Goal: Transaction & Acquisition: Obtain resource

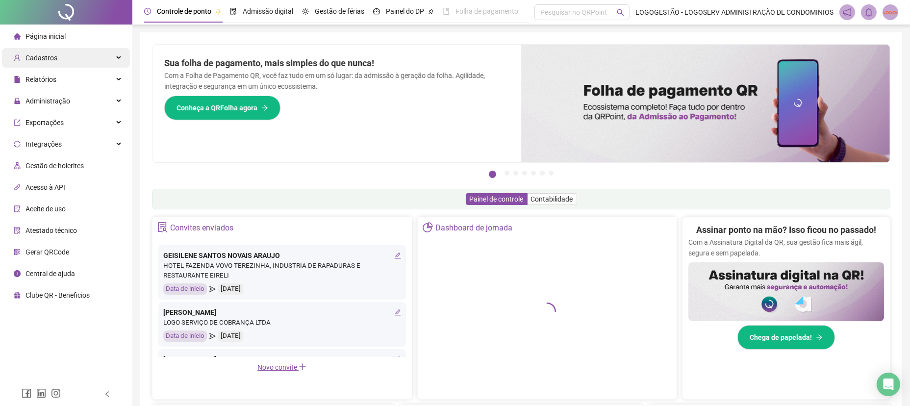
click at [55, 49] on div "Cadastros" at bounding box center [66, 58] width 128 height 20
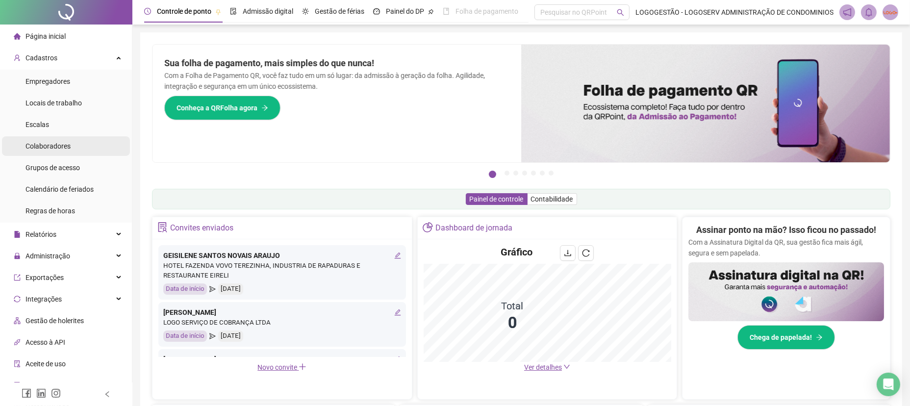
click at [60, 154] on div "Colaboradores" at bounding box center [47, 146] width 45 height 20
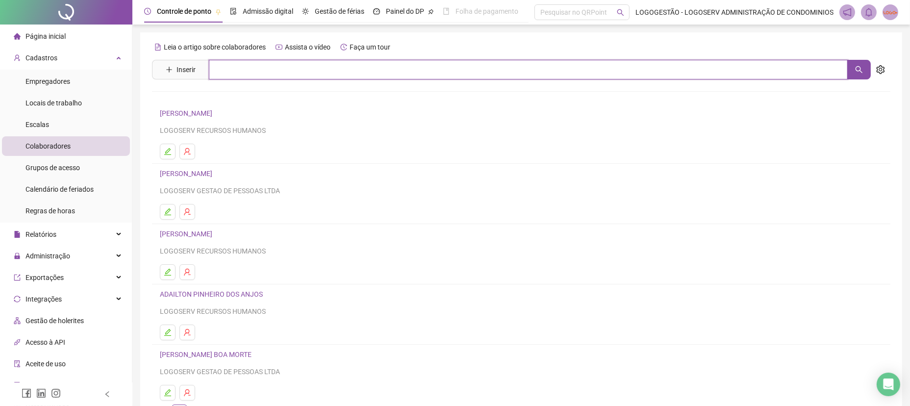
click at [326, 65] on input "text" at bounding box center [528, 70] width 639 height 20
type input "**********"
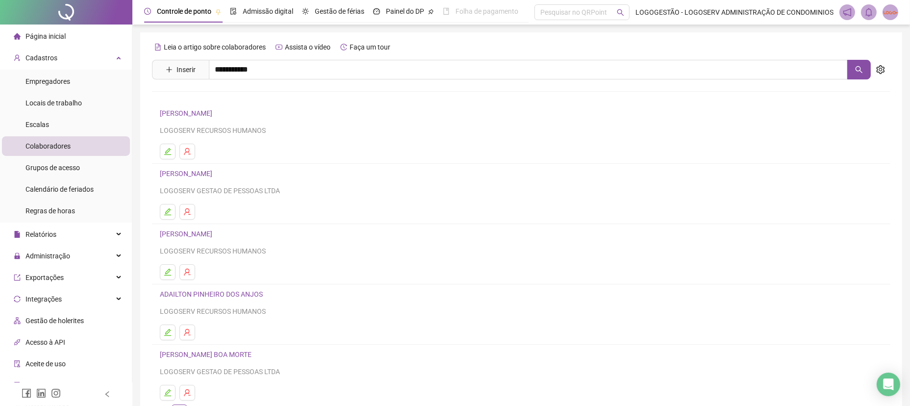
click at [222, 96] on link "DANILO MENEZES DOS SANTOS" at bounding box center [196, 99] width 52 height 8
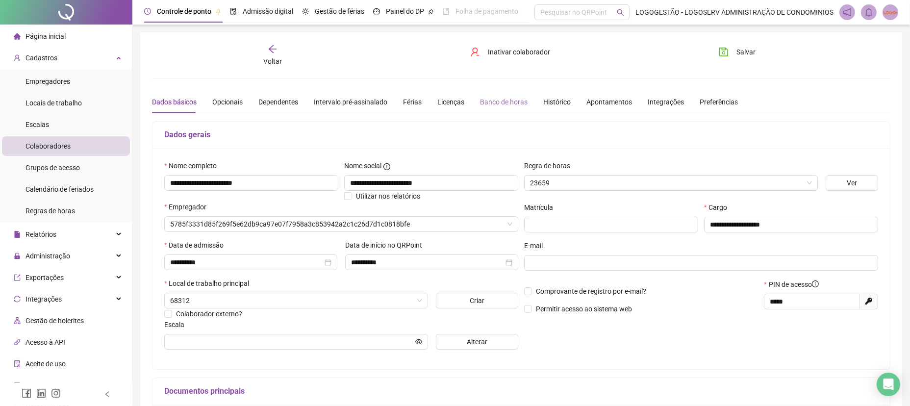
type input "**********"
click at [486, 105] on div "Banco de horas" at bounding box center [504, 102] width 48 height 11
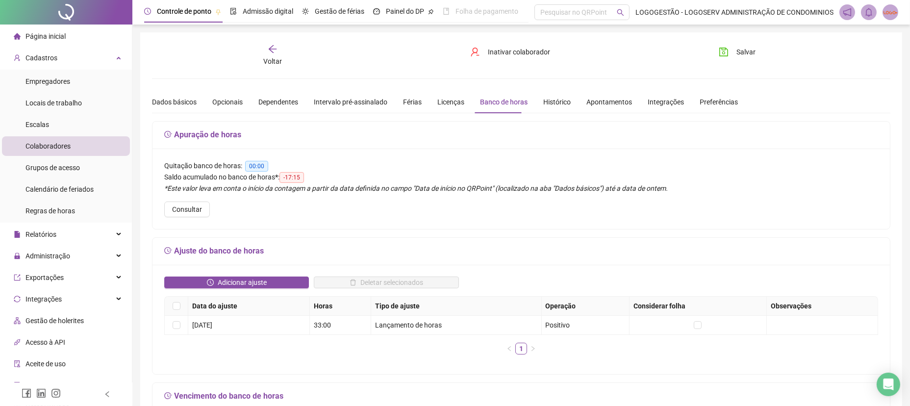
click at [275, 265] on div "Adicionar ajuste Deletar selecionados Data do ajuste Horas Tipo de ajuste Opera…" at bounding box center [520, 319] width 737 height 109
click at [257, 283] on span "Adicionar ajuste" at bounding box center [242, 282] width 49 height 11
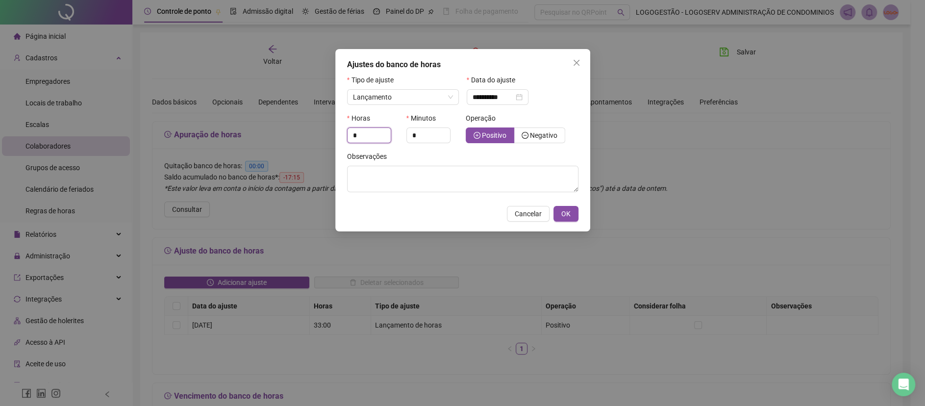
click at [307, 133] on div "**********" at bounding box center [462, 203] width 925 height 406
type input "**"
click at [416, 132] on input "*" at bounding box center [428, 135] width 43 height 15
type input "**"
click at [463, 174] on textarea at bounding box center [462, 179] width 231 height 26
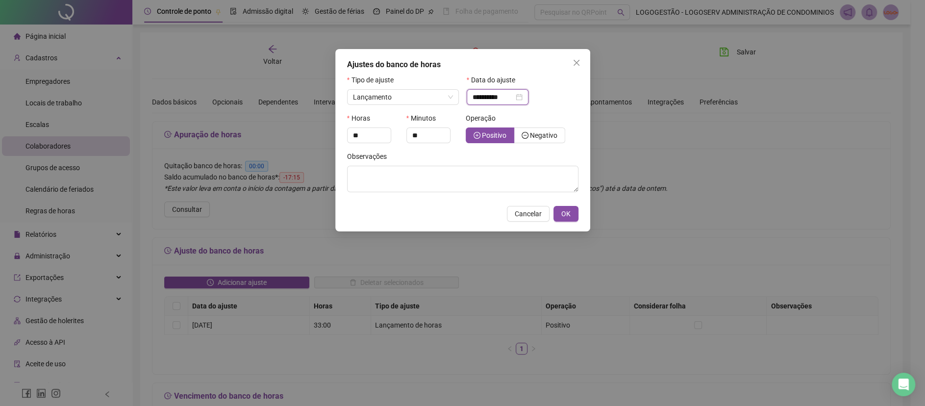
drag, startPoint x: 509, startPoint y: 97, endPoint x: 404, endPoint y: 83, distance: 105.8
click at [407, 82] on div "**********" at bounding box center [462, 93] width 239 height 38
click at [572, 218] on button "OK" at bounding box center [565, 214] width 25 height 16
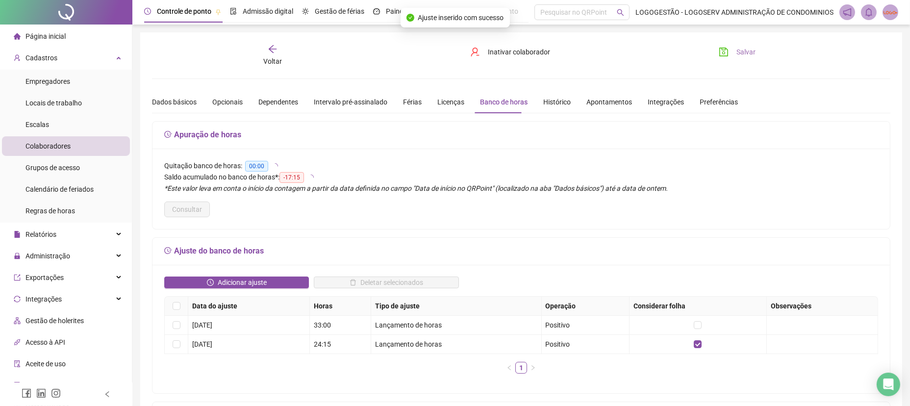
drag, startPoint x: 721, startPoint y: 53, endPoint x: 715, endPoint y: 57, distance: 7.2
click at [721, 54] on icon "save" at bounding box center [723, 52] width 10 height 10
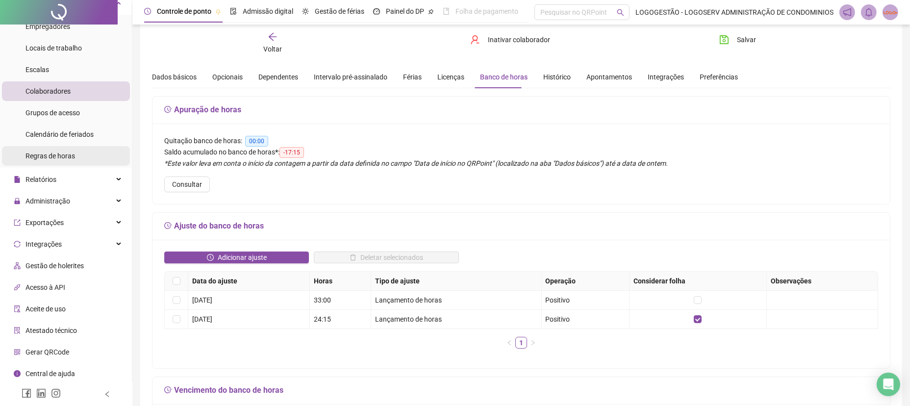
scroll to position [32, 0]
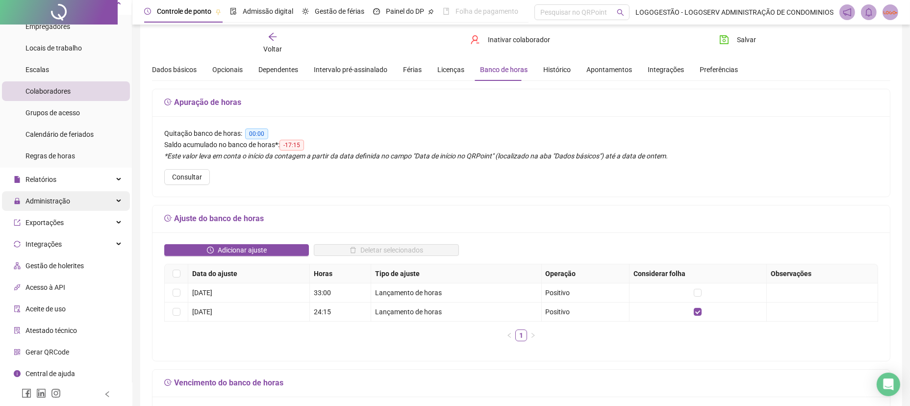
click at [45, 205] on span "Administração" at bounding box center [42, 201] width 56 height 20
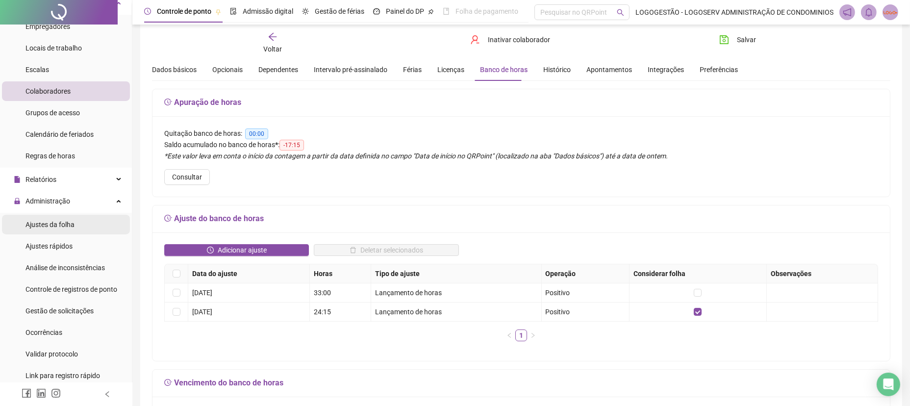
click at [75, 228] on li "Ajustes da folha" at bounding box center [66, 225] width 128 height 20
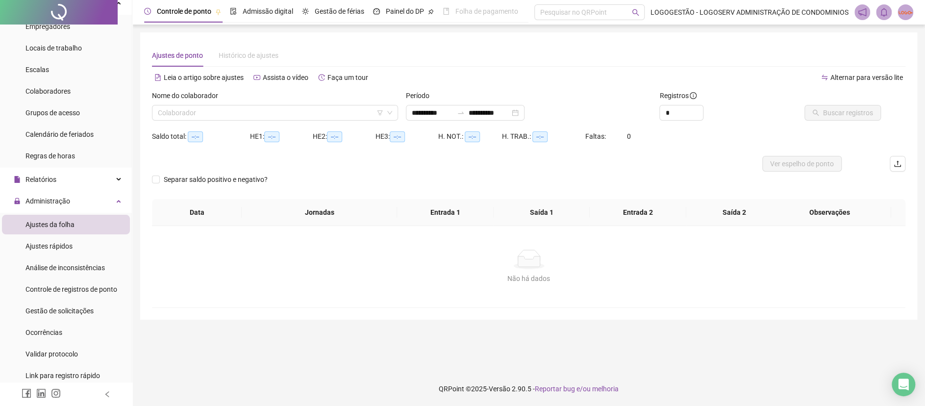
type input "**********"
click at [220, 116] on input "search" at bounding box center [270, 112] width 225 height 15
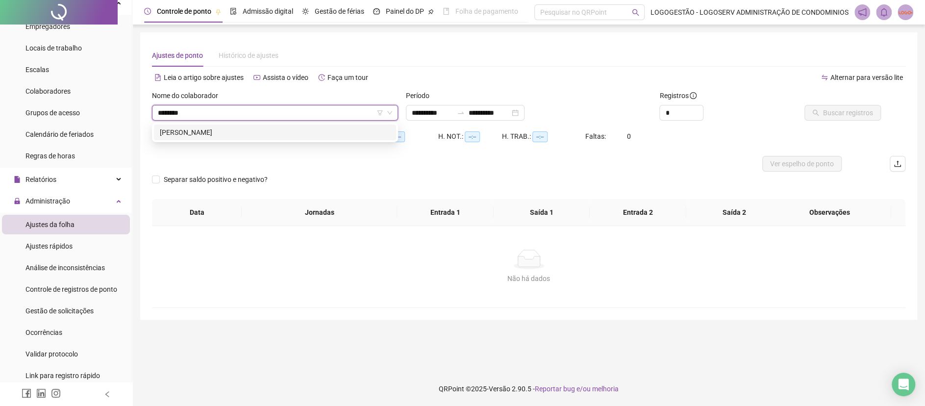
type input "*********"
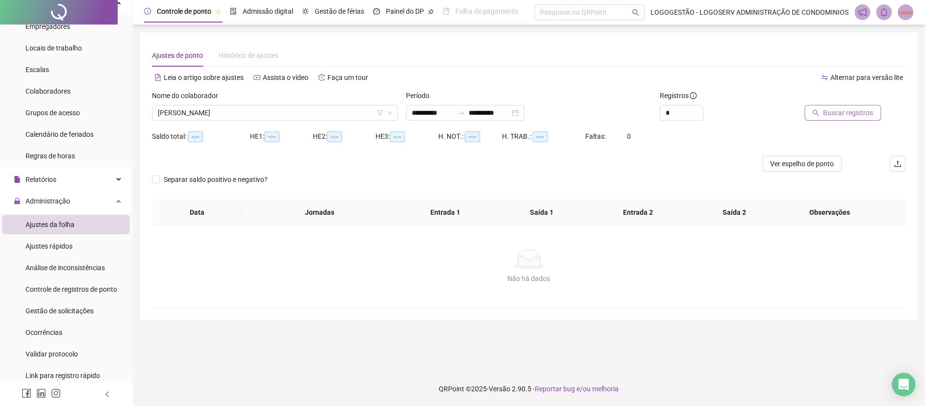
click at [815, 110] on icon "search" at bounding box center [816, 113] width 6 height 6
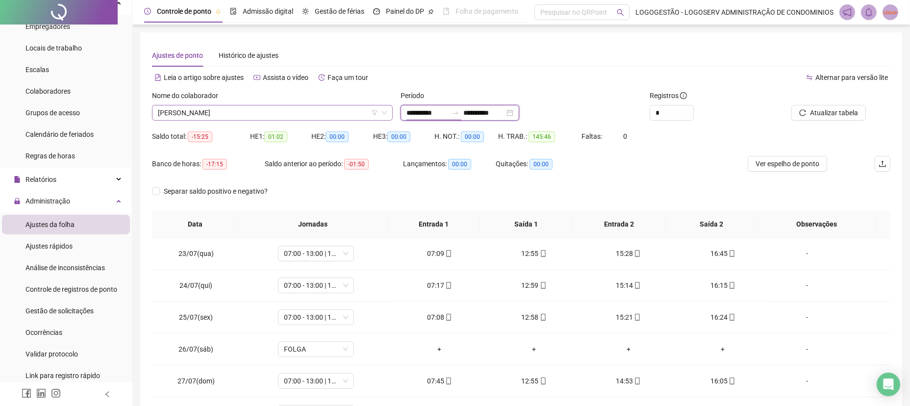
drag, startPoint x: 413, startPoint y: 114, endPoint x: 302, endPoint y: 106, distance: 111.0
click at [322, 112] on div "**********" at bounding box center [521, 109] width 746 height 38
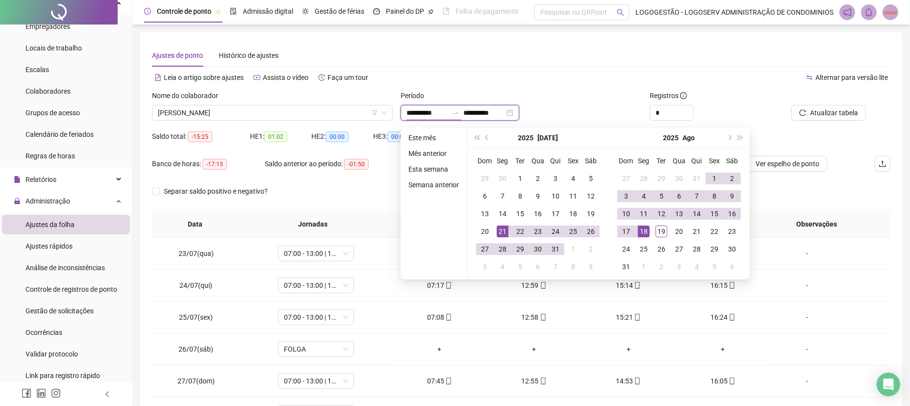
type input "**********"
click at [663, 228] on div "19" at bounding box center [661, 231] width 12 height 12
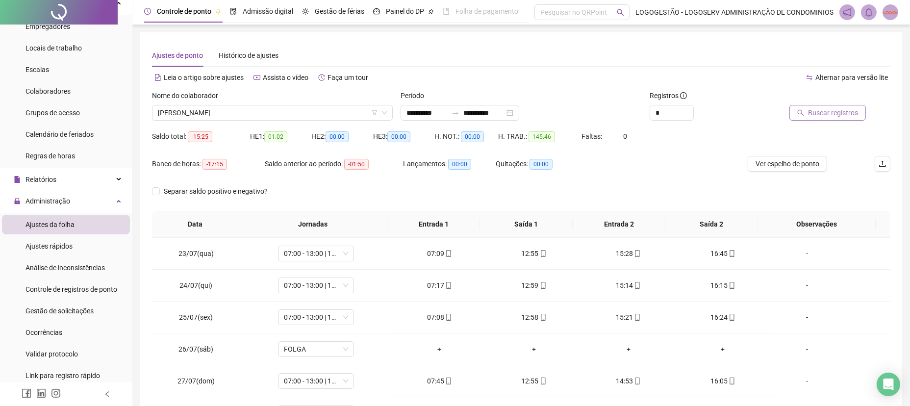
click at [832, 106] on button "Buscar registros" at bounding box center [827, 113] width 76 height 16
click at [786, 156] on button "Ver espelho de ponto" at bounding box center [786, 164] width 79 height 16
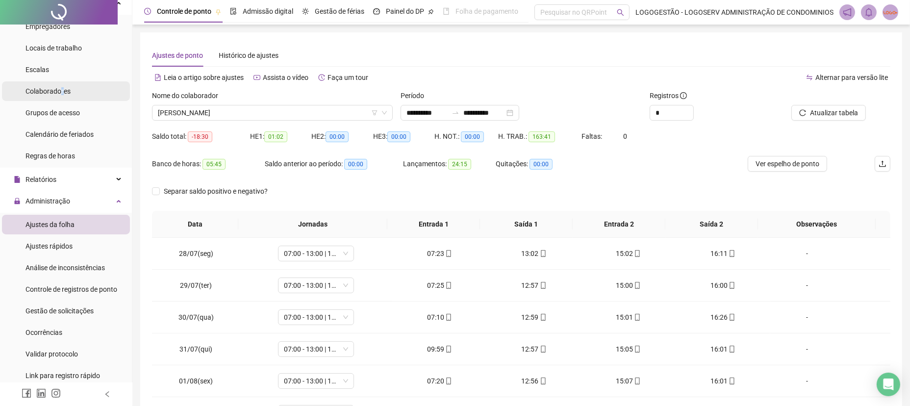
click at [62, 92] on span "Colaboradores" at bounding box center [47, 91] width 45 height 8
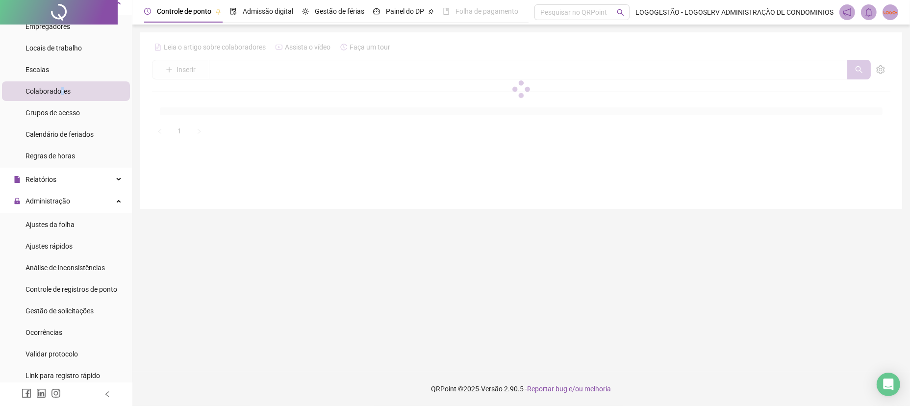
click at [62, 92] on span "Colaboradores" at bounding box center [47, 91] width 45 height 8
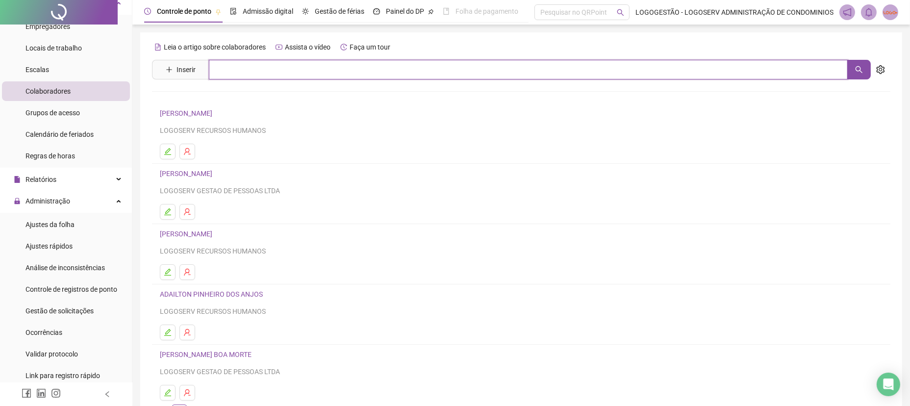
click at [254, 72] on input "text" at bounding box center [528, 70] width 639 height 20
type input "*********"
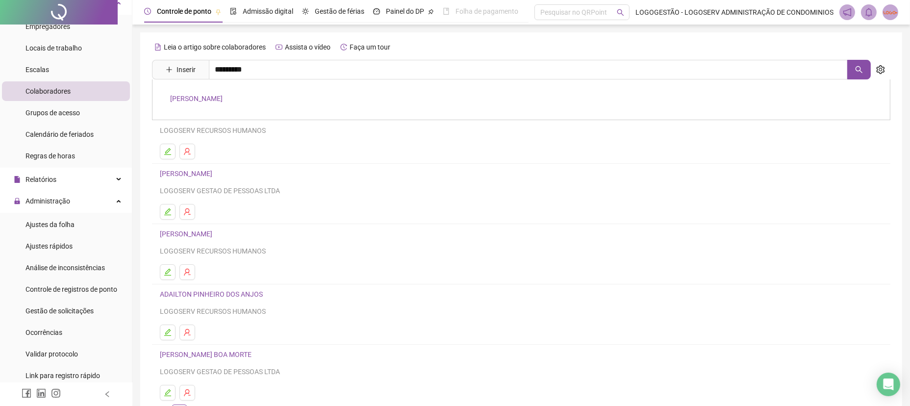
click at [222, 98] on link "DANILO MENEZES DOS SANTOS" at bounding box center [196, 99] width 52 height 8
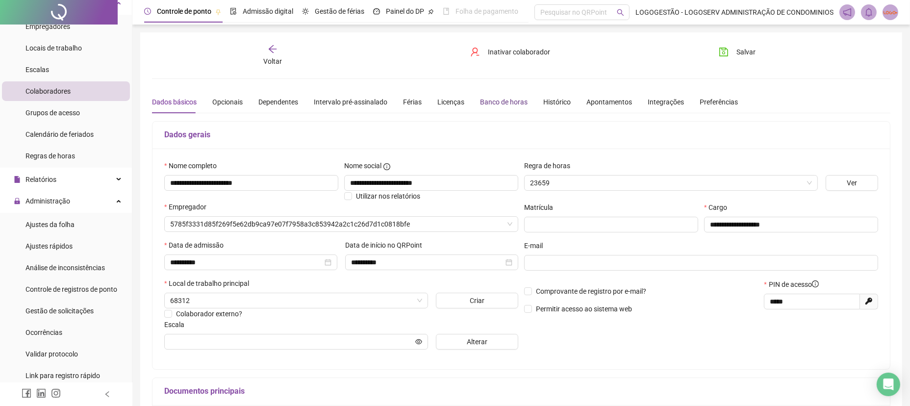
type input "**********"
click at [502, 97] on div "Banco de horas" at bounding box center [504, 102] width 48 height 11
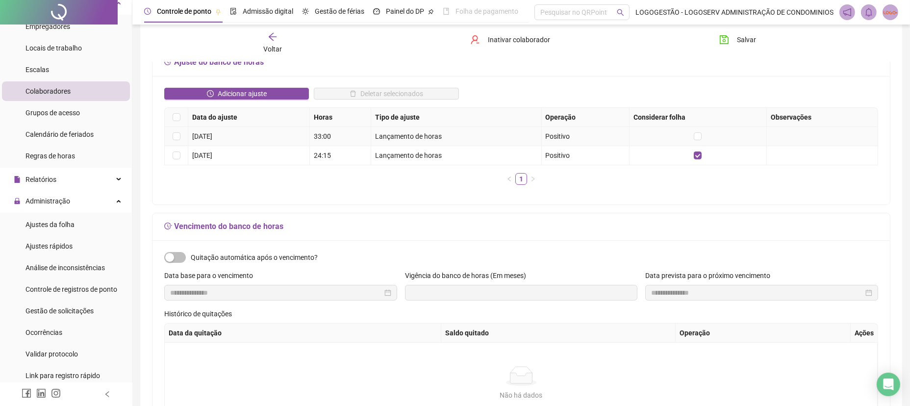
scroll to position [196, 0]
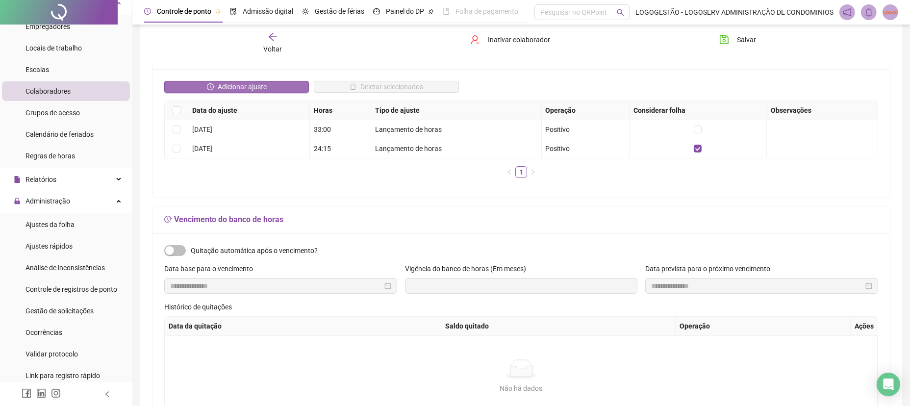
click at [262, 81] on span "Adicionar ajuste" at bounding box center [242, 86] width 49 height 11
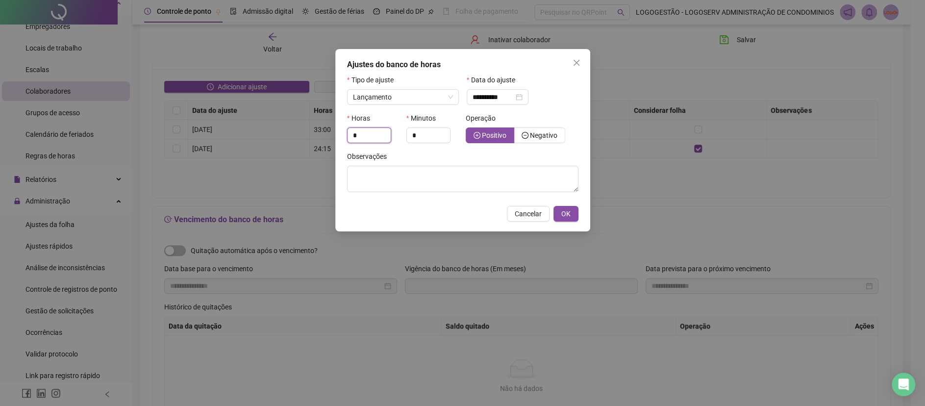
drag, startPoint x: 374, startPoint y: 134, endPoint x: 318, endPoint y: 131, distance: 56.0
click at [323, 131] on div "**********" at bounding box center [462, 203] width 925 height 406
type input "*"
drag, startPoint x: 434, startPoint y: 138, endPoint x: 357, endPoint y: 112, distance: 80.7
click at [359, 114] on div "Horas * Minutos * Operação Positivo Negativo" at bounding box center [462, 132] width 237 height 38
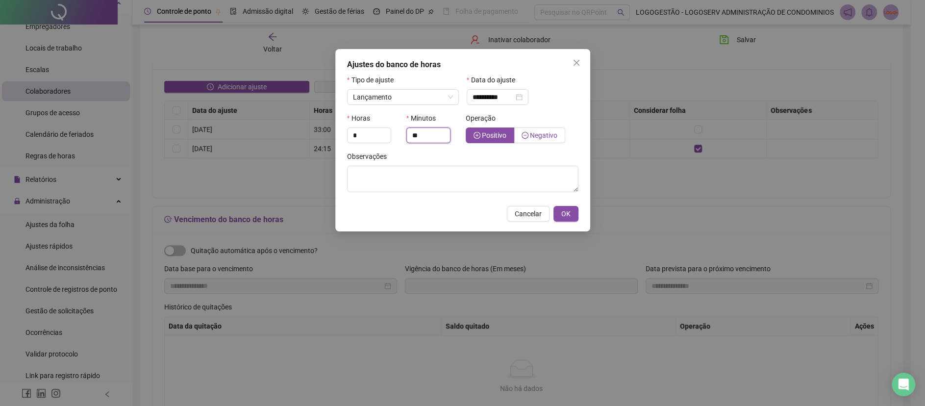
type input "**"
click at [534, 140] on div "Operação Positivo Negativo" at bounding box center [522, 132] width 119 height 38
click at [553, 132] on span "Negativo" at bounding box center [543, 135] width 27 height 8
click at [569, 220] on button "OK" at bounding box center [565, 214] width 25 height 16
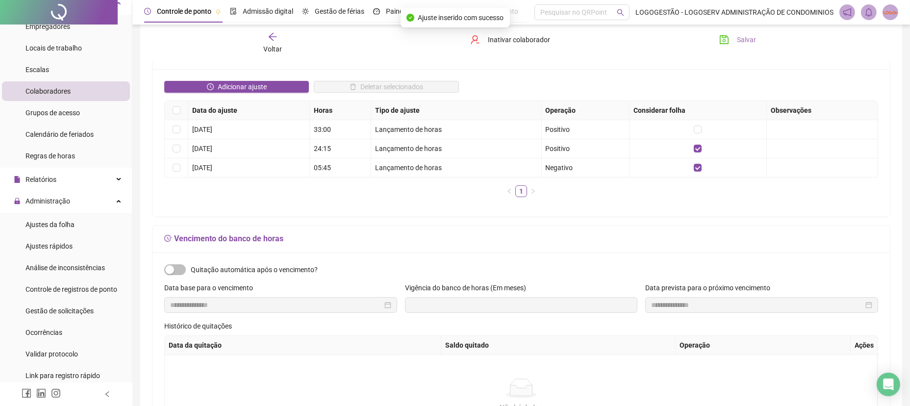
click at [741, 35] on span "Salvar" at bounding box center [746, 39] width 19 height 11
click at [81, 225] on li "Ajustes da folha" at bounding box center [66, 225] width 128 height 20
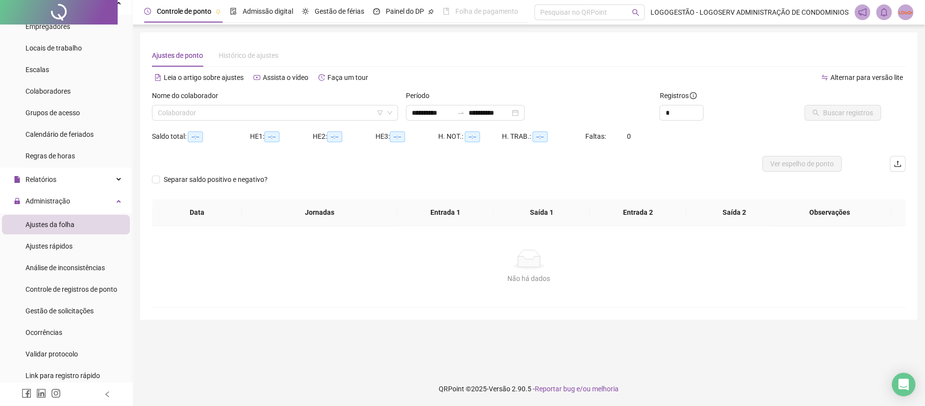
type input "**********"
click at [218, 118] on input "search" at bounding box center [270, 112] width 225 height 15
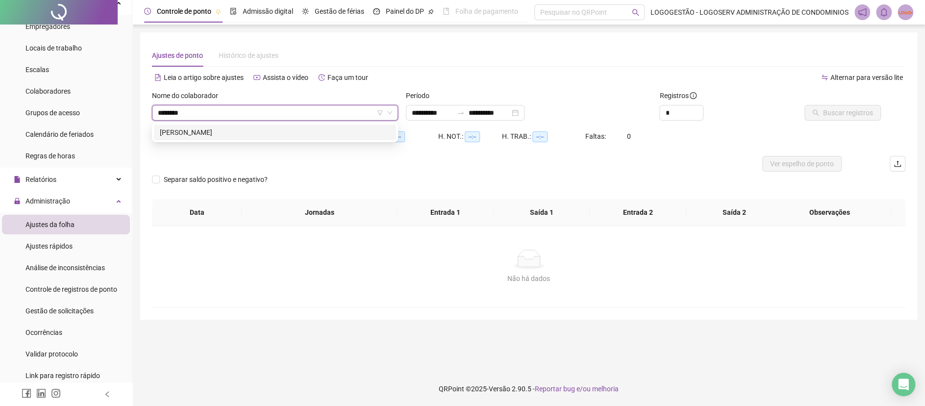
type input "*********"
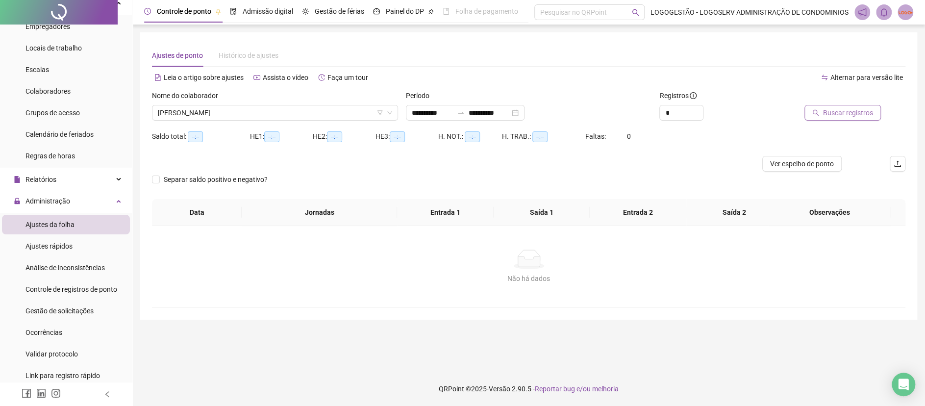
click at [836, 118] on span "Buscar registros" at bounding box center [848, 112] width 50 height 11
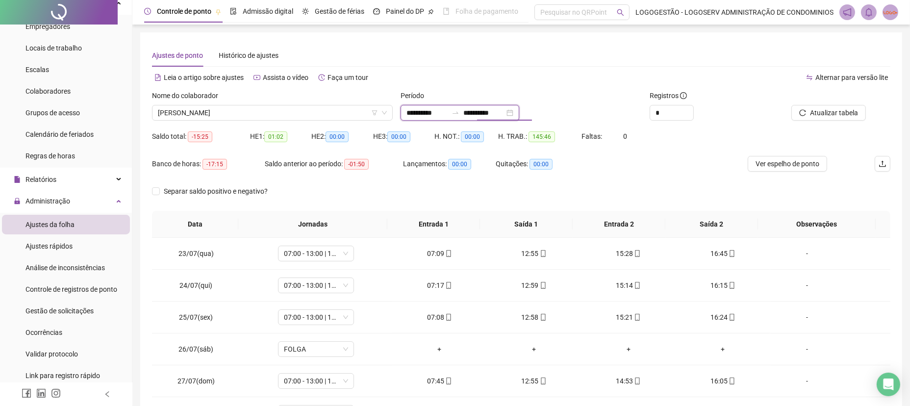
drag, startPoint x: 483, startPoint y: 109, endPoint x: 413, endPoint y: 98, distance: 71.5
click at [413, 98] on div "**********" at bounding box center [520, 105] width 241 height 30
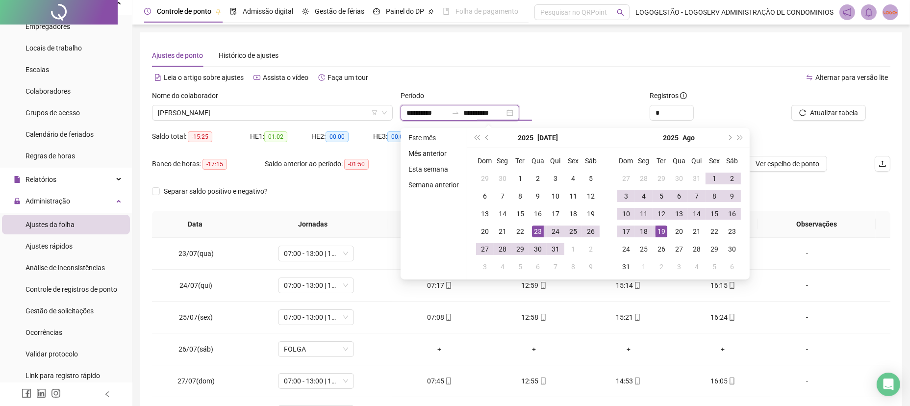
type input "**********"
drag, startPoint x: 413, startPoint y: 111, endPoint x: 387, endPoint y: 112, distance: 26.0
click at [387, 112] on div "**********" at bounding box center [521, 109] width 746 height 38
type input "**********"
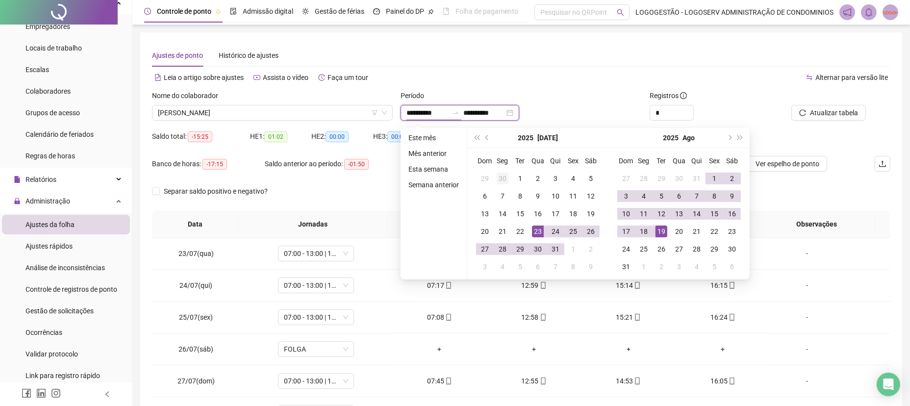
type input "**********"
click at [494, 225] on td "21" at bounding box center [503, 231] width 18 height 18
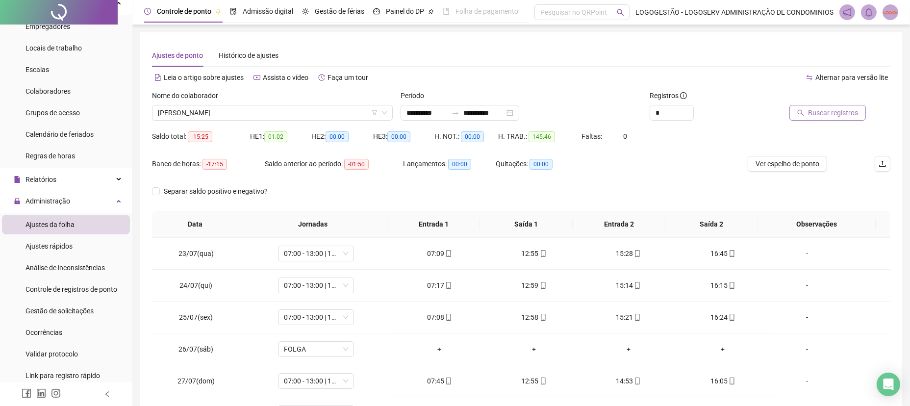
drag, startPoint x: 788, startPoint y: 118, endPoint x: 846, endPoint y: 109, distance: 59.0
click at [807, 112] on div "Buscar registros" at bounding box center [819, 113] width 92 height 16
click at [847, 109] on span "Buscar registros" at bounding box center [833, 112] width 50 height 11
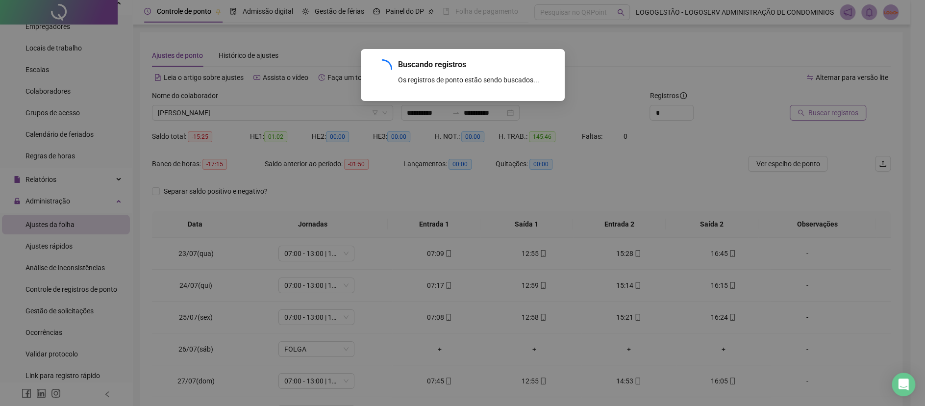
click at [847, 109] on div "Buscando registros Os registros de ponto estão sendo buscados... OK" at bounding box center [462, 203] width 925 height 406
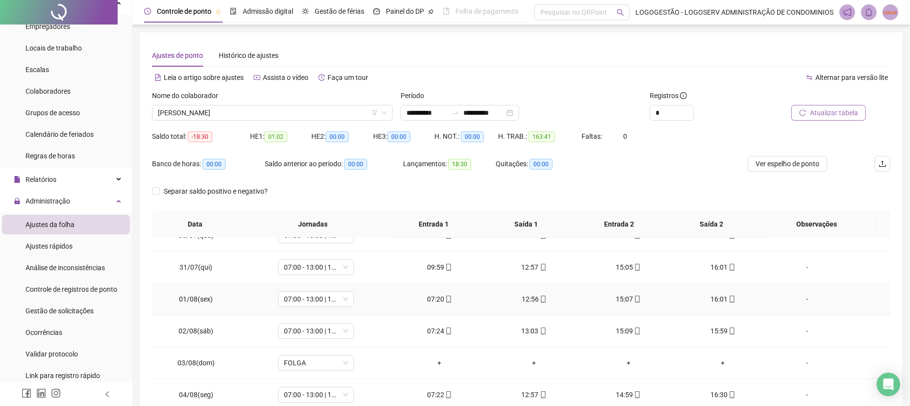
scroll to position [326, 0]
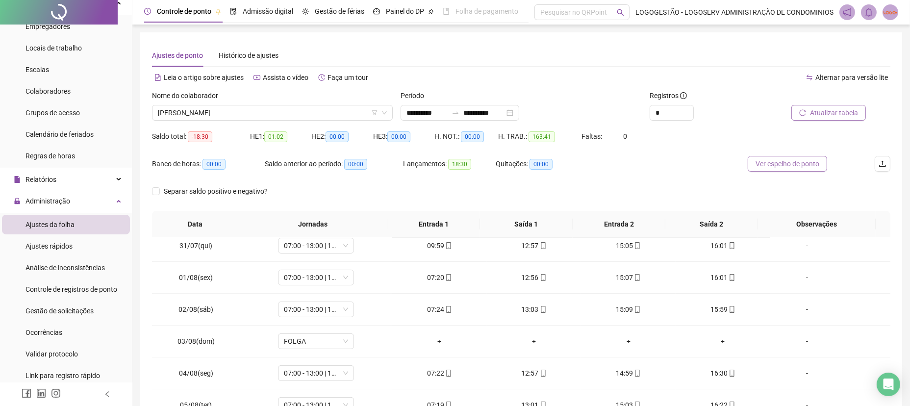
click at [801, 168] on span "Ver espelho de ponto" at bounding box center [787, 163] width 64 height 11
click at [117, 179] on icon at bounding box center [119, 179] width 5 height 0
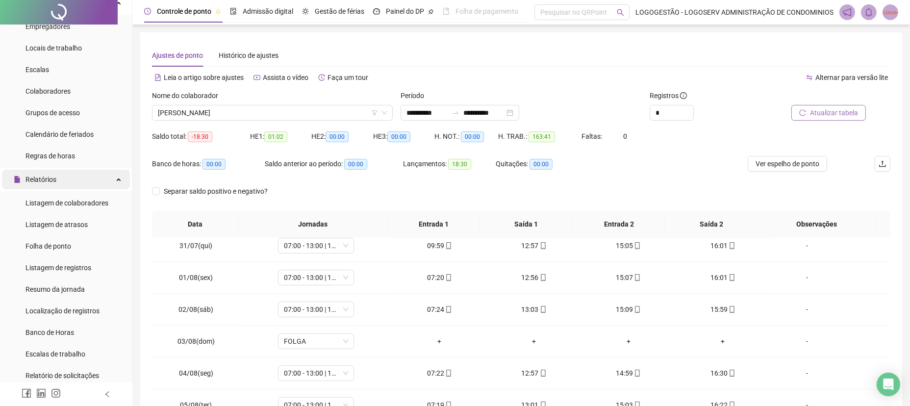
click at [80, 180] on div "Relatórios" at bounding box center [66, 180] width 128 height 20
click at [90, 180] on div "Relatórios" at bounding box center [66, 180] width 128 height 20
click at [80, 247] on li "Folha de ponto" at bounding box center [66, 246] width 128 height 20
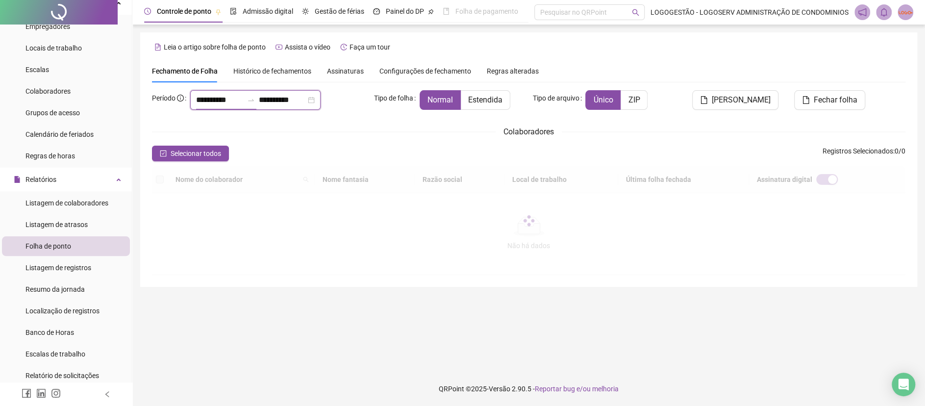
drag, startPoint x: 235, startPoint y: 97, endPoint x: 156, endPoint y: 107, distance: 79.6
click at [157, 107] on div "**********" at bounding box center [259, 100] width 214 height 20
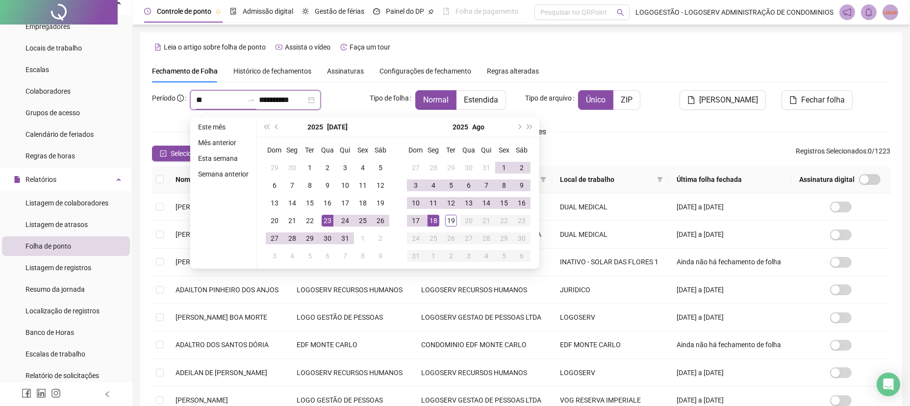
type input "*"
type input "**********"
click at [455, 225] on div "19" at bounding box center [451, 221] width 12 height 12
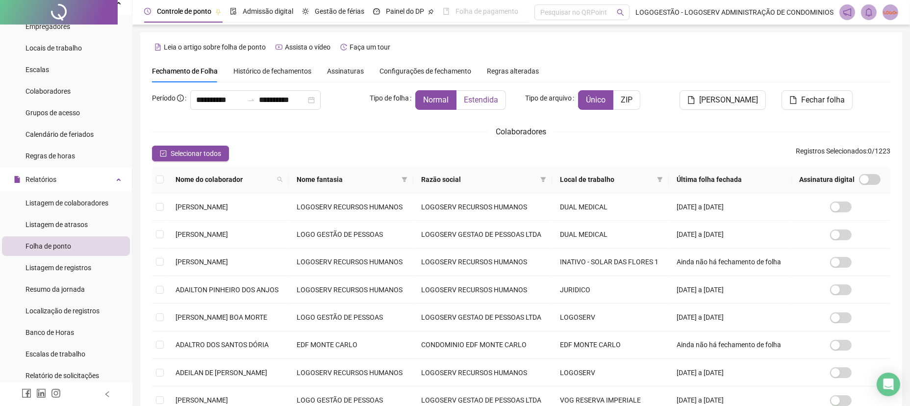
click at [494, 99] on span "Estendida" at bounding box center [481, 99] width 34 height 9
click at [409, 183] on span at bounding box center [404, 179] width 10 height 15
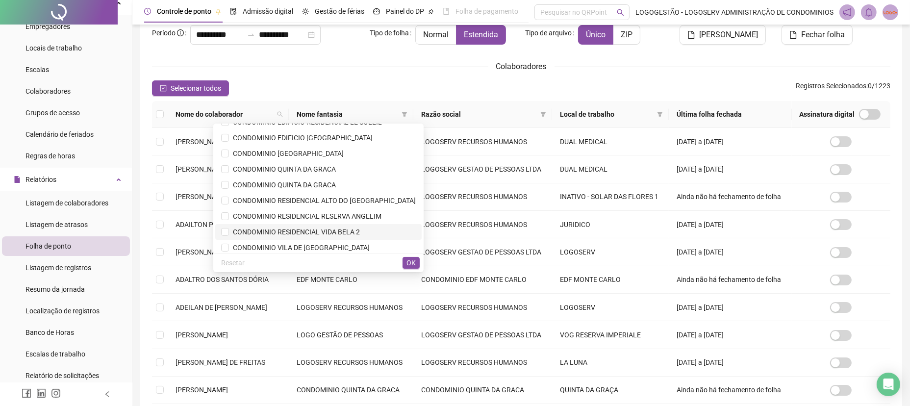
scroll to position [263, 0]
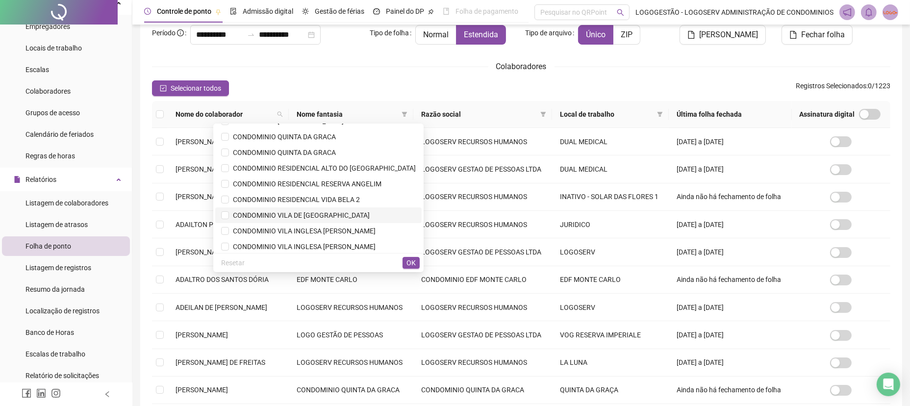
click at [324, 211] on span "CONDOMINIO VILA DE [GEOGRAPHIC_DATA]" at bounding box center [299, 215] width 141 height 8
click at [409, 263] on span "OK" at bounding box center [410, 262] width 9 height 11
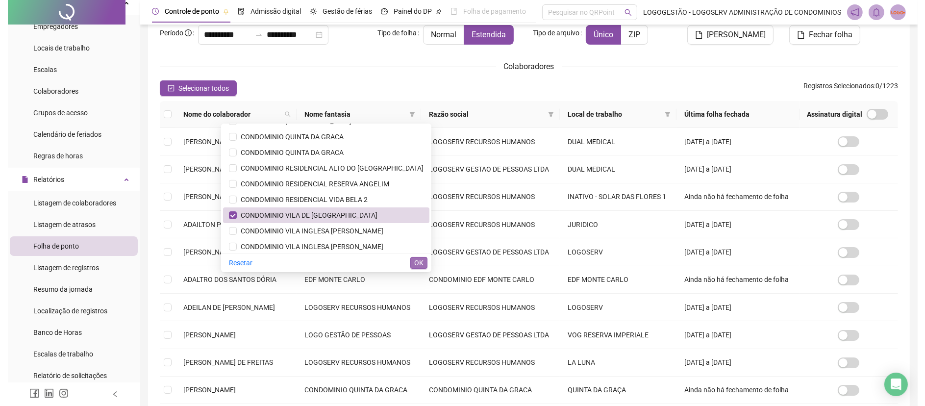
scroll to position [0, 0]
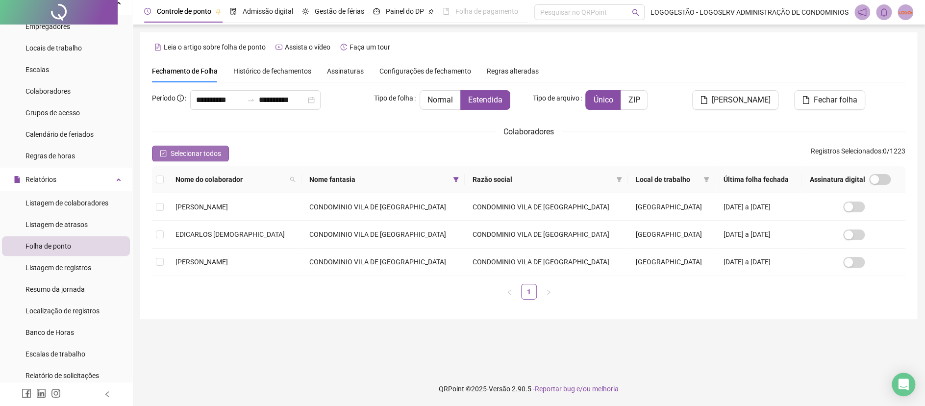
click at [162, 158] on button "Selecionar todos" at bounding box center [190, 154] width 77 height 16
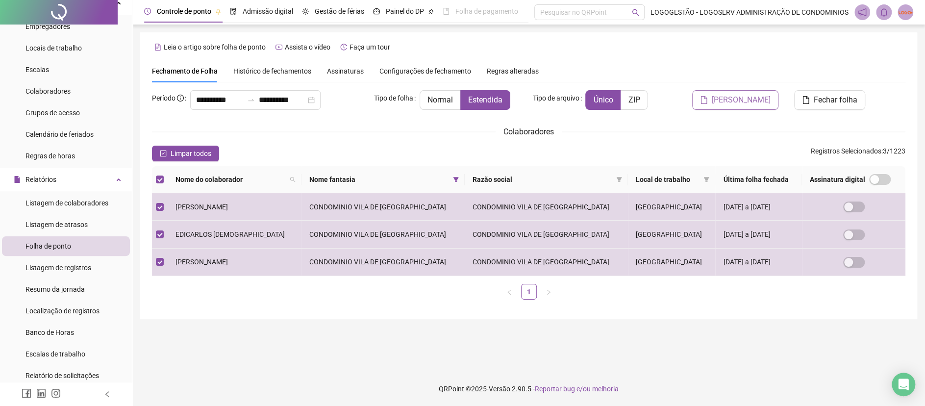
click at [746, 97] on span "[PERSON_NAME]" at bounding box center [741, 100] width 59 height 12
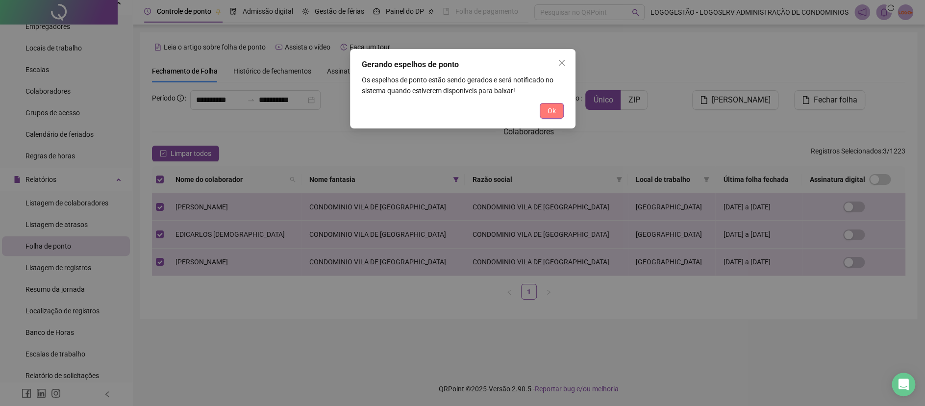
click at [547, 108] on button "Ok" at bounding box center [552, 111] width 24 height 16
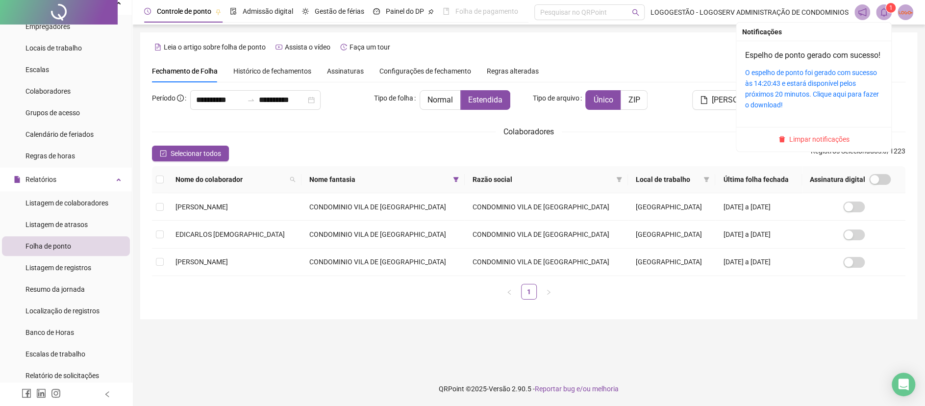
click at [887, 7] on sup "1" at bounding box center [891, 8] width 10 height 10
click at [835, 109] on link "O espelho de ponto foi gerado com sucesso às 14:20:43 e estará disponível pelos…" at bounding box center [812, 89] width 134 height 40
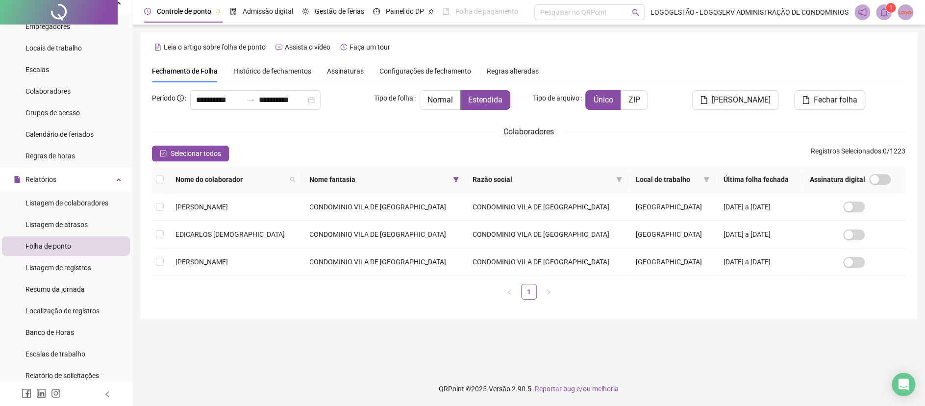
drag, startPoint x: 433, startPoint y: 179, endPoint x: 433, endPoint y: 210, distance: 30.4
click at [453, 179] on icon "filter" at bounding box center [455, 179] width 5 height 5
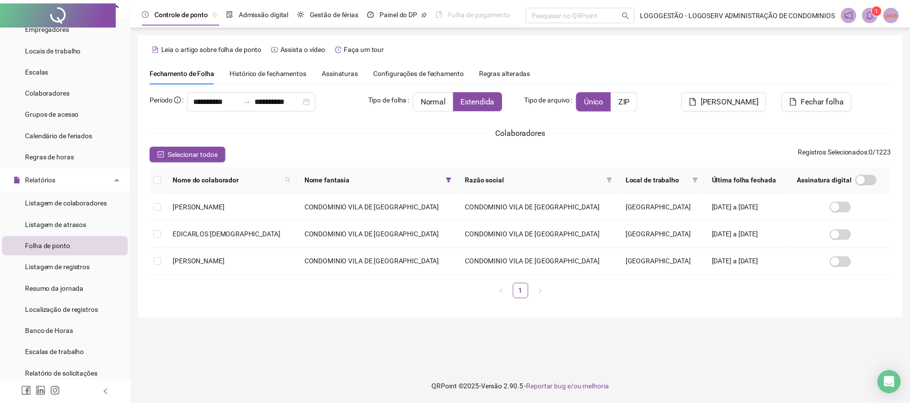
scroll to position [231, 0]
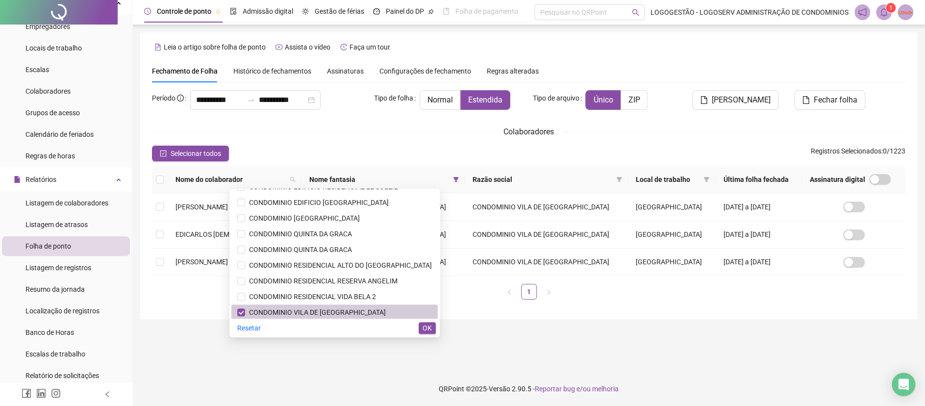
click at [268, 308] on span "CONDOMINIO VILA DE [GEOGRAPHIC_DATA]" at bounding box center [315, 312] width 141 height 8
drag, startPoint x: 371, startPoint y: 202, endPoint x: 415, endPoint y: 255, distance: 68.7
click at [371, 202] on span "CONDOMINIO EDIFICIO [GEOGRAPHIC_DATA]" at bounding box center [334, 202] width 195 height 11
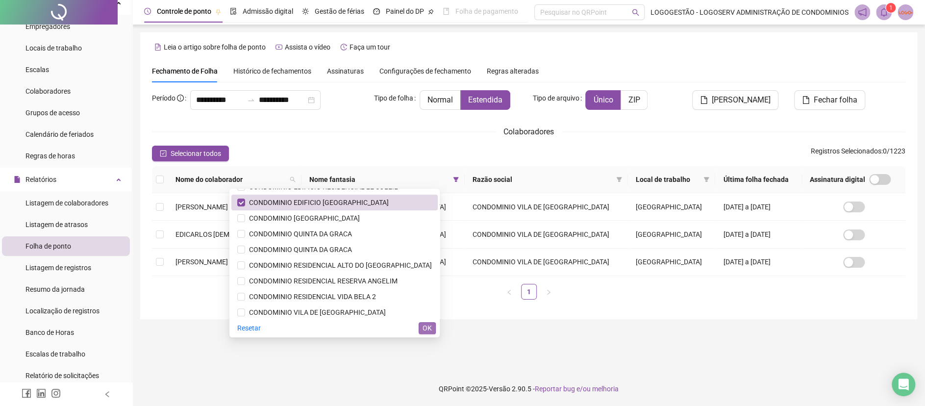
click at [429, 323] on span "OK" at bounding box center [426, 327] width 9 height 11
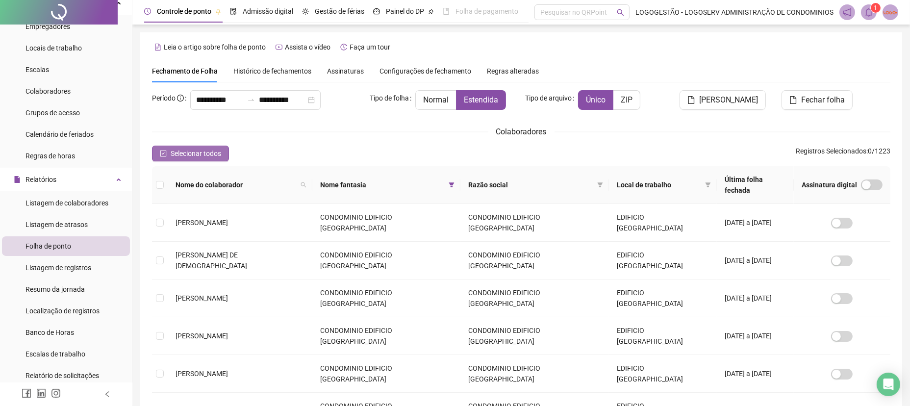
click at [209, 145] on div "**********" at bounding box center [521, 275] width 738 height 371
click at [212, 149] on span "Selecionar todos" at bounding box center [196, 153] width 50 height 11
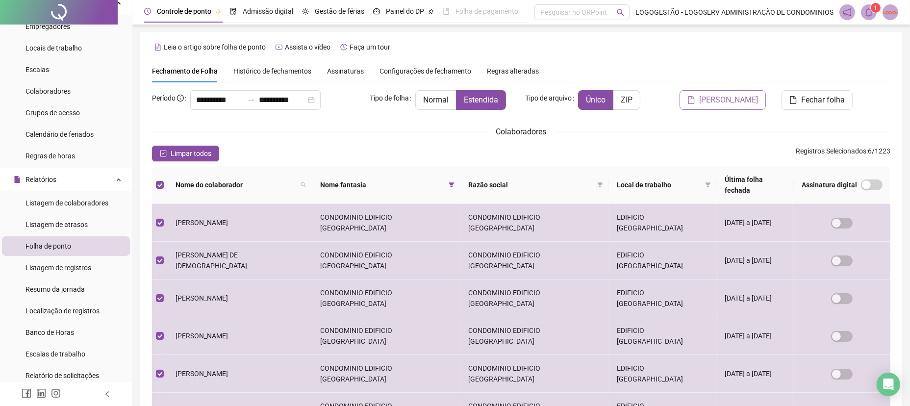
click at [738, 103] on span "[PERSON_NAME]" at bounding box center [728, 100] width 59 height 12
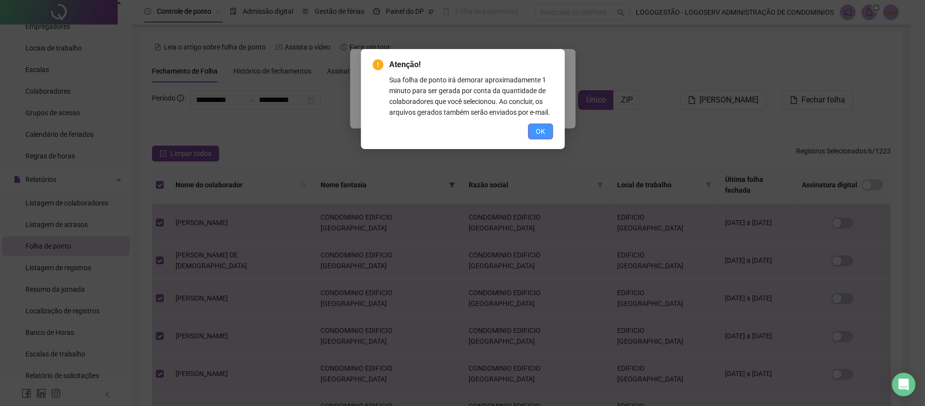
click at [537, 129] on span "OK" at bounding box center [540, 131] width 9 height 11
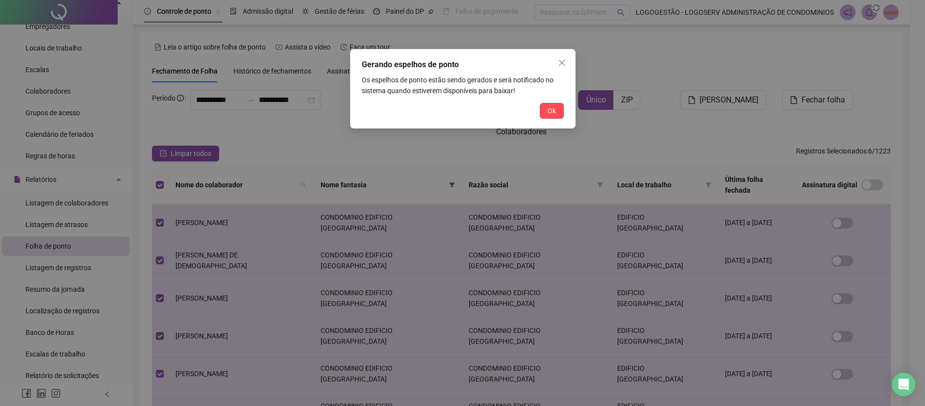
drag, startPoint x: 550, startPoint y: 104, endPoint x: 548, endPoint y: 110, distance: 5.7
click at [550, 105] on button "Ok" at bounding box center [552, 111] width 24 height 16
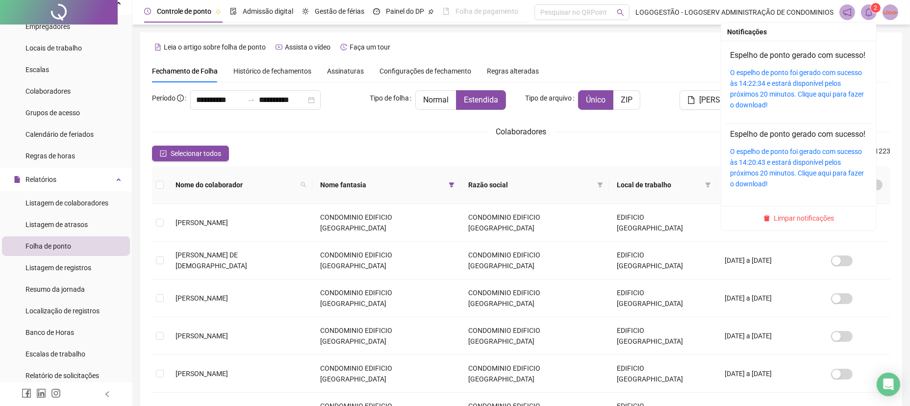
click at [865, 15] on icon "bell" at bounding box center [868, 12] width 7 height 9
click at [799, 105] on link "O espelho de ponto foi gerado com sucesso às 14:22:34 e estará disponível pelos…" at bounding box center [797, 89] width 134 height 40
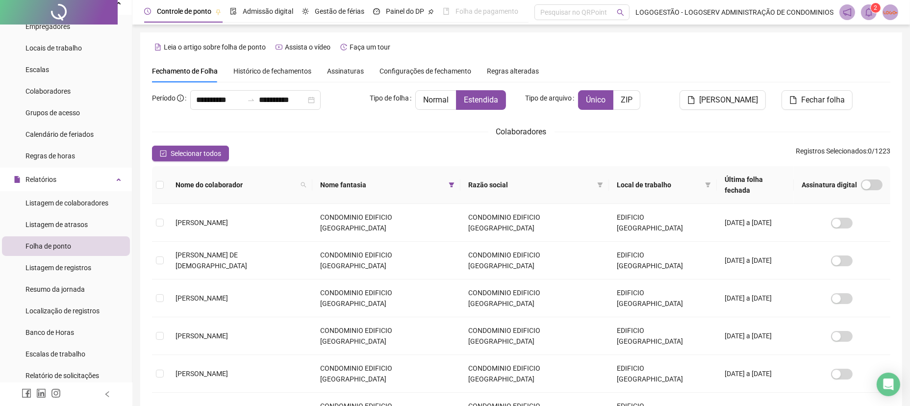
drag, startPoint x: 200, startPoint y: 156, endPoint x: 531, endPoint y: 183, distance: 331.9
click at [200, 156] on span "Selecionar todos" at bounding box center [196, 153] width 50 height 11
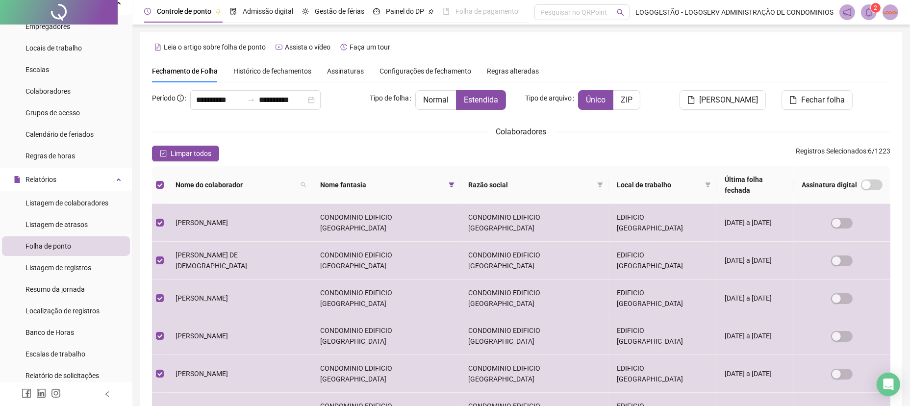
drag, startPoint x: 720, startPoint y: 101, endPoint x: 701, endPoint y: 126, distance: 32.2
click at [722, 101] on span "[PERSON_NAME]" at bounding box center [728, 100] width 59 height 12
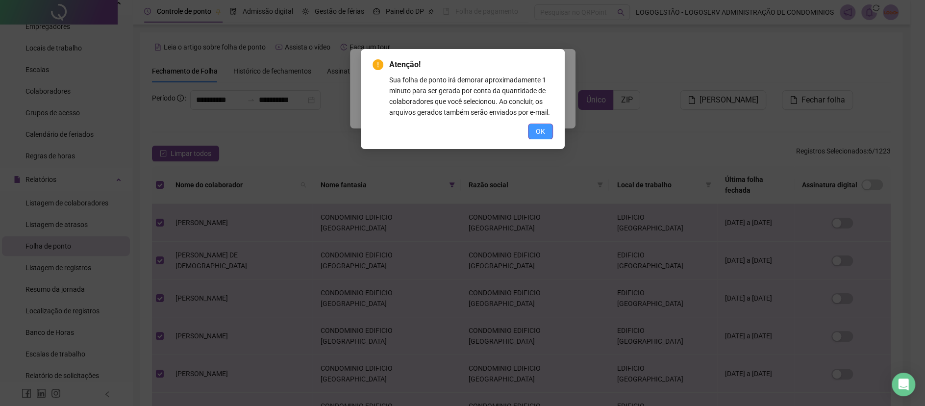
click at [541, 131] on span "OK" at bounding box center [540, 131] width 9 height 11
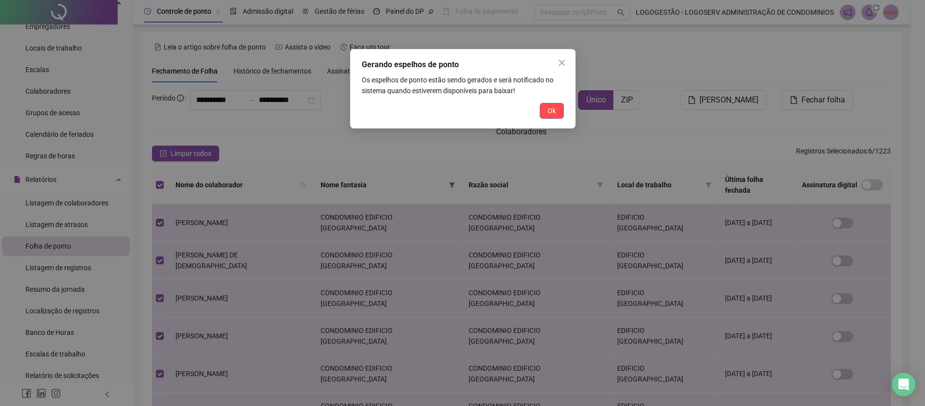
click at [552, 101] on div "Gerando espelhos de ponto Os espelhos de ponto estão sendo gerados e será notif…" at bounding box center [462, 88] width 225 height 79
click at [548, 106] on span "Ok" at bounding box center [551, 110] width 8 height 11
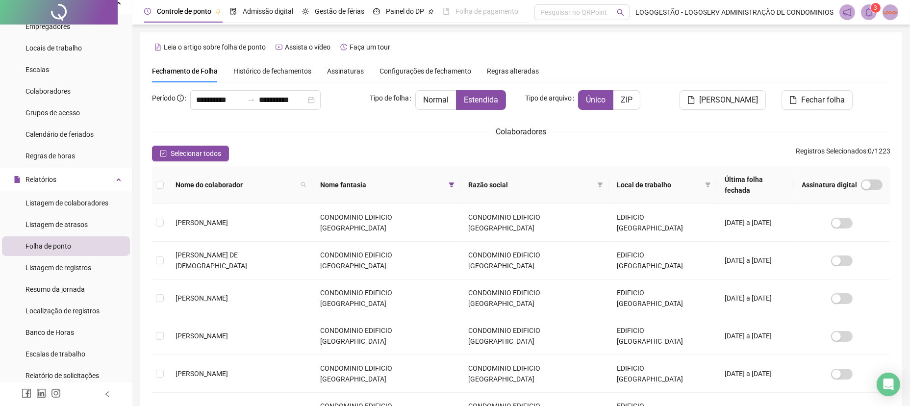
drag, startPoint x: 854, startPoint y: 10, endPoint x: 860, endPoint y: 9, distance: 5.9
click at [852, 10] on span at bounding box center [847, 12] width 16 height 16
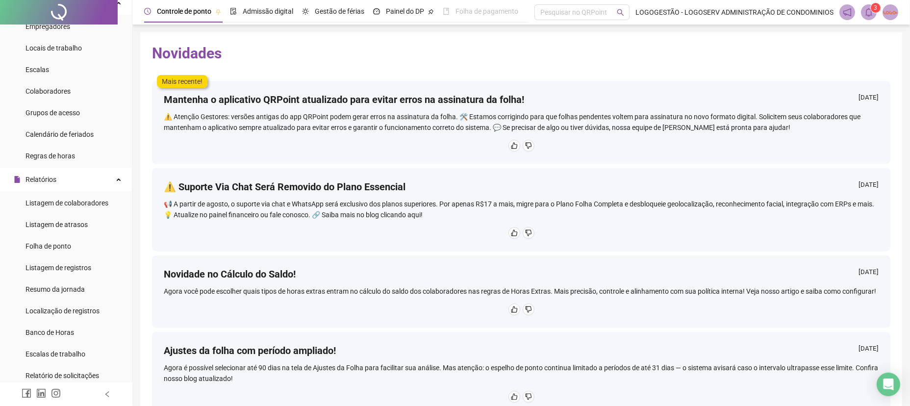
click at [874, 13] on span at bounding box center [869, 12] width 16 height 16
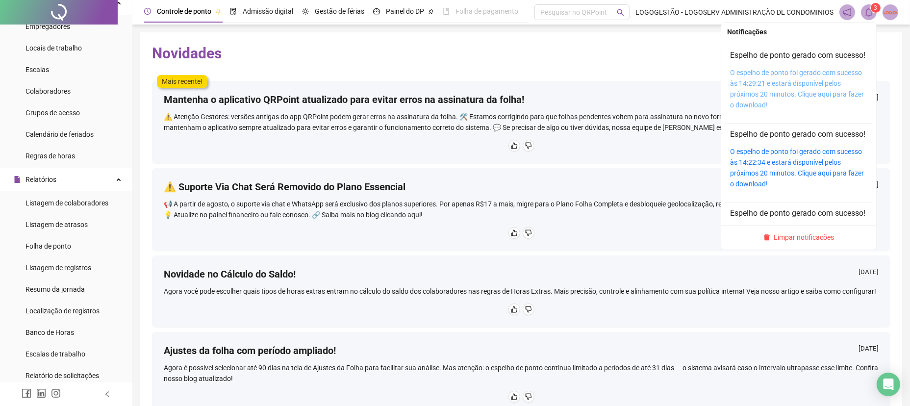
click at [803, 105] on link "O espelho de ponto foi gerado com sucesso às 14:29:21 e estará disponível pelos…" at bounding box center [797, 89] width 134 height 40
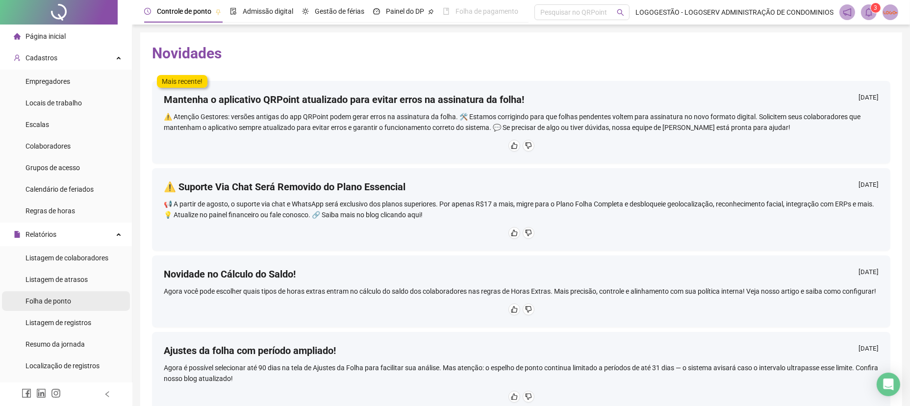
click at [71, 301] on span "Folha de ponto" at bounding box center [48, 301] width 46 height 8
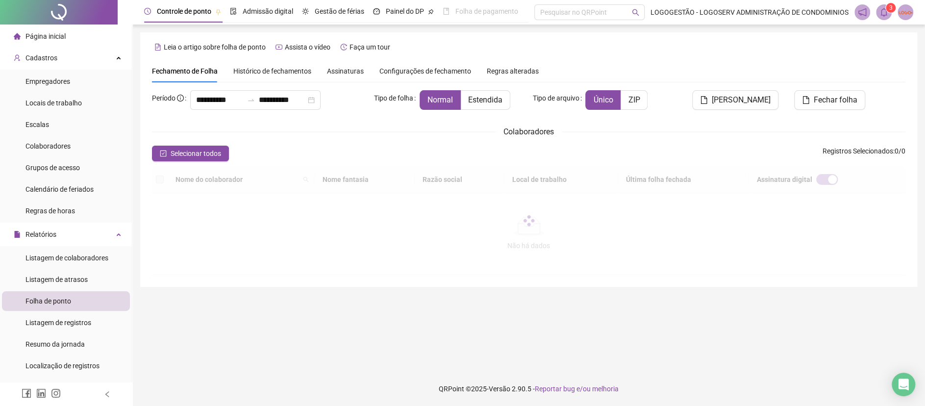
type input "**********"
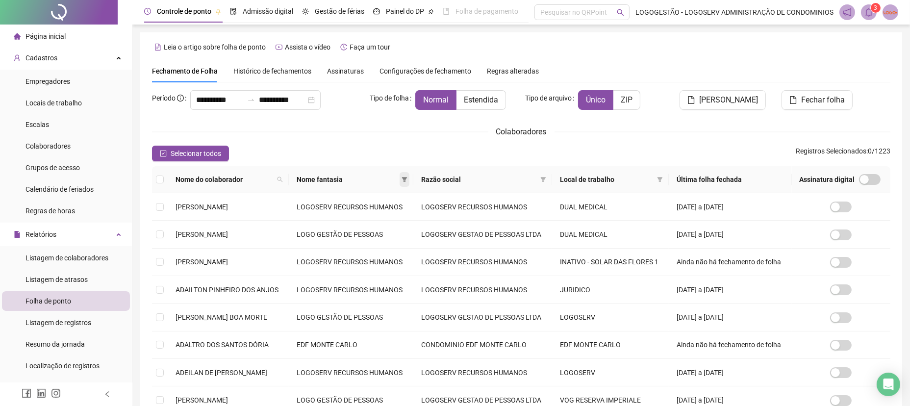
click at [409, 183] on span at bounding box center [404, 179] width 10 height 15
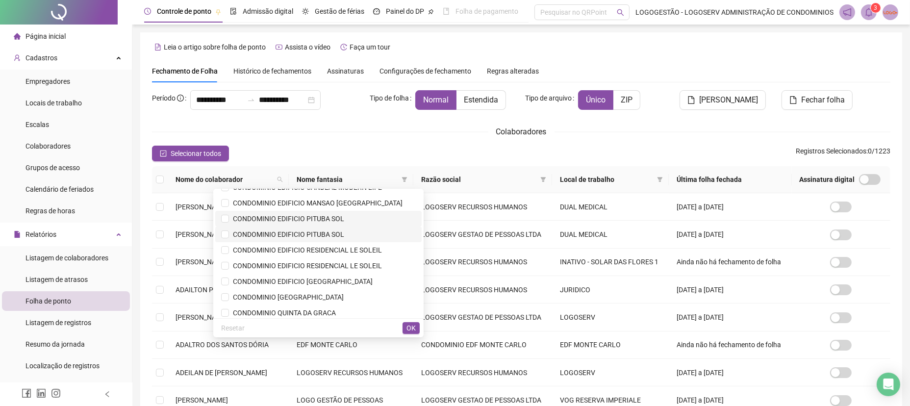
scroll to position [163, 0]
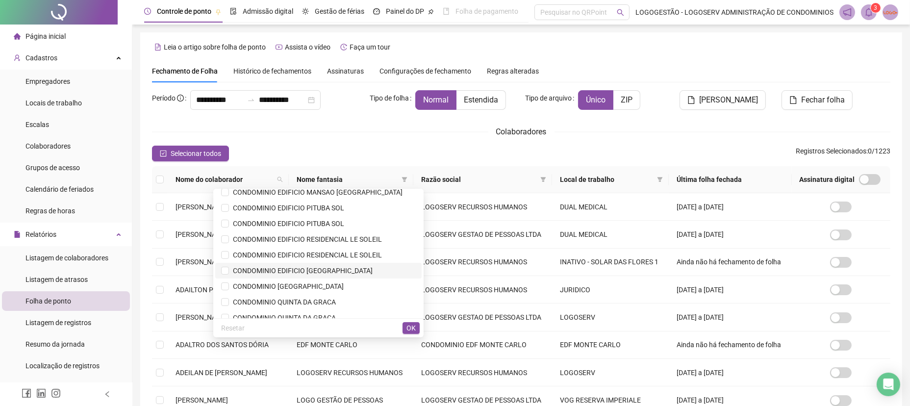
click at [330, 269] on span "CONDOMINIO EDIFICIO [GEOGRAPHIC_DATA]" at bounding box center [301, 271] width 144 height 8
click at [406, 328] on button "OK" at bounding box center [410, 328] width 17 height 12
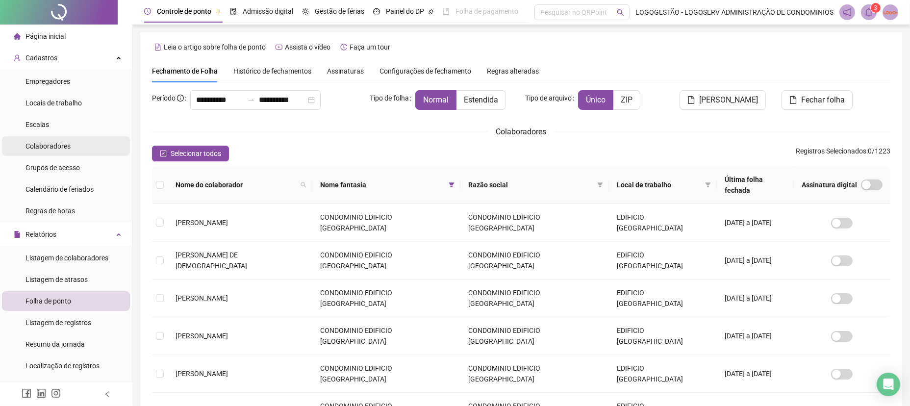
click at [100, 148] on li "Colaboradores" at bounding box center [66, 146] width 128 height 20
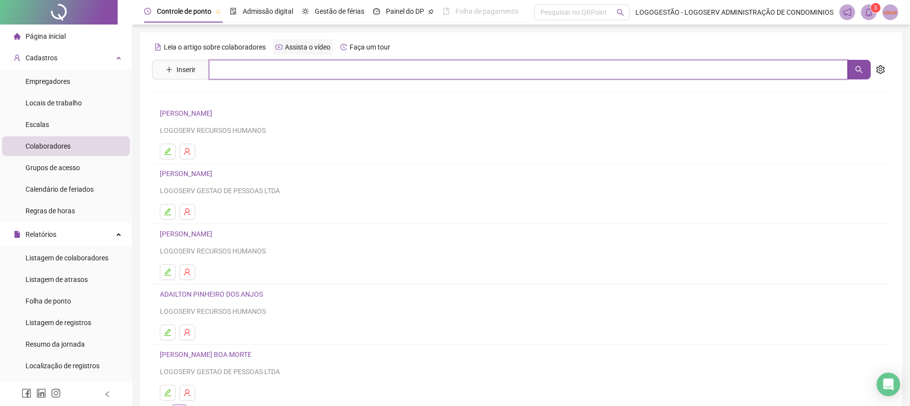
drag, startPoint x: 307, startPoint y: 68, endPoint x: 303, endPoint y: 49, distance: 20.1
click at [308, 66] on input "text" at bounding box center [528, 70] width 639 height 20
type input "**********"
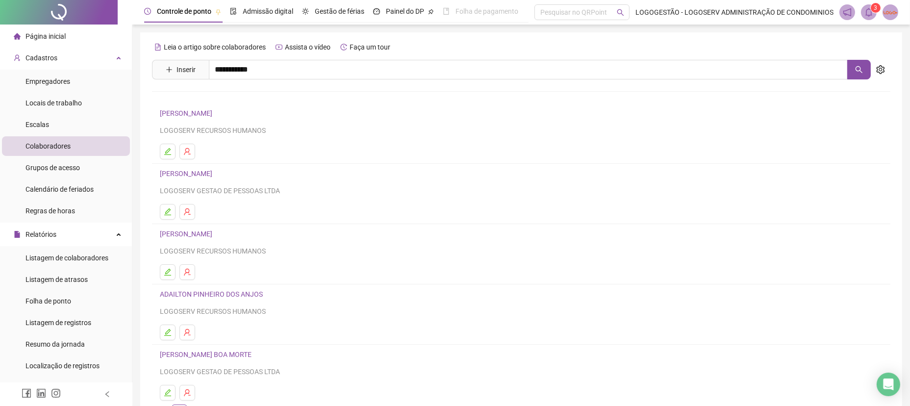
drag, startPoint x: 196, startPoint y: 97, endPoint x: 202, endPoint y: 97, distance: 5.9
click at [199, 97] on link "DAVI SILVA MORAIS" at bounding box center [196, 99] width 52 height 8
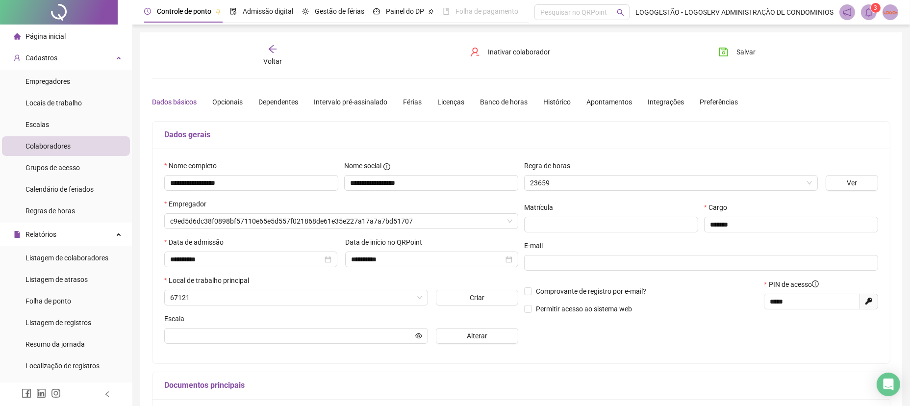
type input "**********"
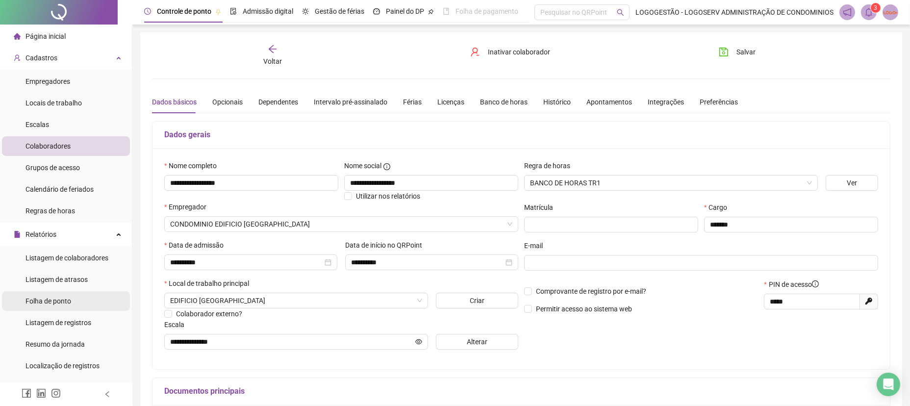
click at [81, 308] on li "Folha de ponto" at bounding box center [66, 301] width 128 height 20
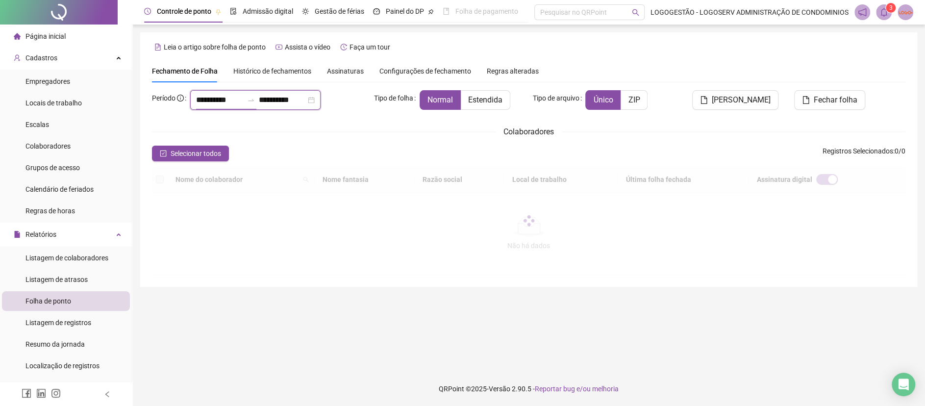
drag, startPoint x: 253, startPoint y: 98, endPoint x: 102, endPoint y: 92, distance: 151.0
click at [102, 92] on div "Página inicial Cadastros Empregadores Locais de trabalho Escalas Colaboradores …" at bounding box center [462, 203] width 925 height 406
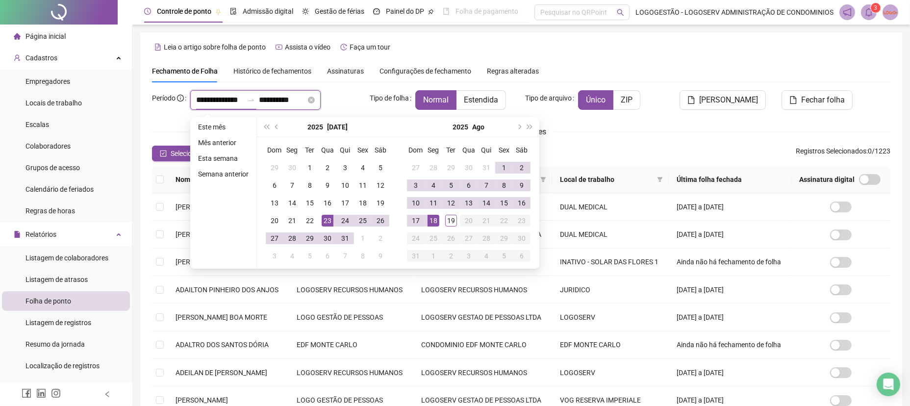
type input "**********"
click at [278, 102] on input "**********" at bounding box center [282, 100] width 47 height 12
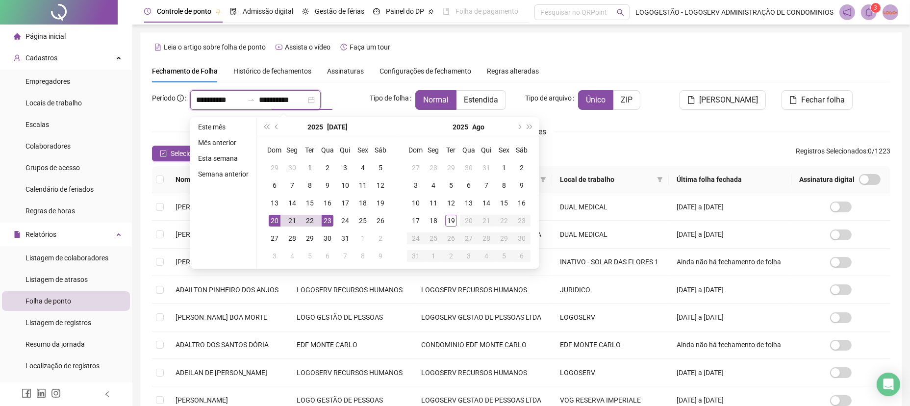
type input "**********"
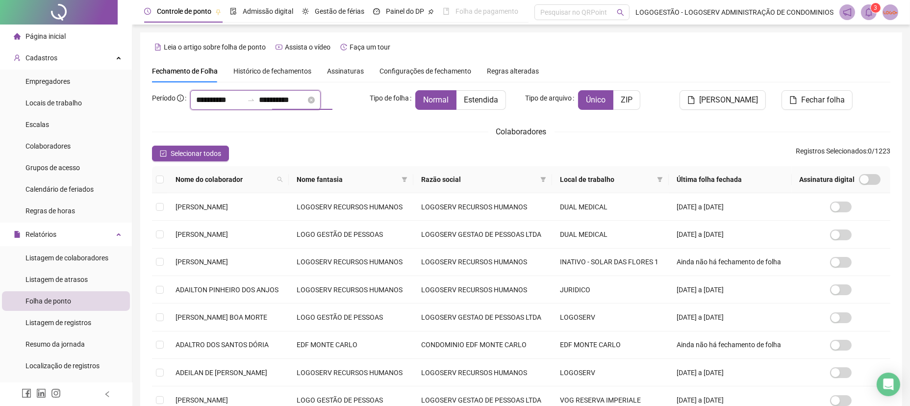
click at [281, 98] on input "**********" at bounding box center [282, 100] width 47 height 12
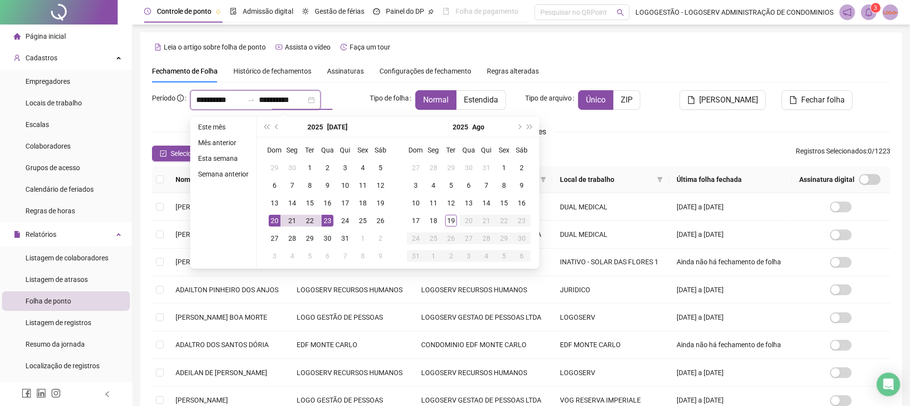
type input "**********"
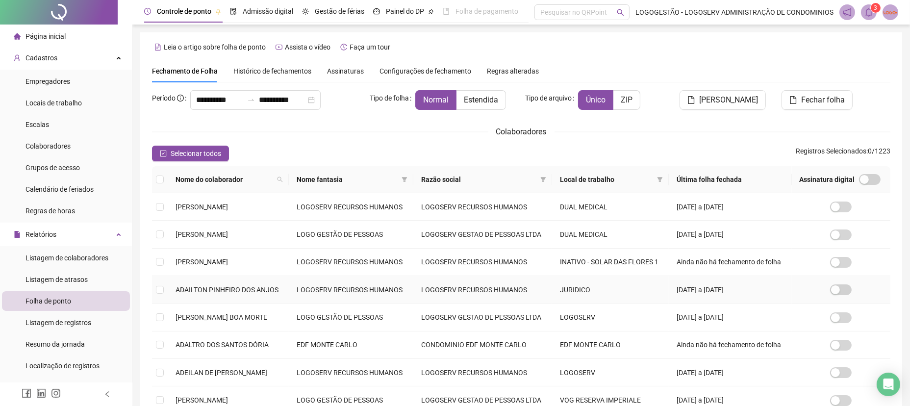
drag, startPoint x: 342, startPoint y: 277, endPoint x: 339, endPoint y: 249, distance: 28.6
click at [343, 276] on td "LOGOSERV RECURSOS HUMANOS" at bounding box center [351, 289] width 124 height 27
click at [409, 178] on span at bounding box center [404, 179] width 10 height 15
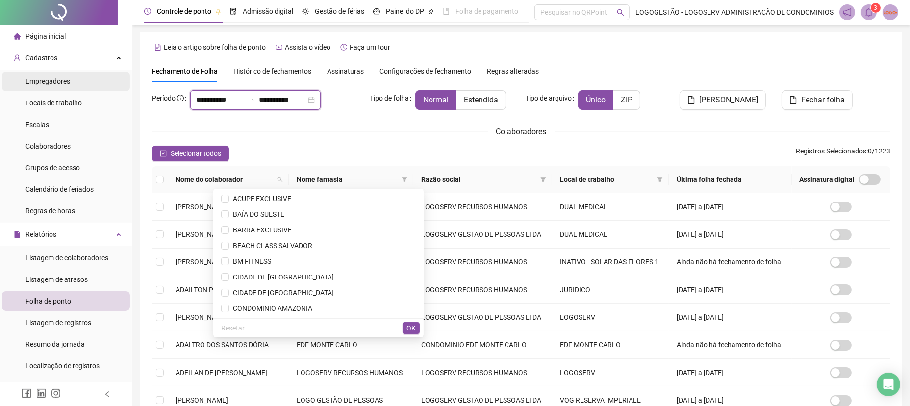
drag, startPoint x: 241, startPoint y: 99, endPoint x: 94, endPoint y: 72, distance: 149.6
click at [97, 73] on div "Página inicial Cadastros Empregadores Locais de trabalho Escalas Colaboradores …" at bounding box center [455, 277] width 910 height 554
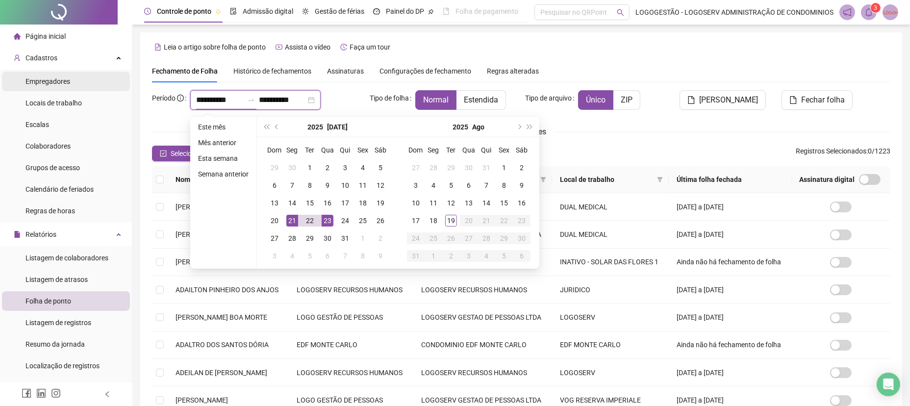
type input "**********"
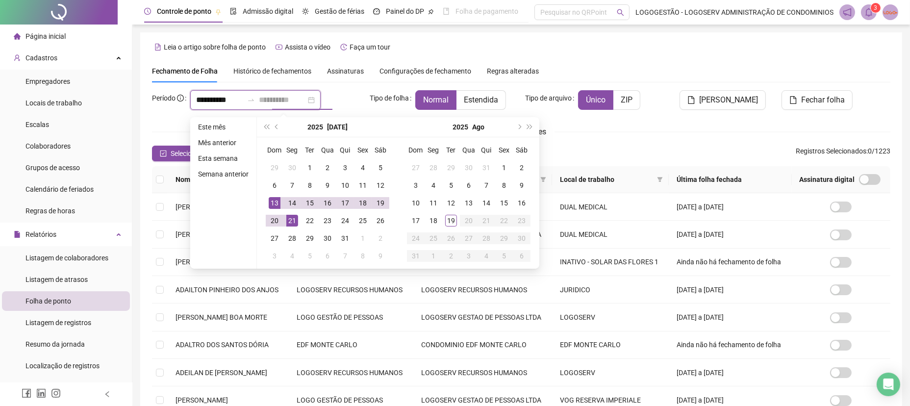
type input "**********"
click at [291, 219] on div "21" at bounding box center [292, 221] width 12 height 12
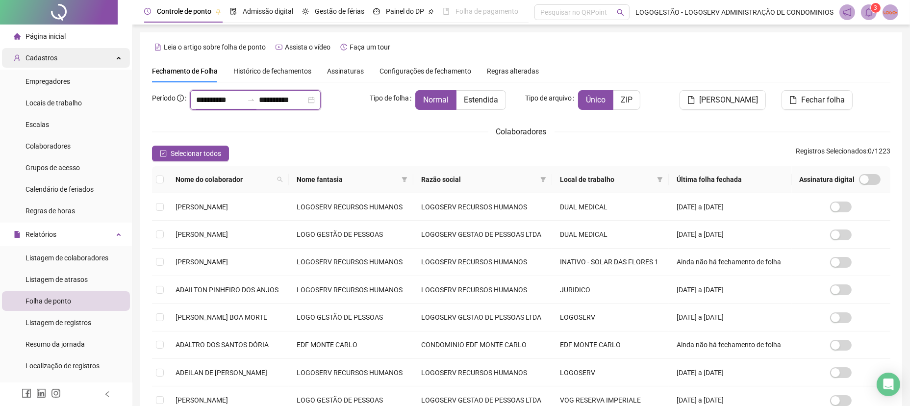
drag, startPoint x: 249, startPoint y: 99, endPoint x: 98, endPoint y: 56, distance: 157.5
click at [125, 86] on div "Página inicial Cadastros Empregadores Locais de trabalho Escalas Colaboradores …" at bounding box center [455, 277] width 910 height 554
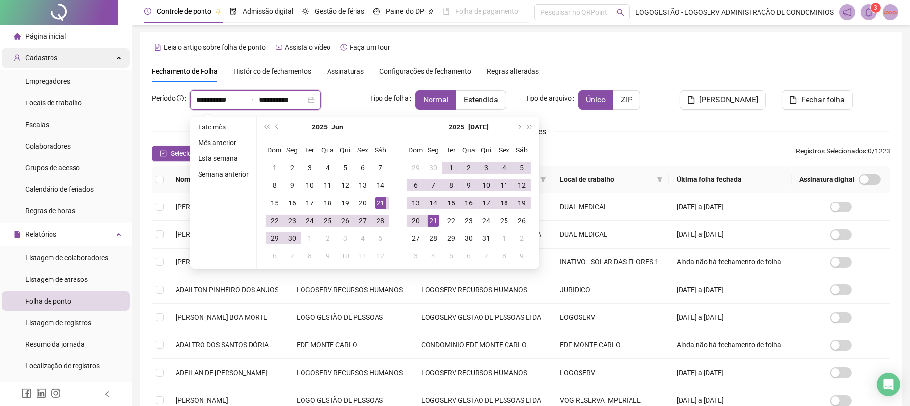
type input "**********"
click at [415, 217] on div "20" at bounding box center [416, 221] width 12 height 12
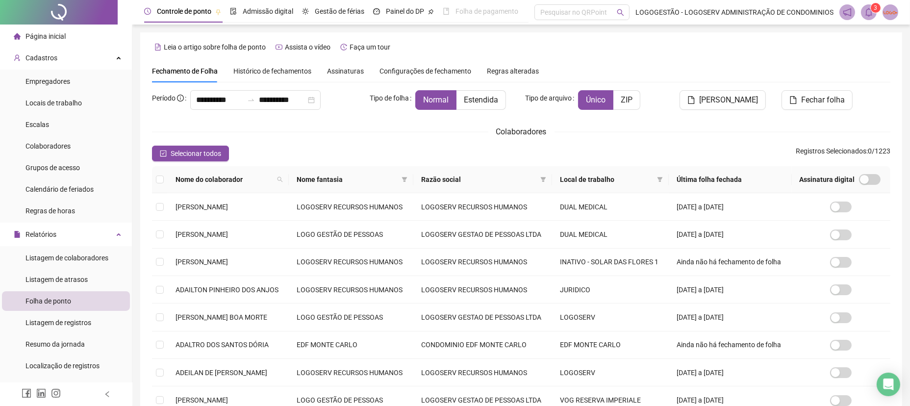
click at [397, 174] on span "Nome fantasia" at bounding box center [346, 179] width 101 height 11
click at [409, 174] on span at bounding box center [404, 179] width 10 height 15
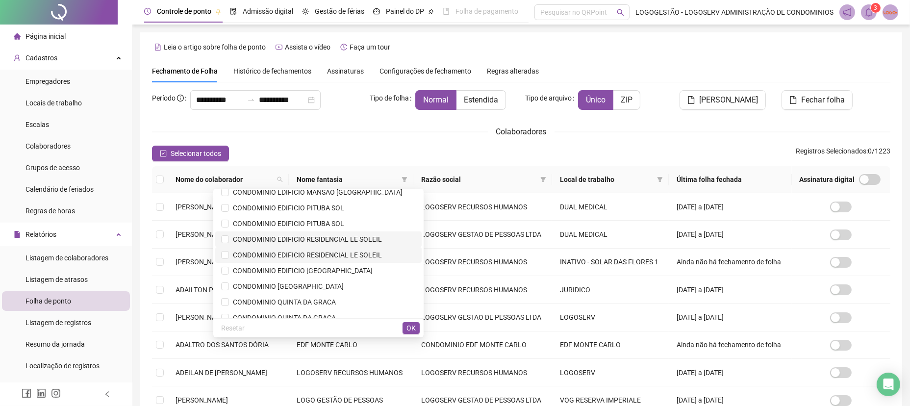
scroll to position [228, 0]
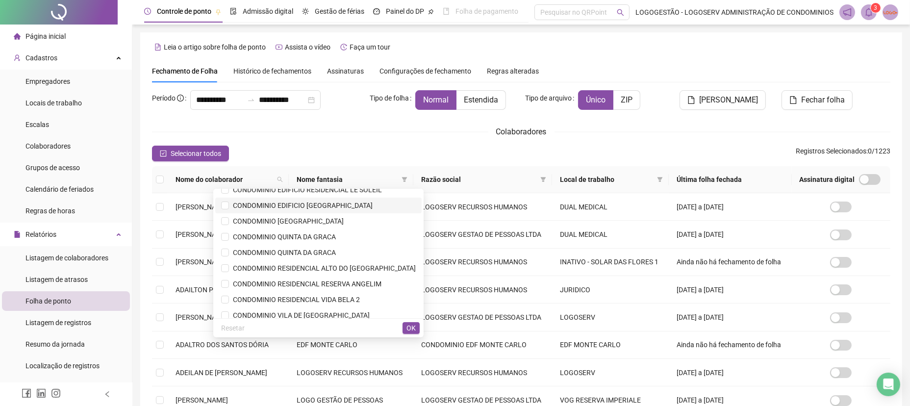
click at [337, 201] on span "CONDOMINIO EDIFICIO [GEOGRAPHIC_DATA]" at bounding box center [301, 205] width 144 height 8
click at [411, 327] on span "OK" at bounding box center [410, 327] width 9 height 11
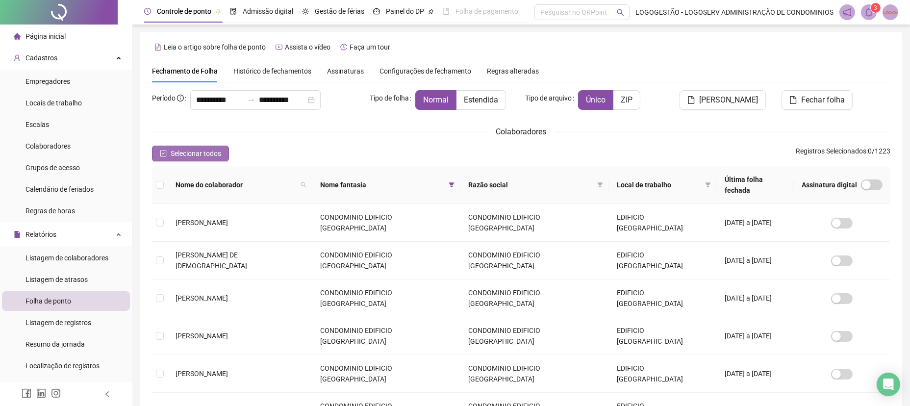
click at [216, 148] on button "Selecionar todos" at bounding box center [190, 154] width 77 height 16
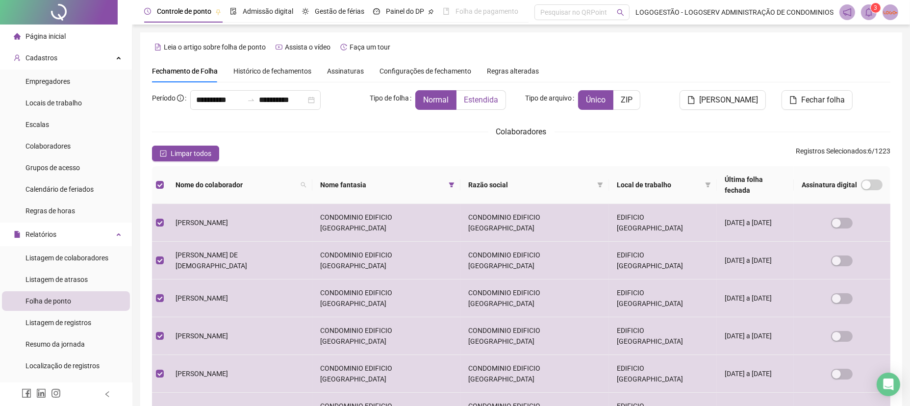
click at [486, 92] on label "Estendida" at bounding box center [480, 100] width 49 height 20
click at [733, 107] on button "[PERSON_NAME]" at bounding box center [722, 100] width 86 height 20
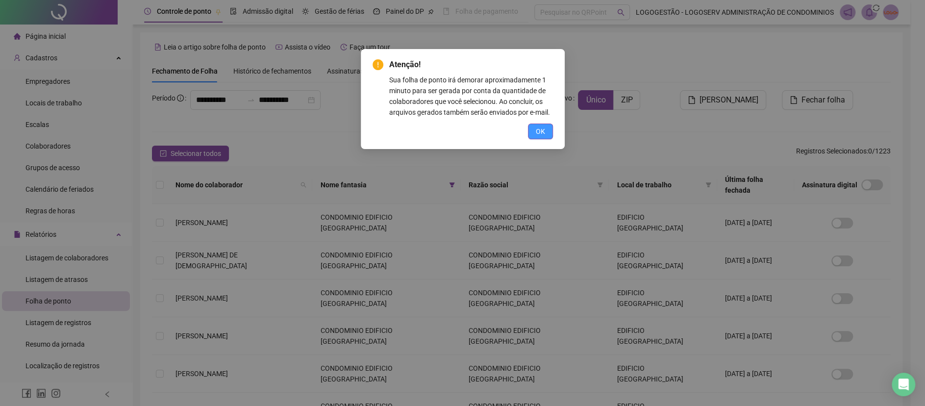
click at [543, 130] on span "OK" at bounding box center [540, 131] width 9 height 11
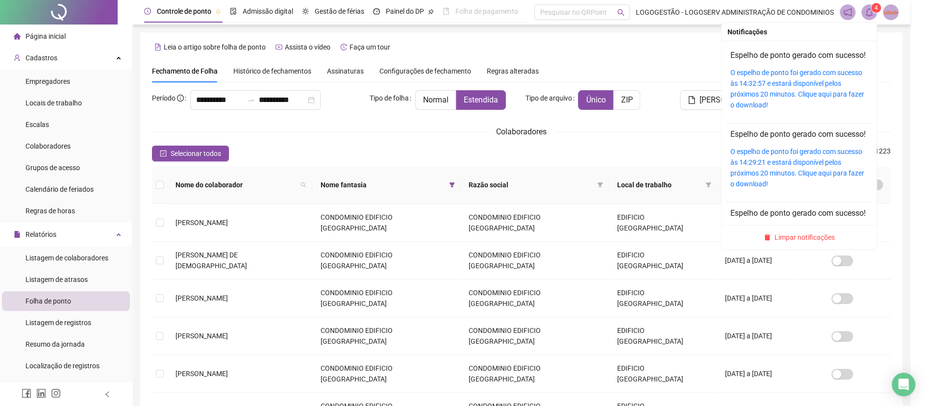
click at [871, 12] on icon "bell" at bounding box center [868, 12] width 7 height 9
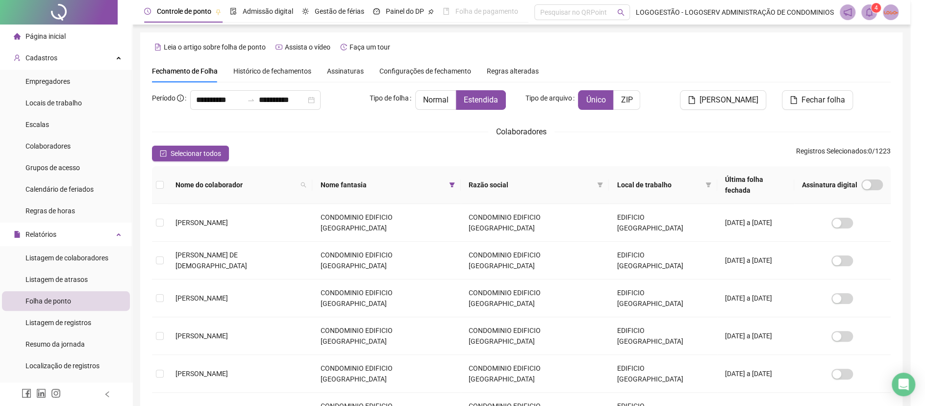
click at [868, 10] on icon "bell" at bounding box center [868, 12] width 9 height 9
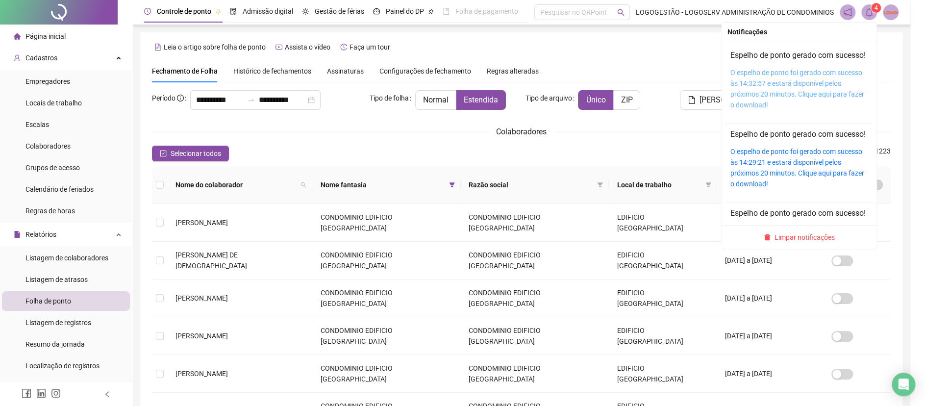
click at [808, 102] on link "O espelho de ponto foi gerado com sucesso às 14:32:57 e estará disponível pelos…" at bounding box center [797, 89] width 134 height 40
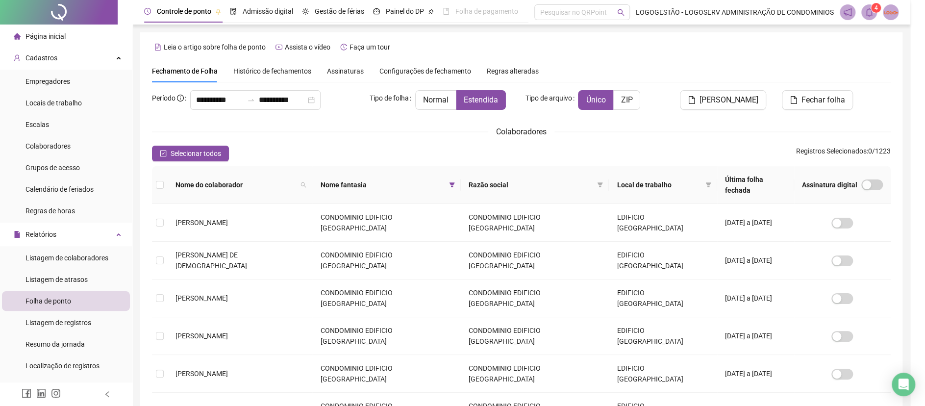
drag, startPoint x: 82, startPoint y: 145, endPoint x: 134, endPoint y: 136, distance: 52.3
click at [84, 146] on li "Colaboradores" at bounding box center [66, 146] width 128 height 20
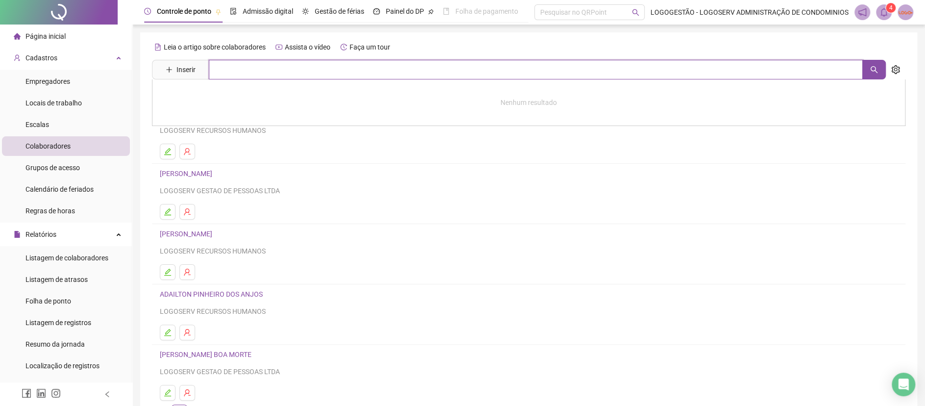
click at [337, 74] on input "text" at bounding box center [536, 70] width 654 height 20
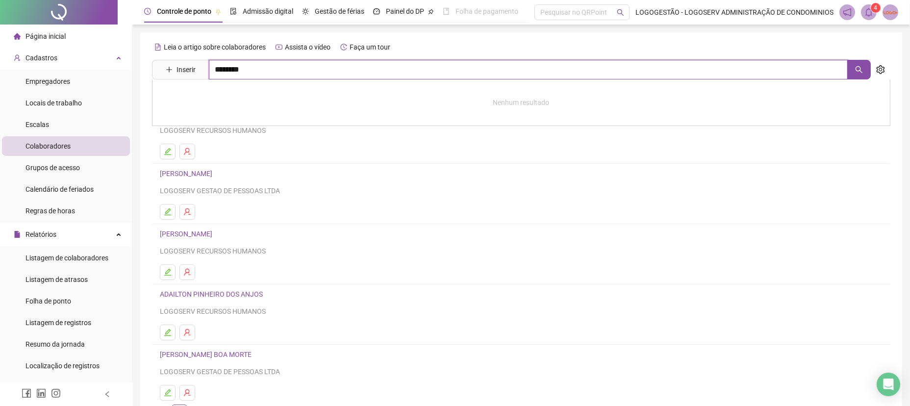
type input "********"
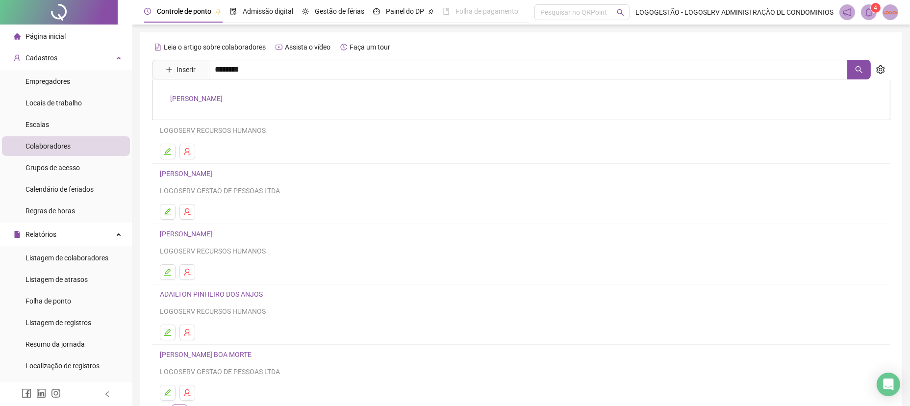
click at [193, 99] on link "JUCELINO SANTOS COSTA" at bounding box center [196, 99] width 52 height 8
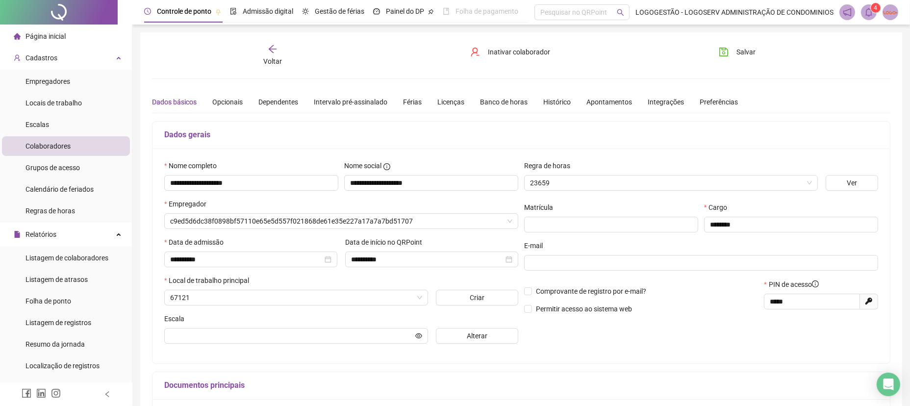
type input "**********"
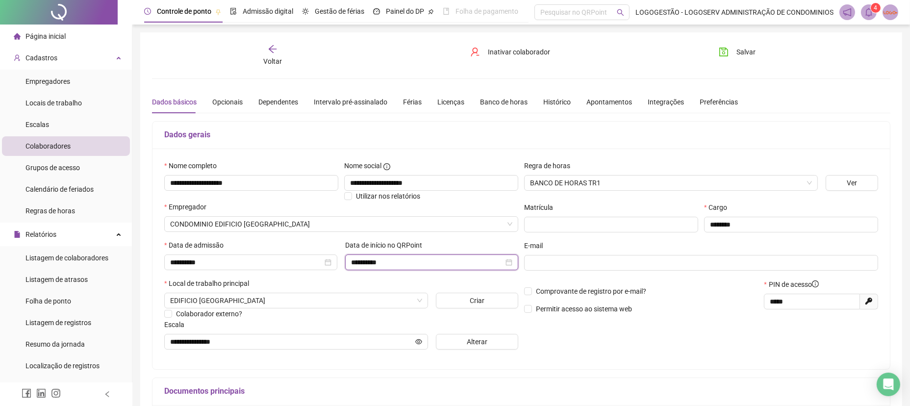
drag, startPoint x: 404, startPoint y: 262, endPoint x: 345, endPoint y: 251, distance: 60.2
click at [345, 251] on div "**********" at bounding box center [431, 255] width 173 height 30
click at [281, 53] on div "Voltar" at bounding box center [272, 55] width 117 height 23
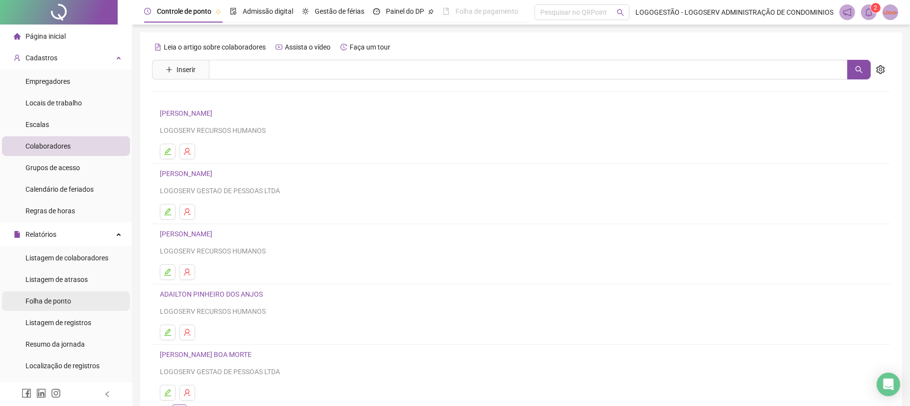
click at [64, 291] on div "Folha de ponto" at bounding box center [48, 301] width 46 height 20
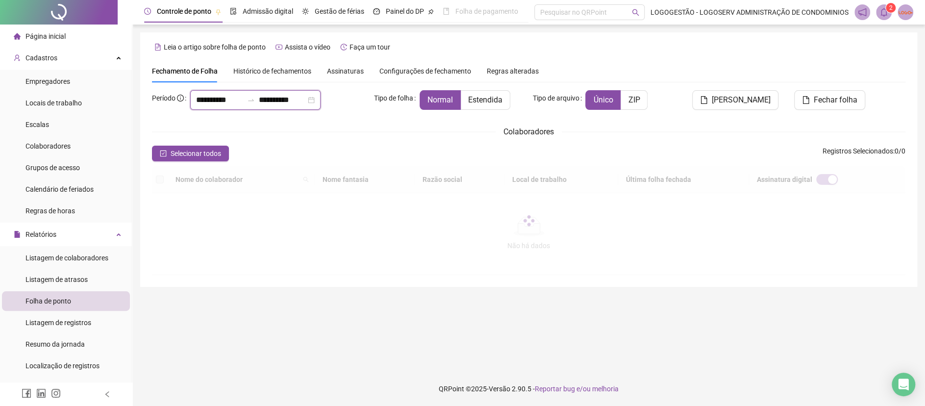
drag, startPoint x: 238, startPoint y: 103, endPoint x: 124, endPoint y: 48, distance: 126.2
click at [129, 73] on div "Página inicial Cadastros Empregadores Locais de trabalho Escalas Colaboradores …" at bounding box center [462, 203] width 925 height 406
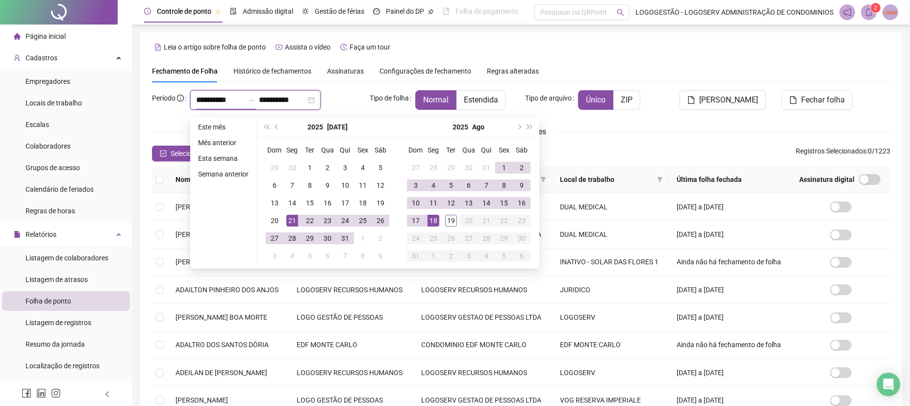
type input "**********"
click at [447, 224] on div "19" at bounding box center [451, 221] width 12 height 12
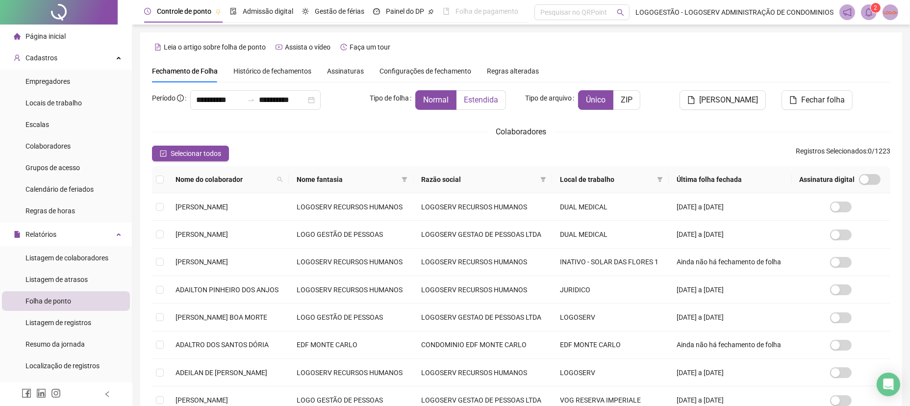
click at [486, 99] on span "Estendida" at bounding box center [481, 99] width 34 height 9
click at [471, 103] on span "Estendida" at bounding box center [481, 99] width 34 height 9
click at [409, 175] on span at bounding box center [404, 179] width 10 height 15
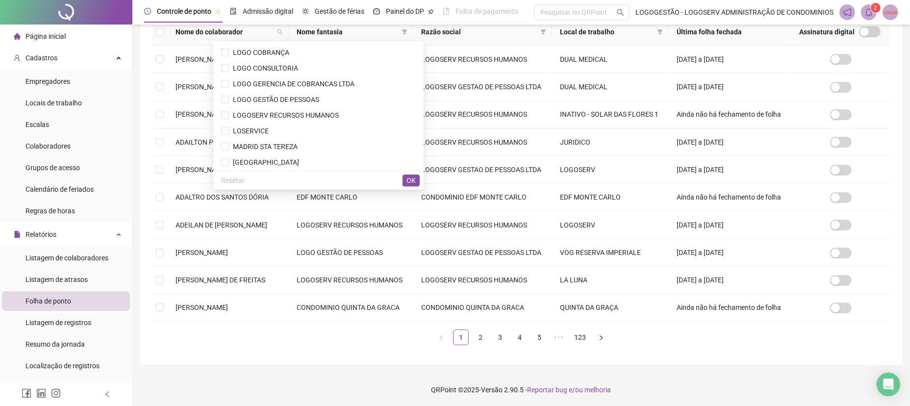
scroll to position [688, 0]
click at [331, 139] on li "MADRID STA TEREZA" at bounding box center [318, 147] width 206 height 16
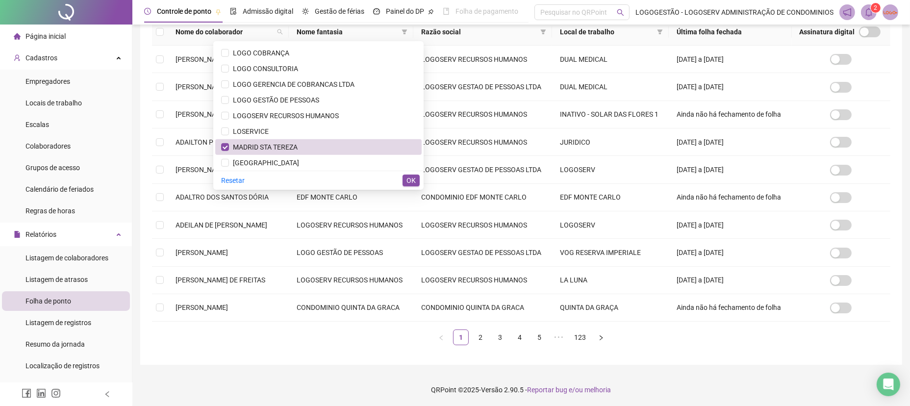
click at [412, 176] on span "OK" at bounding box center [410, 180] width 9 height 11
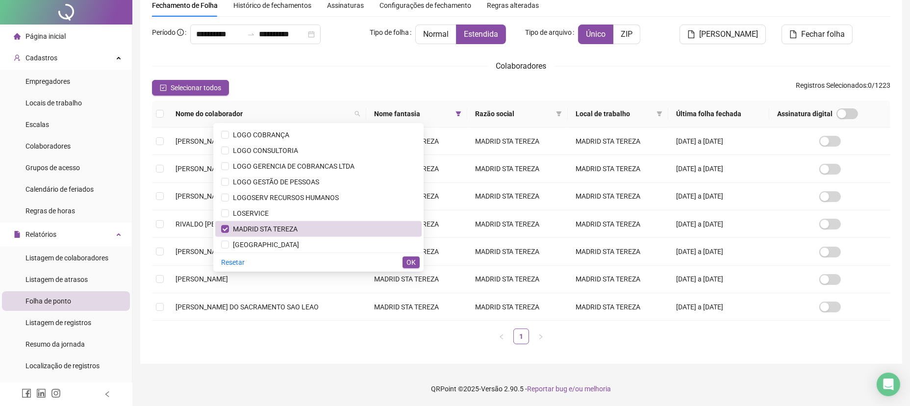
scroll to position [0, 0]
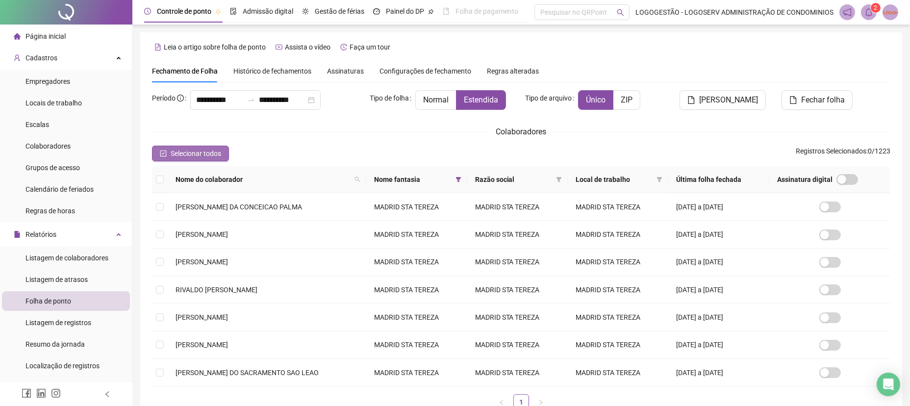
click at [205, 150] on span "Selecionar todos" at bounding box center [196, 153] width 50 height 11
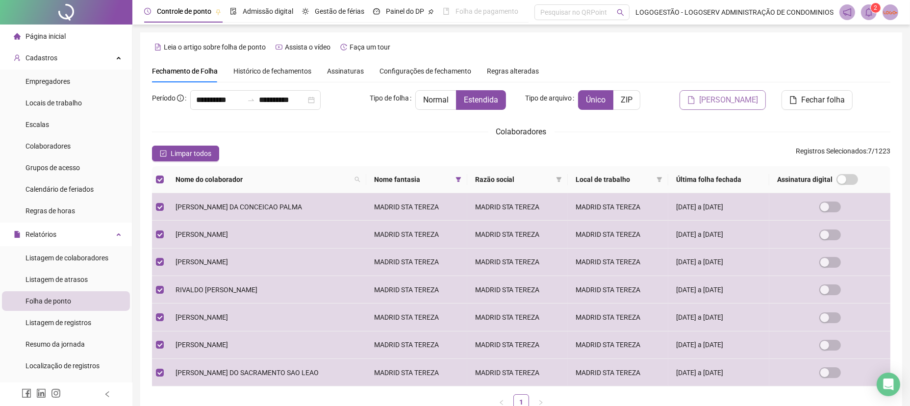
click at [744, 98] on span "[PERSON_NAME]" at bounding box center [728, 100] width 59 height 12
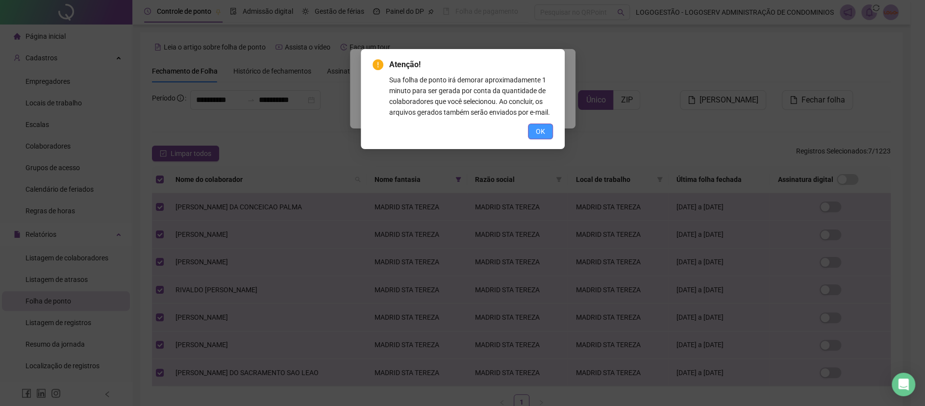
click at [528, 128] on button "OK" at bounding box center [540, 131] width 25 height 16
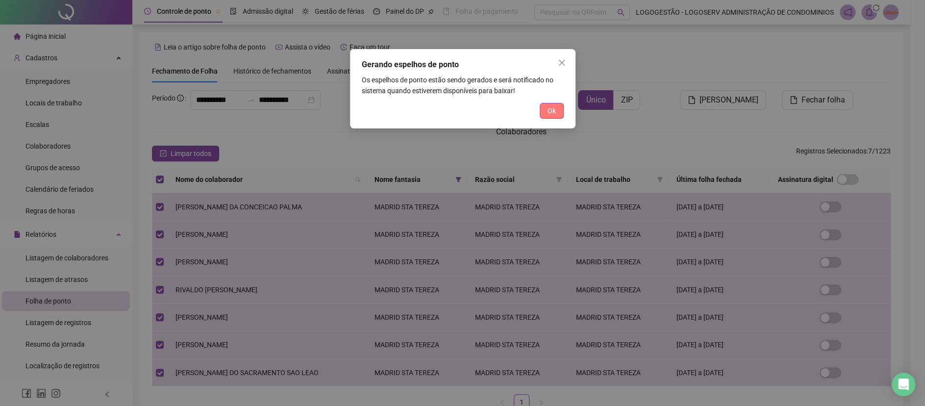
click at [549, 109] on span "Ok" at bounding box center [551, 110] width 8 height 11
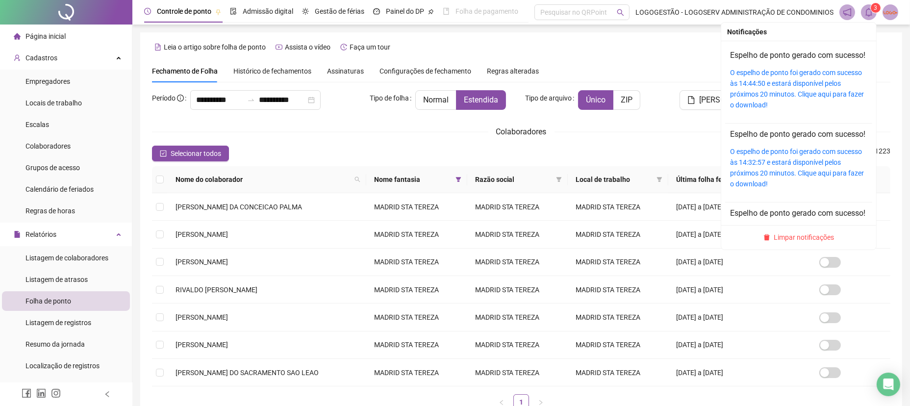
click at [870, 9] on sup "3" at bounding box center [875, 8] width 10 height 10
click at [799, 101] on link "O espelho de ponto foi gerado com sucesso às 14:44:50 e estará disponível pelos…" at bounding box center [797, 89] width 134 height 40
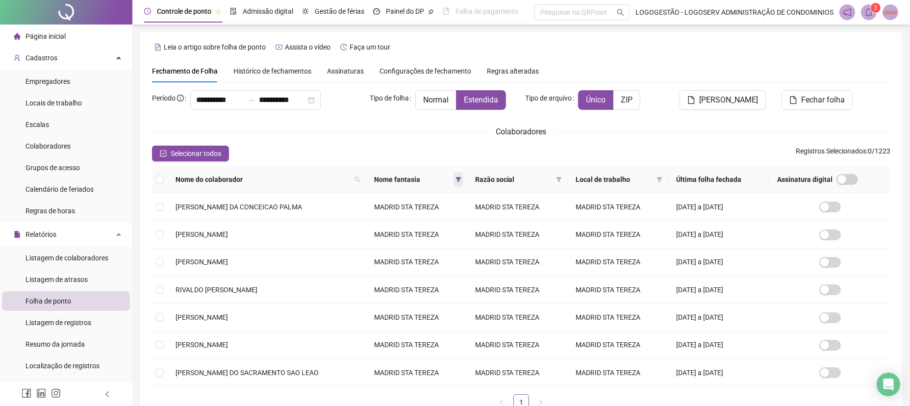
click at [453, 175] on span at bounding box center [458, 179] width 10 height 15
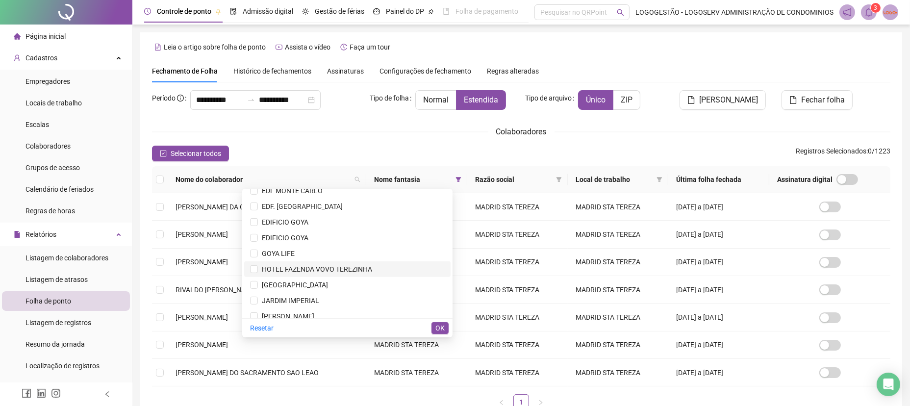
scroll to position [558, 0]
click at [302, 267] on span "JARDIM IMPERIAL" at bounding box center [288, 268] width 61 height 8
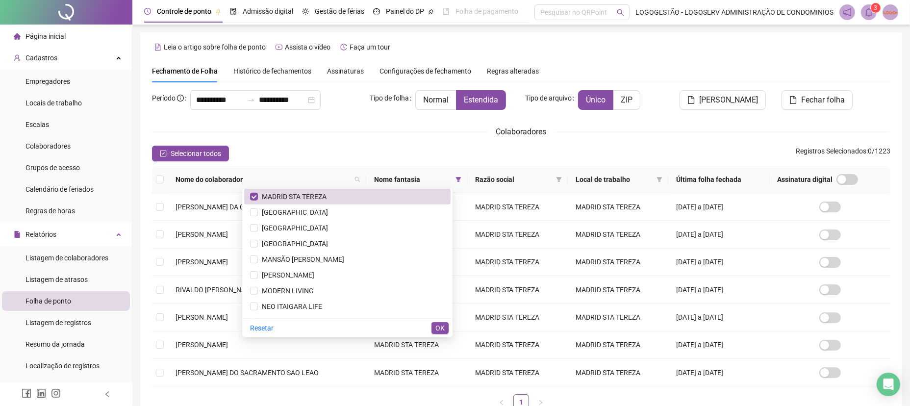
scroll to position [787, 0]
click at [303, 196] on span "MADRID STA TEREZA" at bounding box center [292, 196] width 69 height 8
click at [439, 330] on span "OK" at bounding box center [439, 327] width 9 height 11
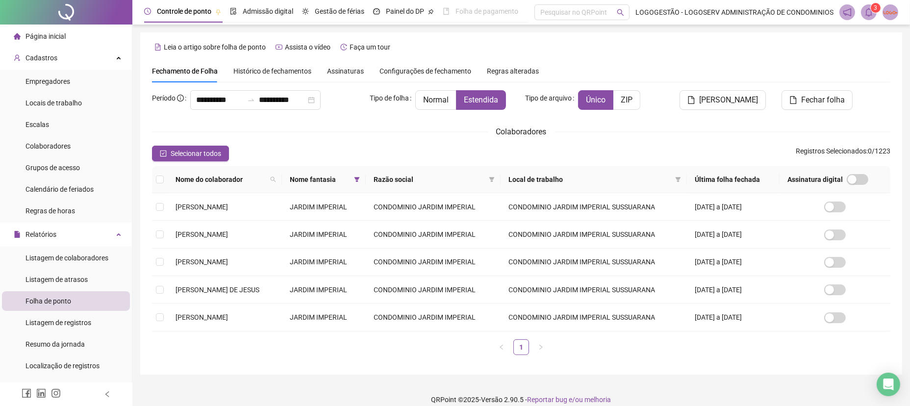
drag, startPoint x: 187, startPoint y: 151, endPoint x: 227, endPoint y: 168, distance: 43.2
click at [187, 151] on span "Selecionar todos" at bounding box center [196, 153] width 50 height 11
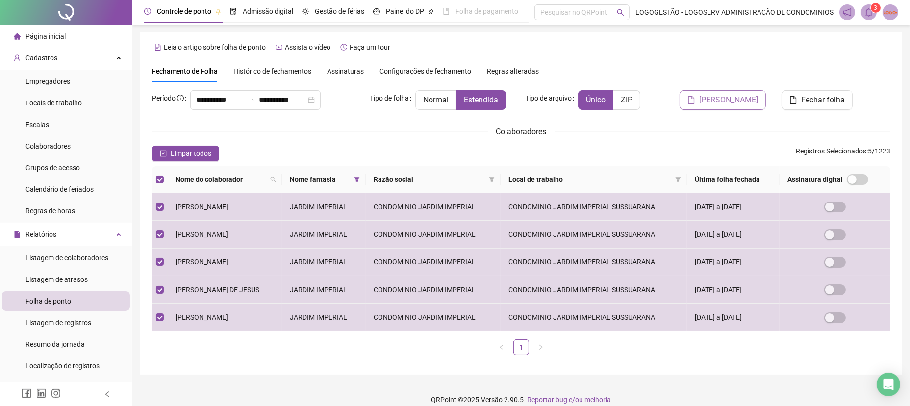
drag, startPoint x: 690, startPoint y: 102, endPoint x: 717, endPoint y: 103, distance: 27.0
click at [690, 103] on button "[PERSON_NAME]" at bounding box center [722, 100] width 86 height 20
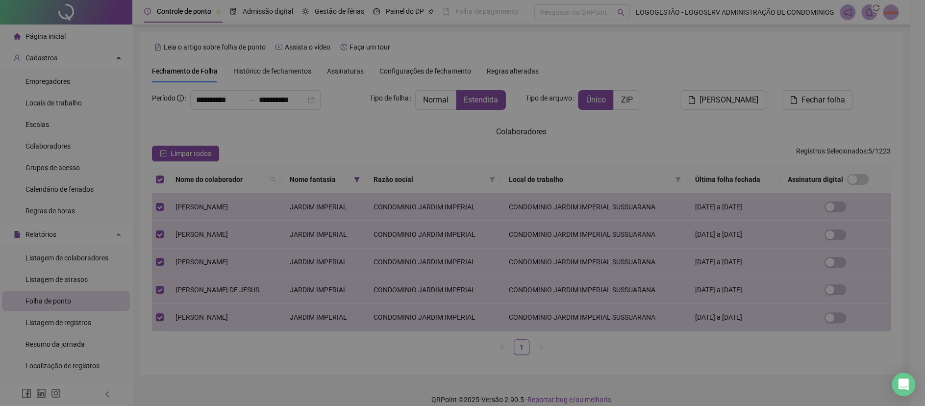
drag, startPoint x: 717, startPoint y: 103, endPoint x: 712, endPoint y: 108, distance: 6.9
click at [717, 103] on body "Página inicial Cadastros Empregadores Locais de trabalho Escalas Colaboradores …" at bounding box center [455, 203] width 910 height 406
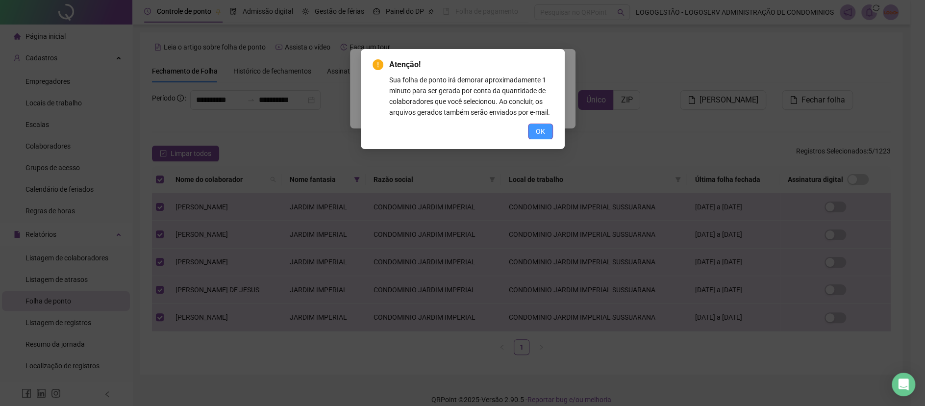
click at [536, 138] on button "OK" at bounding box center [540, 131] width 25 height 16
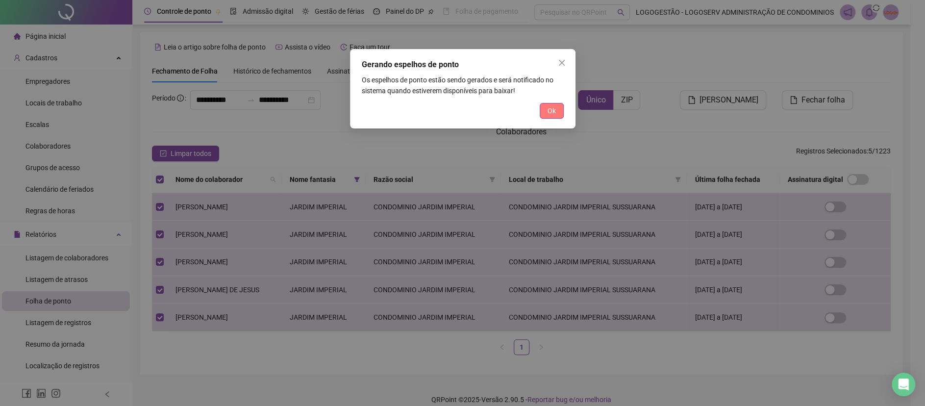
click at [554, 102] on div "Gerando espelhos de ponto Os espelhos de ponto estão sendo gerados e será notif…" at bounding box center [462, 88] width 225 height 79
click at [548, 111] on span "Ok" at bounding box center [551, 110] width 8 height 11
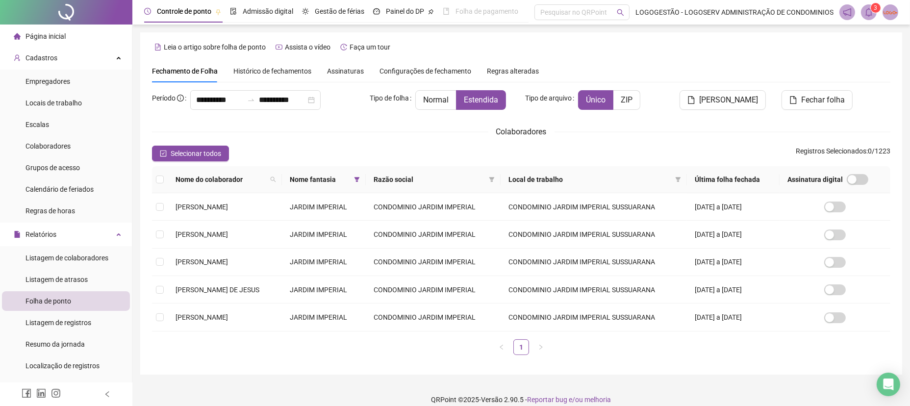
click at [873, 13] on span at bounding box center [869, 12] width 16 height 16
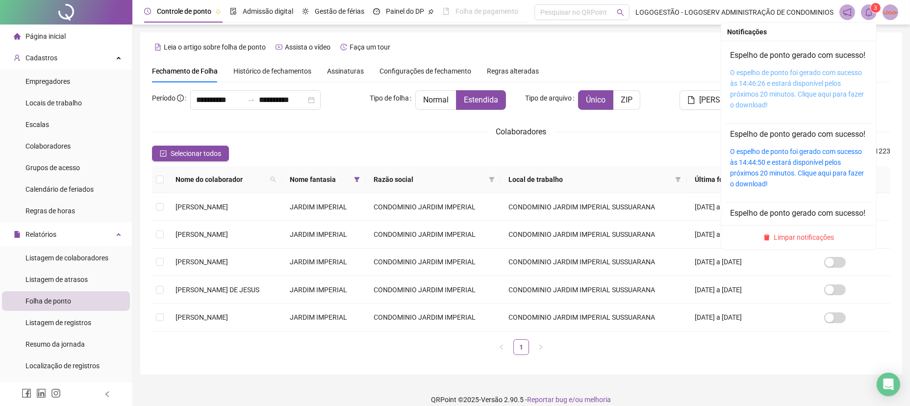
click at [791, 109] on link "O espelho de ponto foi gerado com sucesso às 14:46:26 e estará disponível pelos…" at bounding box center [797, 89] width 134 height 40
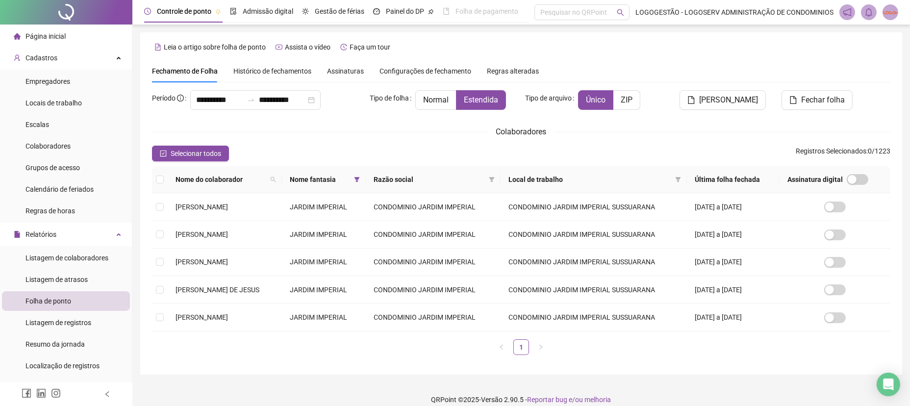
drag, startPoint x: 362, startPoint y: 174, endPoint x: 362, endPoint y: 199, distance: 25.5
click at [362, 174] on span at bounding box center [357, 179] width 10 height 15
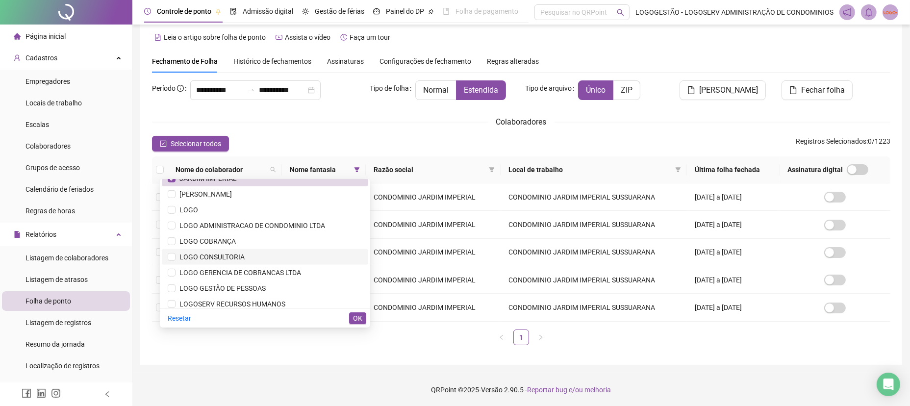
scroll to position [623, 0]
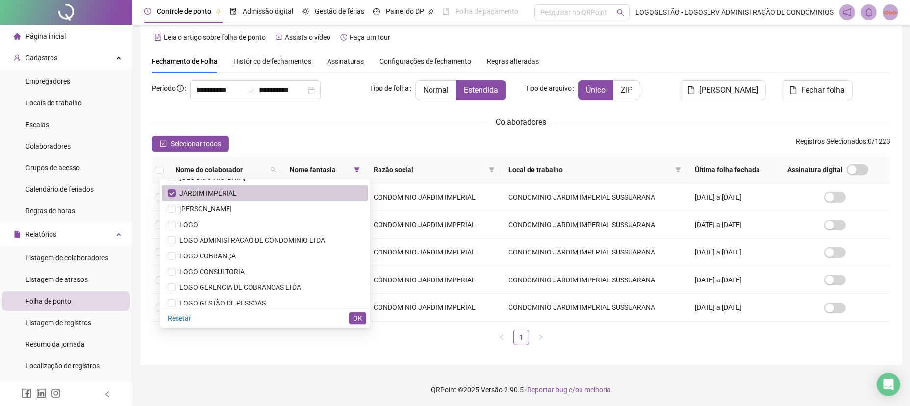
click at [235, 195] on span "JARDIM IMPERIAL" at bounding box center [205, 193] width 61 height 8
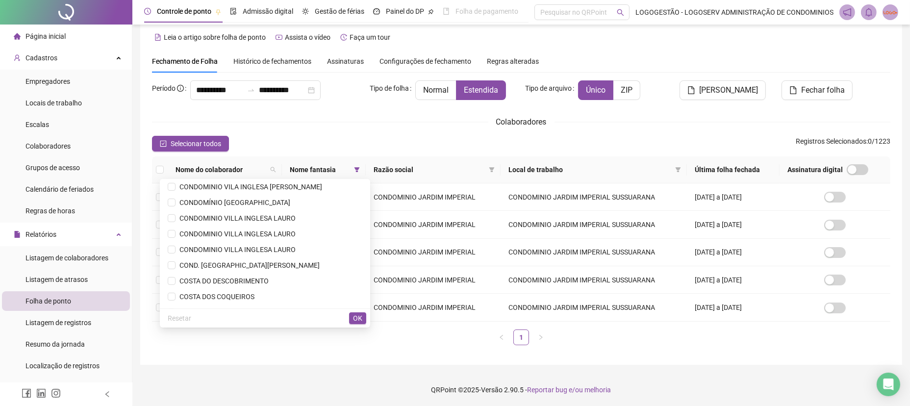
scroll to position [362, 0]
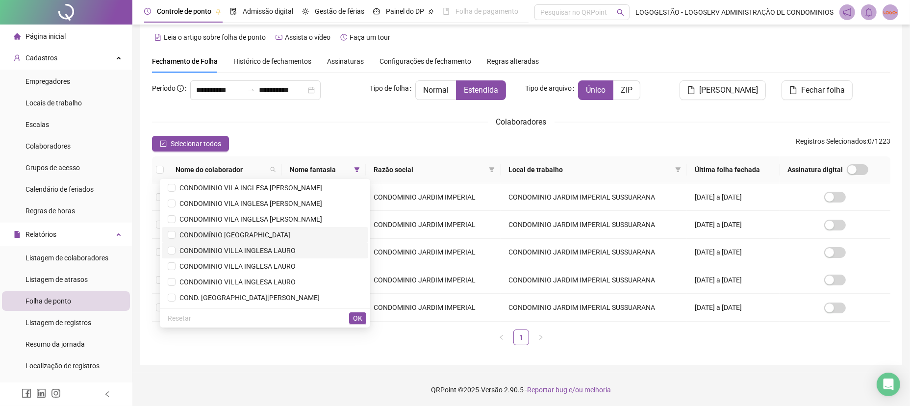
click at [250, 231] on span "CONDOMÍNIO [GEOGRAPHIC_DATA]" at bounding box center [232, 235] width 115 height 8
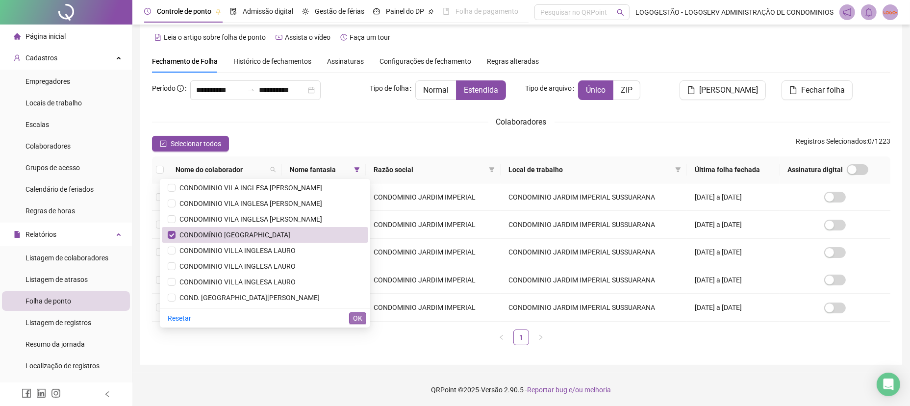
click at [356, 314] on span "OK" at bounding box center [357, 318] width 9 height 11
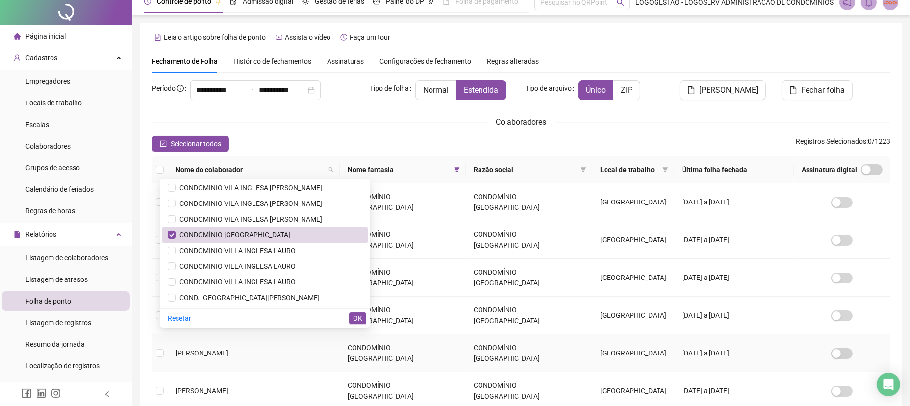
scroll to position [0, 0]
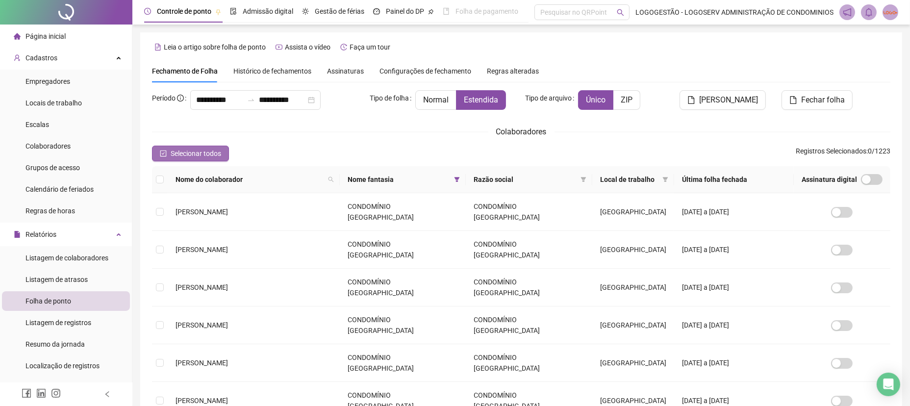
click at [185, 154] on span "Selecionar todos" at bounding box center [196, 153] width 50 height 11
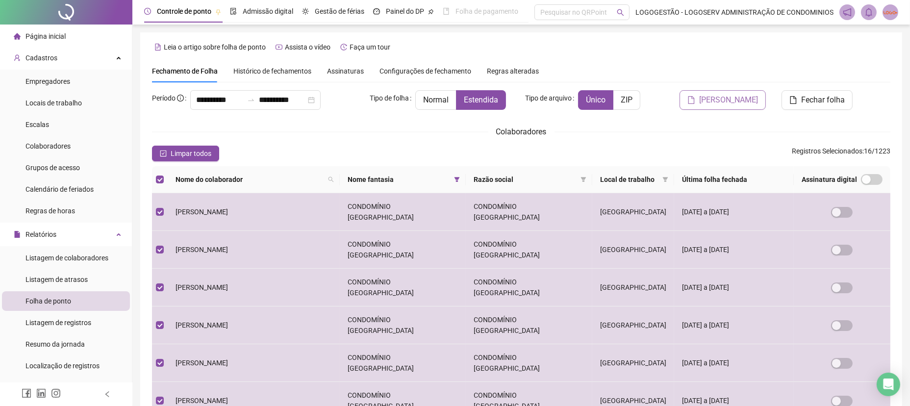
click at [714, 102] on span "[PERSON_NAME]" at bounding box center [728, 100] width 59 height 12
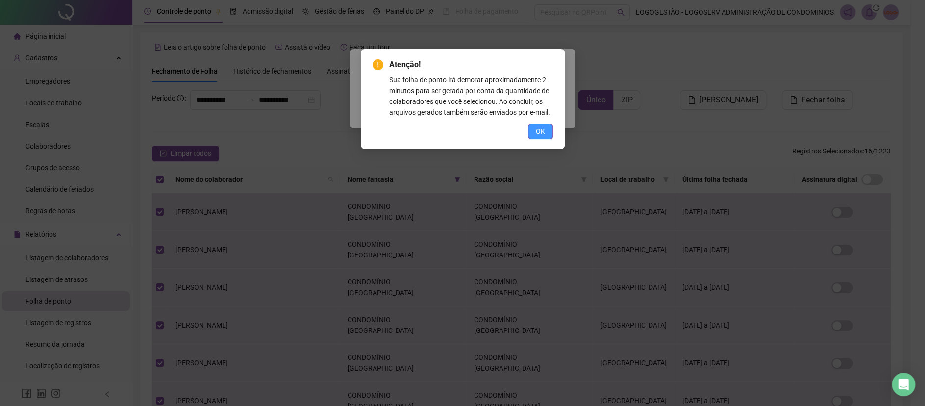
click at [540, 133] on span "OK" at bounding box center [540, 131] width 9 height 11
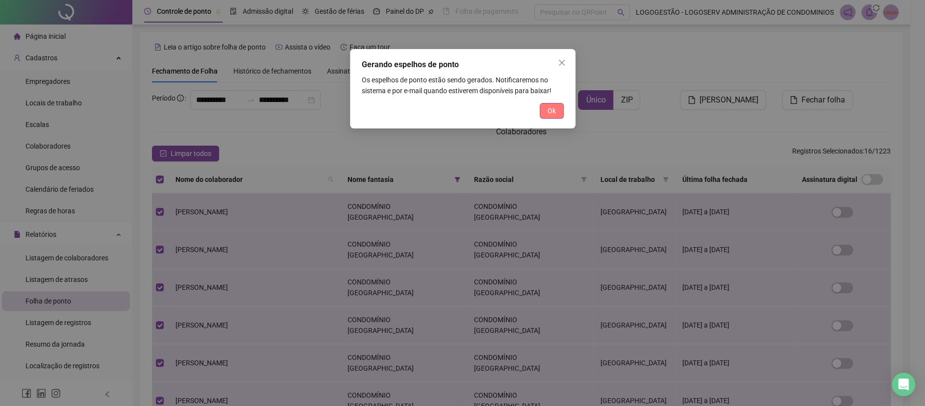
click at [553, 112] on span "Ok" at bounding box center [551, 110] width 8 height 11
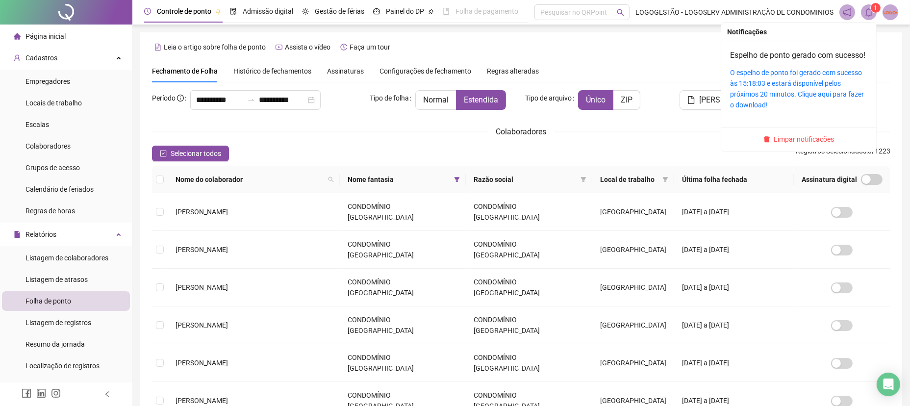
click at [877, 16] on div "1" at bounding box center [868, 12] width 59 height 16
click at [872, 14] on icon "bell" at bounding box center [868, 12] width 9 height 9
click at [870, 13] on icon "bell" at bounding box center [868, 12] width 7 height 9
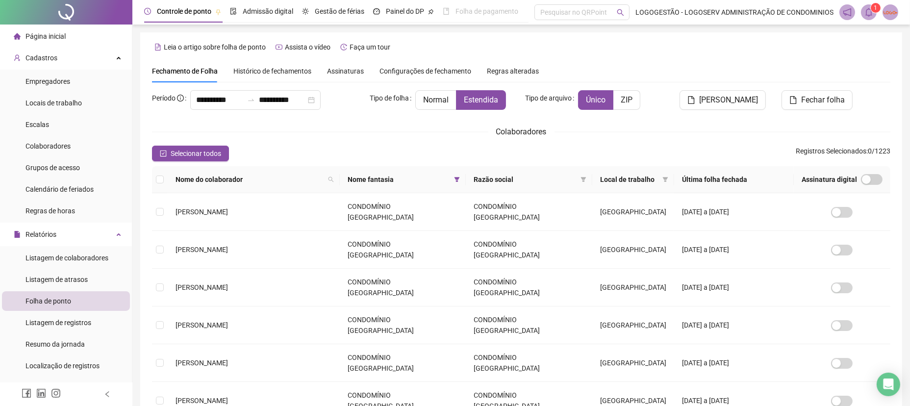
click at [868, 21] on header "Controle de ponto Admissão digital Gestão de férias Painel do DP Folha de pagam…" at bounding box center [520, 12] width 777 height 25
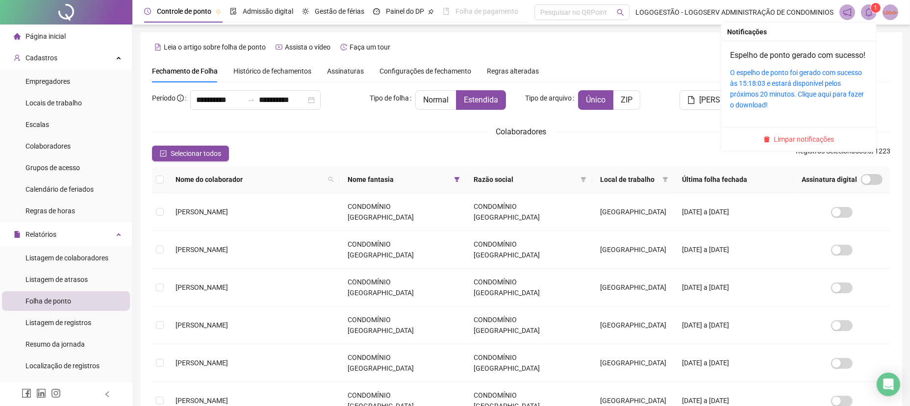
click at [866, 14] on icon "bell" at bounding box center [868, 12] width 7 height 9
click at [829, 105] on link "O espelho de ponto foi gerado com sucesso às 15:18:03 e estará disponível pelos…" at bounding box center [797, 89] width 134 height 40
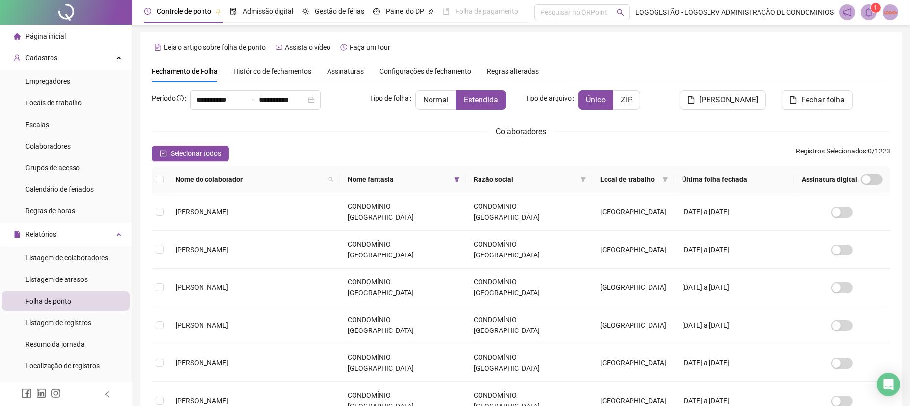
click at [428, 176] on th "Nome fantasia" at bounding box center [403, 179] width 126 height 27
click at [454, 176] on icon "filter" at bounding box center [457, 179] width 6 height 6
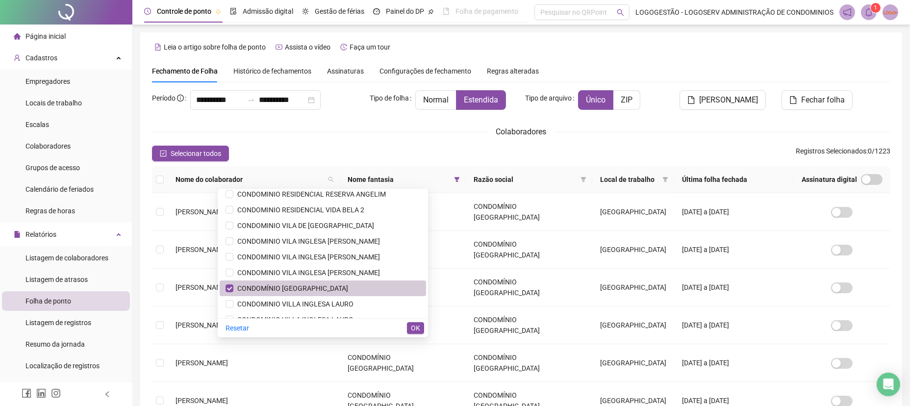
click at [286, 284] on span "CONDOMÍNIO [GEOGRAPHIC_DATA]" at bounding box center [290, 288] width 115 height 8
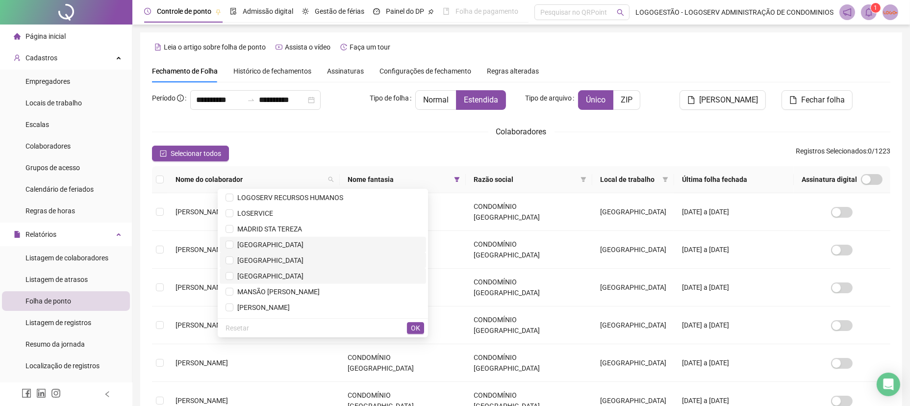
scroll to position [721, 0]
click at [321, 262] on span "MADRID STA TEREZA" at bounding box center [322, 261] width 195 height 11
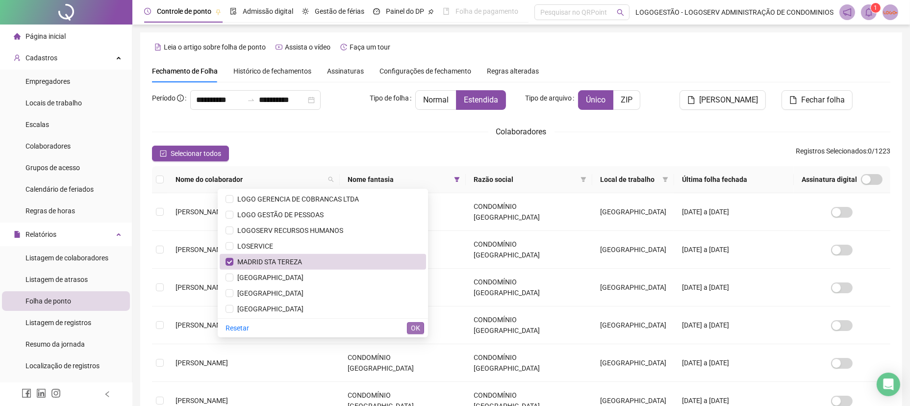
click at [418, 329] on span "OK" at bounding box center [415, 327] width 9 height 11
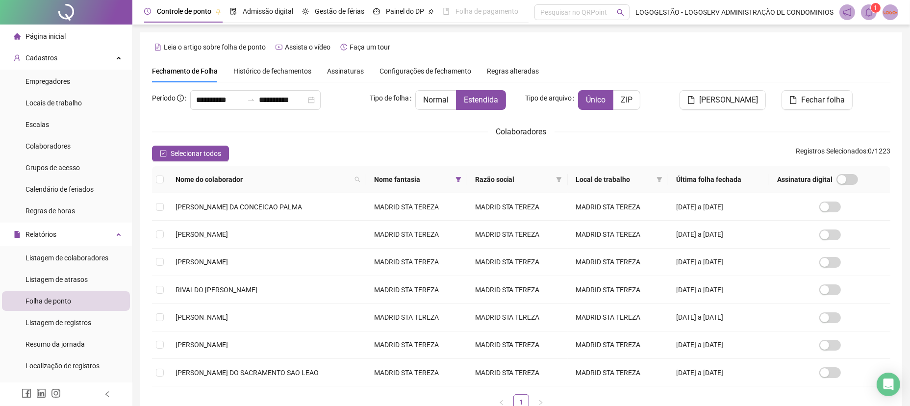
drag, startPoint x: 207, startPoint y: 154, endPoint x: 353, endPoint y: 178, distance: 147.5
click at [205, 154] on span "Selecionar todos" at bounding box center [196, 153] width 50 height 11
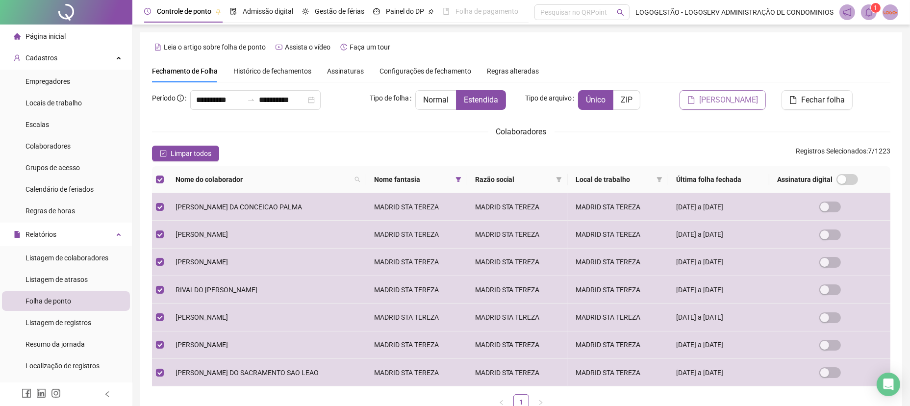
drag, startPoint x: 694, startPoint y: 101, endPoint x: 722, endPoint y: 95, distance: 29.1
click at [697, 106] on button "[PERSON_NAME]" at bounding box center [722, 100] width 86 height 20
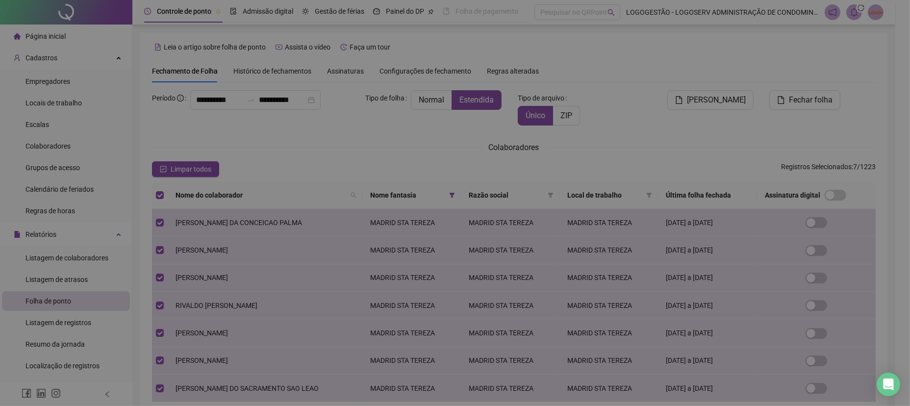
click at [720, 95] on body "Página inicial Cadastros Empregadores Locais de trabalho Escalas Colaboradores …" at bounding box center [447, 203] width 895 height 406
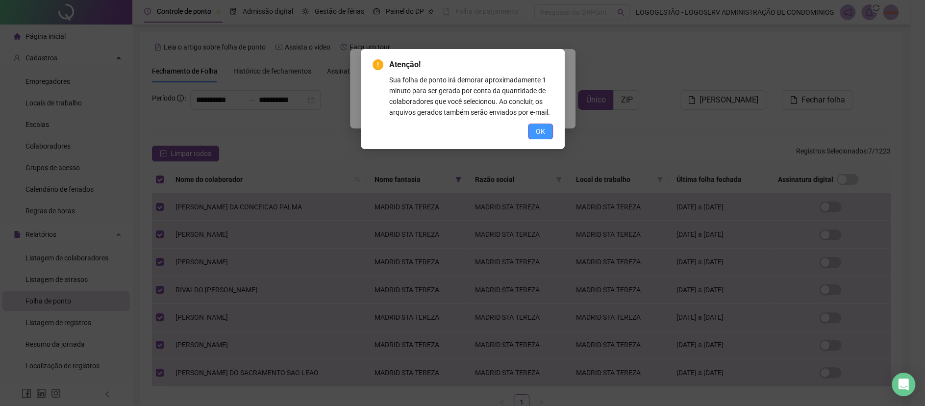
click at [530, 132] on button "OK" at bounding box center [540, 131] width 25 height 16
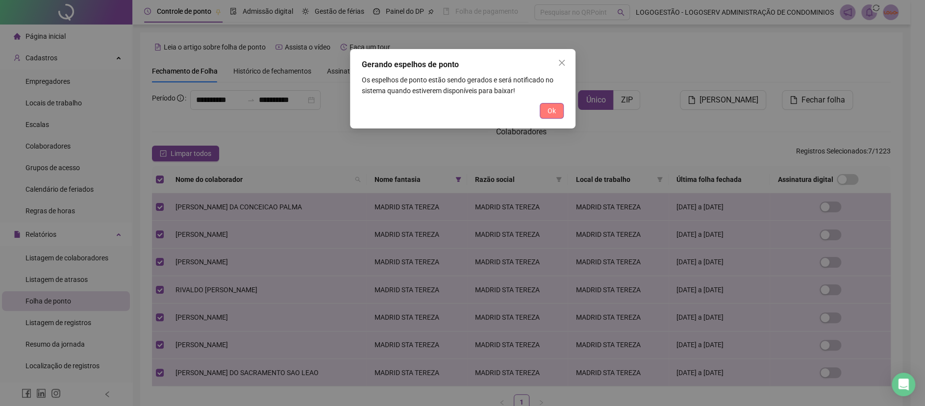
click at [561, 109] on button "Ok" at bounding box center [552, 111] width 24 height 16
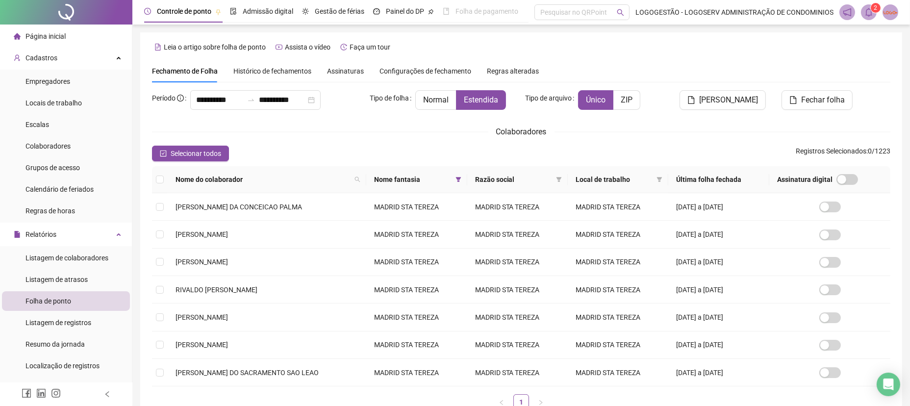
click at [864, 16] on icon "bell" at bounding box center [868, 12] width 9 height 9
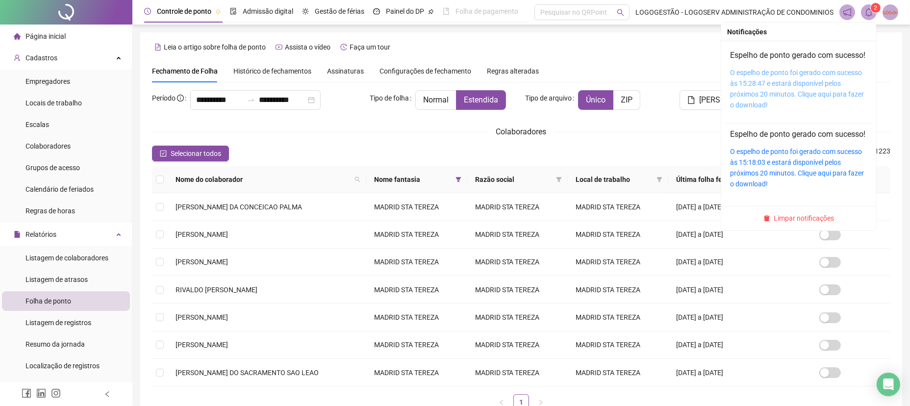
click at [812, 104] on link "O espelho de ponto foi gerado com sucesso às 15:28:47 e estará disponível pelos…" at bounding box center [797, 89] width 134 height 40
click at [874, 6] on span "2" at bounding box center [875, 7] width 3 height 7
click at [798, 108] on link "O espelho de ponto foi gerado com sucesso às 15:28:47 e estará disponível pelos…" at bounding box center [797, 89] width 134 height 40
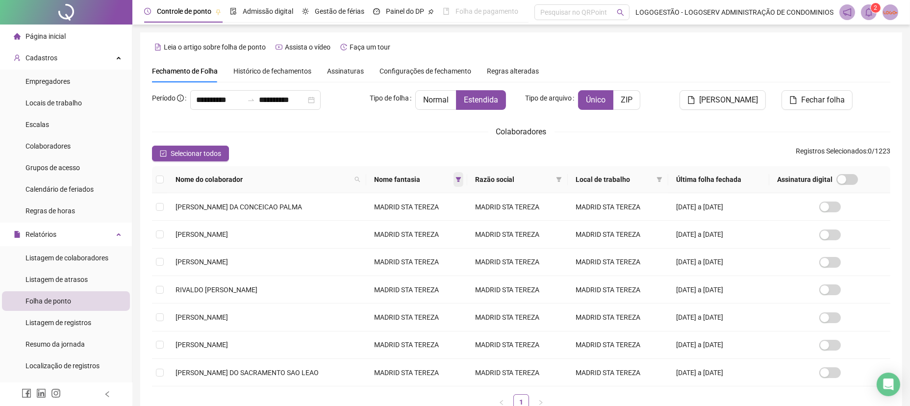
click at [453, 176] on span at bounding box center [458, 179] width 10 height 15
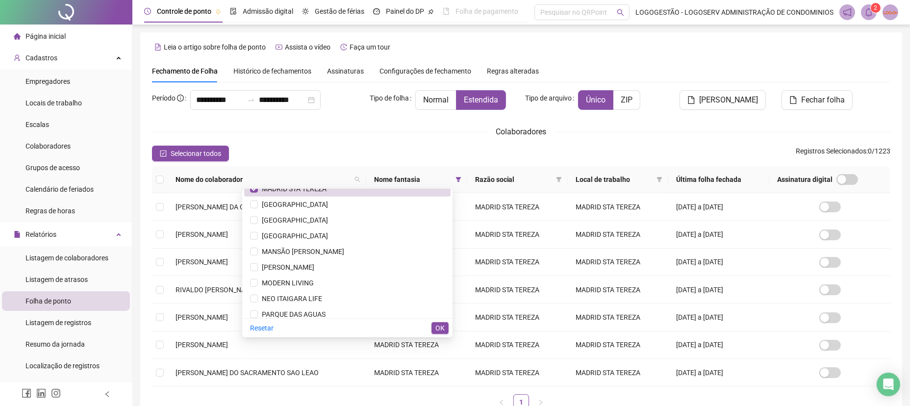
scroll to position [787, 0]
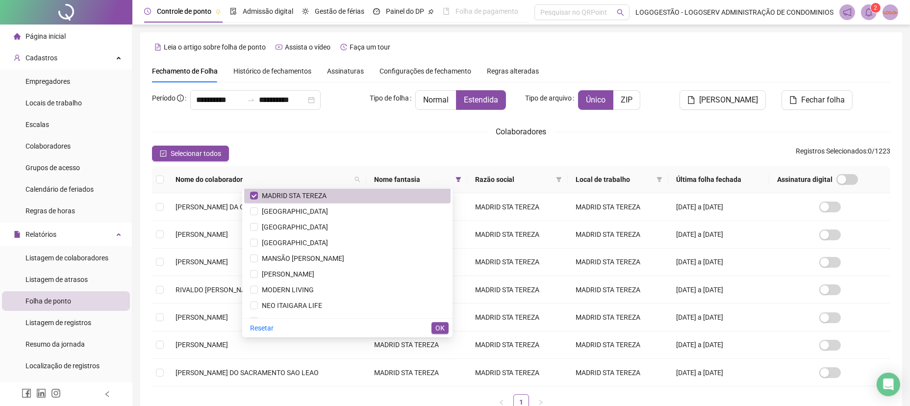
click at [324, 192] on span "MADRID STA TEREZA" at bounding box center [292, 196] width 69 height 8
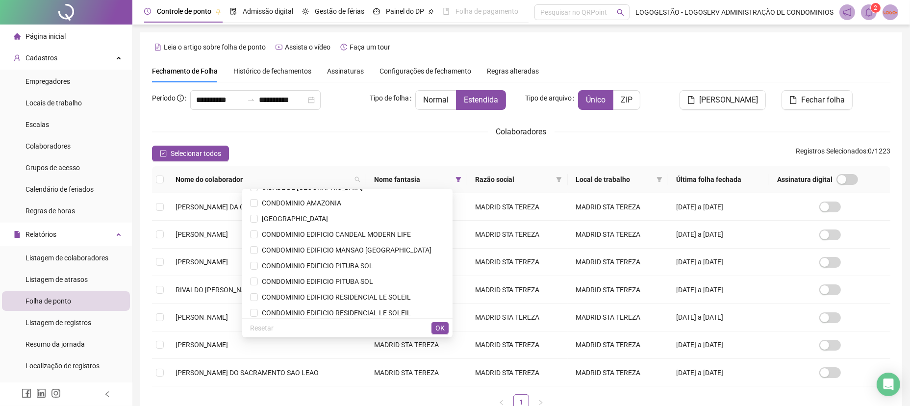
scroll to position [101, 0]
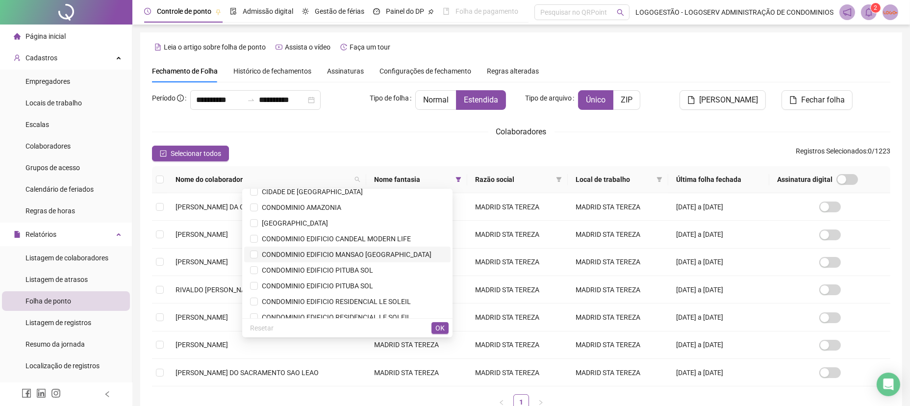
click at [371, 248] on li "CONDOMINIO EDIFICIO MANSAO [GEOGRAPHIC_DATA]" at bounding box center [347, 255] width 206 height 16
click at [449, 327] on div "Resetar OK" at bounding box center [347, 327] width 210 height 19
click at [440, 327] on span "OK" at bounding box center [439, 327] width 9 height 11
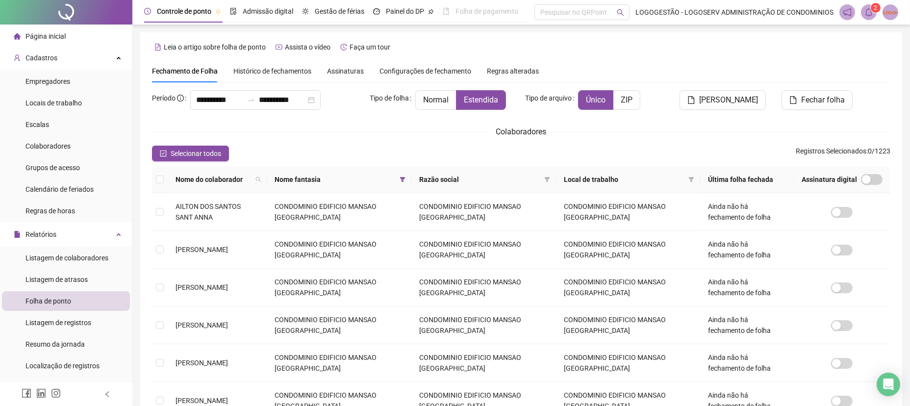
click at [233, 149] on div "Selecionar todos Registros Selecionados : 0 / 1223" at bounding box center [521, 154] width 738 height 16
click at [222, 157] on button "Selecionar todos" at bounding box center [190, 154] width 77 height 16
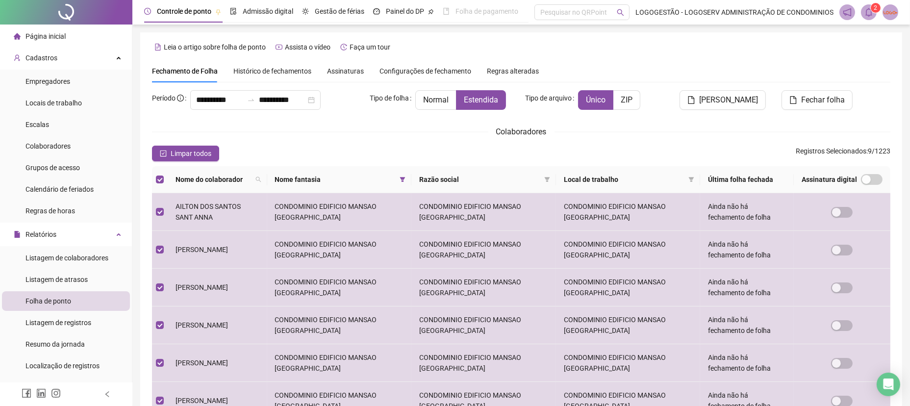
drag, startPoint x: 728, startPoint y: 95, endPoint x: 480, endPoint y: 136, distance: 251.8
click at [728, 96] on span "[PERSON_NAME]" at bounding box center [728, 100] width 59 height 12
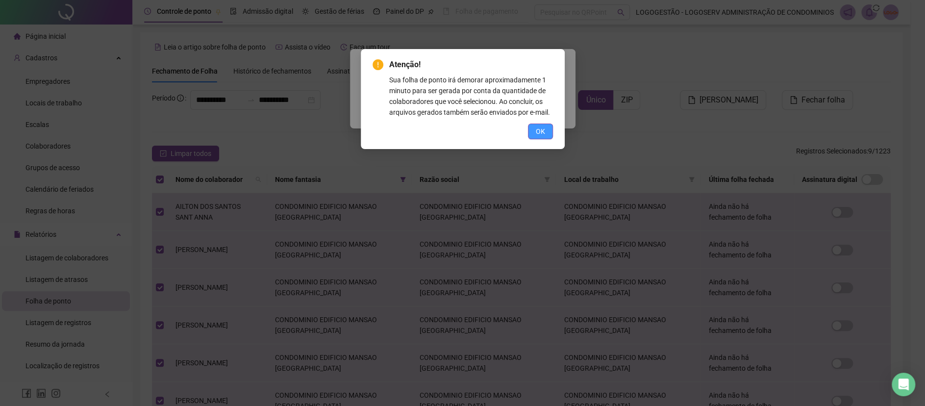
click at [544, 130] on button "OK" at bounding box center [540, 131] width 25 height 16
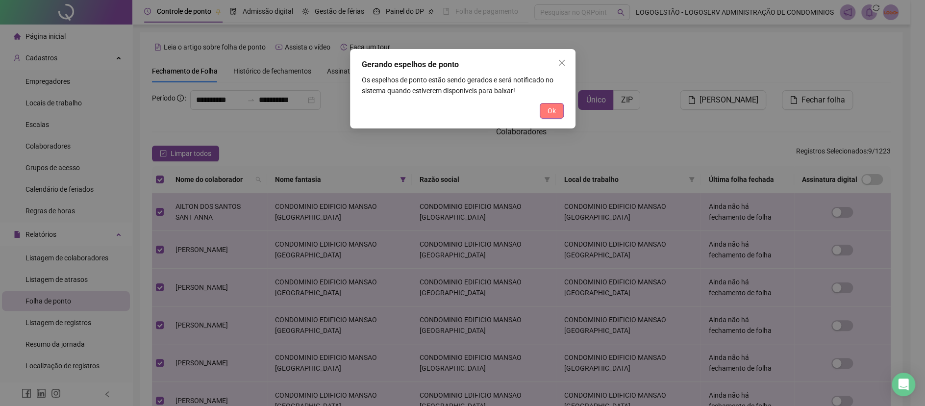
click at [560, 109] on button "Ok" at bounding box center [552, 111] width 24 height 16
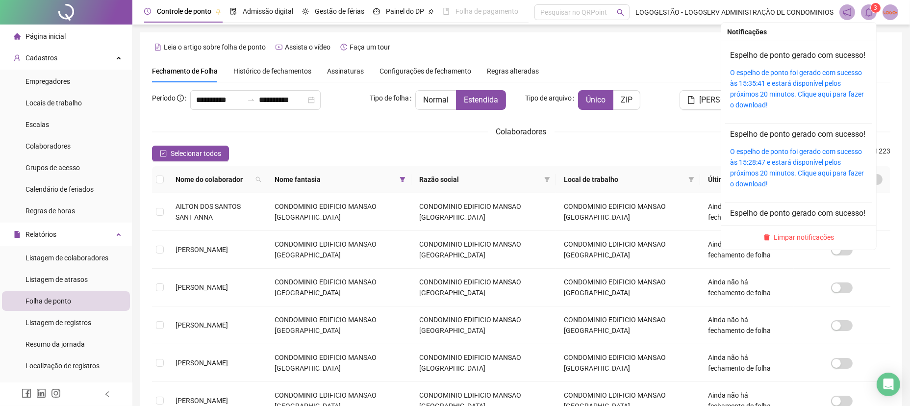
drag, startPoint x: 869, startPoint y: 19, endPoint x: 854, endPoint y: 1, distance: 23.6
click at [860, 8] on div "3" at bounding box center [868, 12] width 59 height 16
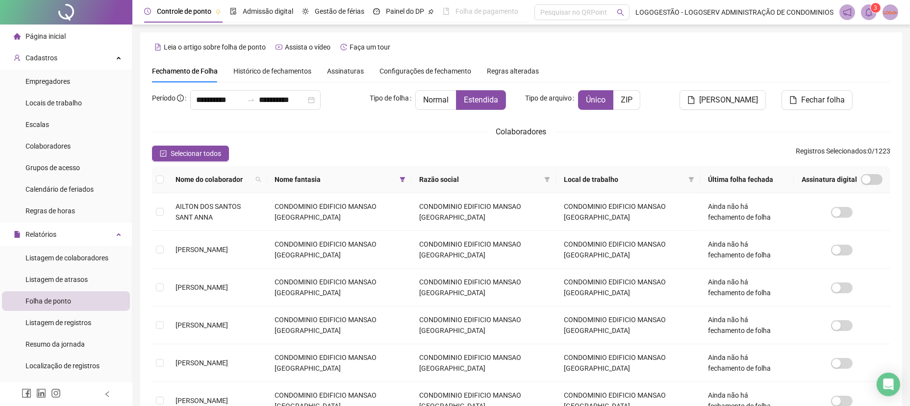
click at [863, 13] on span at bounding box center [869, 12] width 16 height 16
drag, startPoint x: 877, startPoint y: 7, endPoint x: 873, endPoint y: 12, distance: 5.9
click at [877, 7] on sup "3" at bounding box center [875, 8] width 10 height 10
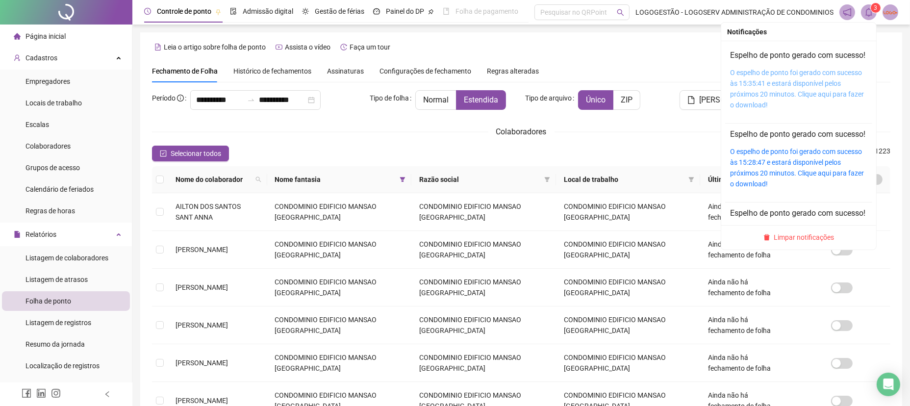
click at [826, 110] on div "O espelho de ponto foi gerado com sucesso às 15:35:41 e estará disponível pelos…" at bounding box center [798, 88] width 137 height 43
click at [824, 107] on link "O espelho de ponto foi gerado com sucesso às 15:35:41 e estará disponível pelos…" at bounding box center [797, 89] width 134 height 40
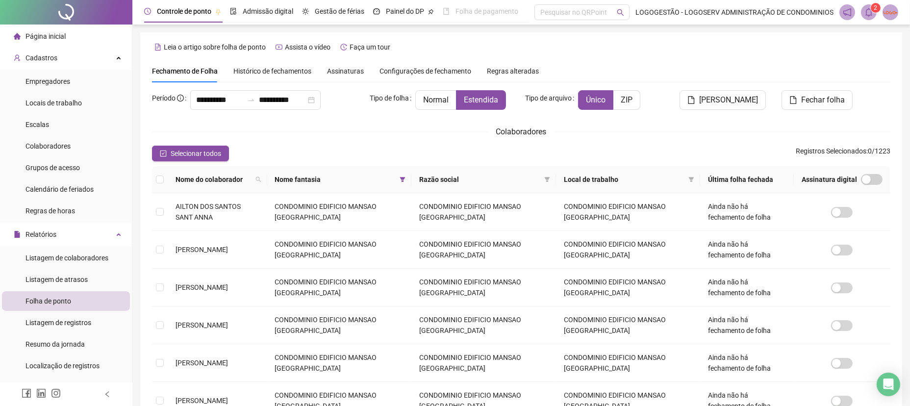
click at [410, 171] on th "Nome fantasia" at bounding box center [339, 179] width 145 height 27
click at [407, 176] on span at bounding box center [402, 179] width 10 height 15
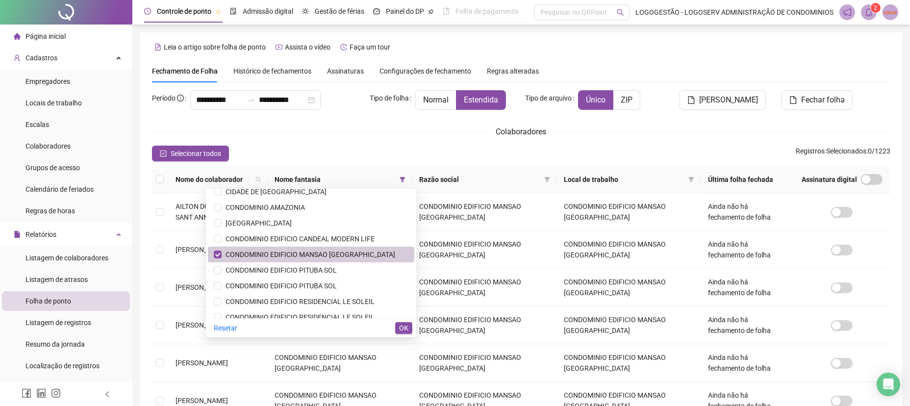
drag, startPoint x: 317, startPoint y: 252, endPoint x: 318, endPoint y: 247, distance: 5.4
click at [318, 247] on li "CONDOMINIO EDIFICIO MANSAO [GEOGRAPHIC_DATA]" at bounding box center [311, 255] width 206 height 16
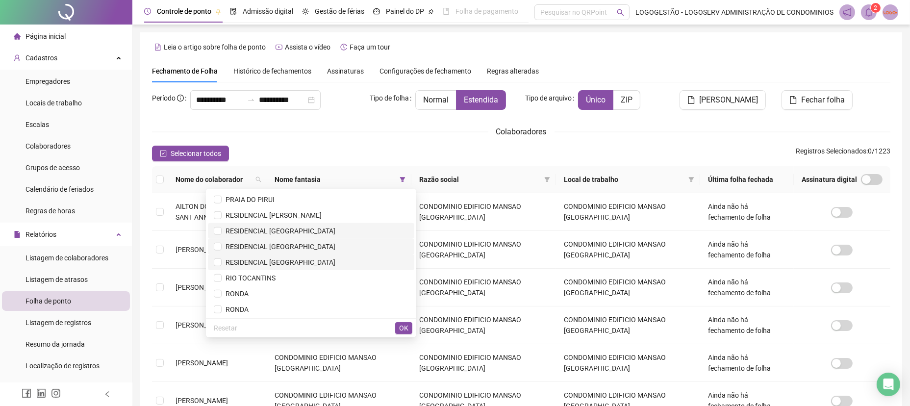
scroll to position [1113, 0]
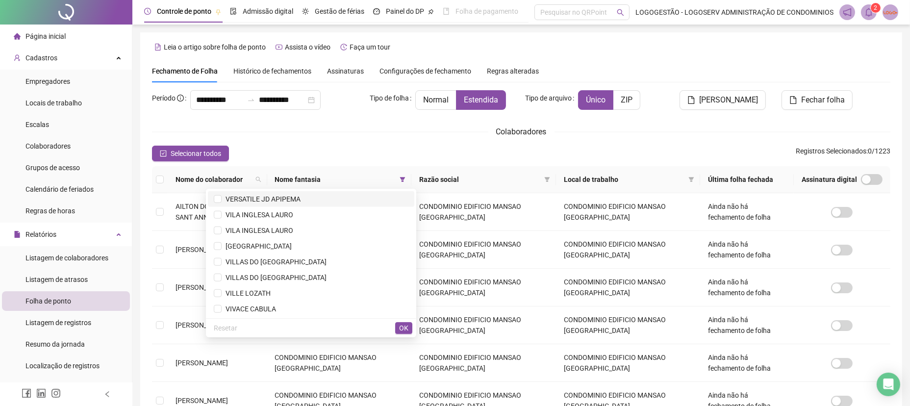
click at [275, 201] on span "VERSATILE JD APIPEMA" at bounding box center [261, 199] width 79 height 8
click at [397, 328] on button "OK" at bounding box center [403, 328] width 17 height 12
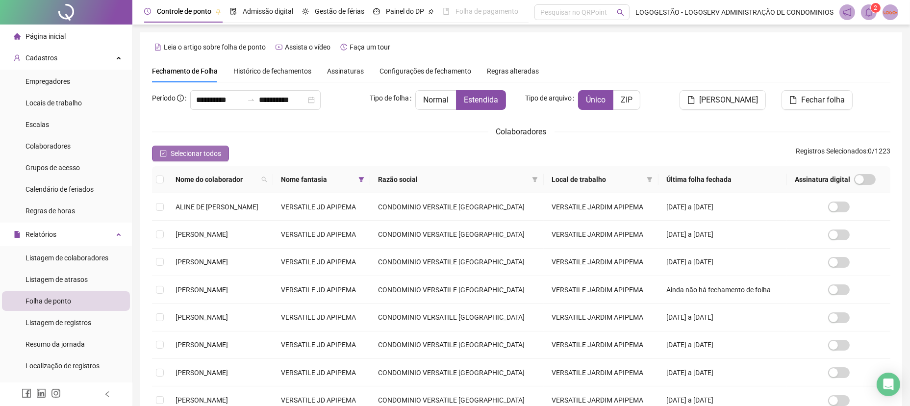
click at [178, 149] on span "Selecionar todos" at bounding box center [196, 153] width 50 height 11
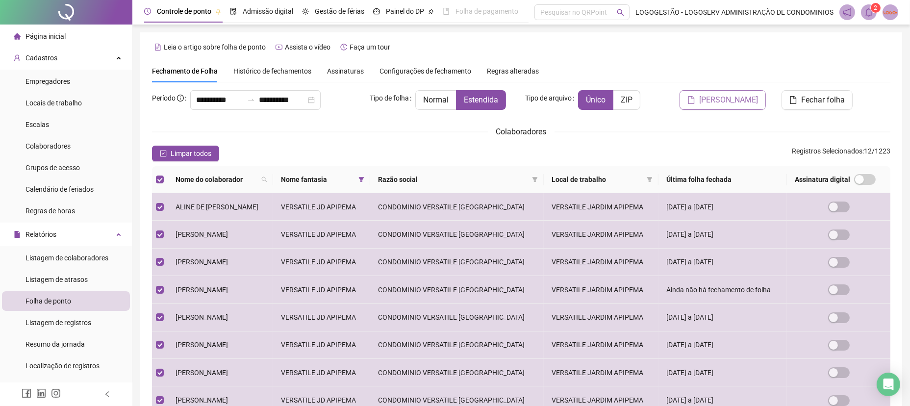
click at [705, 95] on button "[PERSON_NAME]" at bounding box center [722, 100] width 86 height 20
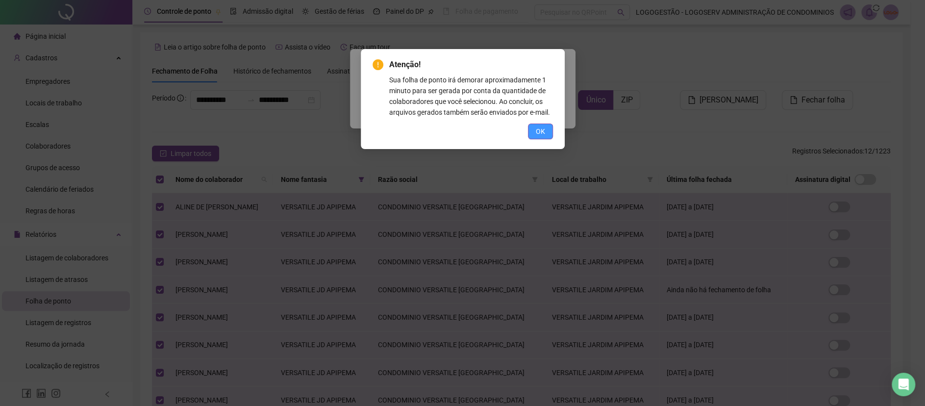
click at [546, 124] on button "OK" at bounding box center [540, 131] width 25 height 16
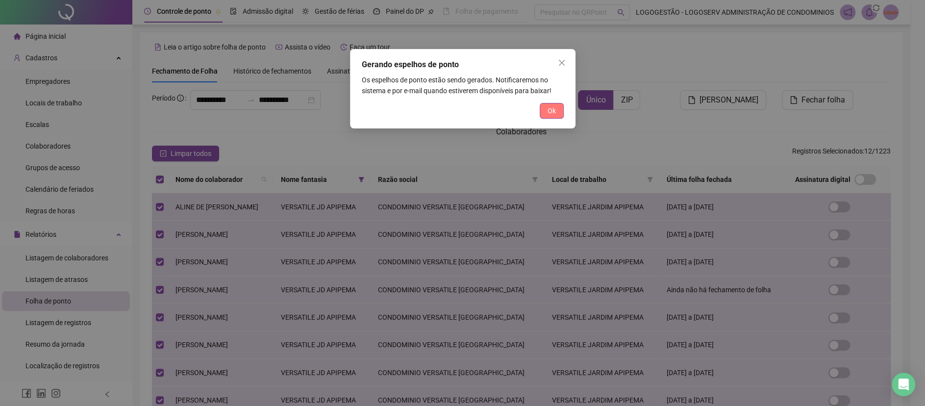
click at [560, 113] on button "Ok" at bounding box center [552, 111] width 24 height 16
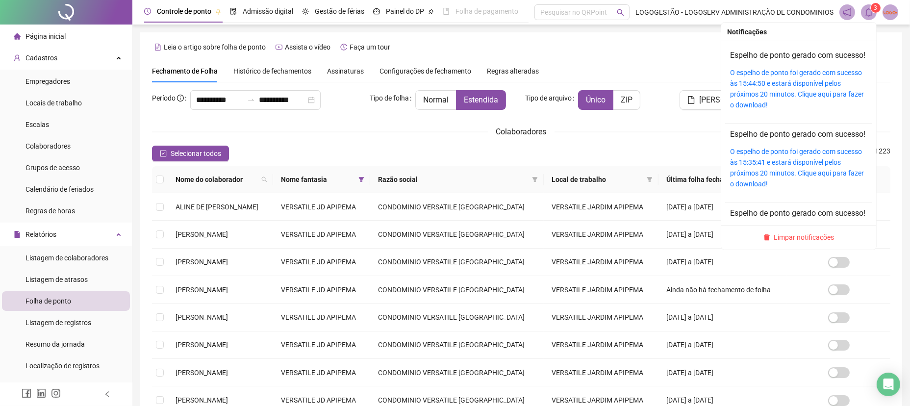
click at [865, 9] on icon "bell" at bounding box center [868, 12] width 9 height 9
click at [797, 102] on link "O espelho de ponto foi gerado com sucesso às 15:44:50 e estará disponível pelos…" at bounding box center [797, 89] width 134 height 40
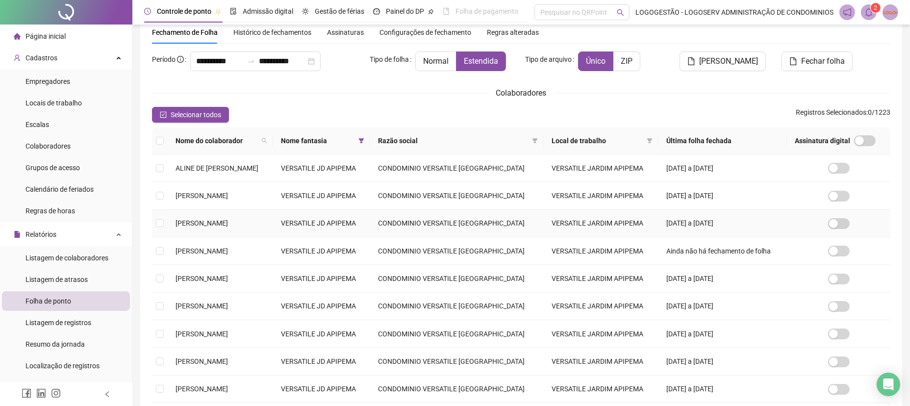
scroll to position [32, 0]
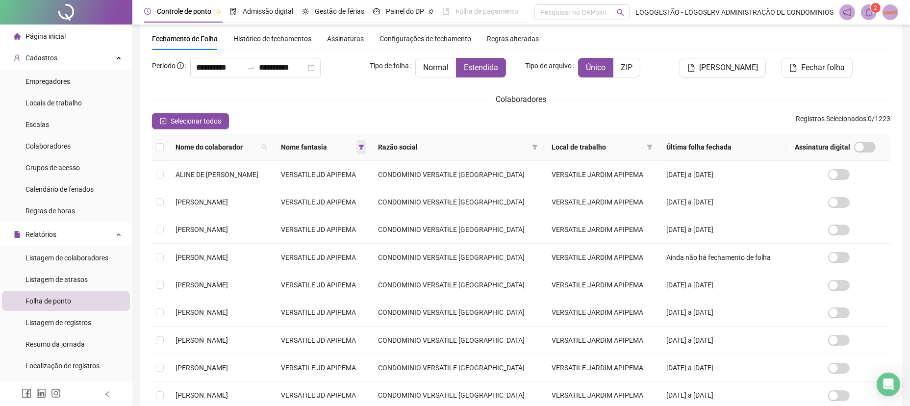
click at [366, 150] on span at bounding box center [361, 147] width 10 height 15
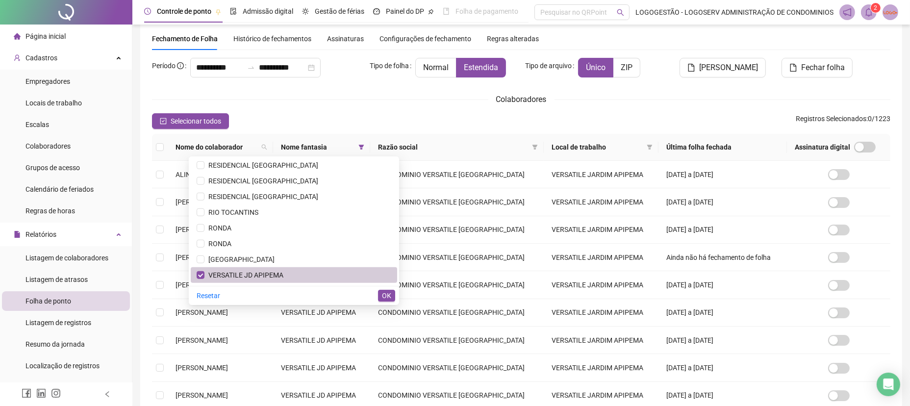
click at [234, 271] on span "VERSATILE JD APIPEMA" at bounding box center [243, 275] width 79 height 8
click at [247, 259] on span "[GEOGRAPHIC_DATA]" at bounding box center [239, 259] width 70 height 8
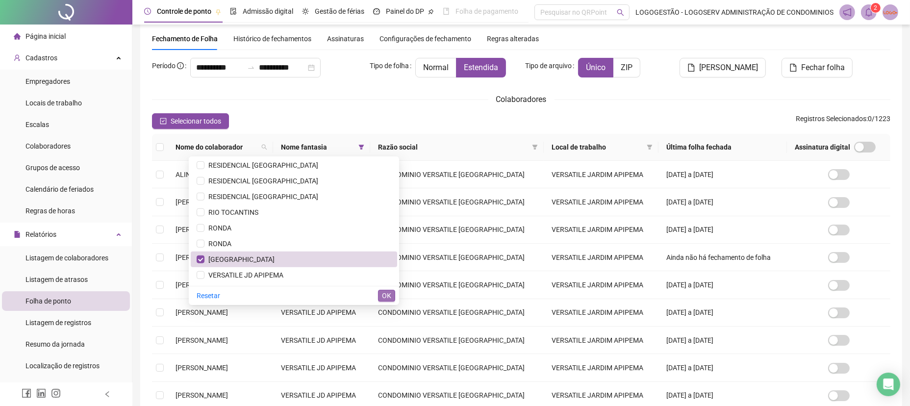
click at [384, 294] on span "OK" at bounding box center [386, 295] width 9 height 11
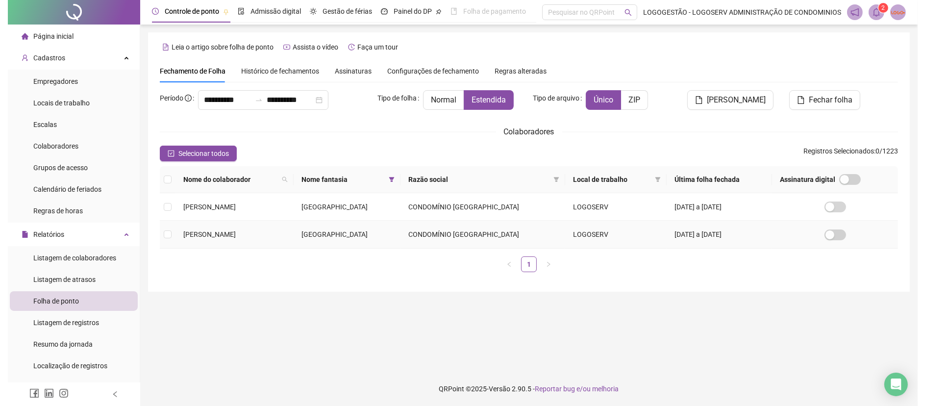
scroll to position [0, 0]
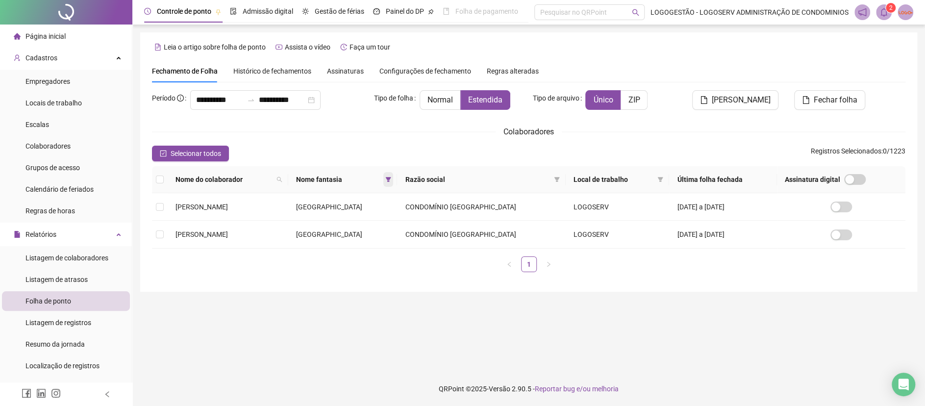
click at [391, 179] on icon "filter" at bounding box center [388, 179] width 6 height 6
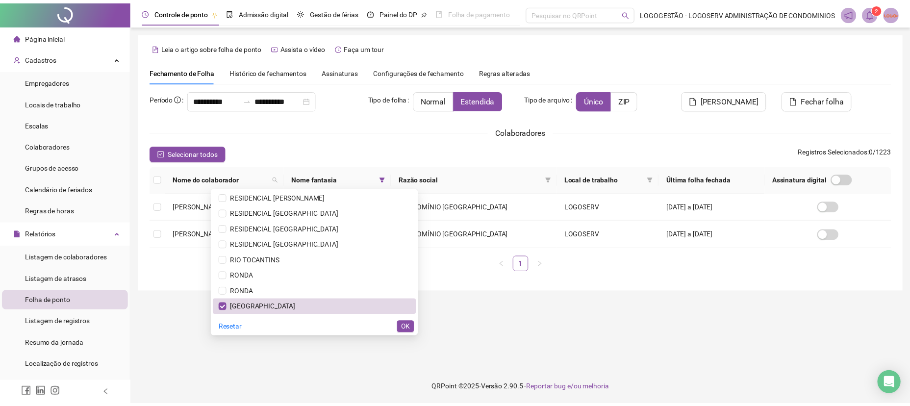
scroll to position [1093, 0]
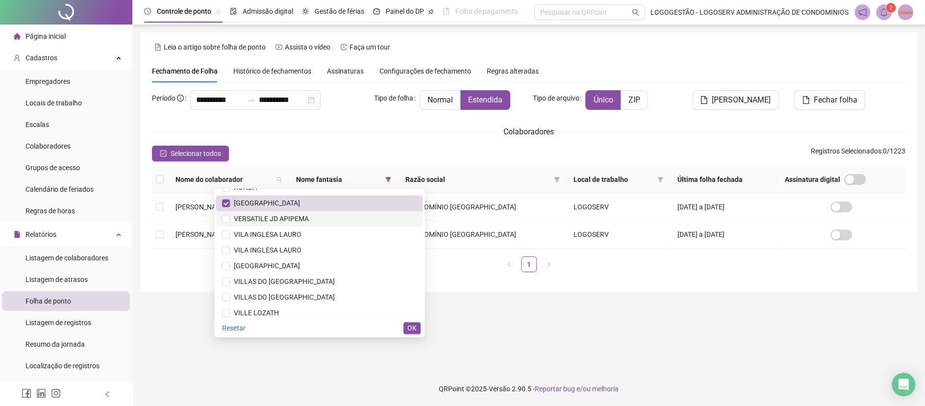
click at [255, 215] on span "VERSATILE JD APIPEMA" at bounding box center [269, 219] width 79 height 8
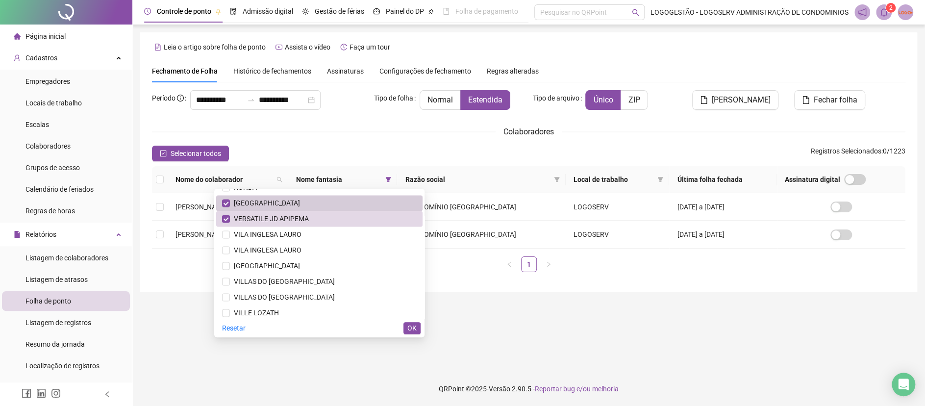
click at [279, 201] on span "[GEOGRAPHIC_DATA]" at bounding box center [265, 203] width 70 height 8
click at [413, 327] on span "OK" at bounding box center [411, 327] width 9 height 11
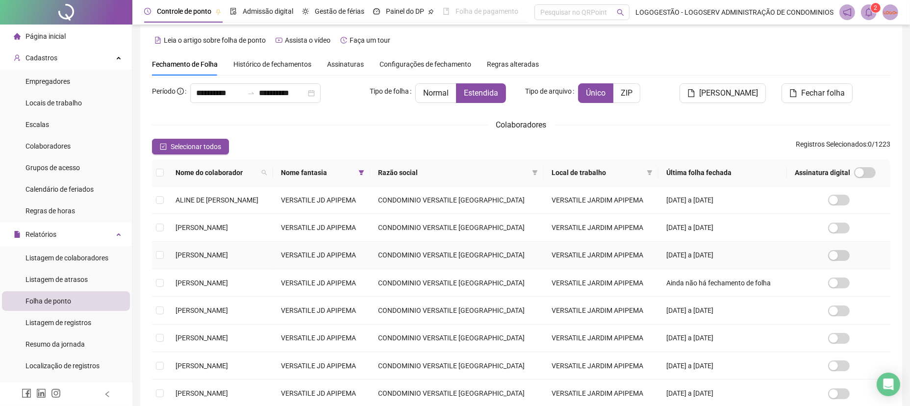
scroll to position [0, 0]
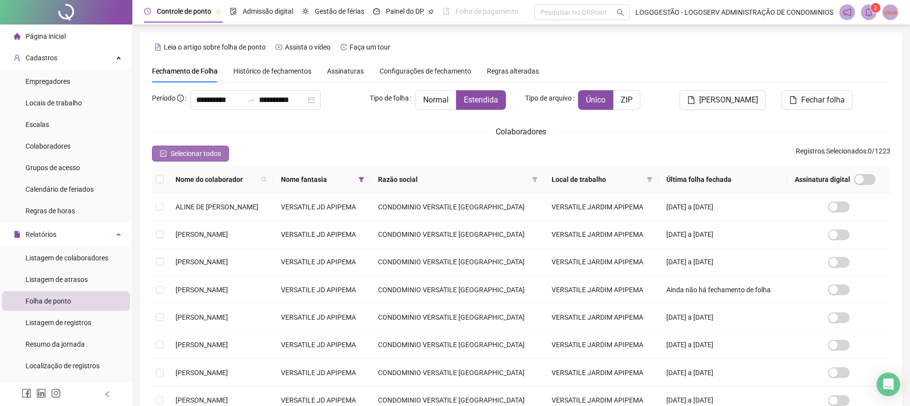
click at [209, 148] on span "Selecionar todos" at bounding box center [196, 153] width 50 height 11
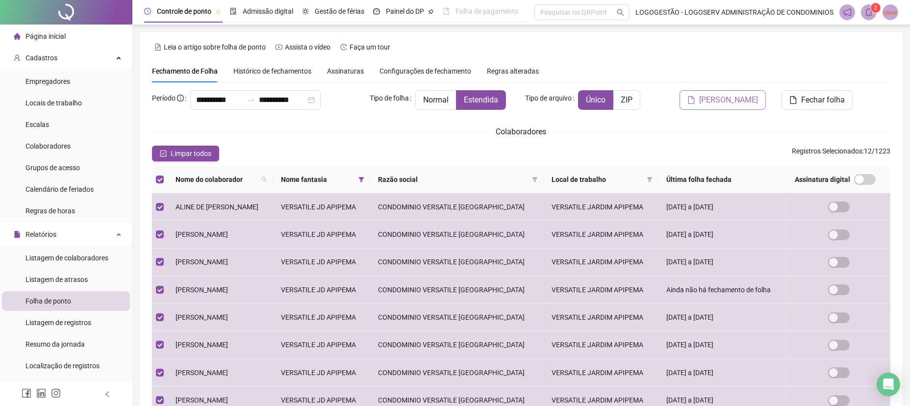
click at [741, 96] on span "[PERSON_NAME]" at bounding box center [728, 100] width 59 height 12
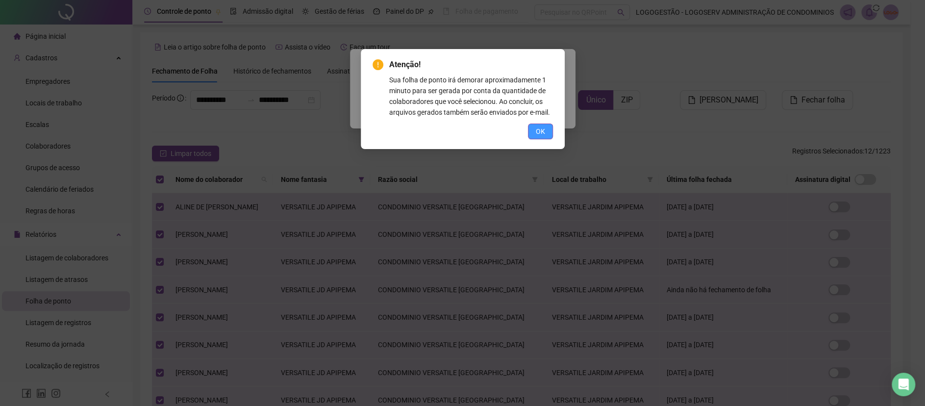
click at [536, 133] on span "OK" at bounding box center [540, 131] width 9 height 11
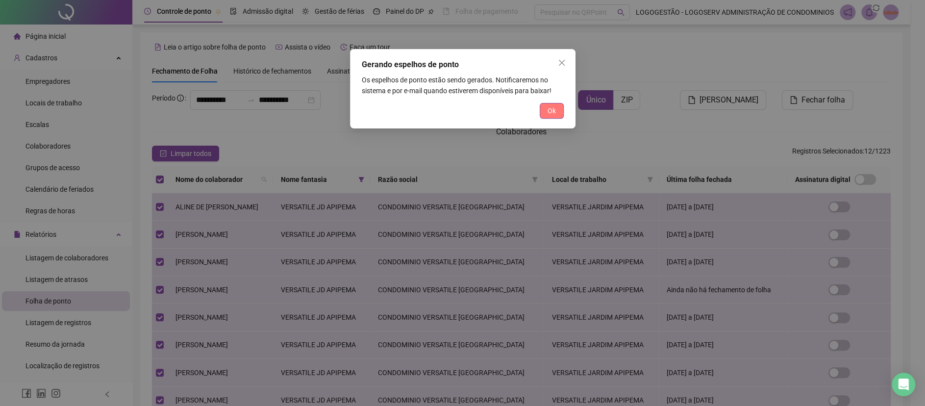
click at [554, 112] on span "Ok" at bounding box center [551, 110] width 8 height 11
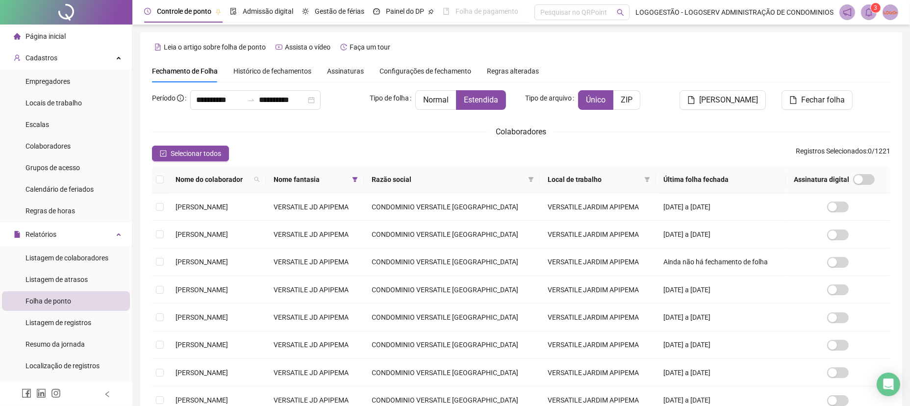
click at [864, 6] on span at bounding box center [869, 12] width 16 height 16
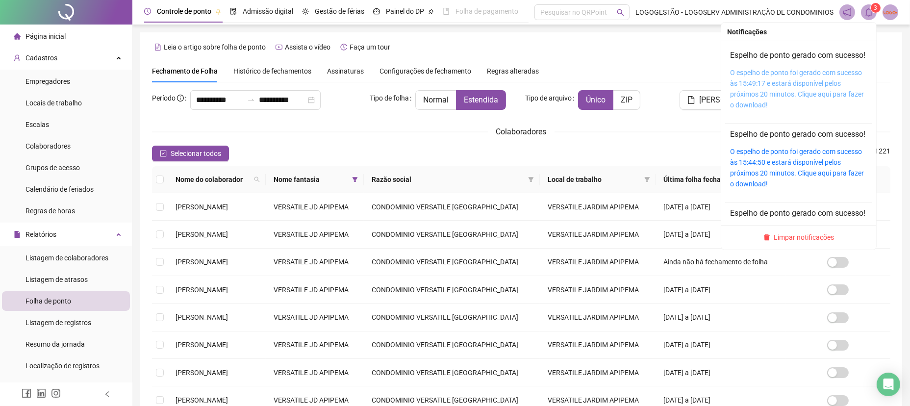
click at [804, 107] on link "O espelho de ponto foi gerado com sucesso às 15:49:17 e estará disponível pelos…" at bounding box center [797, 89] width 134 height 40
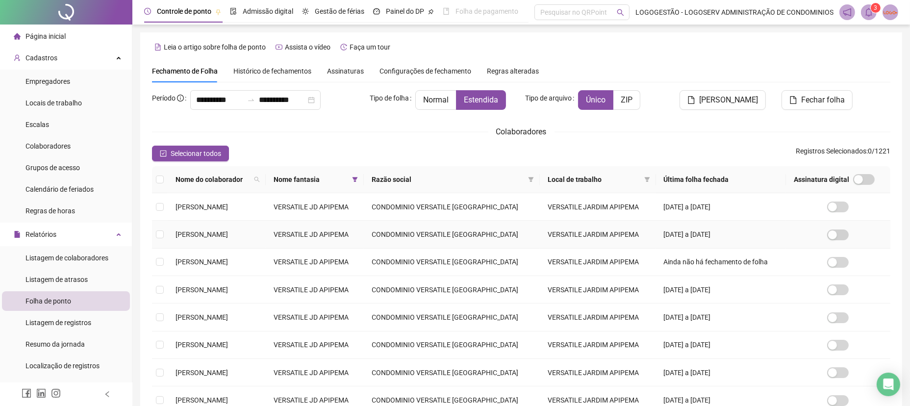
scroll to position [32, 0]
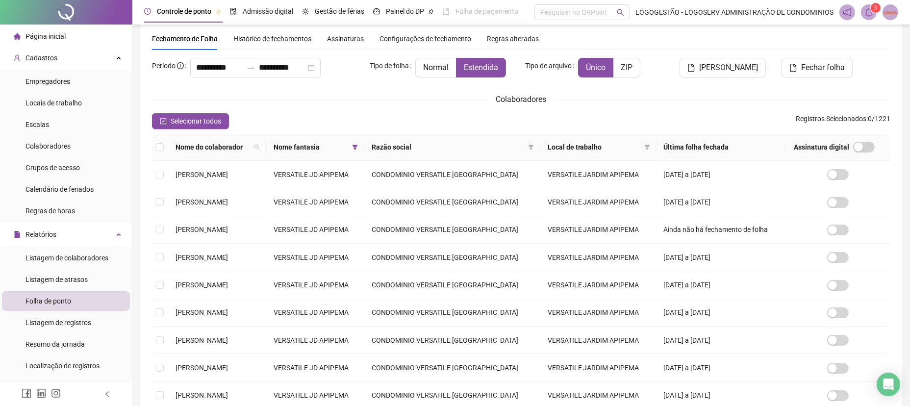
click at [208, 128] on div "**********" at bounding box center [521, 263] width 738 height 410
click at [209, 126] on button "Selecionar todos" at bounding box center [190, 121] width 77 height 16
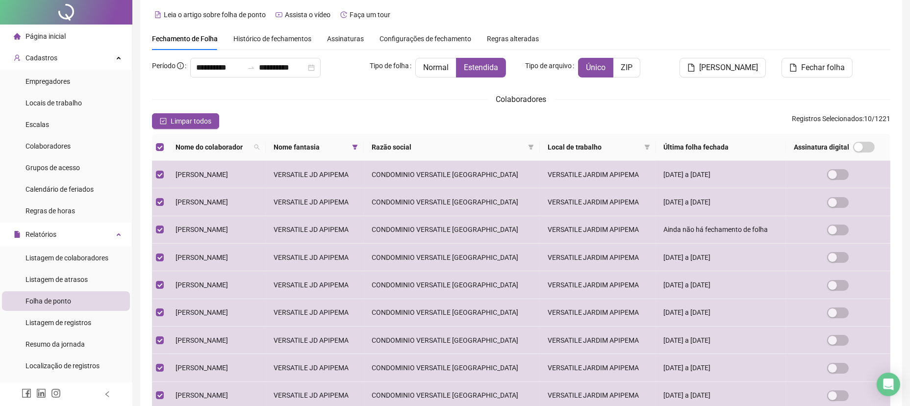
scroll to position [0, 0]
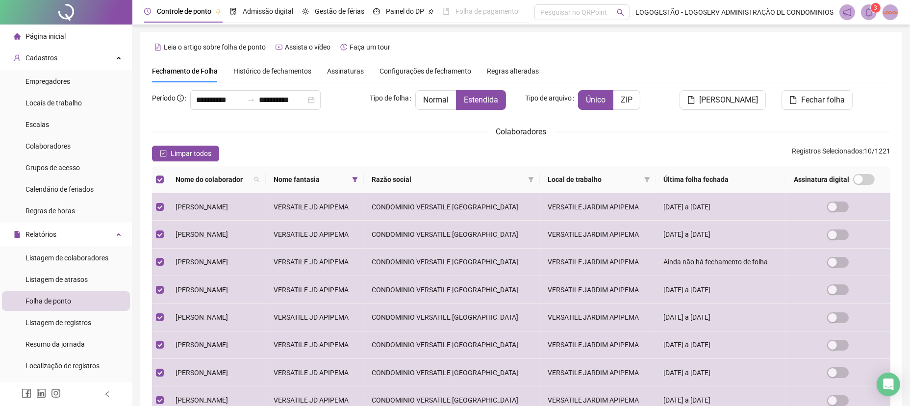
click at [211, 121] on div "**********" at bounding box center [521, 295] width 738 height 410
click at [756, 98] on span "[PERSON_NAME]" at bounding box center [728, 100] width 59 height 12
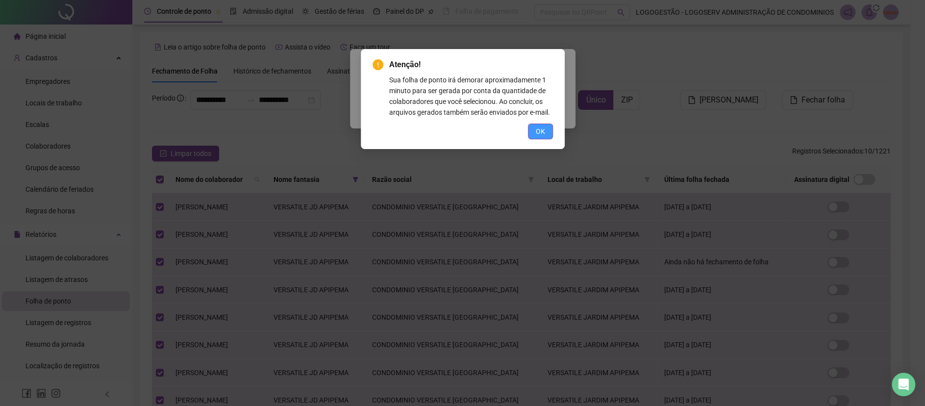
click at [535, 129] on button "OK" at bounding box center [540, 131] width 25 height 16
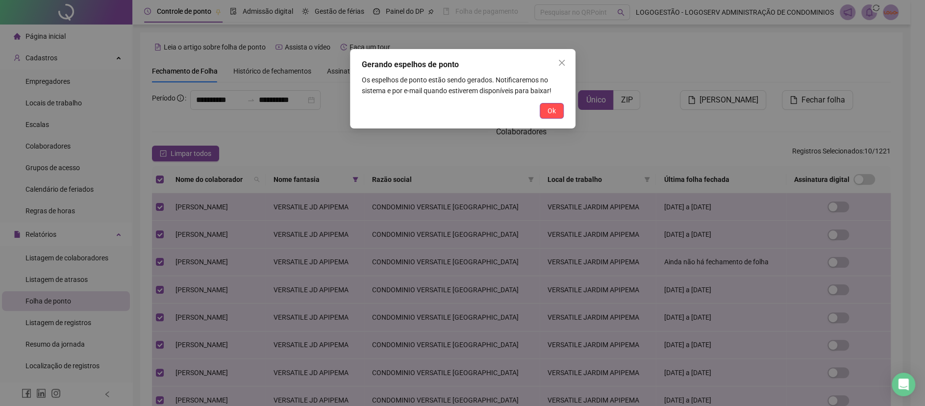
click at [548, 115] on span "Ok" at bounding box center [551, 110] width 8 height 11
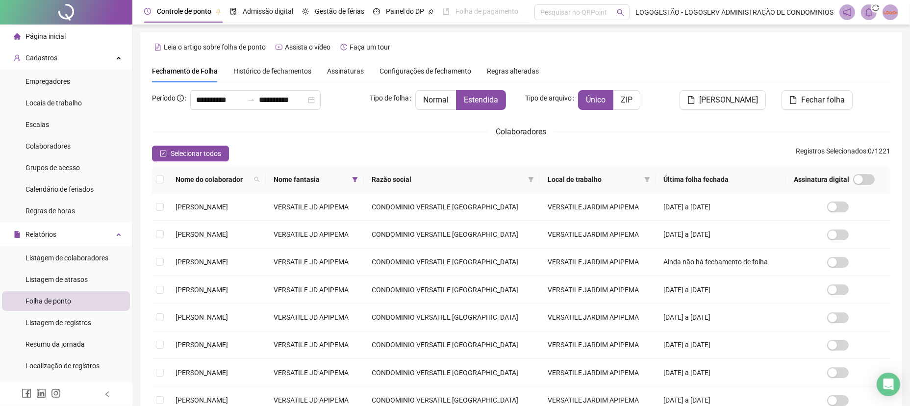
scroll to position [32, 0]
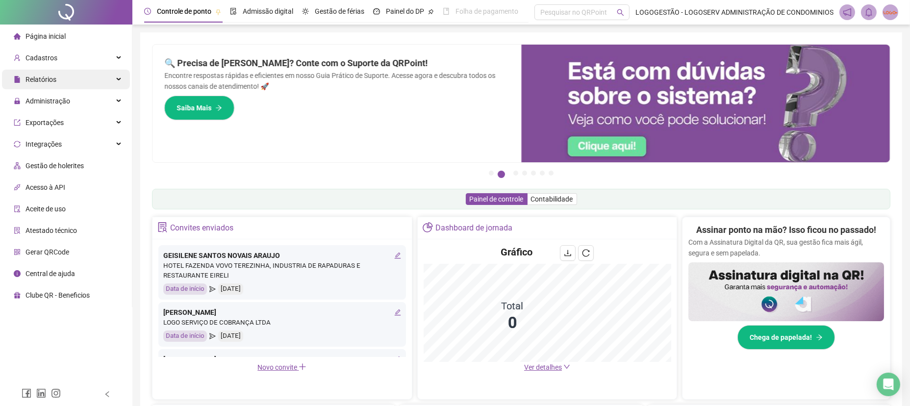
click at [117, 83] on div "Relatórios" at bounding box center [66, 80] width 128 height 20
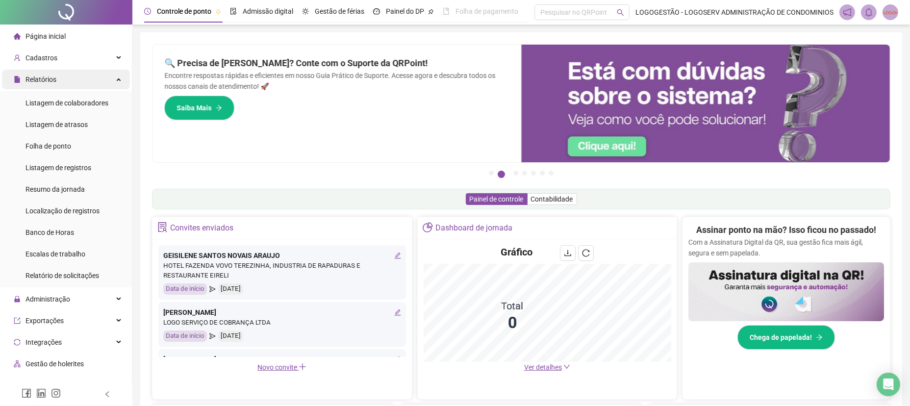
drag, startPoint x: 102, startPoint y: 94, endPoint x: 103, endPoint y: 80, distance: 13.7
click at [102, 95] on div "Listagem de colaboradores" at bounding box center [66, 103] width 83 height 20
click at [103, 80] on div "Relatórios" at bounding box center [66, 80] width 128 height 20
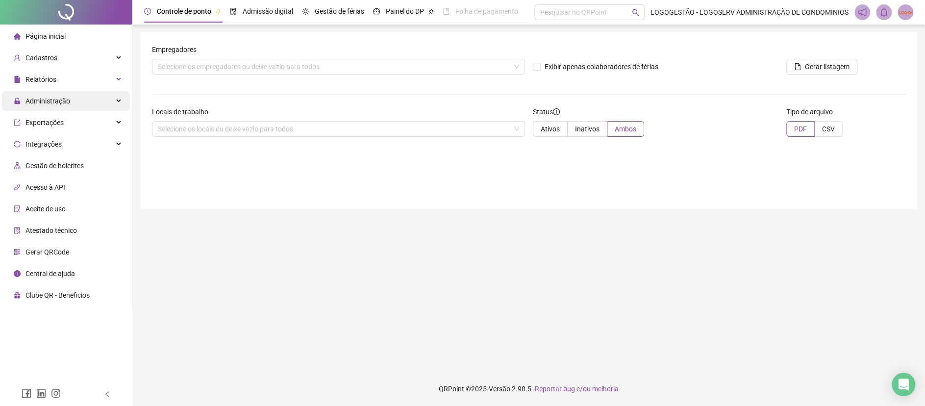
click at [99, 106] on div "Administração" at bounding box center [66, 101] width 128 height 20
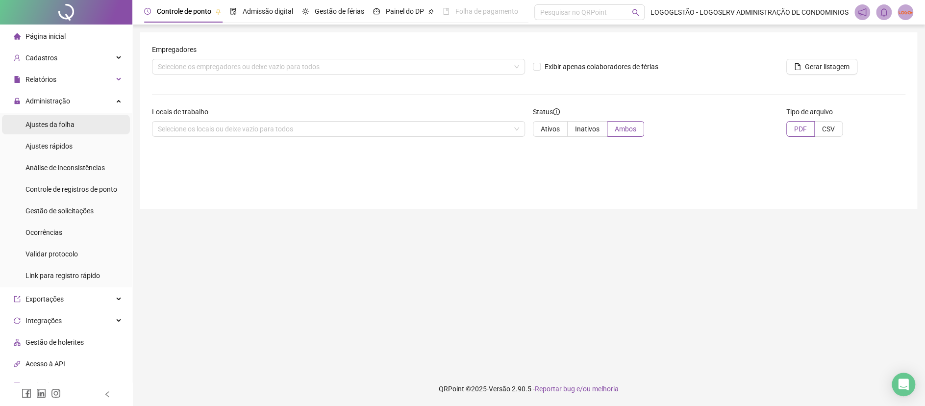
click at [91, 123] on li "Ajustes da folha" at bounding box center [66, 125] width 128 height 20
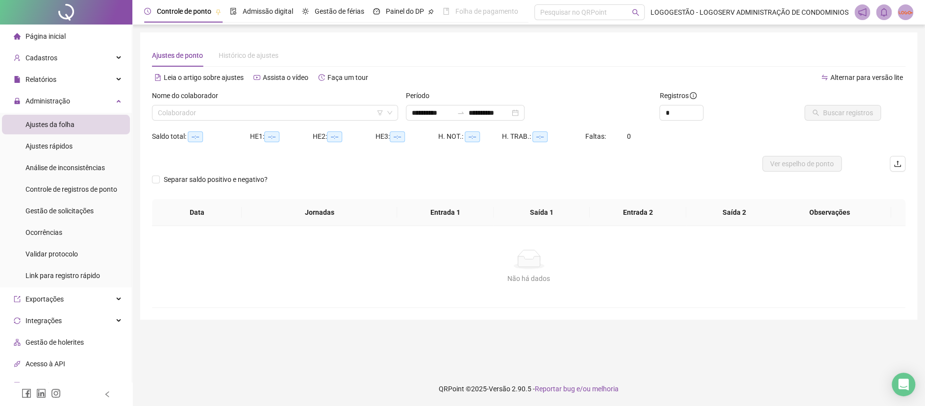
type input "**********"
drag, startPoint x: 186, startPoint y: 116, endPoint x: 218, endPoint y: 120, distance: 31.6
click at [194, 114] on input "search" at bounding box center [270, 112] width 225 height 15
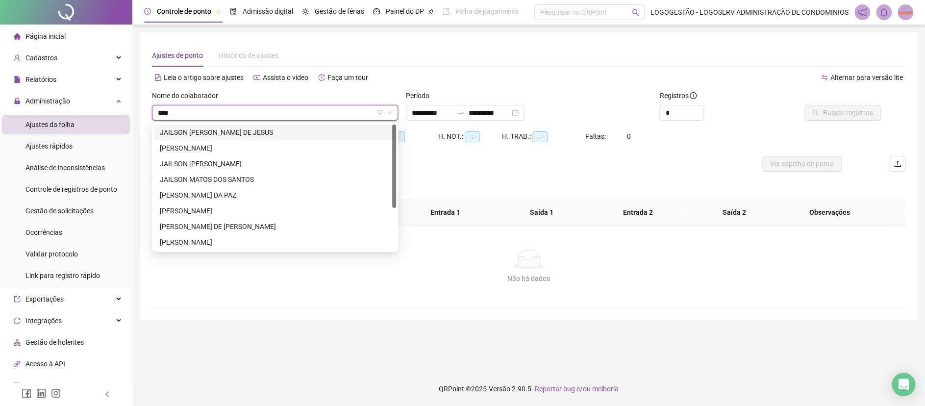
type input "****"
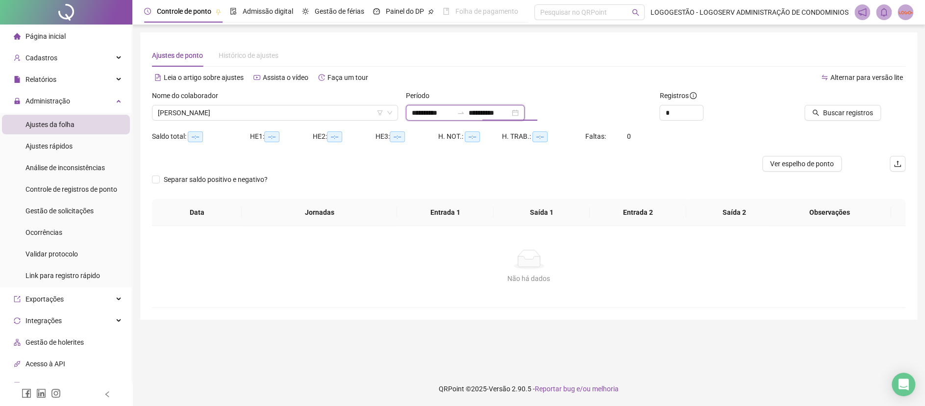
click at [485, 112] on input "**********" at bounding box center [489, 112] width 41 height 11
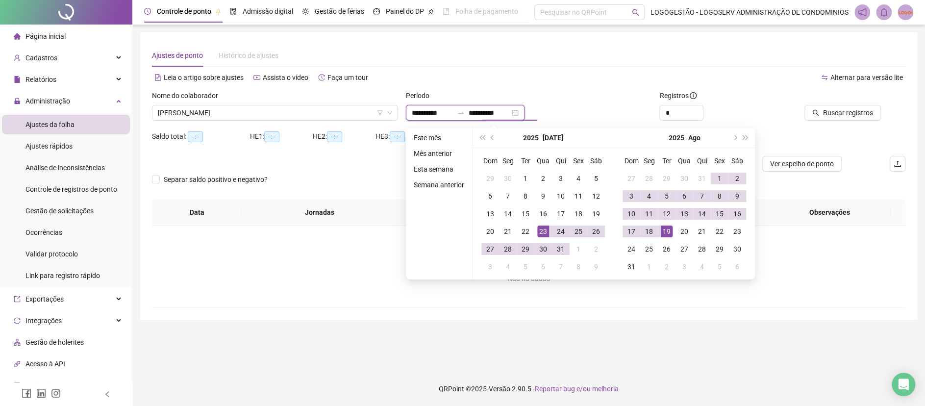
type input "**********"
click at [844, 106] on button "Buscar registros" at bounding box center [842, 113] width 76 height 16
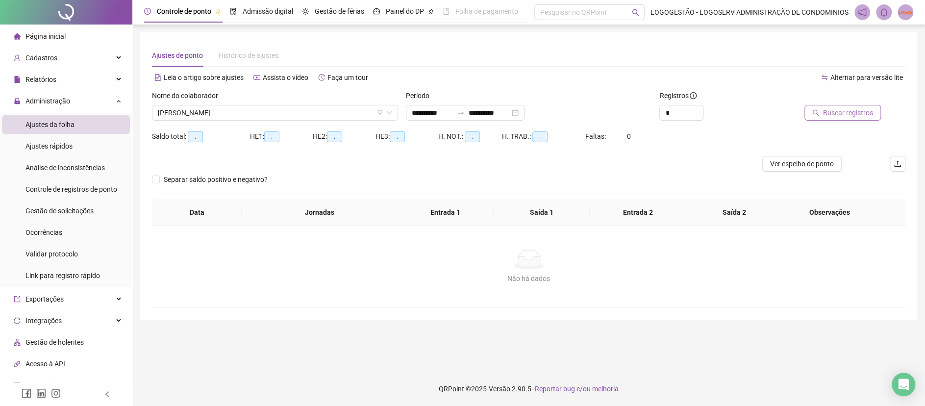
click at [844, 106] on div "Buscando registros Os registros de ponto estão sendo buscados... OK" at bounding box center [462, 203] width 925 height 406
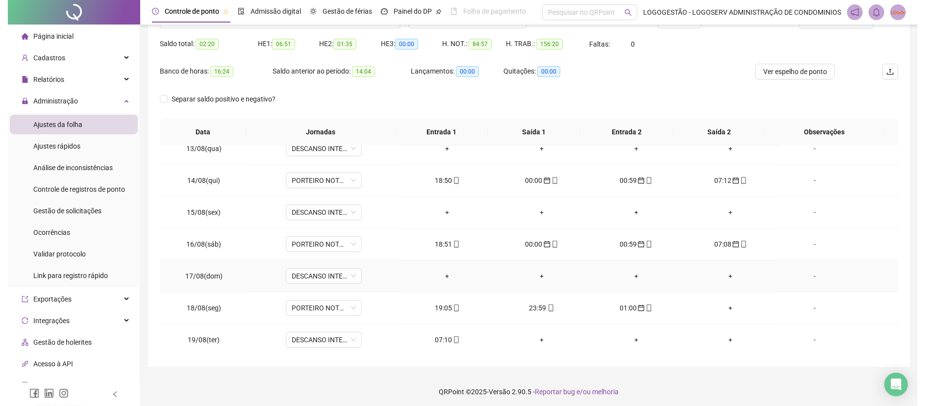
scroll to position [95, 0]
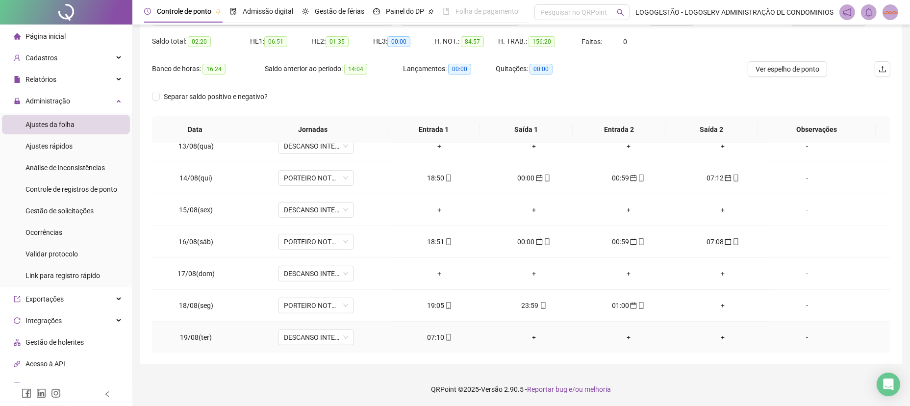
click at [428, 338] on div "07:10" at bounding box center [439, 337] width 79 height 11
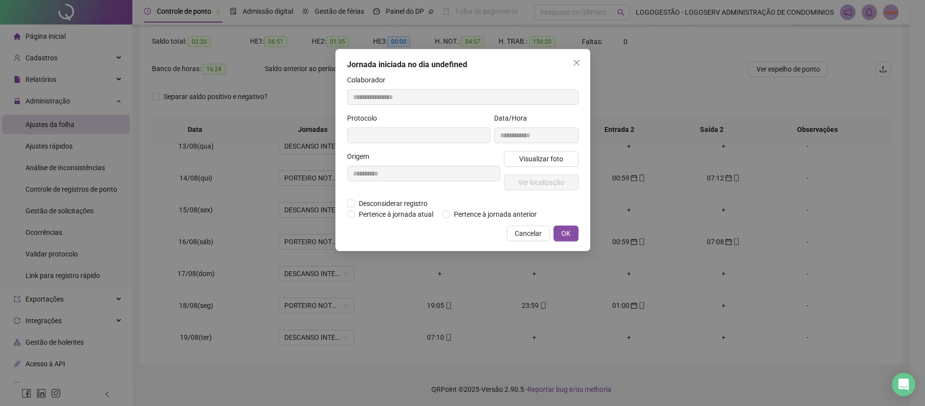
type input "**********"
drag, startPoint x: 505, startPoint y: 211, endPoint x: 535, endPoint y: 221, distance: 30.8
click at [505, 212] on span "Pertence à jornada anterior" at bounding box center [495, 215] width 91 height 11
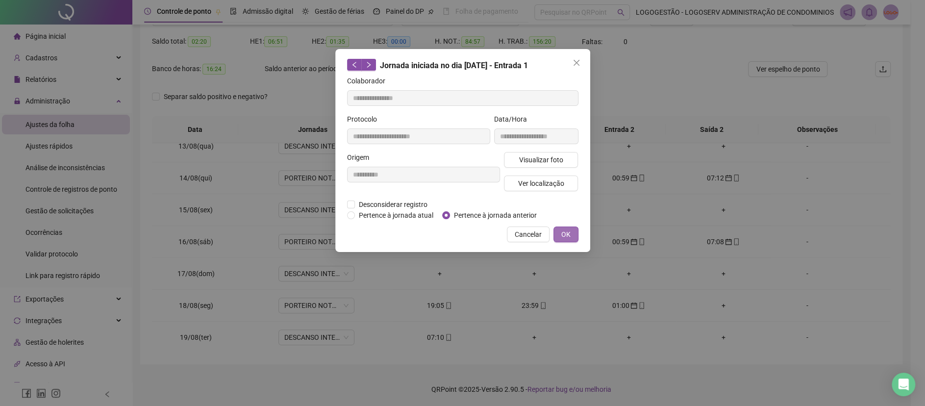
click at [564, 235] on span "OK" at bounding box center [565, 234] width 9 height 11
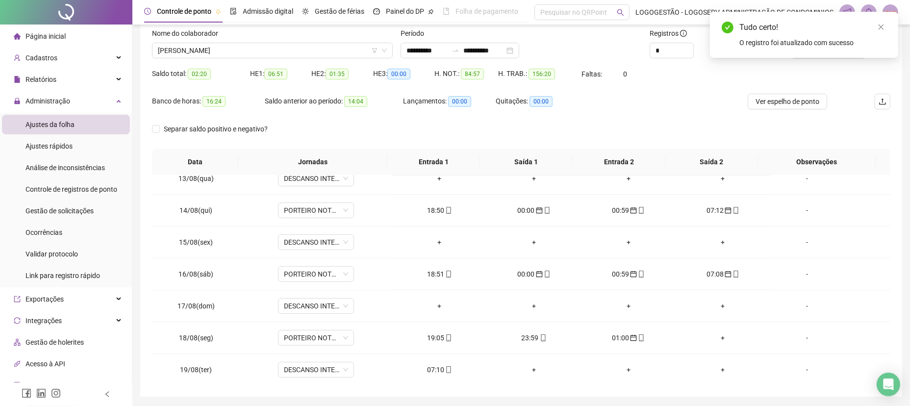
scroll to position [0, 0]
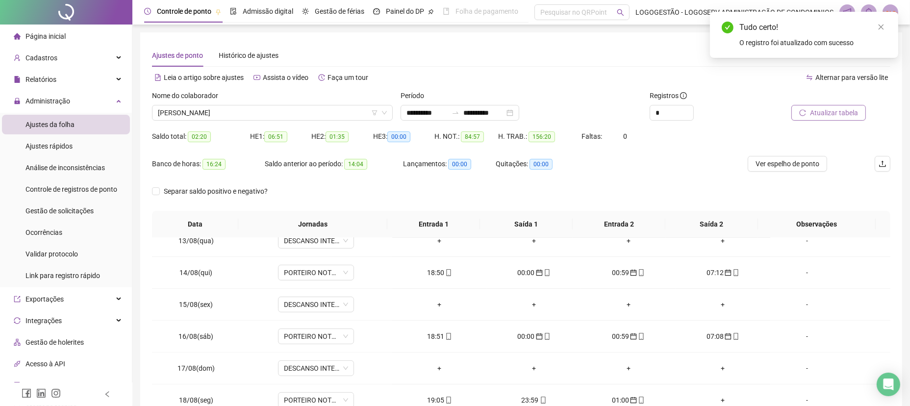
click at [821, 112] on span "Atualizar tabela" at bounding box center [834, 112] width 48 height 11
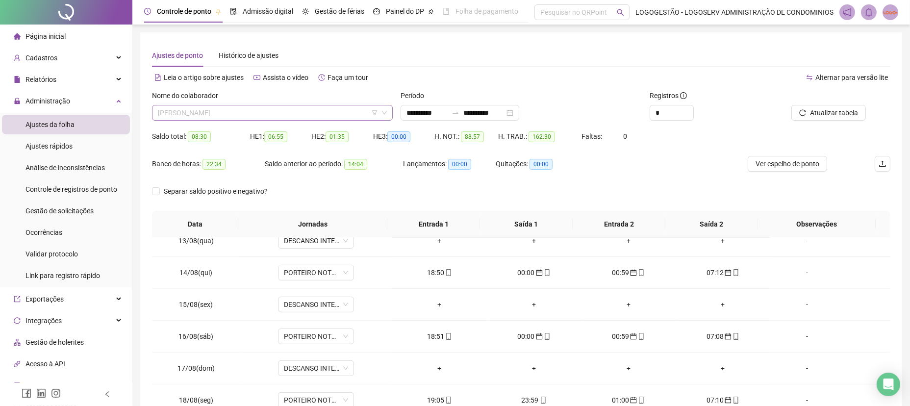
click at [270, 120] on span "JAIR DOS SANTOS" at bounding box center [272, 112] width 229 height 15
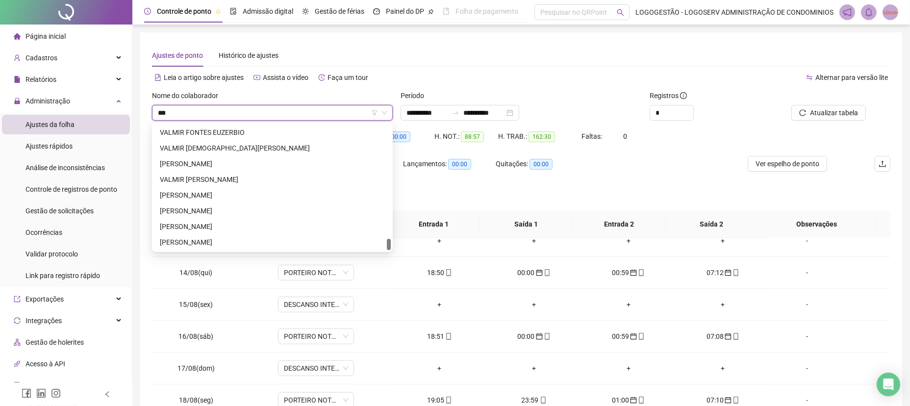
scroll to position [1270, 0]
type input "****"
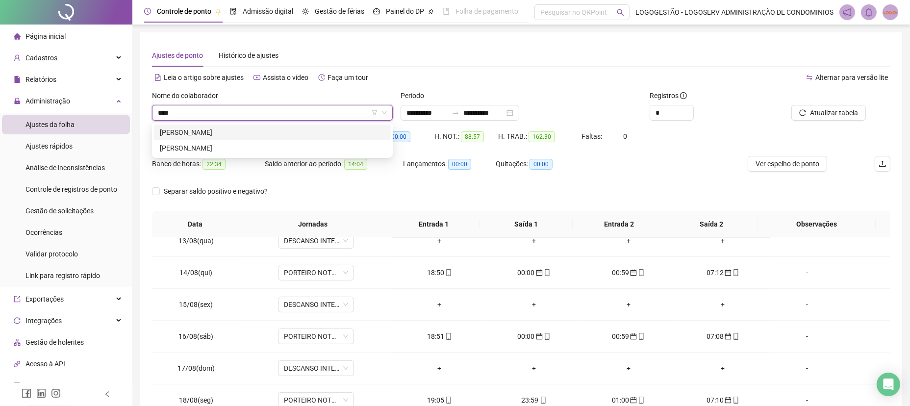
scroll to position [0, 0]
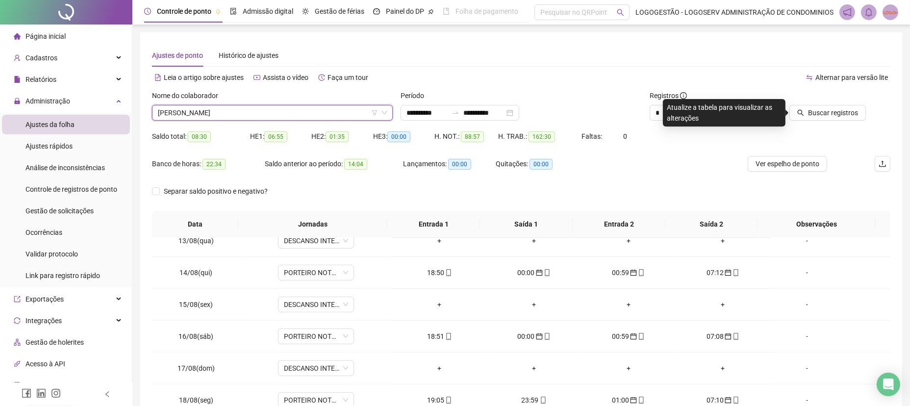
click at [836, 104] on div at bounding box center [819, 97] width 92 height 15
click at [829, 110] on span "Buscar registros" at bounding box center [833, 112] width 50 height 11
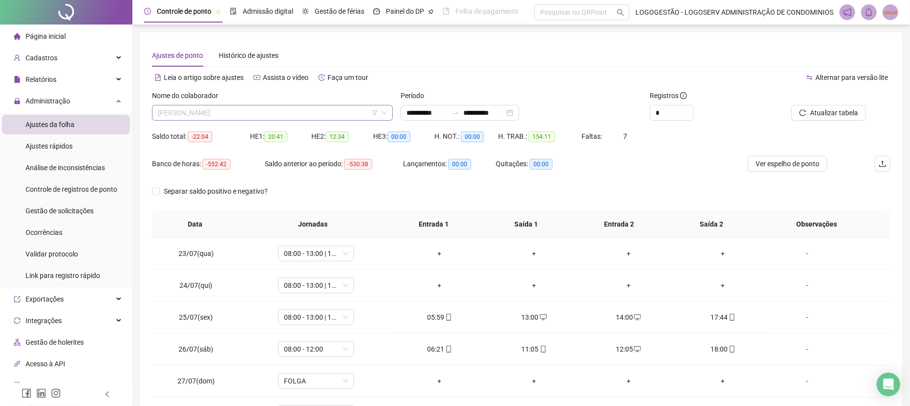
click at [267, 113] on span "VALTER DOS SANTOS JUNIOR" at bounding box center [272, 112] width 229 height 15
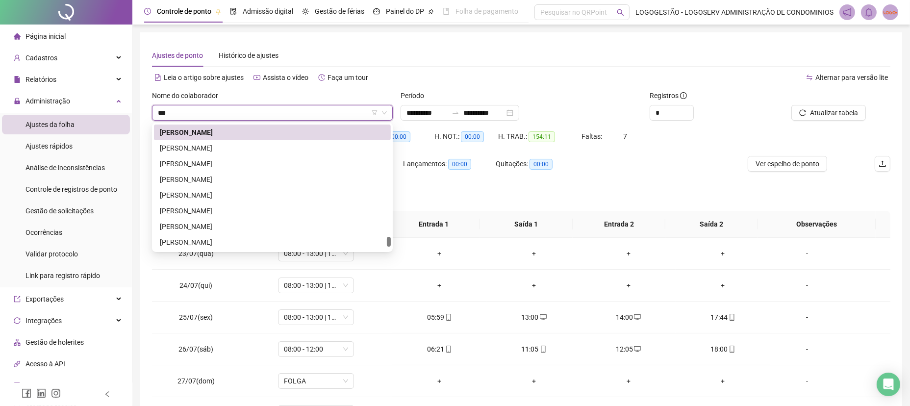
scroll to position [1270, 0]
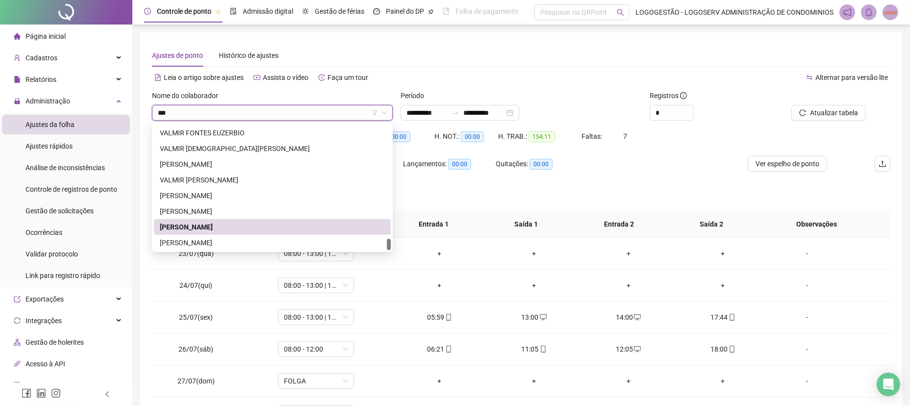
type input "****"
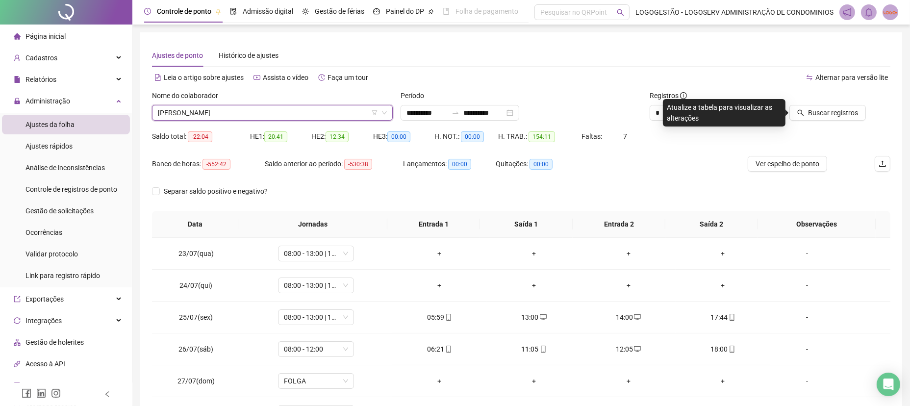
click at [801, 102] on div at bounding box center [819, 97] width 92 height 15
click at [802, 102] on div at bounding box center [819, 97] width 92 height 15
click at [822, 123] on div "Buscar registros" at bounding box center [831, 109] width 124 height 38
click at [812, 107] on span "Buscar registros" at bounding box center [833, 112] width 50 height 11
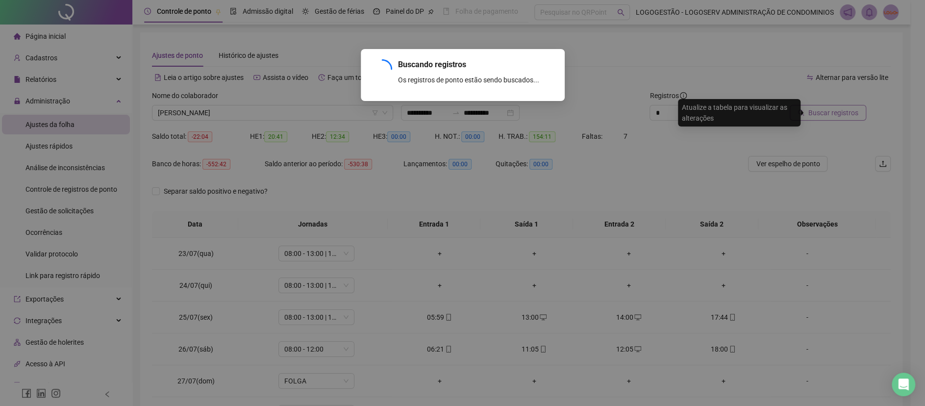
click at [812, 106] on div "Buscando registros Os registros de ponto estão sendo buscados... OK" at bounding box center [462, 203] width 925 height 406
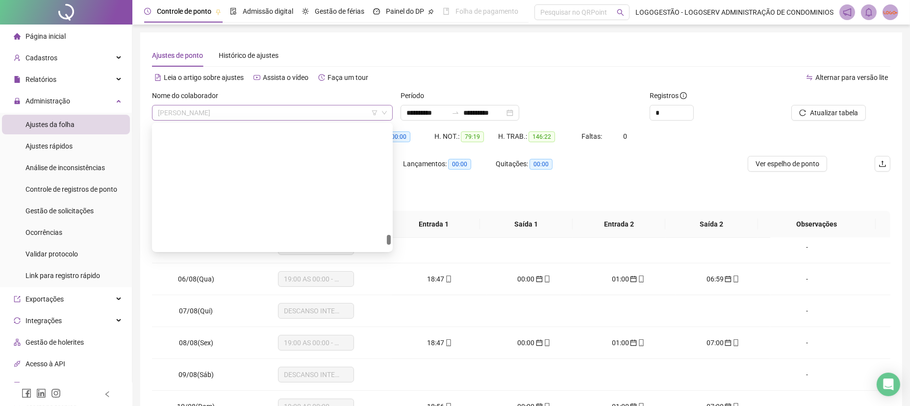
click at [285, 105] on span "VALTERNEI COSTA SANTOS" at bounding box center [272, 112] width 229 height 15
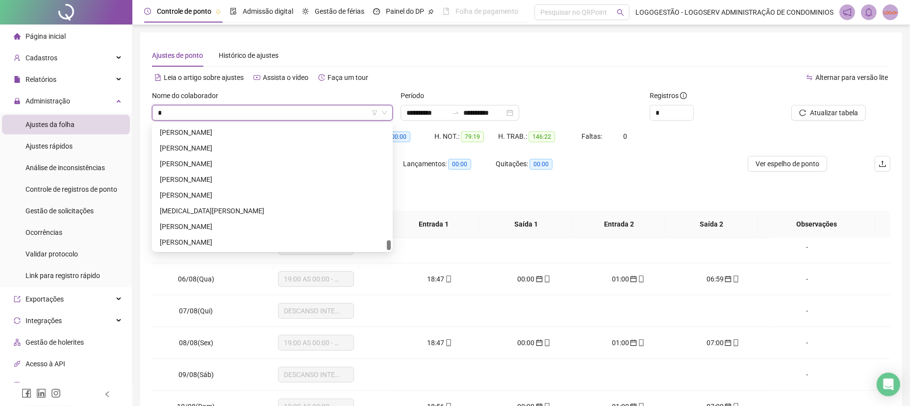
scroll to position [7888, 0]
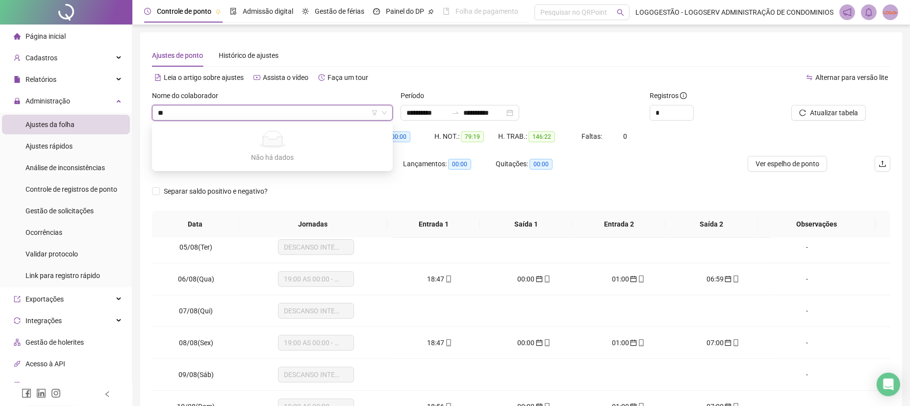
type input "*"
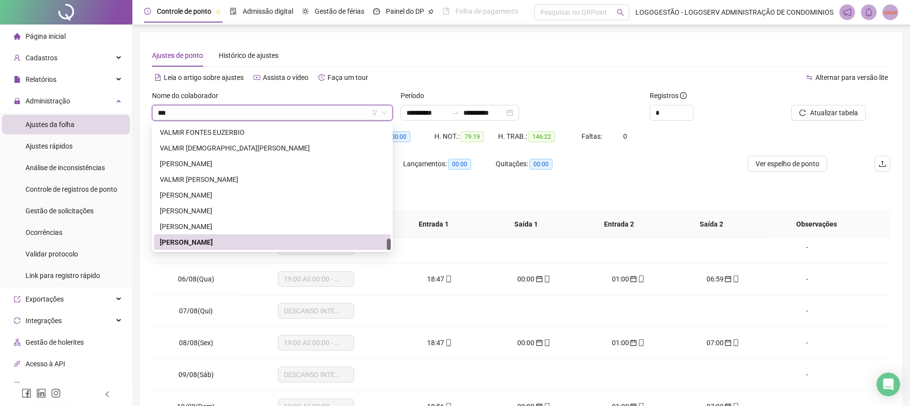
scroll to position [1270, 0]
type input "****"
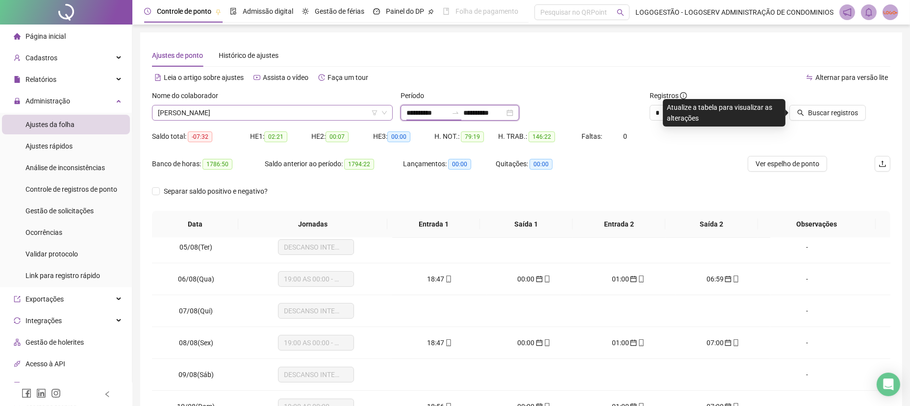
drag, startPoint x: 411, startPoint y: 111, endPoint x: 339, endPoint y: 104, distance: 72.3
click at [339, 104] on div "**********" at bounding box center [521, 109] width 746 height 38
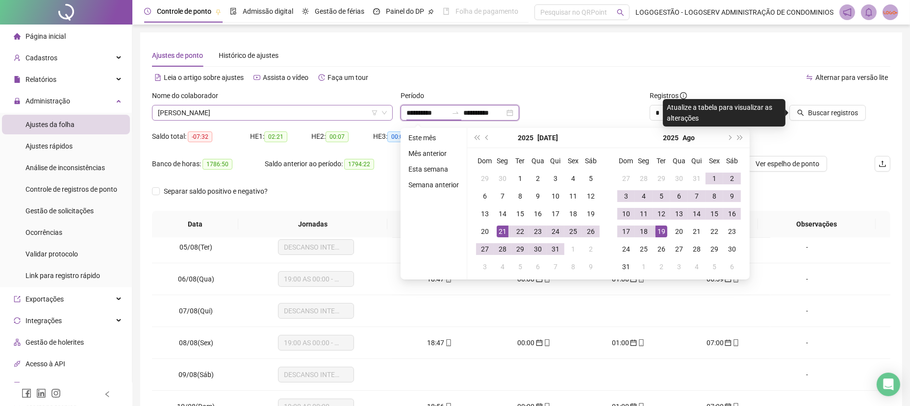
type input "**********"
click at [857, 117] on span "Buscar registros" at bounding box center [833, 112] width 50 height 11
click at [855, 117] on span "Buscar registros" at bounding box center [833, 112] width 50 height 11
click at [856, 117] on span "Buscar registros" at bounding box center [833, 112] width 50 height 11
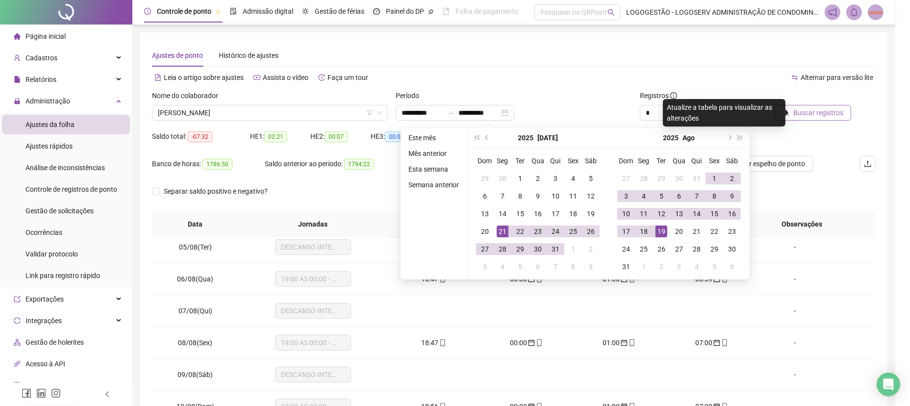
click at [856, 117] on div "Buscando registros Os registros de ponto estão sendo buscados... OK" at bounding box center [455, 203] width 910 height 406
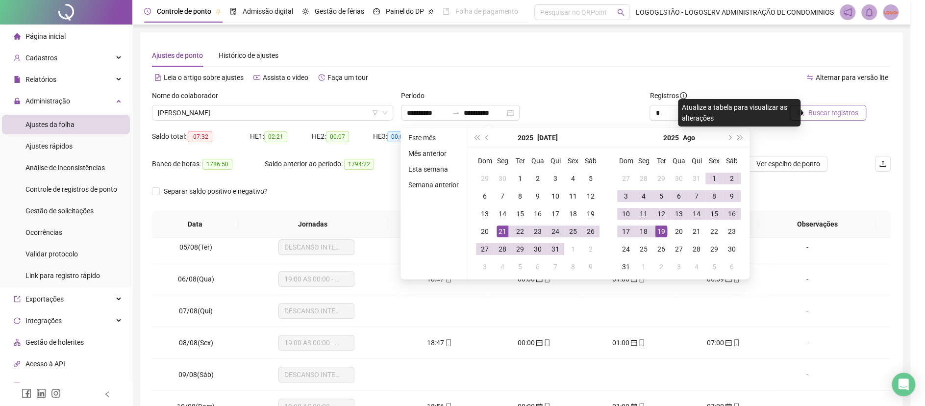
drag, startPoint x: 856, startPoint y: 117, endPoint x: 846, endPoint y: 120, distance: 10.2
click at [851, 120] on div "Buscando registros Os registros de ponto estão sendo buscados... OK" at bounding box center [462, 203] width 925 height 406
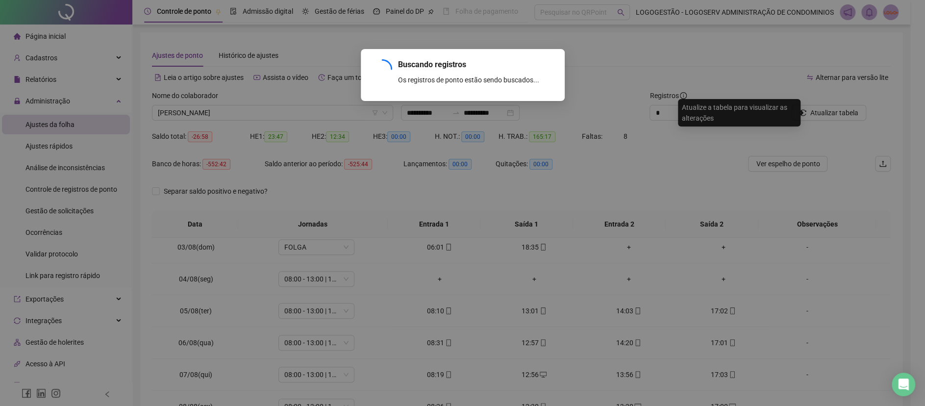
click at [846, 120] on div "Buscando registros Os registros de ponto estão sendo buscados... OK" at bounding box center [462, 203] width 925 height 406
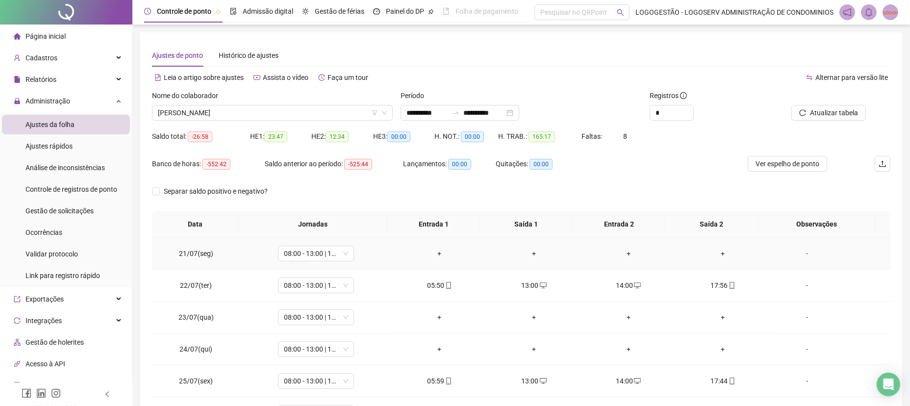
click at [432, 257] on div "+" at bounding box center [439, 253] width 79 height 11
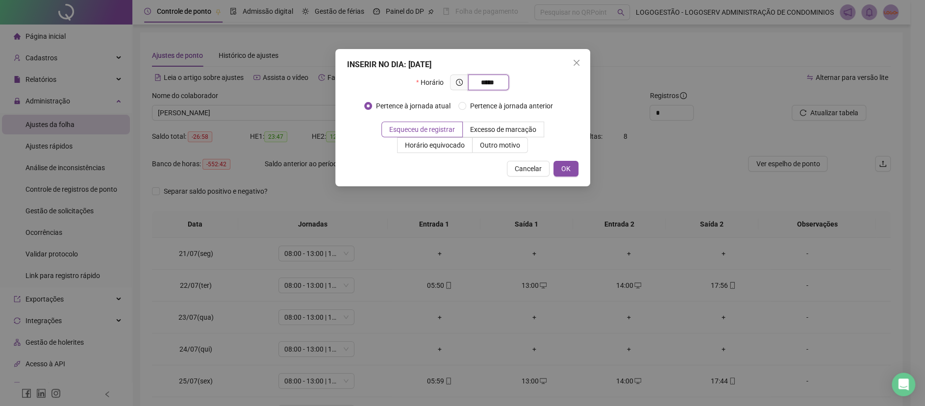
type input "*****"
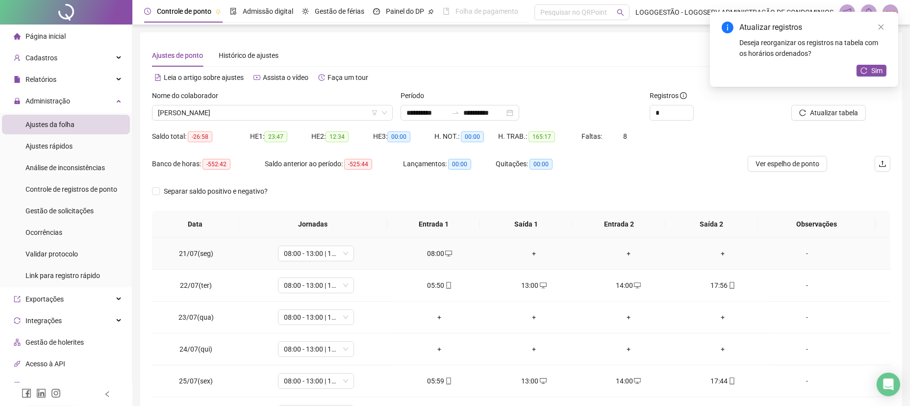
click at [521, 252] on div "+" at bounding box center [533, 253] width 79 height 11
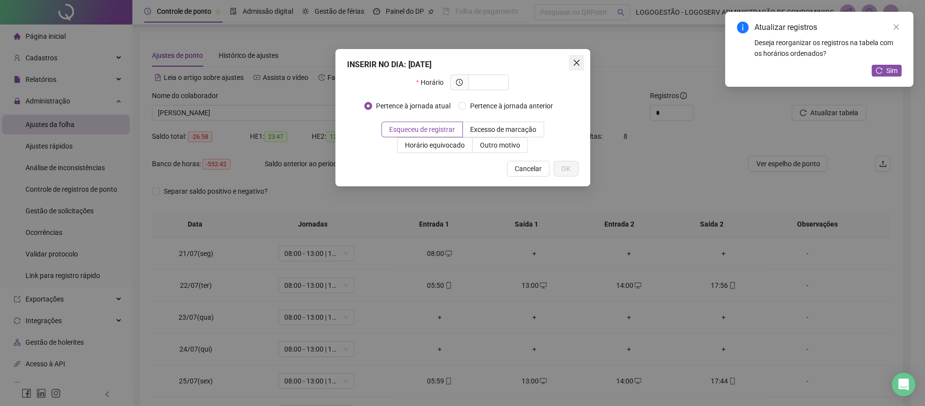
click at [570, 61] on span "Close" at bounding box center [576, 63] width 16 height 8
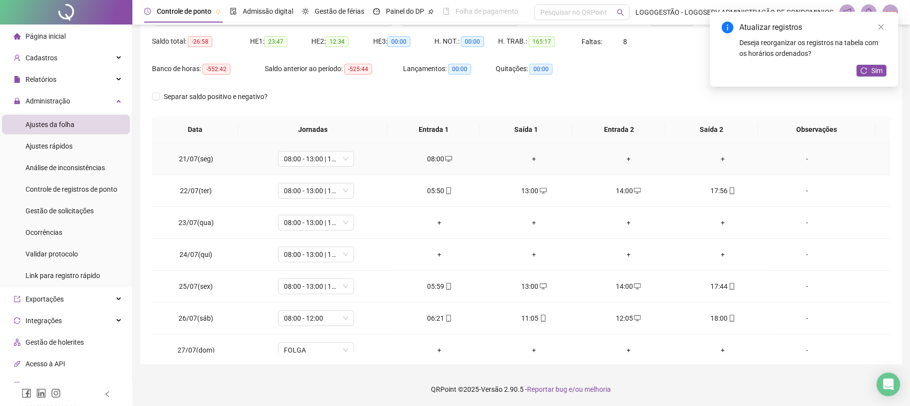
click at [529, 164] on td "+" at bounding box center [534, 159] width 95 height 32
click at [528, 156] on div "+" at bounding box center [533, 158] width 79 height 11
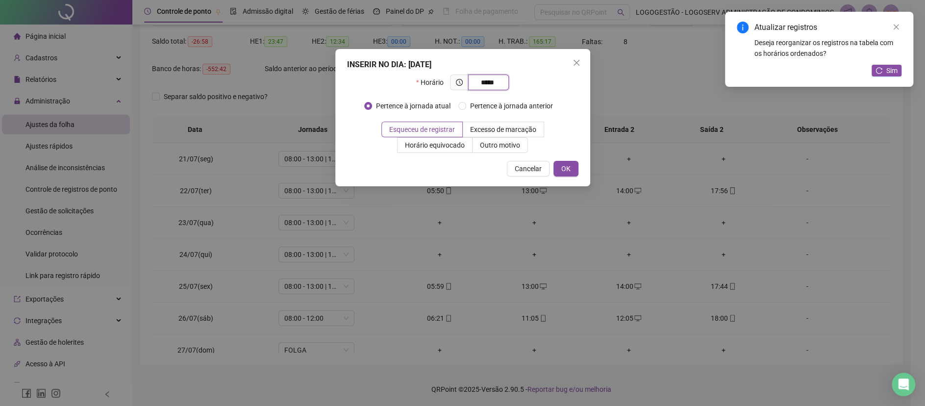
type input "*****"
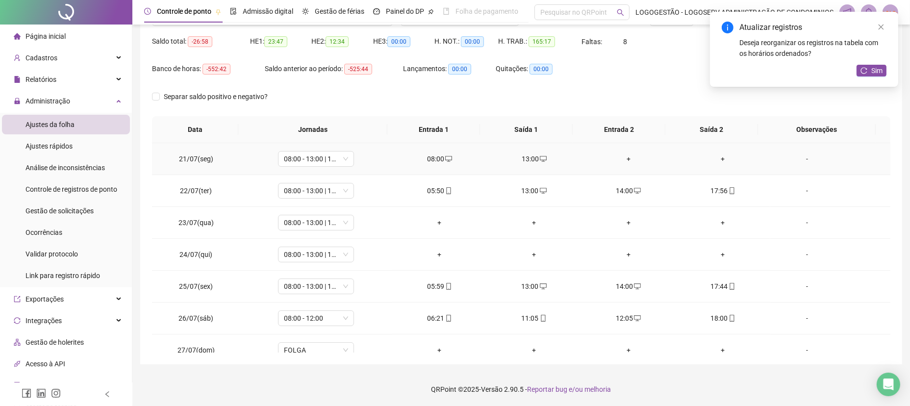
click at [617, 162] on div "+" at bounding box center [628, 158] width 79 height 11
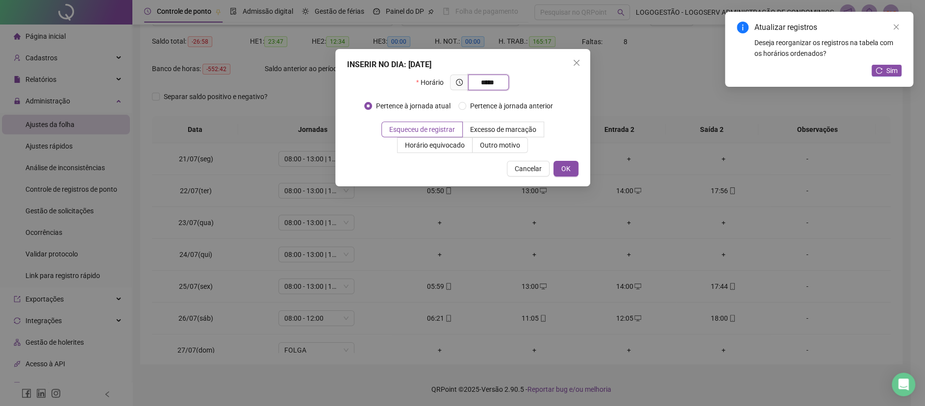
type input "*****"
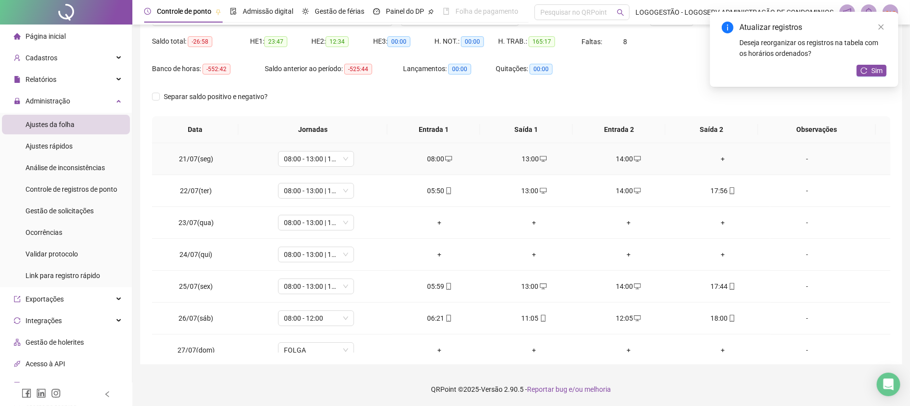
drag, startPoint x: 711, startPoint y: 158, endPoint x: 717, endPoint y: 163, distance: 8.0
click at [712, 158] on div "+" at bounding box center [722, 158] width 79 height 11
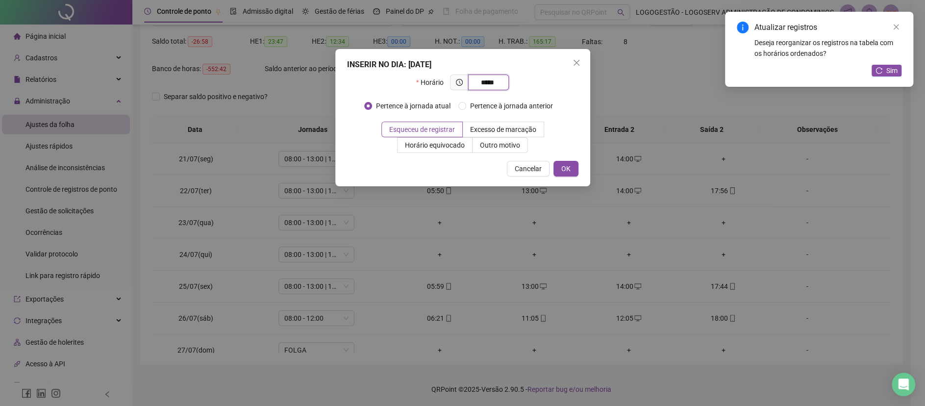
type input "*****"
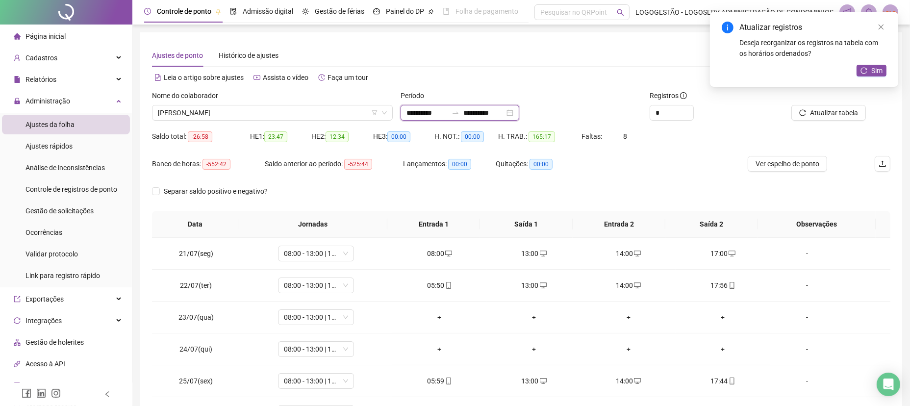
drag, startPoint x: 447, startPoint y: 112, endPoint x: 358, endPoint y: 135, distance: 92.6
click at [371, 130] on form "**********" at bounding box center [521, 150] width 738 height 121
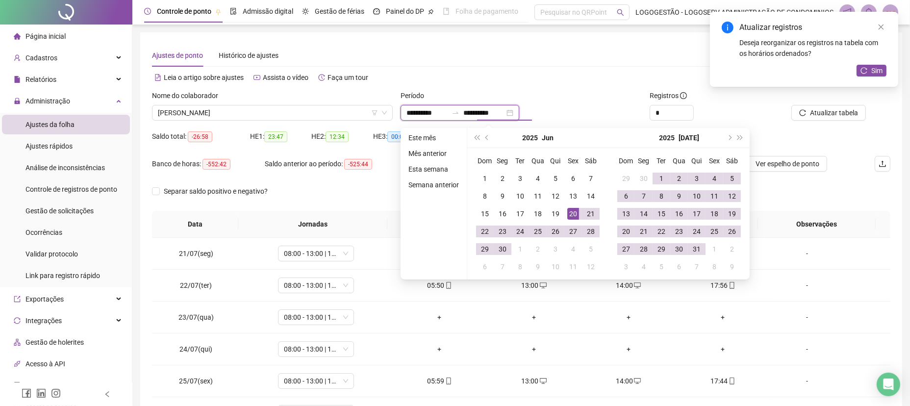
type input "**********"
click at [810, 114] on button "Atualizar tabela" at bounding box center [828, 113] width 74 height 16
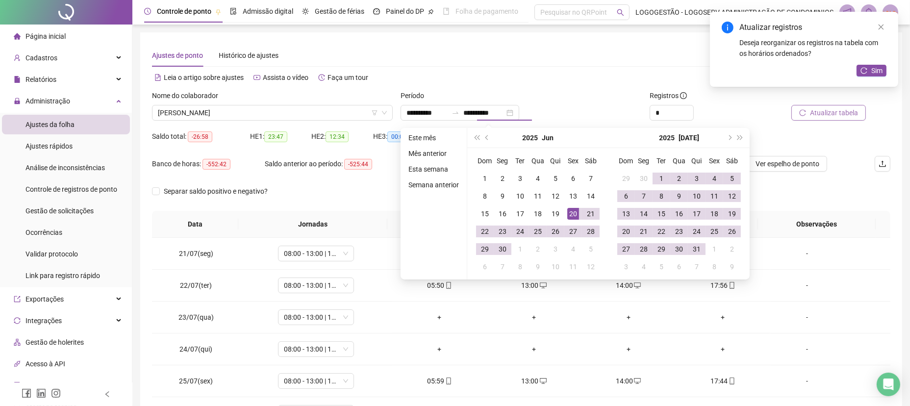
click at [808, 116] on button "Atualizar tabela" at bounding box center [828, 113] width 74 height 16
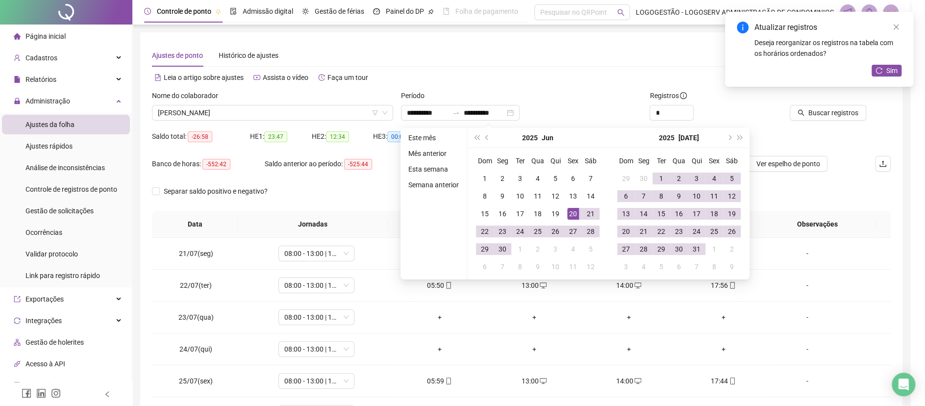
click at [827, 109] on div "Buscando registros Os registros de ponto estão sendo buscados... OK" at bounding box center [462, 203] width 925 height 406
click at [818, 113] on div "Buscando registros Os registros de ponto estão sendo buscados... OK" at bounding box center [462, 203] width 925 height 406
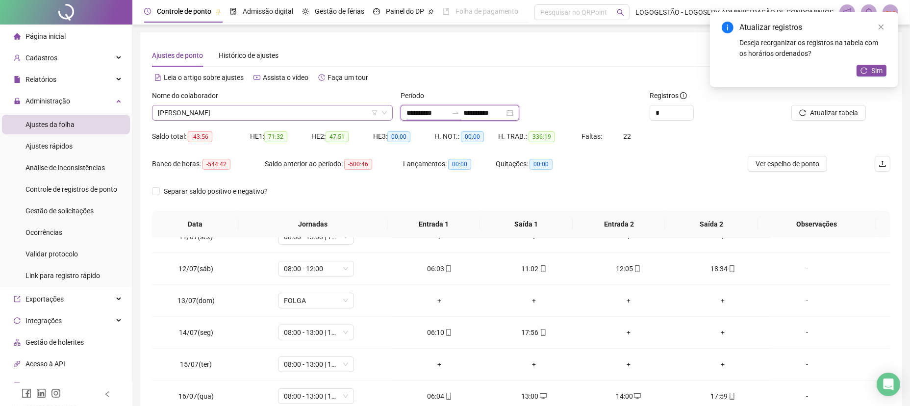
drag, startPoint x: 451, startPoint y: 115, endPoint x: 366, endPoint y: 116, distance: 84.8
click at [367, 117] on div "**********" at bounding box center [521, 109] width 746 height 38
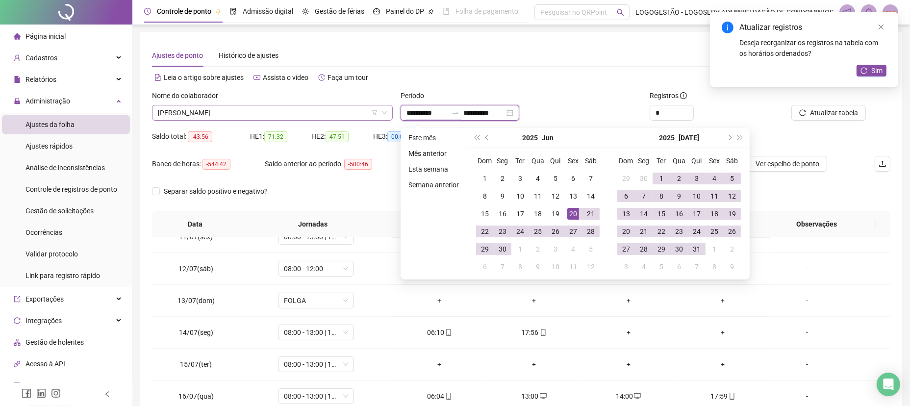
type input "**********"
drag, startPoint x: 871, startPoint y: 67, endPoint x: 843, endPoint y: 105, distance: 47.6
click at [872, 68] on span "Sim" at bounding box center [876, 70] width 11 height 11
click at [871, 70] on span "Sim" at bounding box center [876, 70] width 11 height 11
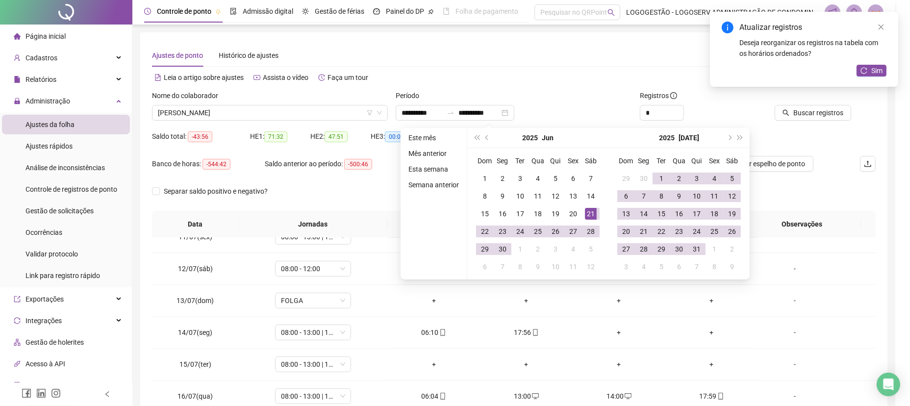
click at [866, 72] on div "Atualizar registros Deseja reorganizar os registros na tabela com os horários o…" at bounding box center [804, 49] width 188 height 75
drag, startPoint x: 848, startPoint y: 93, endPoint x: 834, endPoint y: 115, distance: 26.1
click at [848, 87] on div "Atualizar registros Deseja reorganizar os registros na tabela com os horários o…" at bounding box center [804, 49] width 188 height 75
click at [834, 113] on div "Buscando registros Os registros de ponto estão sendo buscados... OK" at bounding box center [455, 203] width 910 height 406
click at [834, 115] on div "Buscando registros Os registros de ponto estão sendo buscados... OK" at bounding box center [455, 203] width 910 height 406
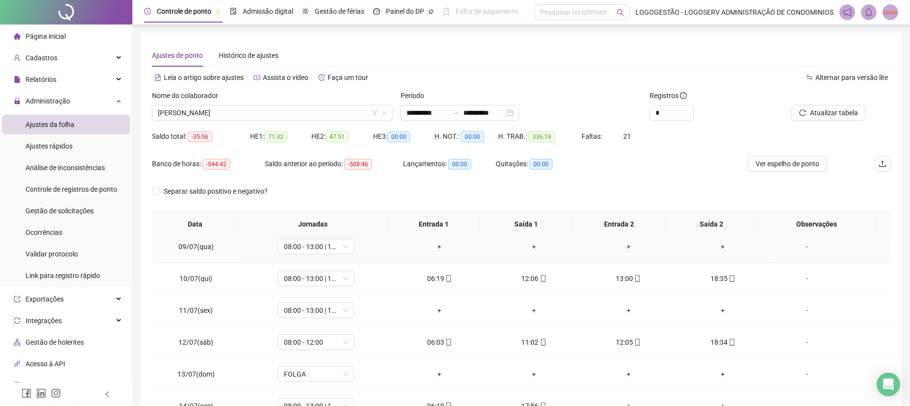
scroll to position [588, 0]
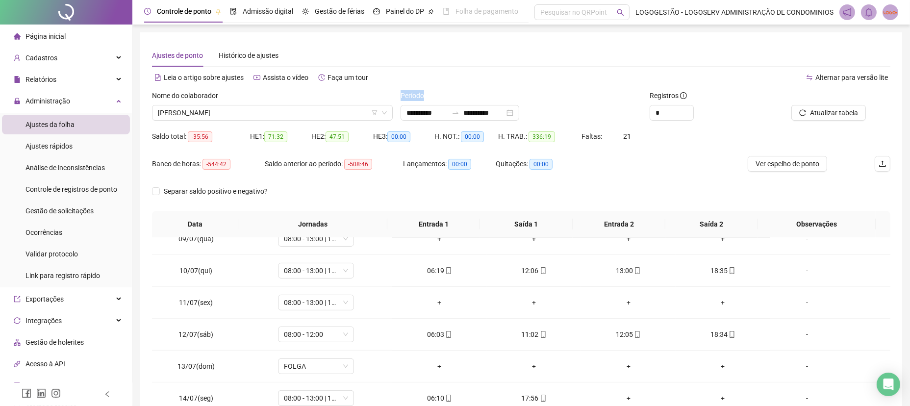
drag, startPoint x: 445, startPoint y: 99, endPoint x: 328, endPoint y: 103, distance: 116.7
click at [318, 102] on div "**********" at bounding box center [521, 109] width 746 height 38
drag, startPoint x: 450, startPoint y: 111, endPoint x: 196, endPoint y: 98, distance: 254.7
click at [213, 94] on div "**********" at bounding box center [521, 109] width 746 height 38
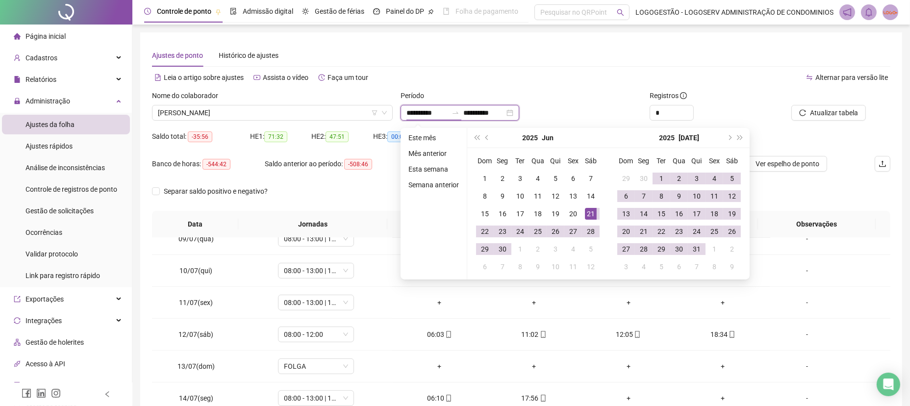
click at [432, 111] on input "**********" at bounding box center [426, 112] width 41 height 11
drag, startPoint x: 444, startPoint y: 109, endPoint x: 324, endPoint y: 76, distance: 124.1
click at [333, 79] on div "**********" at bounding box center [521, 260] width 738 height 372
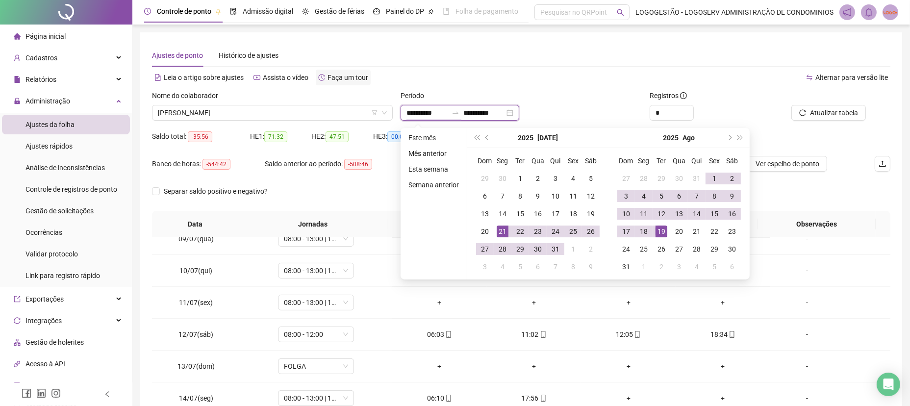
type input "**********"
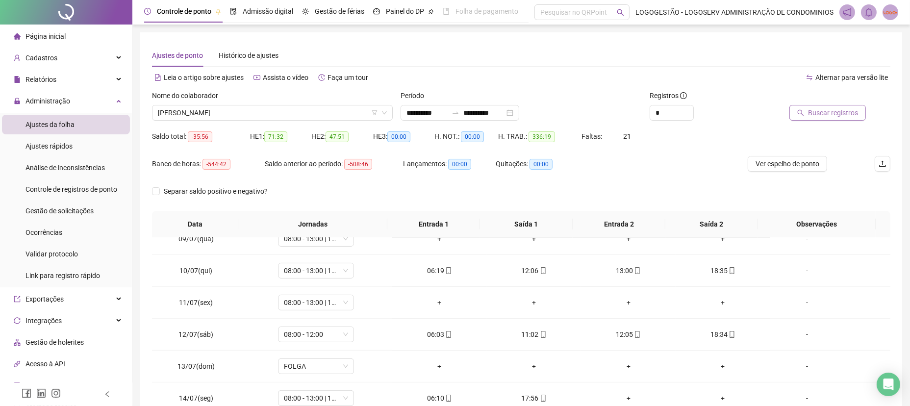
click at [823, 108] on span "Buscar registros" at bounding box center [833, 112] width 50 height 11
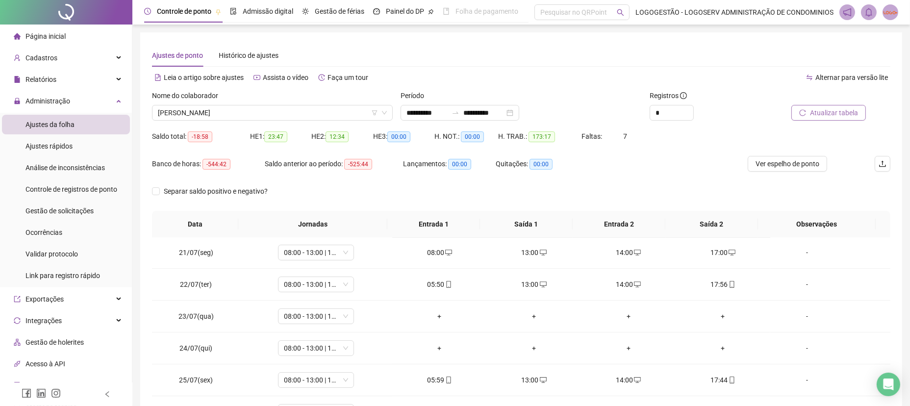
scroll to position [0, 0]
click at [328, 317] on span "08:00 - 13:00 | 14:00 - 17:00" at bounding box center [316, 317] width 64 height 15
type input "*****"
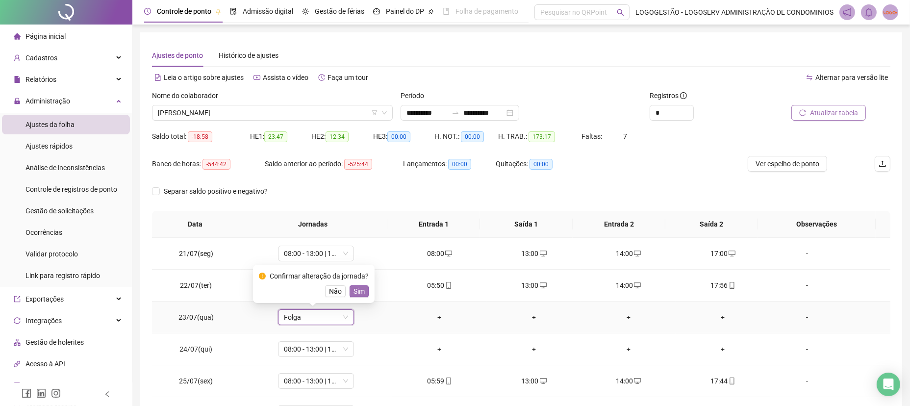
click at [355, 291] on span "Sim" at bounding box center [358, 291] width 11 height 11
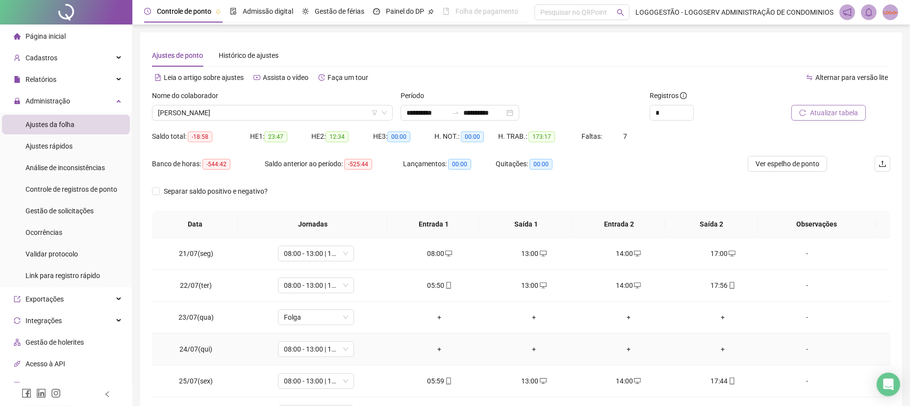
click at [427, 348] on div "+" at bounding box center [439, 349] width 79 height 11
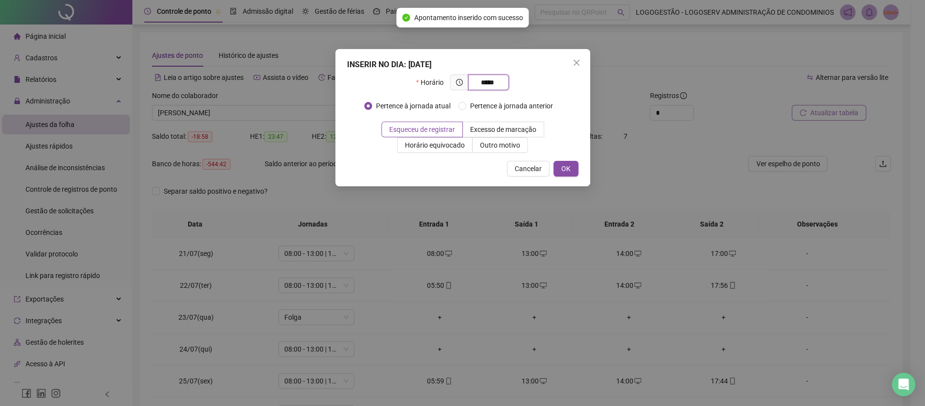
type input "*****"
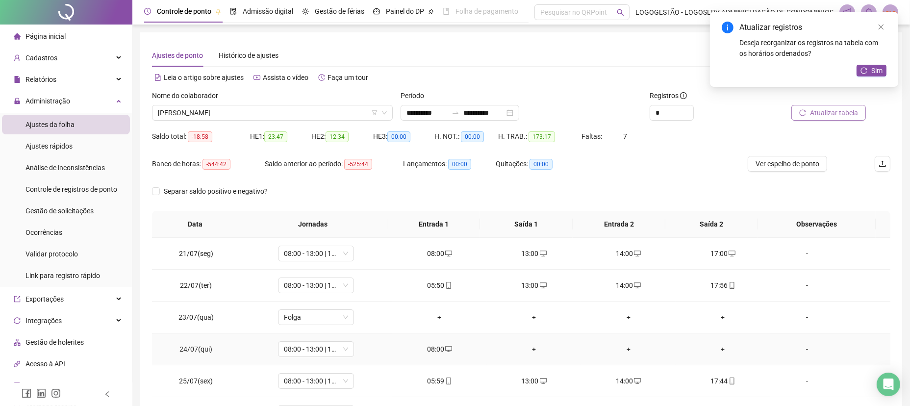
drag, startPoint x: 521, startPoint y: 358, endPoint x: 526, endPoint y: 354, distance: 6.0
click at [522, 357] on td "+" at bounding box center [534, 349] width 95 height 32
click at [527, 354] on td "+" at bounding box center [534, 349] width 95 height 32
click at [526, 352] on div "+" at bounding box center [533, 349] width 79 height 11
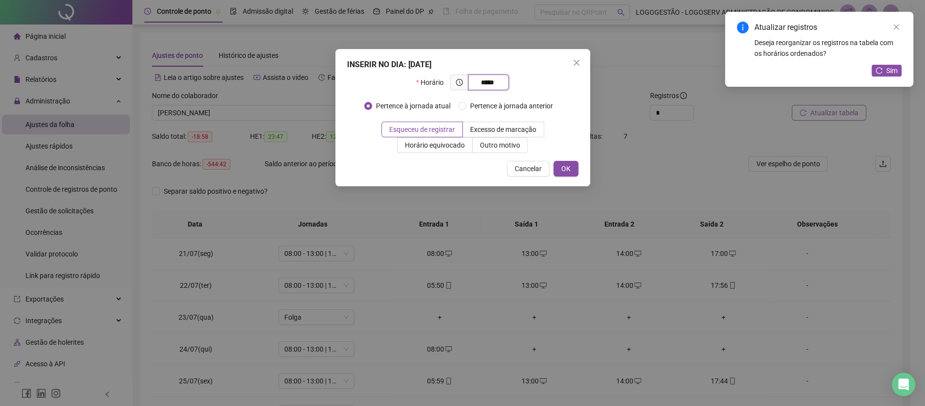
type input "*****"
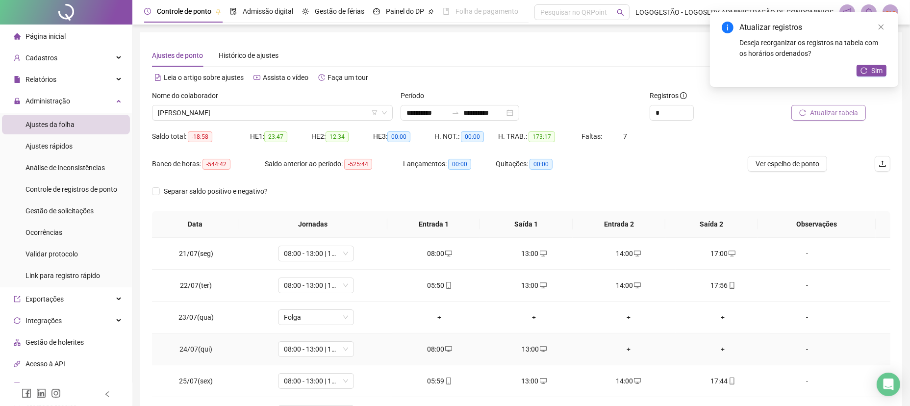
click at [614, 349] on div "+" at bounding box center [628, 349] width 79 height 11
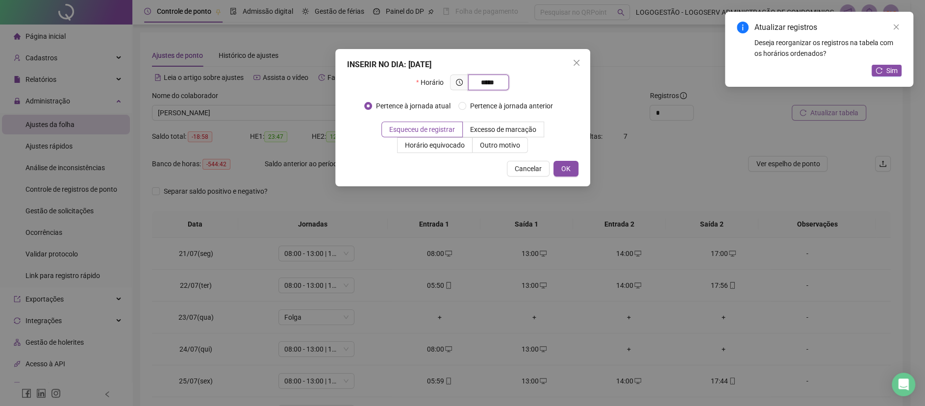
type input "*****"
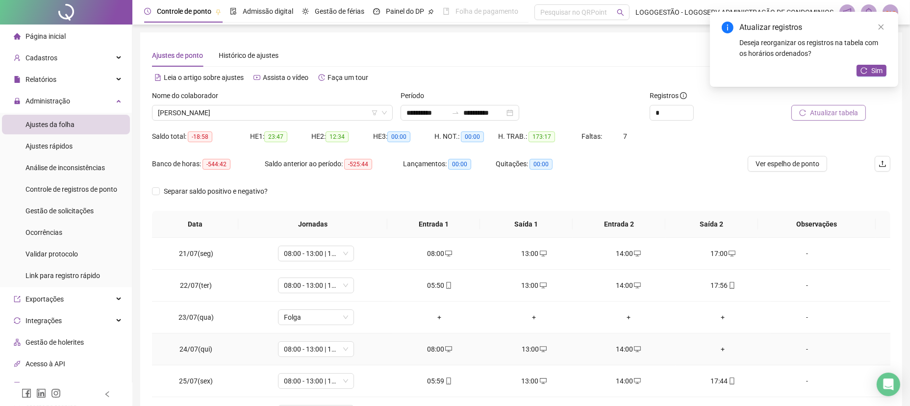
click at [707, 348] on div "+" at bounding box center [722, 349] width 79 height 11
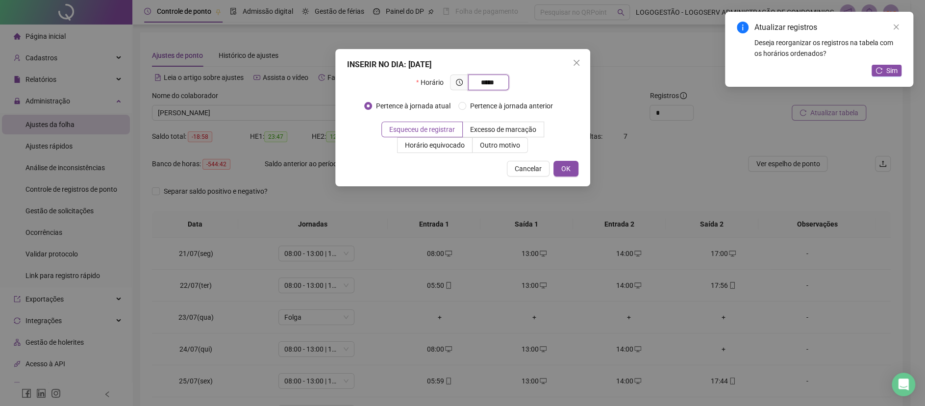
type input "*****"
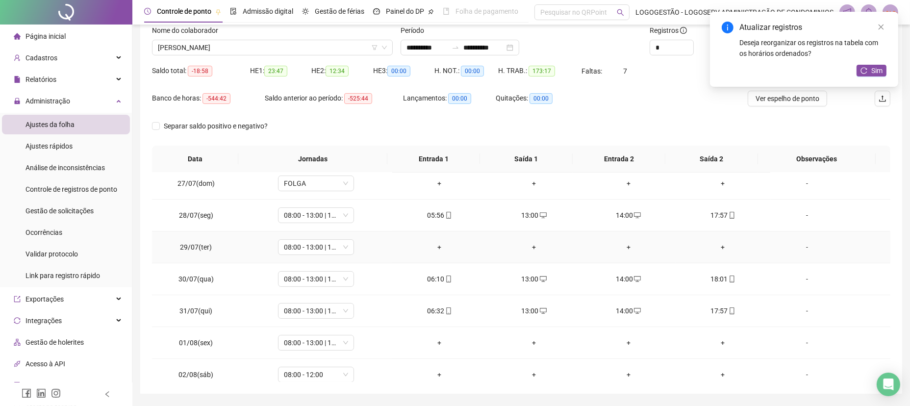
scroll to position [228, 0]
click at [436, 215] on div "+" at bounding box center [439, 214] width 79 height 11
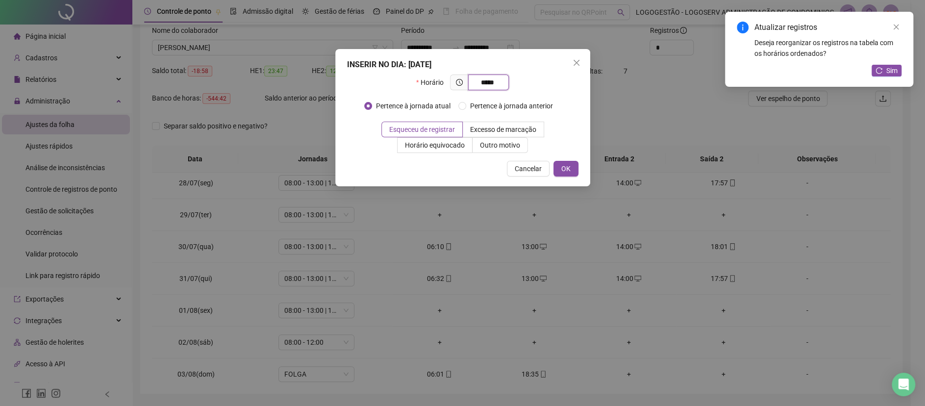
type input "*****"
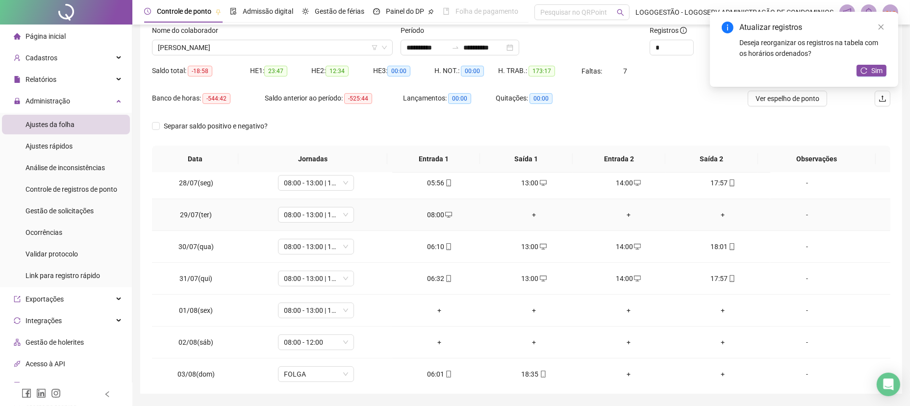
click at [529, 215] on div "+" at bounding box center [533, 214] width 79 height 11
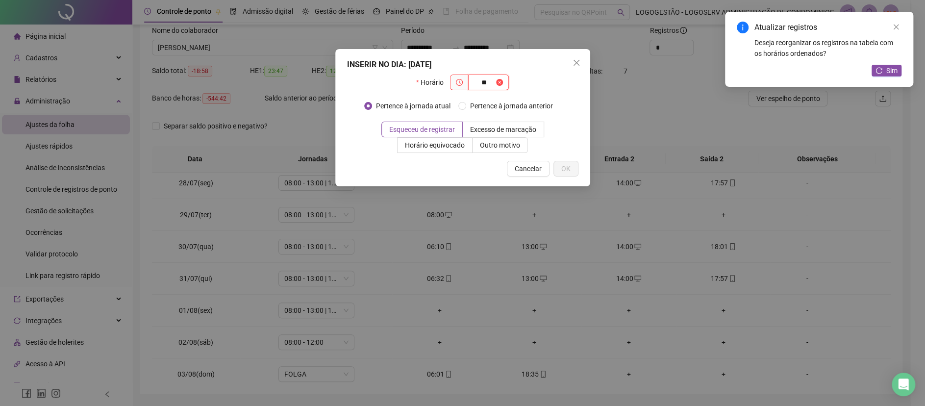
type input "*"
type input "*****"
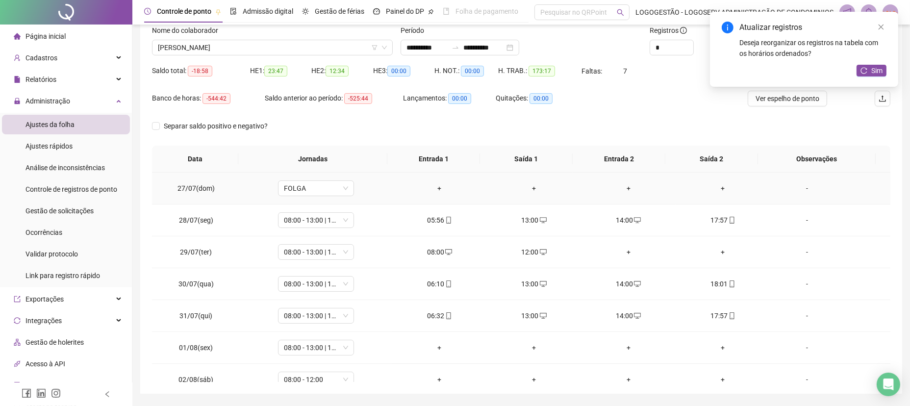
scroll to position [196, 0]
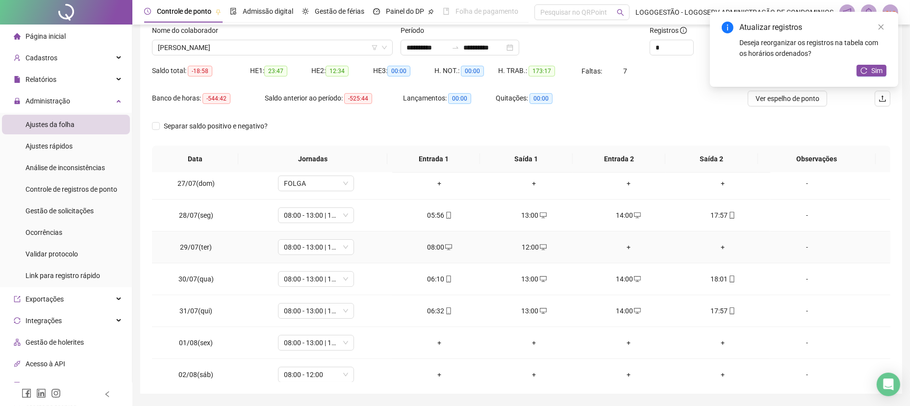
click at [525, 247] on div "12:00" at bounding box center [533, 247] width 79 height 11
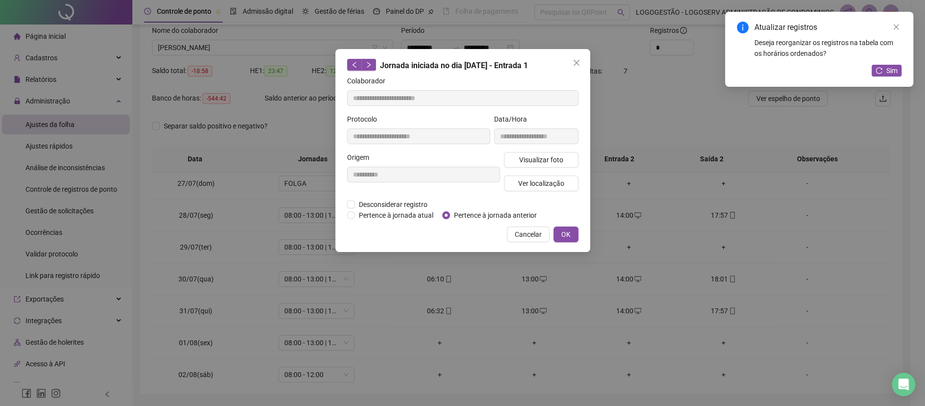
type input "**********"
click at [416, 202] on span "Desconsiderar registro" at bounding box center [393, 204] width 76 height 11
click at [399, 193] on div "**********" at bounding box center [423, 175] width 157 height 47
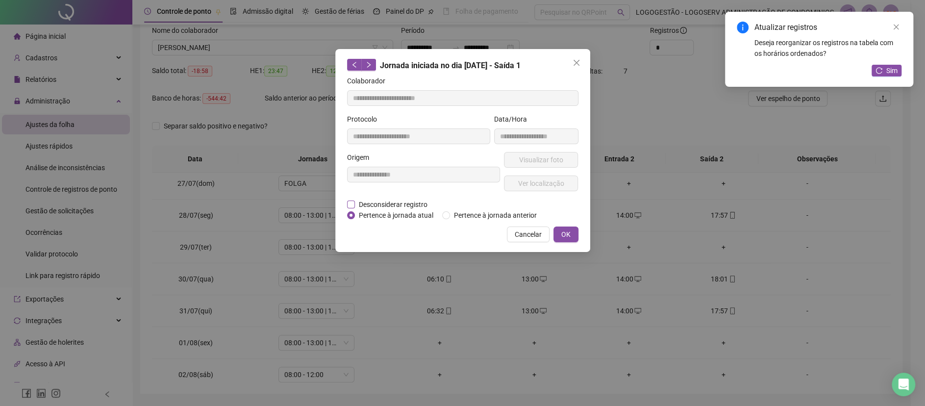
click at [396, 200] on span "Desconsiderar registro" at bounding box center [393, 204] width 76 height 11
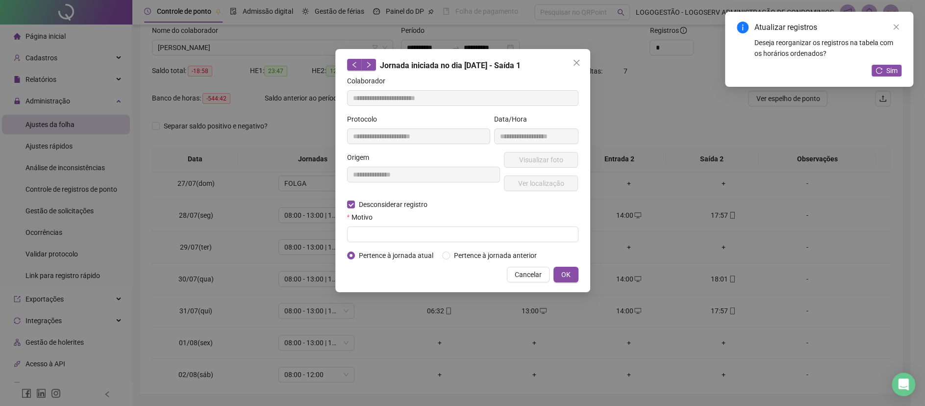
click at [400, 213] on div "Motivo" at bounding box center [462, 219] width 231 height 15
click at [409, 234] on input "text" at bounding box center [462, 234] width 231 height 16
type input "*"
click at [559, 270] on button "OK" at bounding box center [565, 275] width 25 height 16
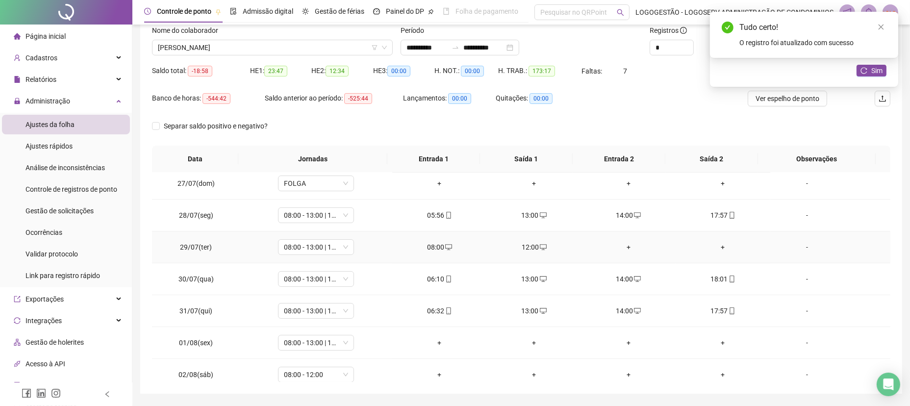
click at [623, 245] on div "+" at bounding box center [628, 247] width 79 height 11
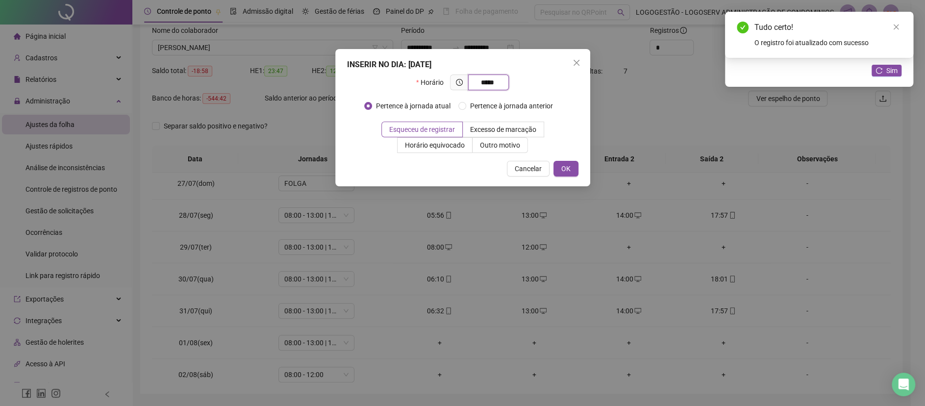
type input "*****"
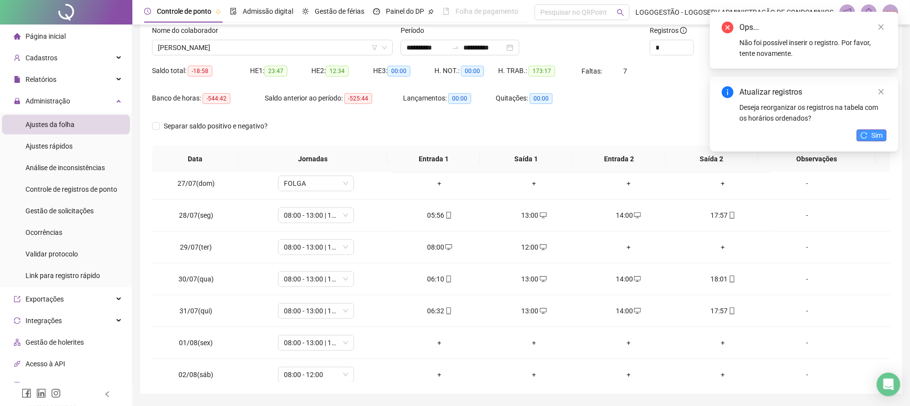
click at [869, 130] on button "Sim" at bounding box center [871, 135] width 30 height 12
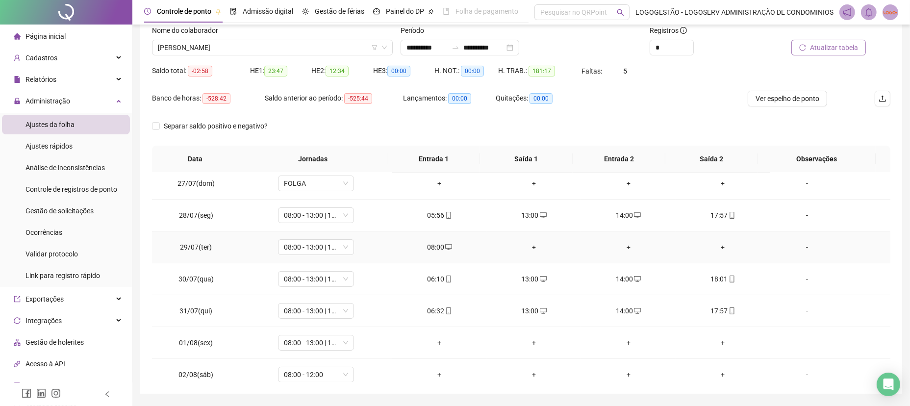
click at [620, 247] on div "+" at bounding box center [628, 247] width 79 height 11
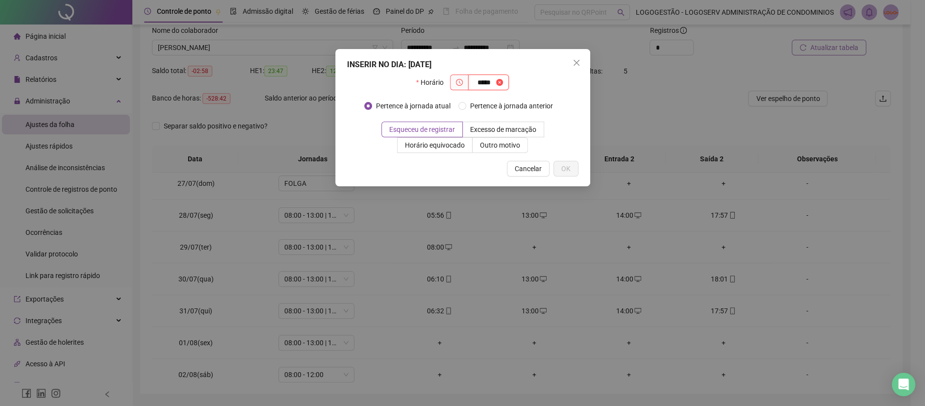
type input "*****"
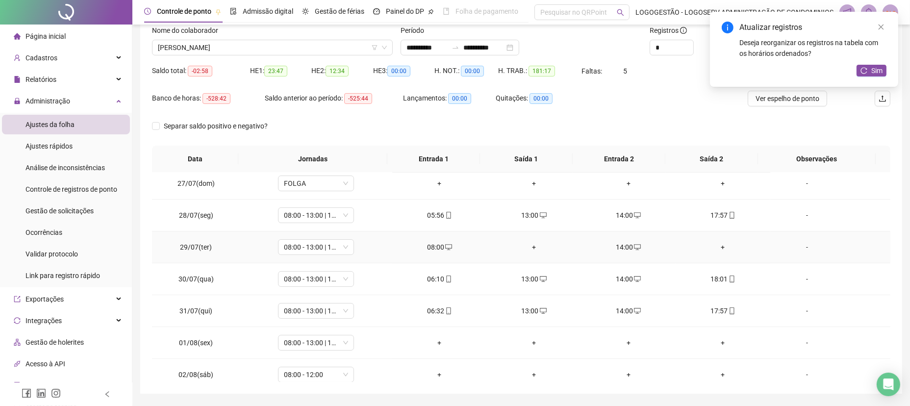
click at [719, 242] on div "+" at bounding box center [722, 247] width 79 height 11
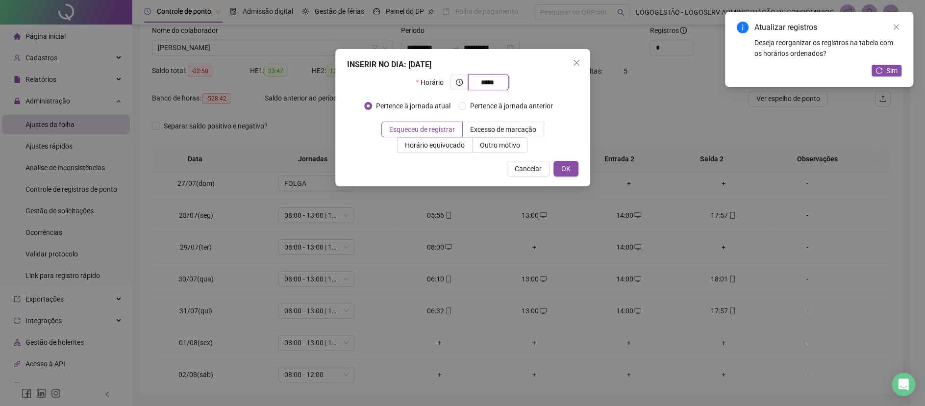
type input "*****"
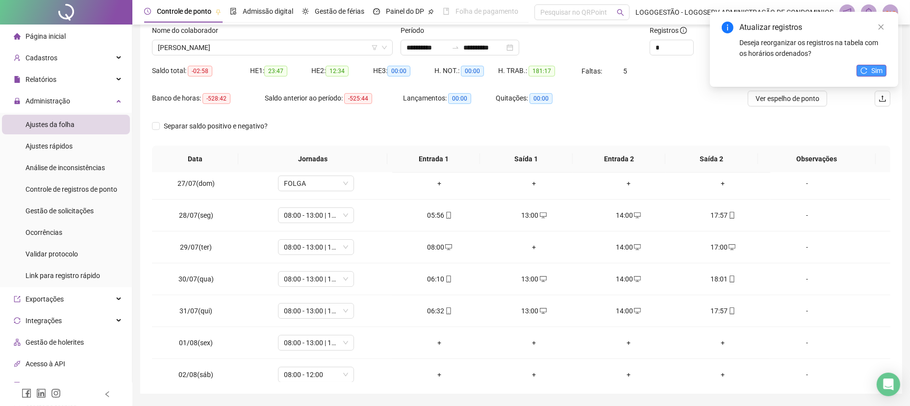
click at [874, 69] on span "Sim" at bounding box center [876, 70] width 11 height 11
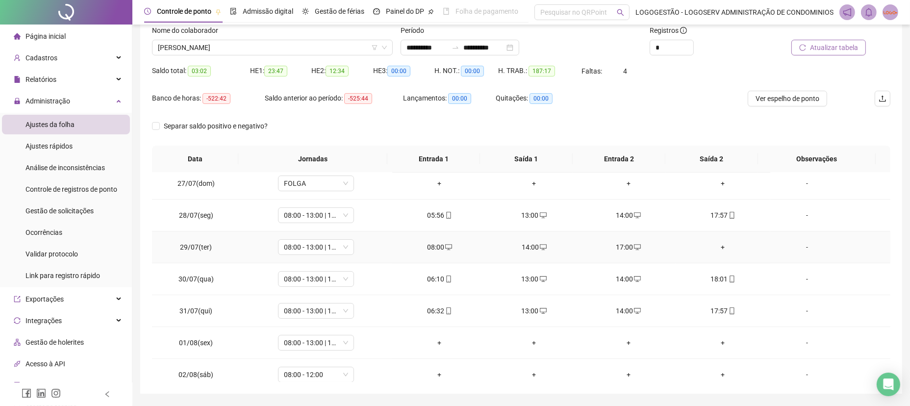
click at [713, 248] on div "+" at bounding box center [722, 247] width 79 height 11
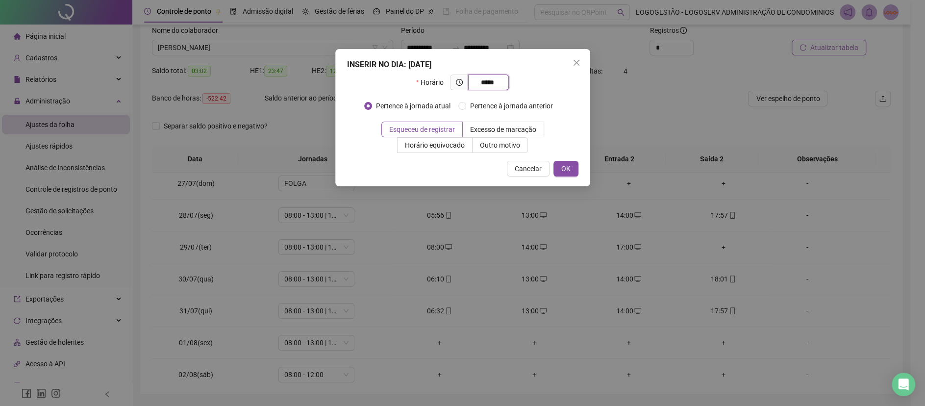
type input "*****"
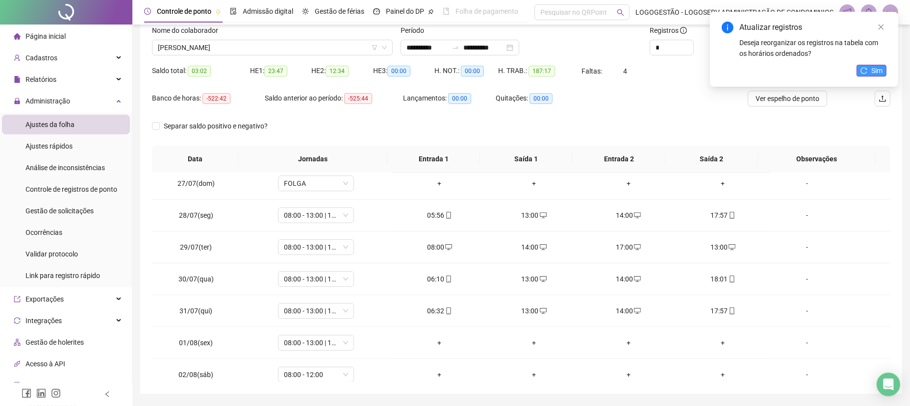
click at [873, 68] on span "Sim" at bounding box center [876, 70] width 11 height 11
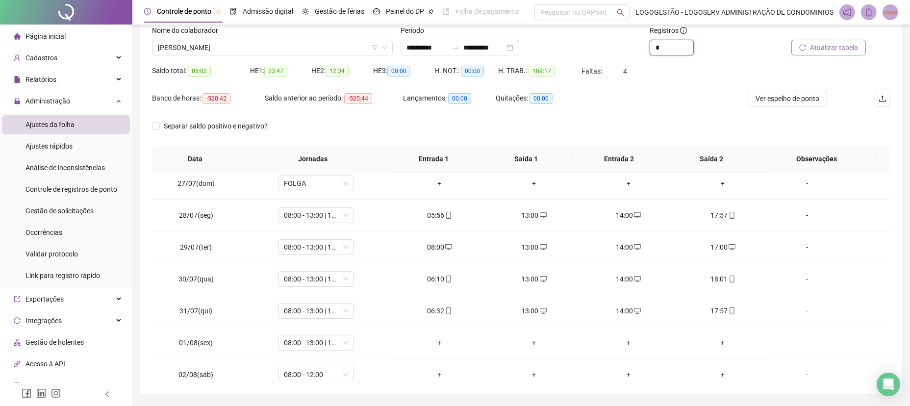
drag, startPoint x: 666, startPoint y: 44, endPoint x: 580, endPoint y: 51, distance: 86.6
click at [580, 51] on div "**********" at bounding box center [521, 44] width 746 height 38
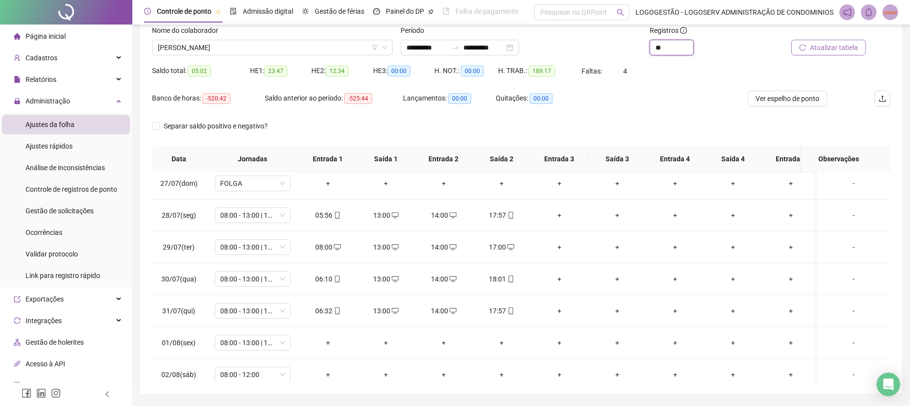
type input "**"
click at [825, 47] on span "Atualizar tabela" at bounding box center [834, 47] width 48 height 11
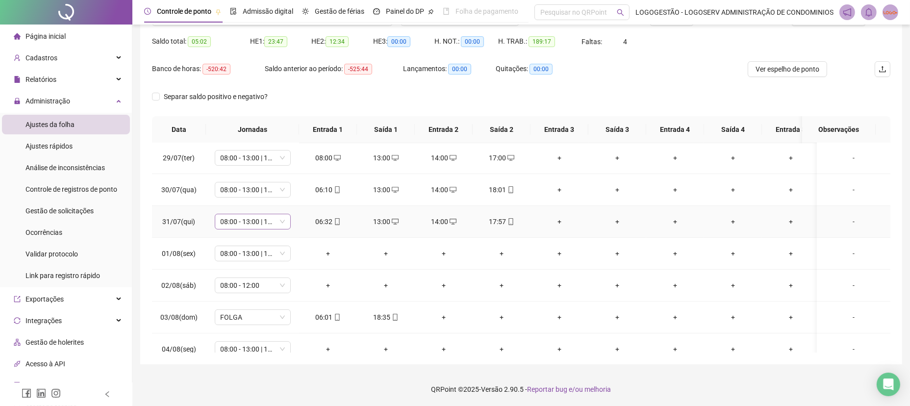
scroll to position [261, 0]
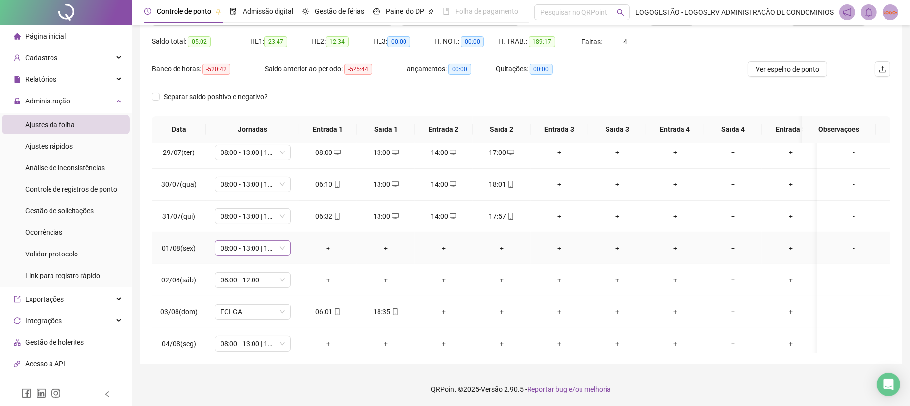
click at [278, 244] on span "08:00 - 13:00 | 14:00 - 17:00" at bounding box center [253, 248] width 64 height 15
type input "*****"
click at [300, 222] on span "Sim" at bounding box center [298, 222] width 11 height 11
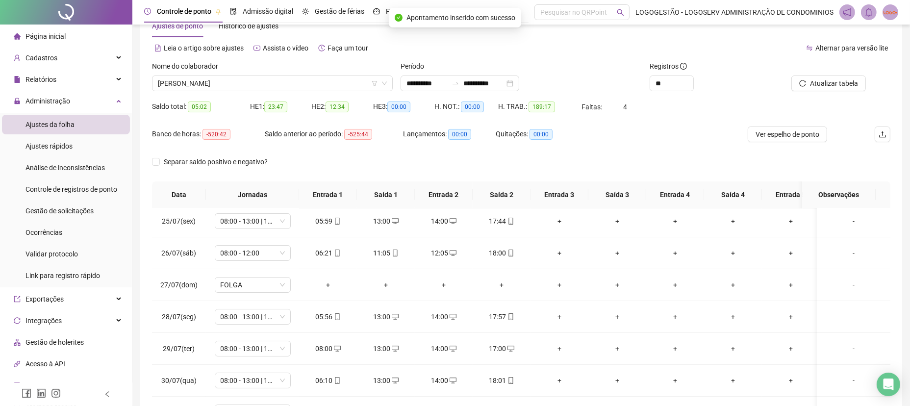
scroll to position [0, 0]
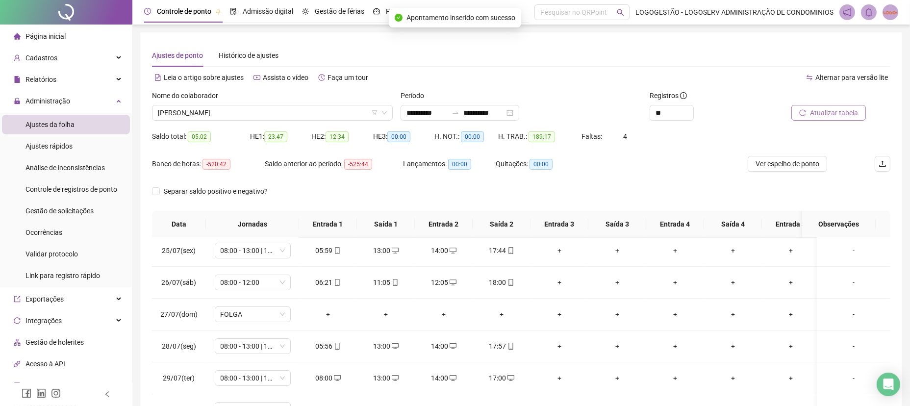
click at [803, 117] on button "Atualizar tabela" at bounding box center [828, 113] width 74 height 16
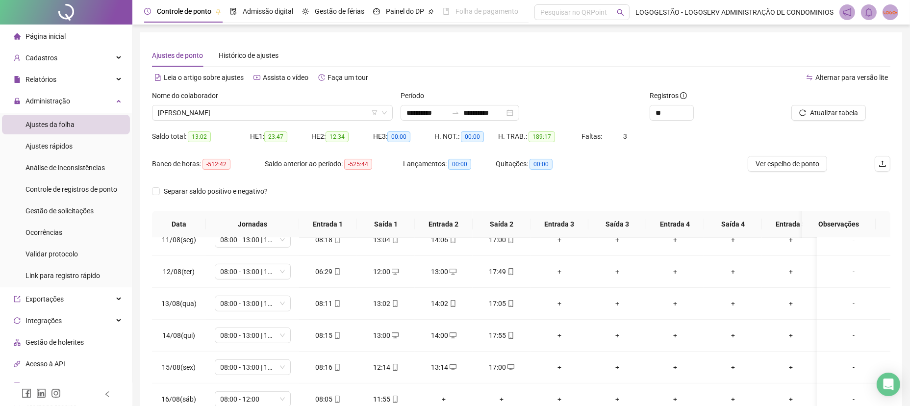
scroll to position [761, 0]
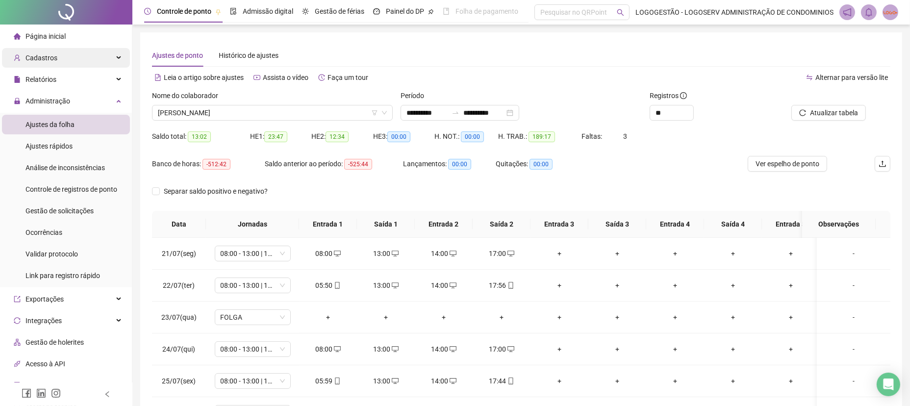
scroll to position [761, 0]
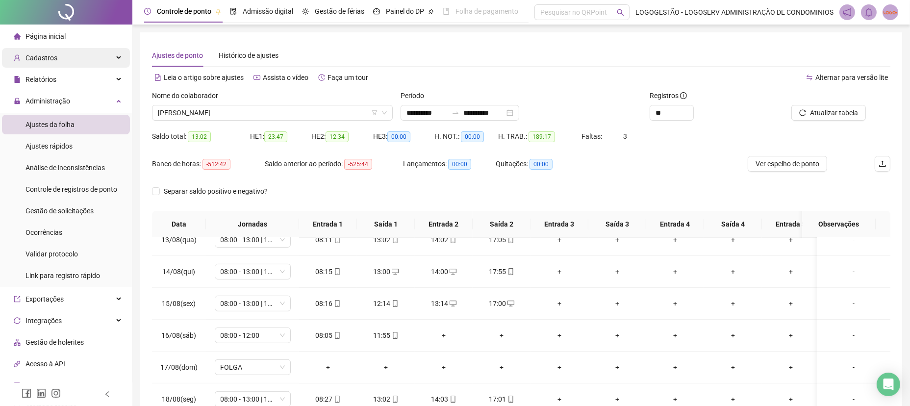
click at [67, 55] on div "Cadastros" at bounding box center [66, 58] width 128 height 20
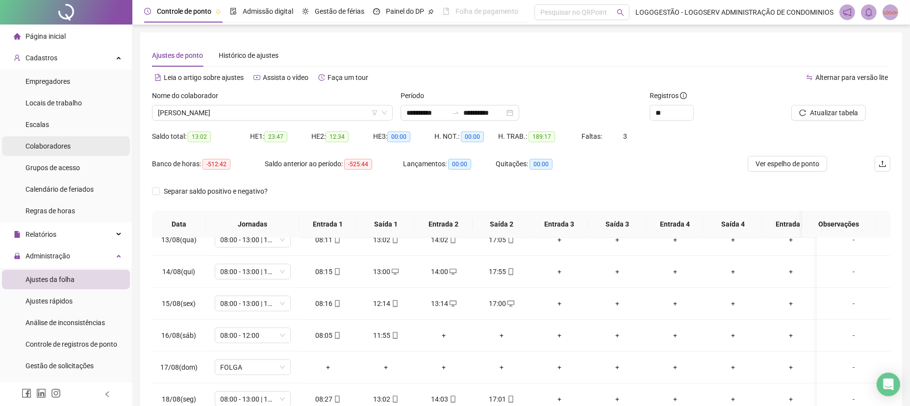
click at [76, 152] on li "Colaboradores" at bounding box center [66, 146] width 128 height 20
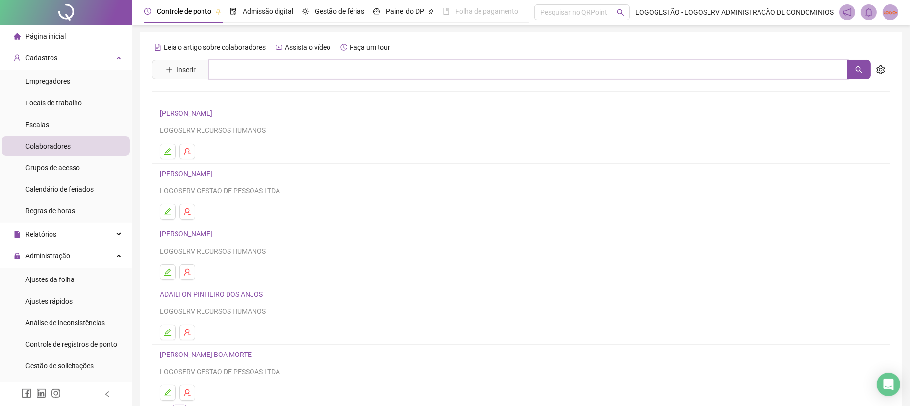
click at [272, 69] on input "text" at bounding box center [528, 70] width 639 height 20
type input "********"
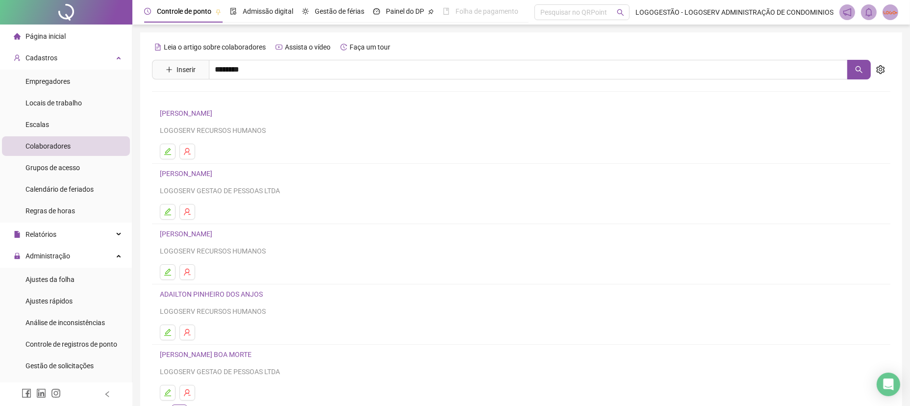
click at [210, 98] on link "ALINE DE JESUS SANTANA" at bounding box center [211, 99] width 83 height 8
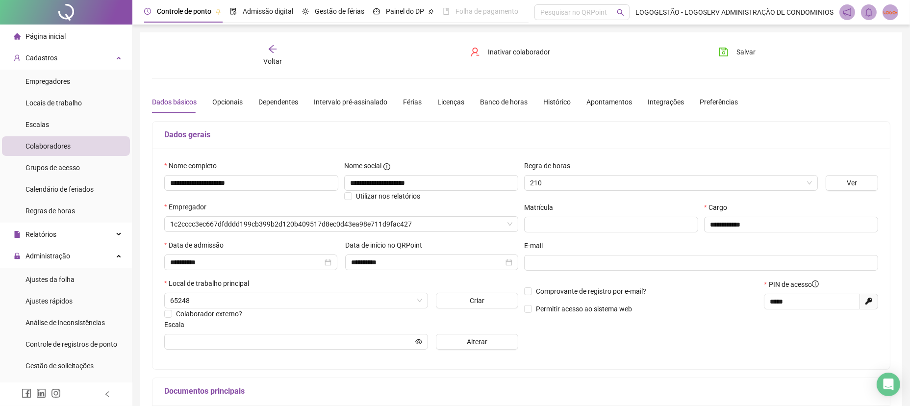
type input "**********"
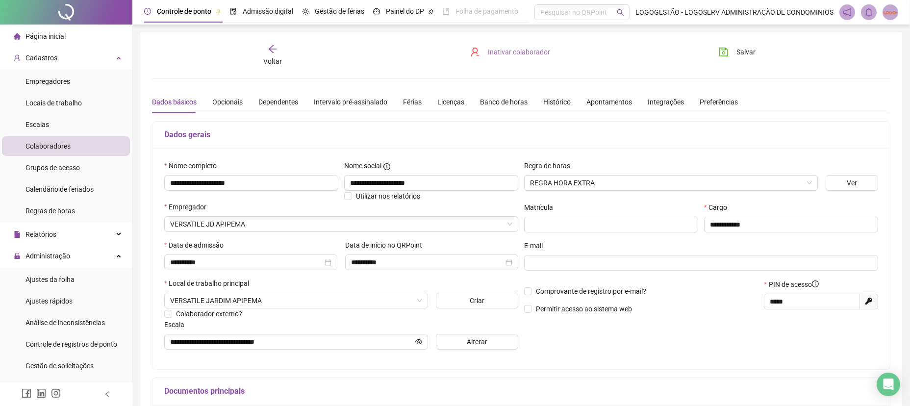
click at [516, 56] on span "Inativar colaborador" at bounding box center [519, 52] width 62 height 11
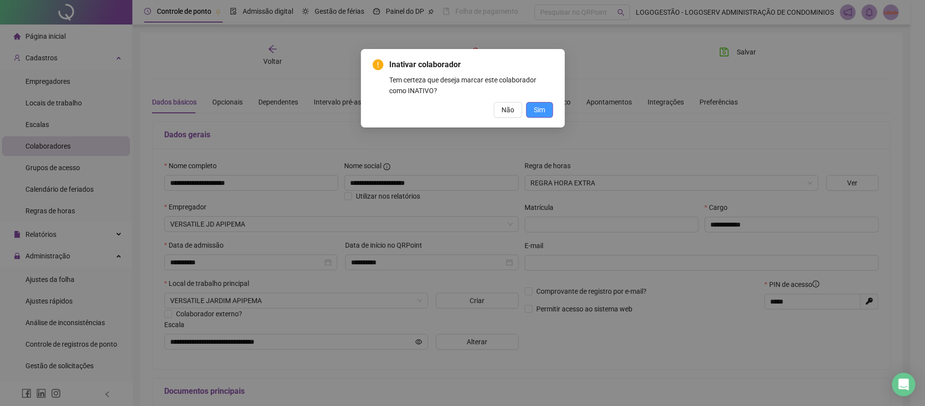
click at [542, 113] on span "Sim" at bounding box center [539, 109] width 11 height 11
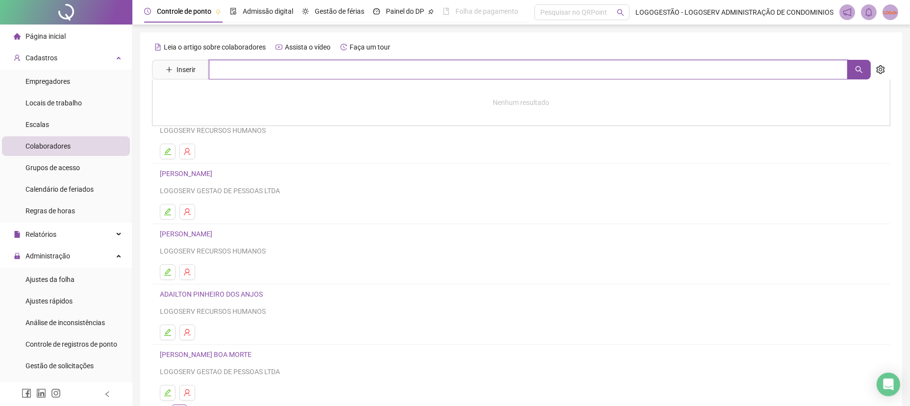
click at [232, 61] on input "text" at bounding box center [528, 70] width 639 height 20
type input "****"
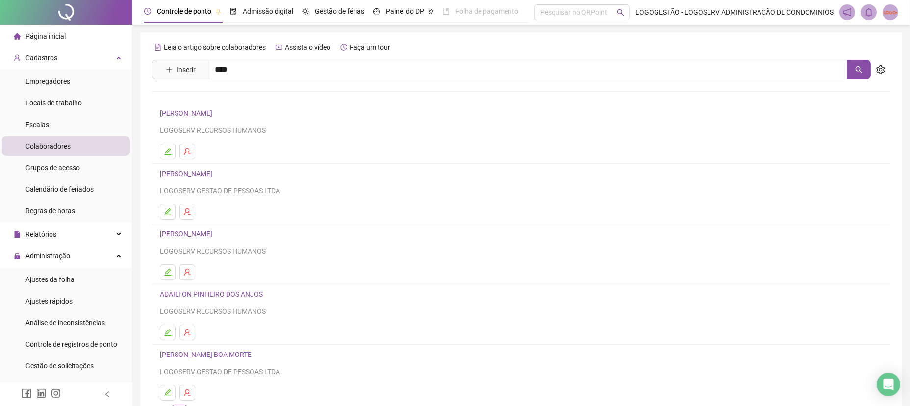
click at [222, 98] on link "KAILANE DA SILVA OLIVEIRA" at bounding box center [196, 99] width 52 height 8
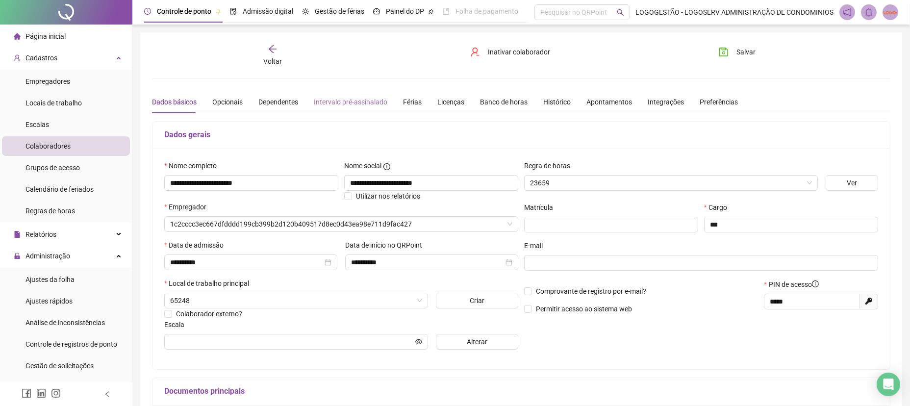
type input "**********"
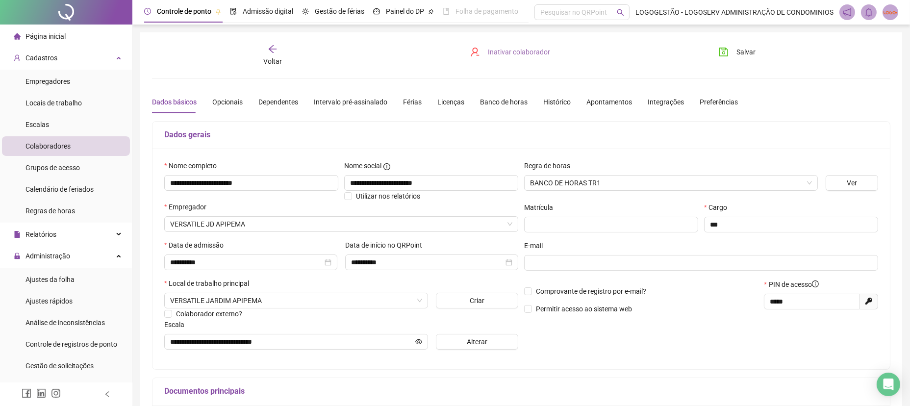
click at [480, 53] on button "Inativar colaborador" at bounding box center [510, 52] width 95 height 16
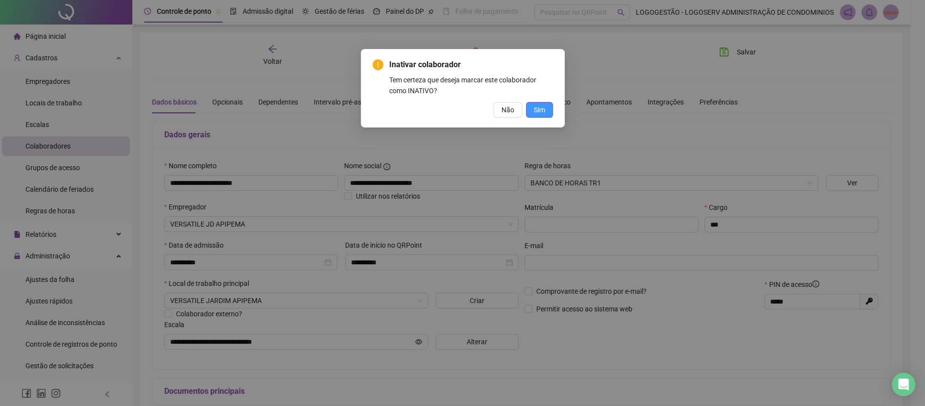
click at [546, 109] on button "Sim" at bounding box center [539, 110] width 27 height 16
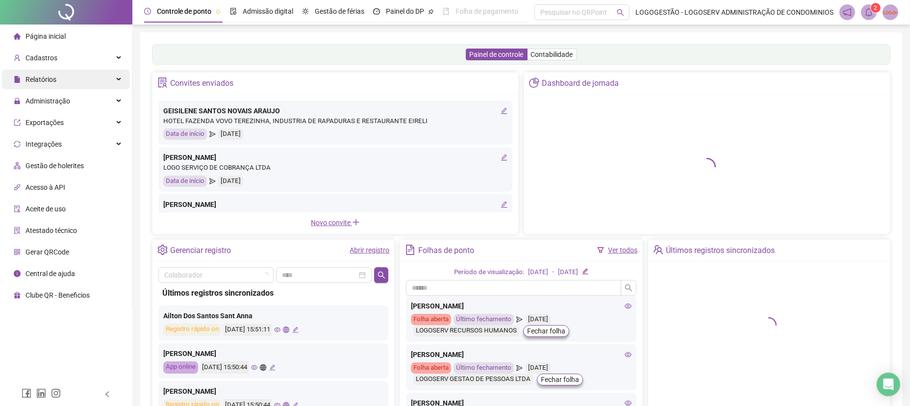
click at [78, 76] on div "Relatórios" at bounding box center [66, 80] width 128 height 20
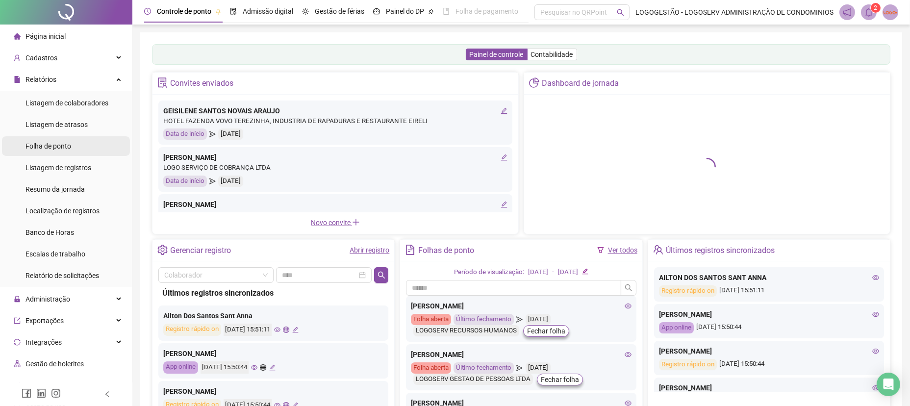
click at [98, 150] on li "Folha de ponto" at bounding box center [66, 146] width 128 height 20
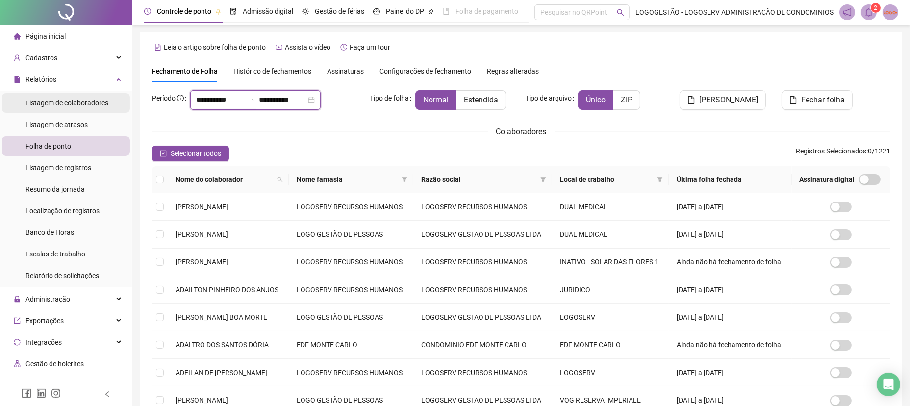
drag, startPoint x: 214, startPoint y: 95, endPoint x: 43, endPoint y: 93, distance: 171.0
click at [70, 101] on div "**********" at bounding box center [455, 277] width 910 height 554
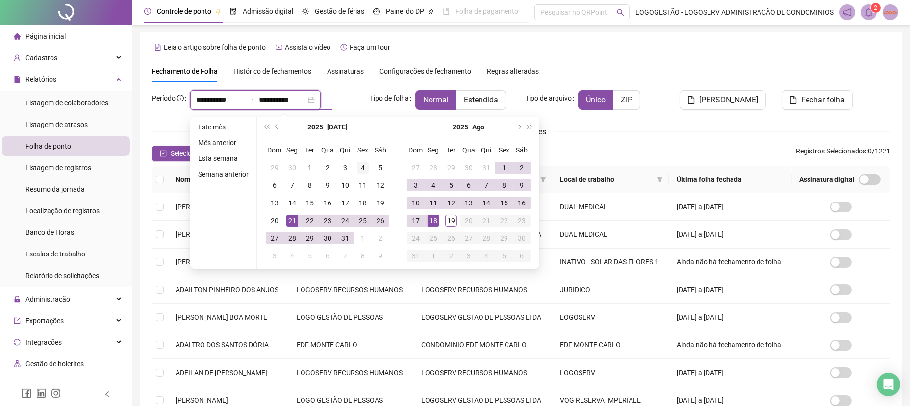
type input "**********"
click at [452, 218] on div "19" at bounding box center [451, 221] width 12 height 12
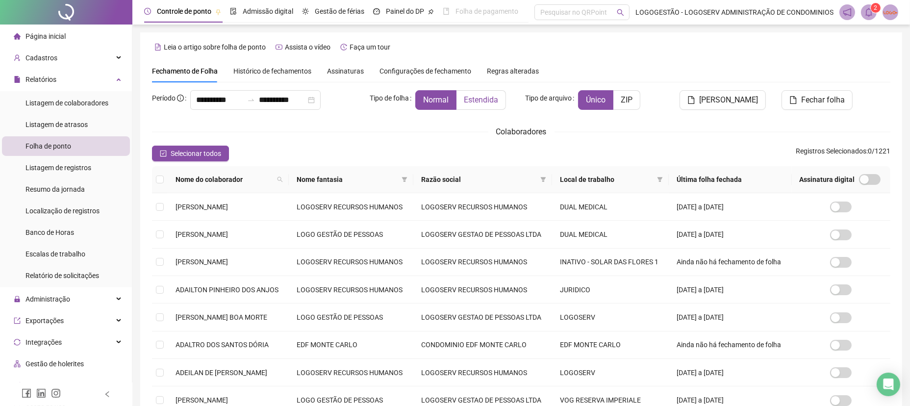
click at [495, 94] on label "Estendida" at bounding box center [480, 100] width 49 height 20
click at [405, 184] on div "Nome fantasia" at bounding box center [350, 179] width 109 height 11
click at [407, 178] on icon "filter" at bounding box center [404, 179] width 5 height 5
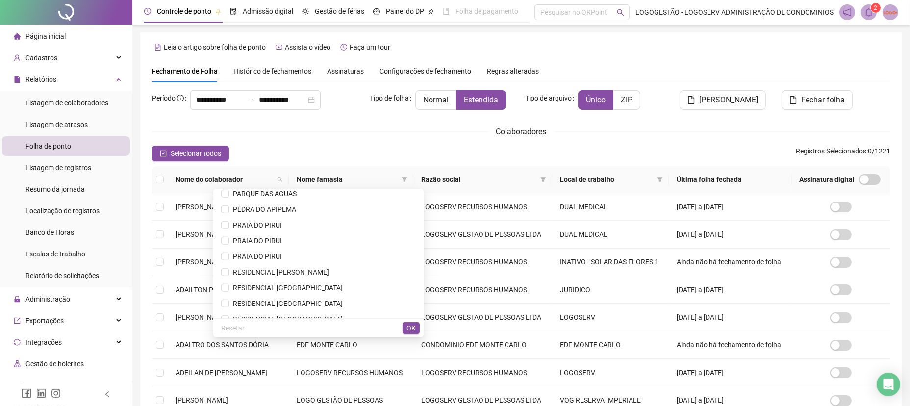
scroll to position [1113, 0]
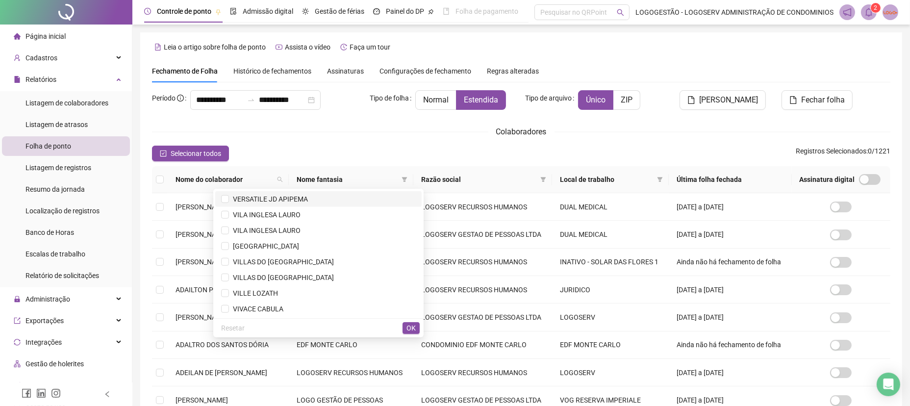
click at [296, 195] on span "VERSATILE JD APIPEMA" at bounding box center [268, 199] width 79 height 8
click at [407, 329] on span "OK" at bounding box center [410, 327] width 9 height 11
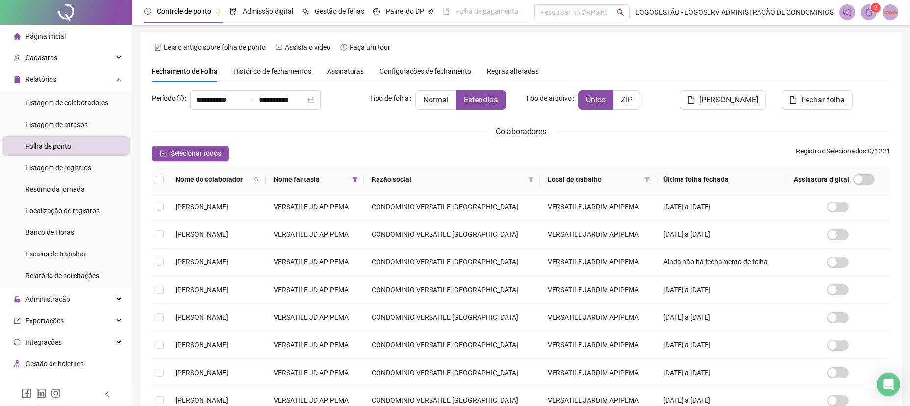
click at [186, 146] on div "Selecionar todos Registros Selecionados : 0 / 1221" at bounding box center [521, 154] width 738 height 16
click at [229, 159] on div "Selecionar todos Registros Selecionados : 0 / 1221" at bounding box center [521, 154] width 738 height 16
drag, startPoint x: 224, startPoint y: 157, endPoint x: 219, endPoint y: 157, distance: 5.9
click at [218, 157] on button "Selecionar todos" at bounding box center [190, 154] width 77 height 16
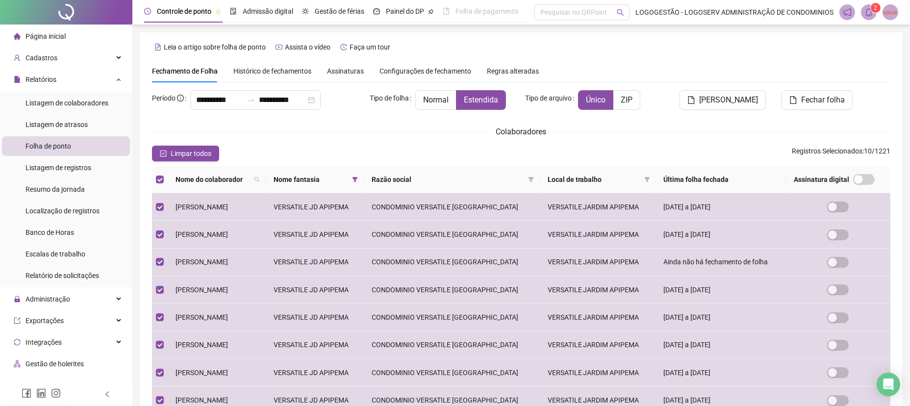
click at [219, 157] on div "Limpar todos Registros Selecionados : 10 / 1221" at bounding box center [521, 154] width 738 height 16
click at [695, 101] on icon "file" at bounding box center [691, 100] width 8 height 8
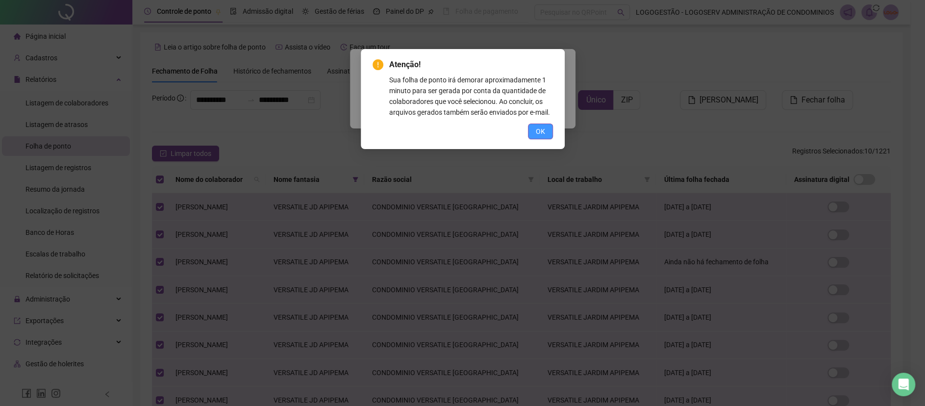
click at [534, 133] on button "OK" at bounding box center [540, 131] width 25 height 16
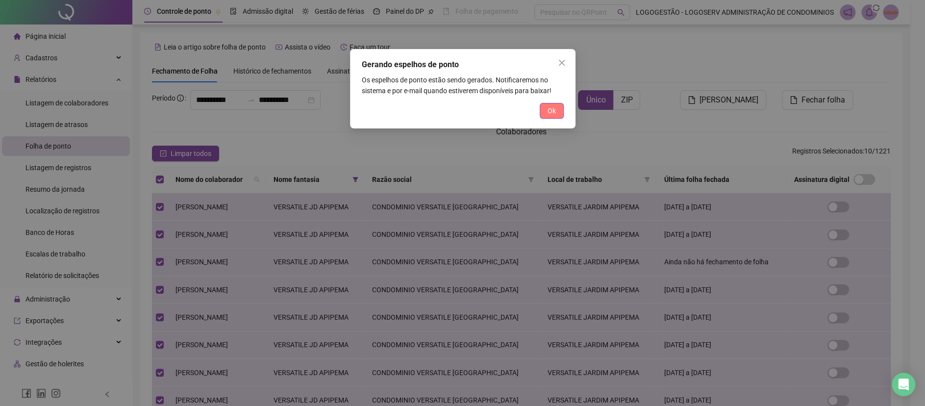
click at [549, 105] on span "Ok" at bounding box center [551, 110] width 8 height 11
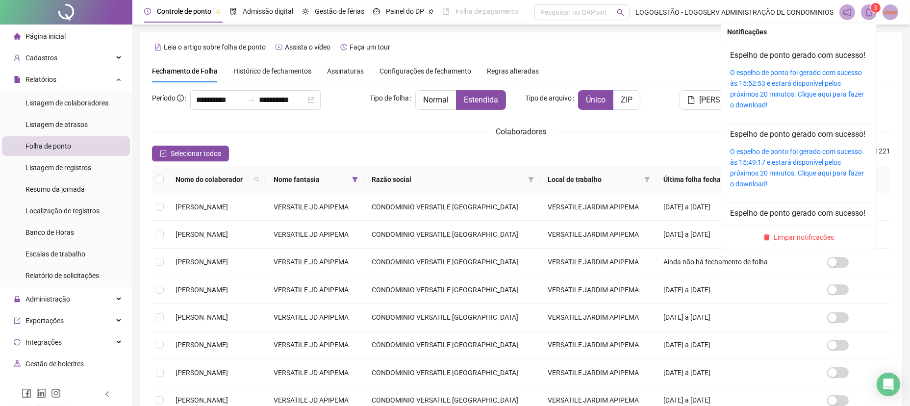
click at [867, 13] on icon "bell" at bounding box center [868, 12] width 9 height 9
click at [835, 103] on link "O espelho de ponto foi gerado com sucesso às 15:52:53 e estará disponível pelos…" at bounding box center [797, 89] width 134 height 40
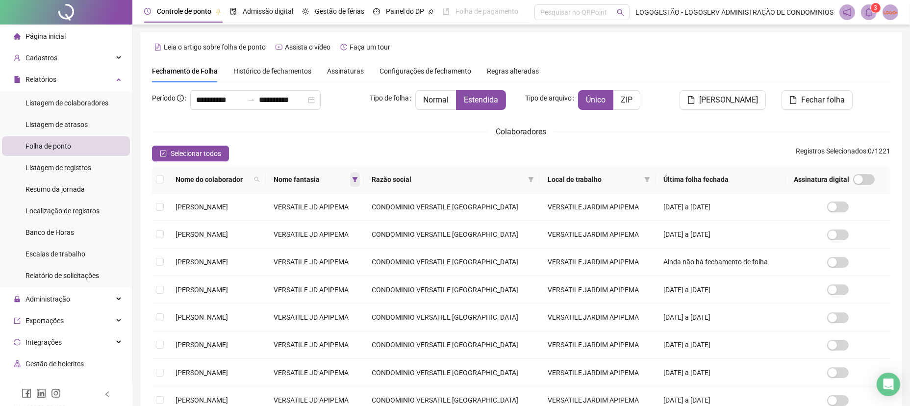
click at [360, 176] on span at bounding box center [355, 179] width 10 height 15
click at [348, 176] on span "Nome fantasia" at bounding box center [310, 179] width 74 height 11
click at [358, 177] on icon "filter" at bounding box center [354, 179] width 5 height 5
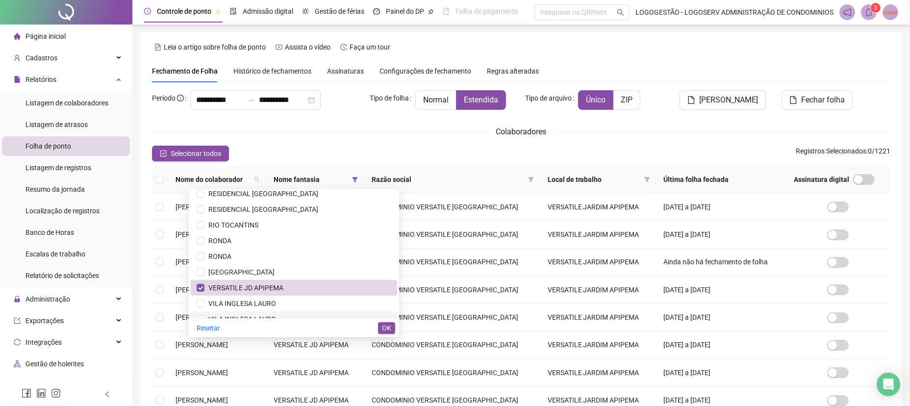
scroll to position [1093, 0]
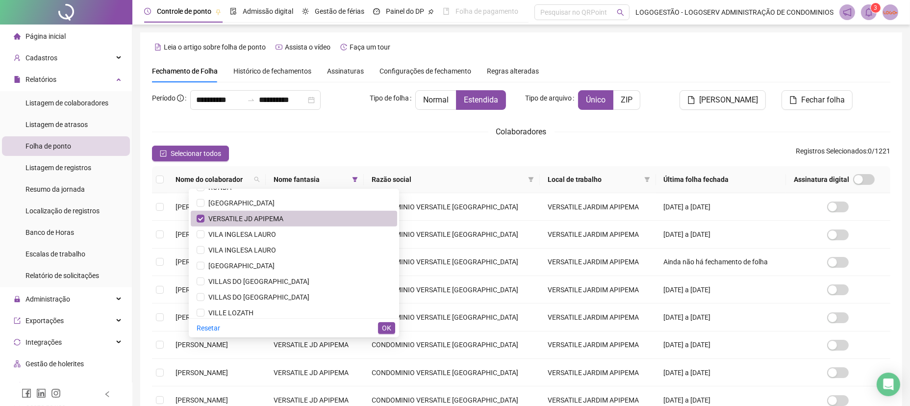
click at [270, 218] on span "VERSATILE JD APIPEMA" at bounding box center [243, 219] width 79 height 8
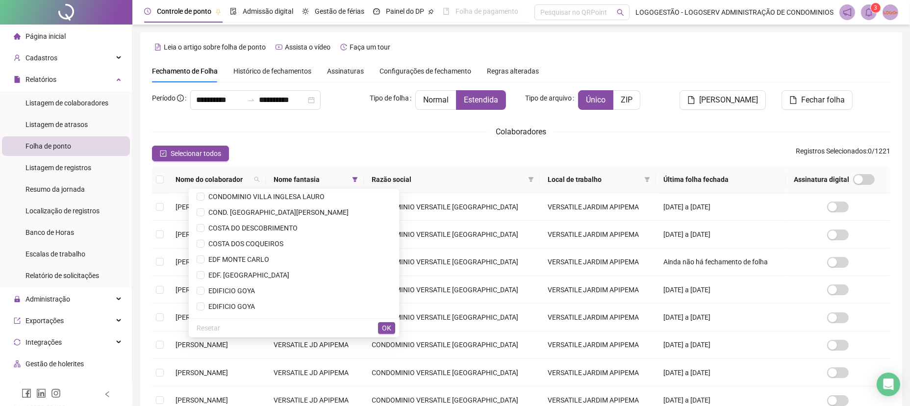
scroll to position [457, 0]
click at [283, 247] on span "COSTA DOS COQUEIROS" at bounding box center [243, 243] width 79 height 8
click at [393, 330] on button "OK" at bounding box center [386, 328] width 17 height 12
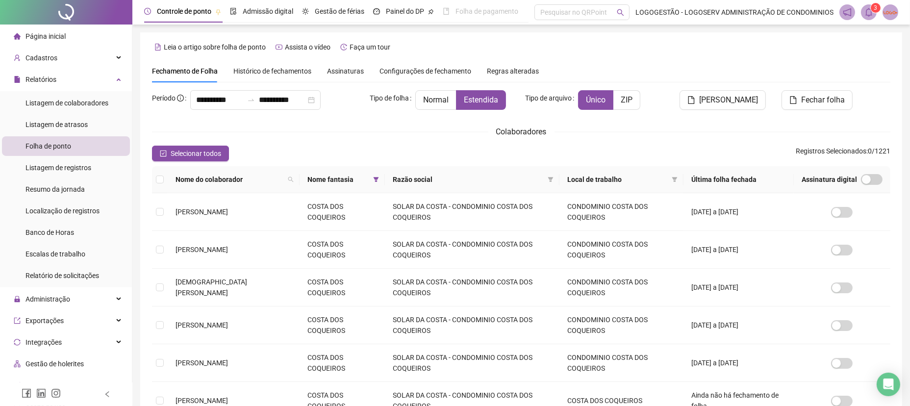
drag, startPoint x: 195, startPoint y: 150, endPoint x: 254, endPoint y: 176, distance: 64.5
click at [195, 150] on span "Selecionar todos" at bounding box center [196, 153] width 50 height 11
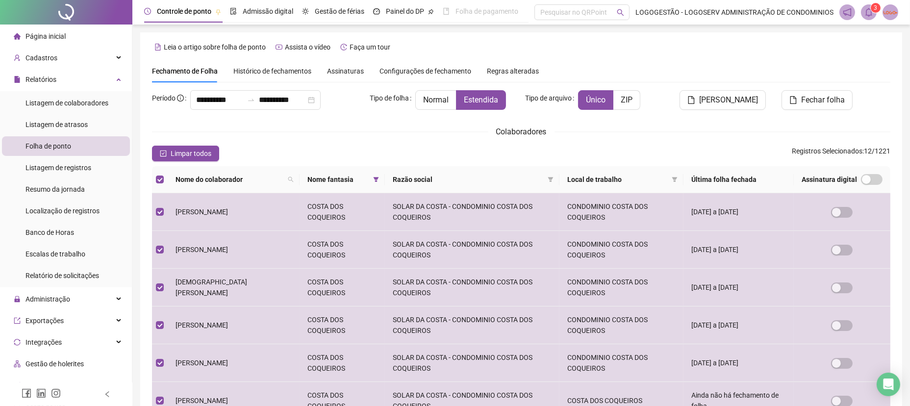
drag, startPoint x: 699, startPoint y: 104, endPoint x: 672, endPoint y: 134, distance: 39.6
click at [698, 104] on button "[PERSON_NAME]" at bounding box center [722, 100] width 86 height 20
click at [706, 99] on button "[PERSON_NAME]" at bounding box center [722, 100] width 86 height 20
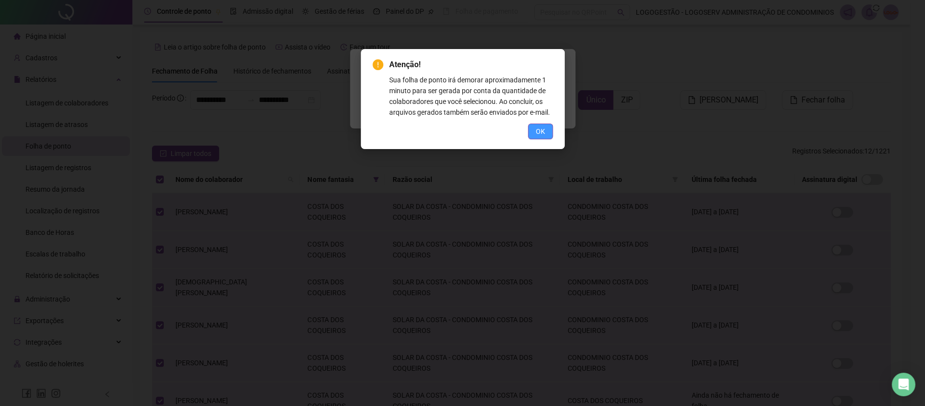
click at [542, 130] on span "OK" at bounding box center [540, 131] width 9 height 11
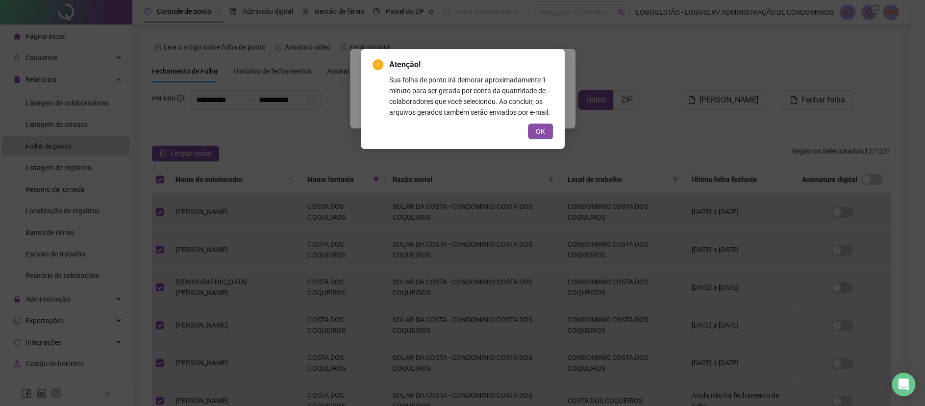
drag, startPoint x: 547, startPoint y: 132, endPoint x: 550, endPoint y: 153, distance: 21.2
click at [548, 139] on div "Atenção! Sua folha de ponto irá demorar aproximadamente 1 minuto para ser gerad…" at bounding box center [463, 99] width 204 height 100
drag, startPoint x: 548, startPoint y: 136, endPoint x: 547, endPoint y: 131, distance: 5.1
click at [548, 135] on button "OK" at bounding box center [540, 131] width 25 height 16
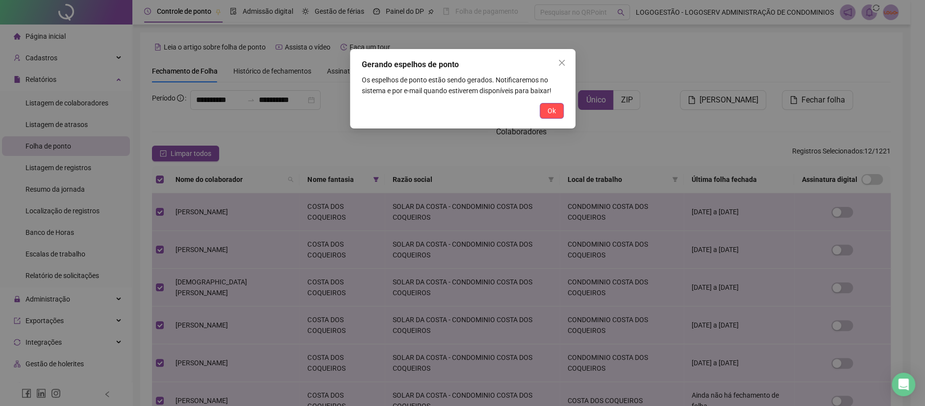
drag, startPoint x: 548, startPoint y: 108, endPoint x: 549, endPoint y: 98, distance: 10.9
click at [549, 107] on span "Ok" at bounding box center [551, 110] width 8 height 11
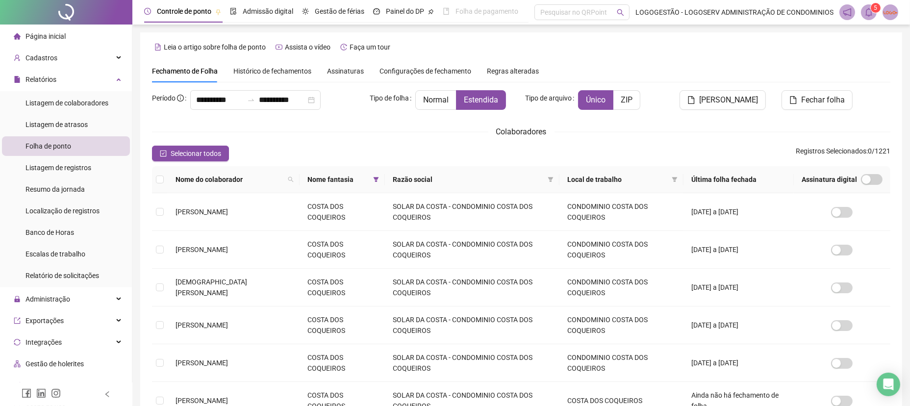
drag, startPoint x: 814, startPoint y: 371, endPoint x: 866, endPoint y: 11, distance: 363.9
click at [866, 11] on icon "bell" at bounding box center [868, 12] width 9 height 9
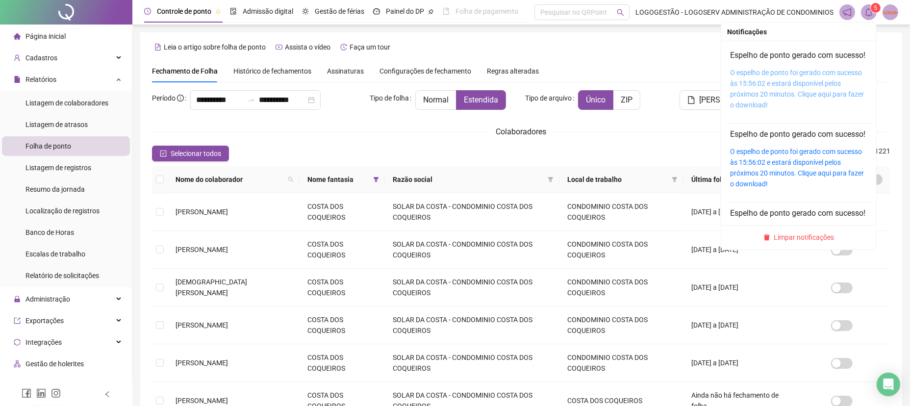
click at [804, 105] on link "O espelho de ponto foi gerado com sucesso às 15:56:02 e estará disponível pelos…" at bounding box center [797, 89] width 134 height 40
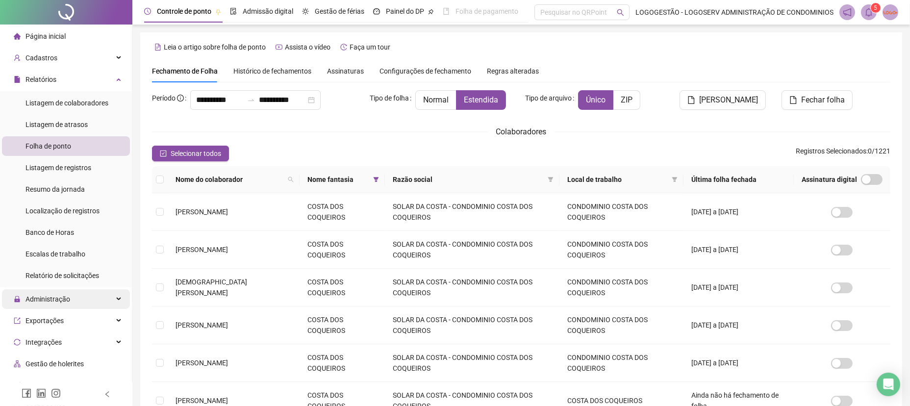
click at [61, 295] on span "Administração" at bounding box center [47, 299] width 45 height 8
click at [66, 321] on span "Ajustes da folha" at bounding box center [49, 323] width 49 height 8
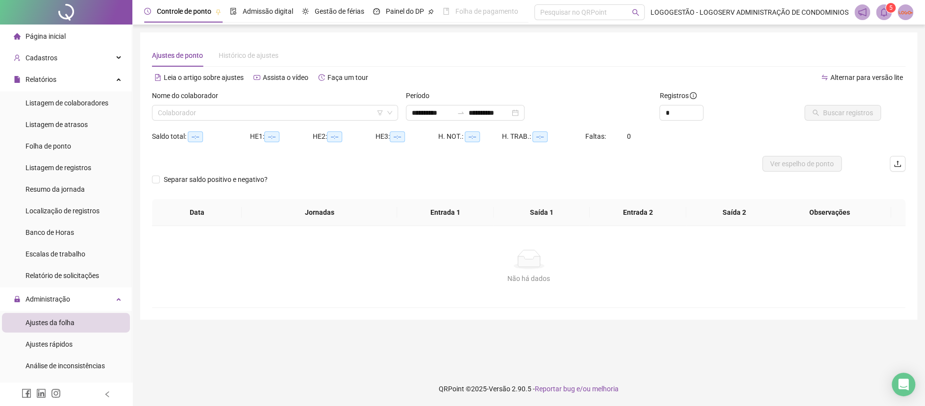
type input "**********"
click at [250, 105] on div "Nome do colaborador Colaborador" at bounding box center [275, 105] width 246 height 30
click at [252, 115] on input "search" at bounding box center [270, 112] width 225 height 15
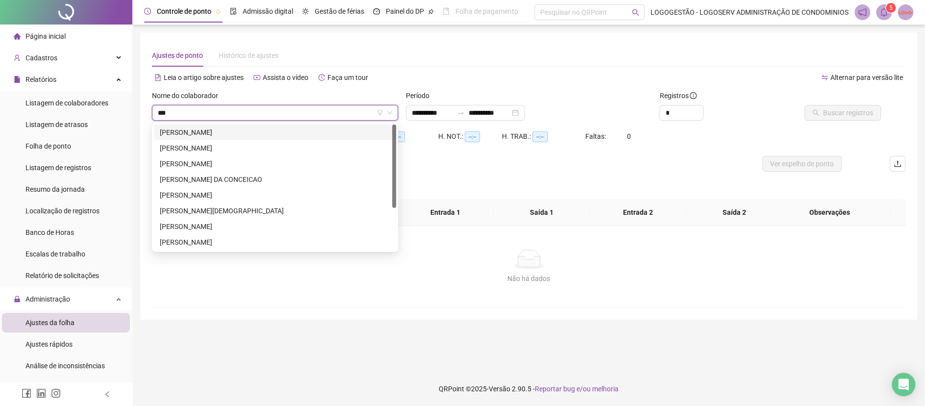
type input "****"
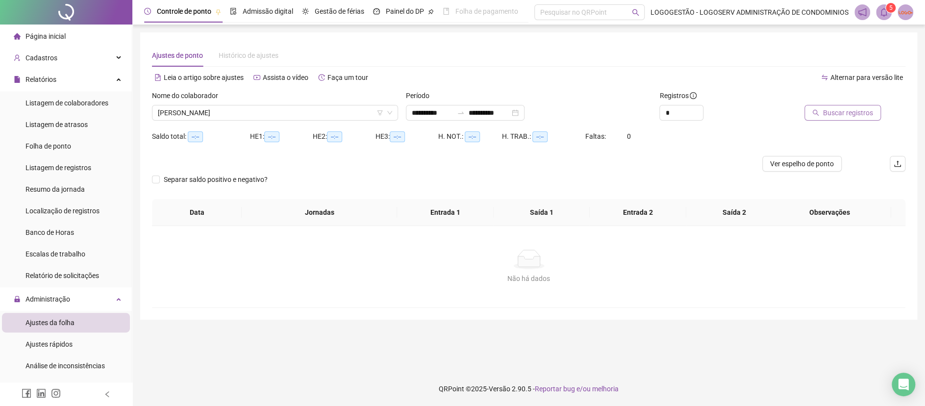
click at [864, 114] on span "Buscar registros" at bounding box center [848, 112] width 50 height 11
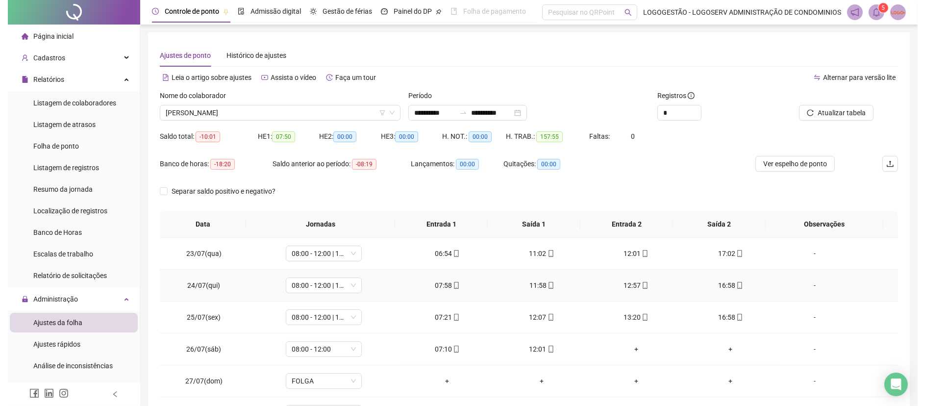
scroll to position [130, 0]
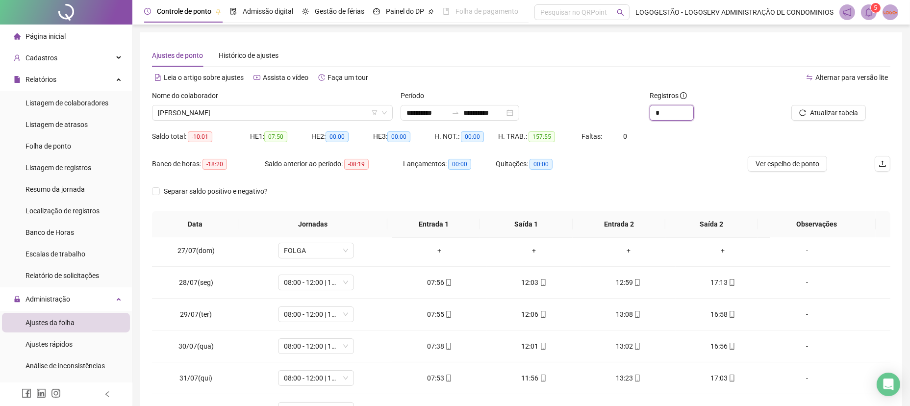
drag, startPoint x: 672, startPoint y: 108, endPoint x: 573, endPoint y: 132, distance: 102.0
click at [584, 123] on div "**********" at bounding box center [521, 109] width 746 height 38
type input "**"
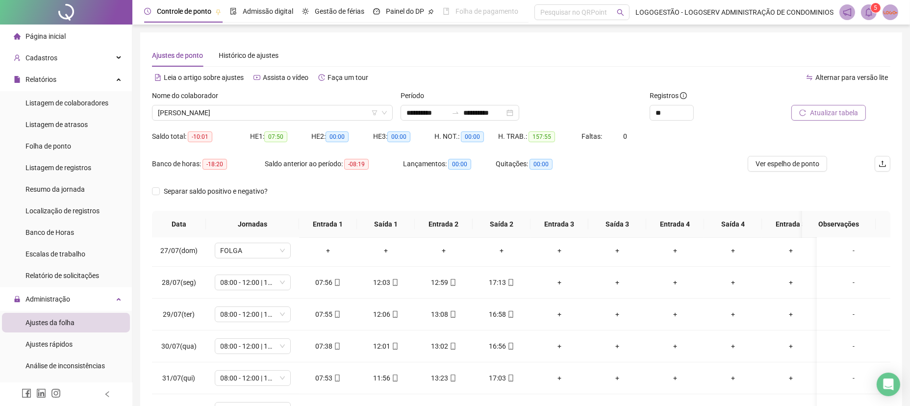
click at [812, 108] on span "Atualizar tabela" at bounding box center [834, 112] width 48 height 11
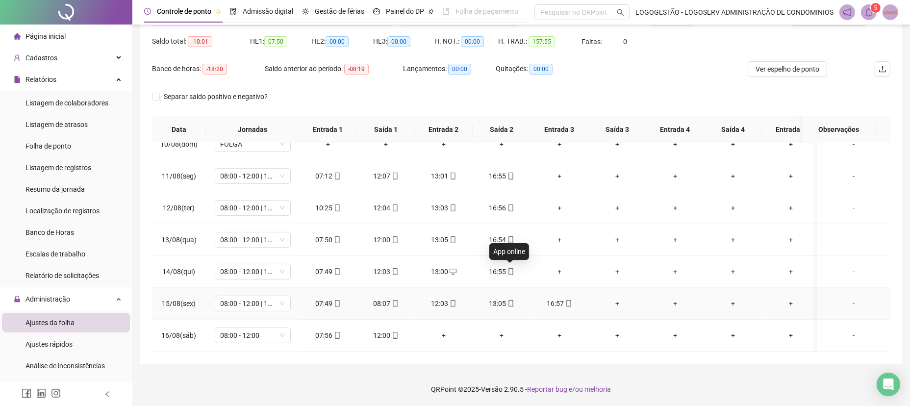
scroll to position [665, 0]
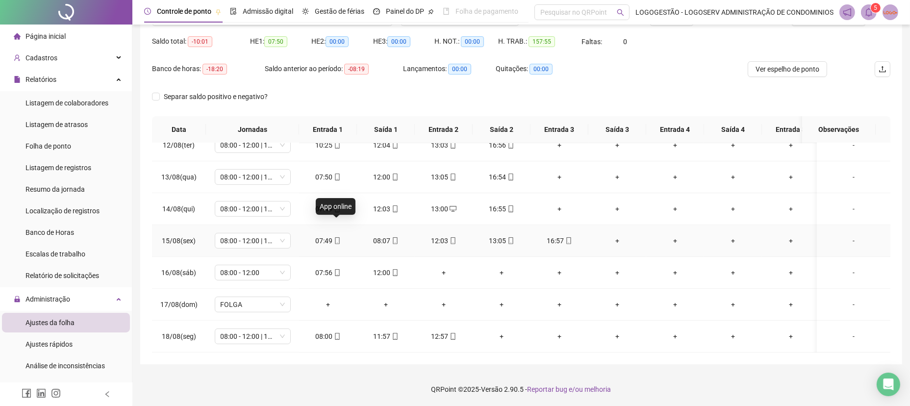
click at [335, 237] on icon "mobile" at bounding box center [337, 240] width 4 height 7
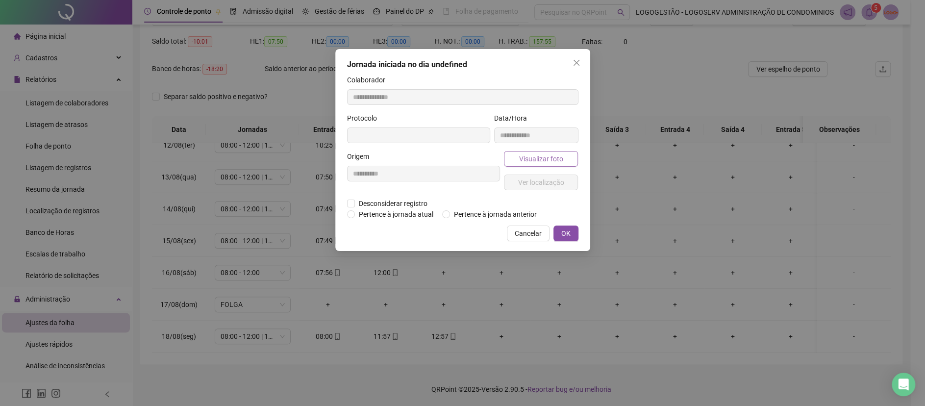
type input "**********"
click at [523, 161] on span "Visualizar foto" at bounding box center [540, 159] width 44 height 11
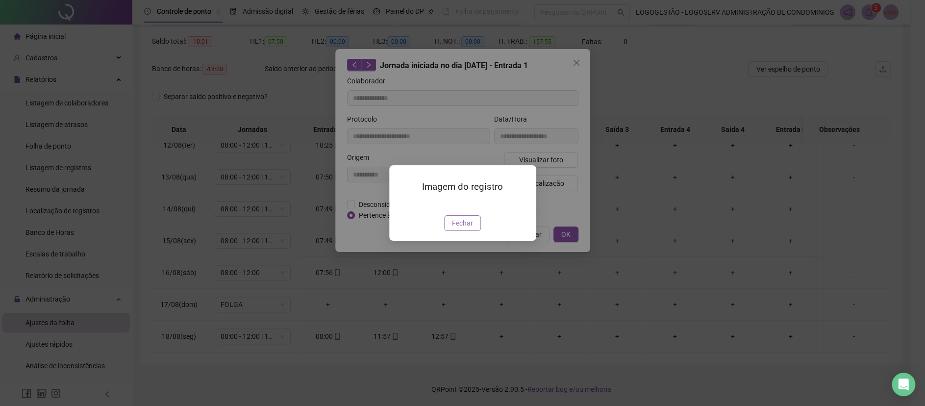
click at [466, 228] on span "Fechar" at bounding box center [462, 223] width 21 height 11
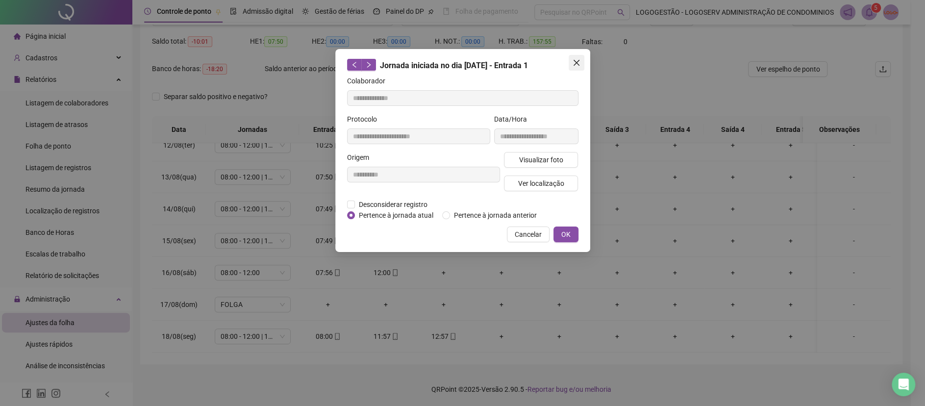
click at [581, 61] on span "Close" at bounding box center [576, 63] width 16 height 8
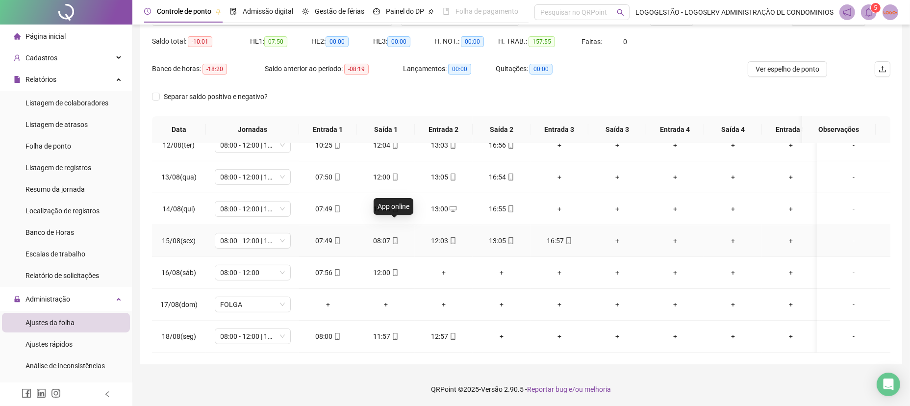
click at [394, 237] on icon "mobile" at bounding box center [395, 240] width 7 height 7
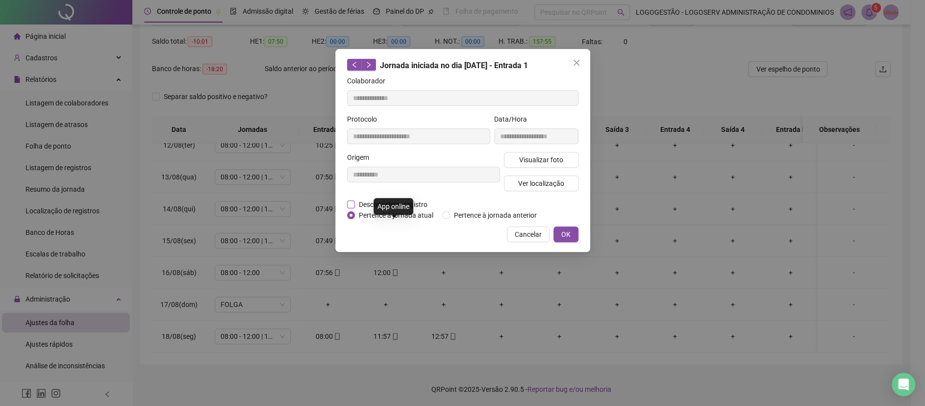
type input "**********"
click at [538, 158] on span "Visualizar foto" at bounding box center [540, 159] width 44 height 11
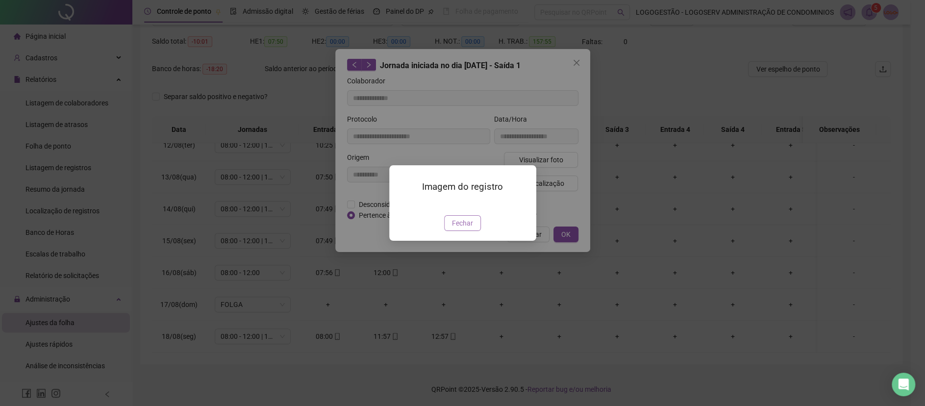
click at [464, 228] on span "Fechar" at bounding box center [462, 223] width 21 height 11
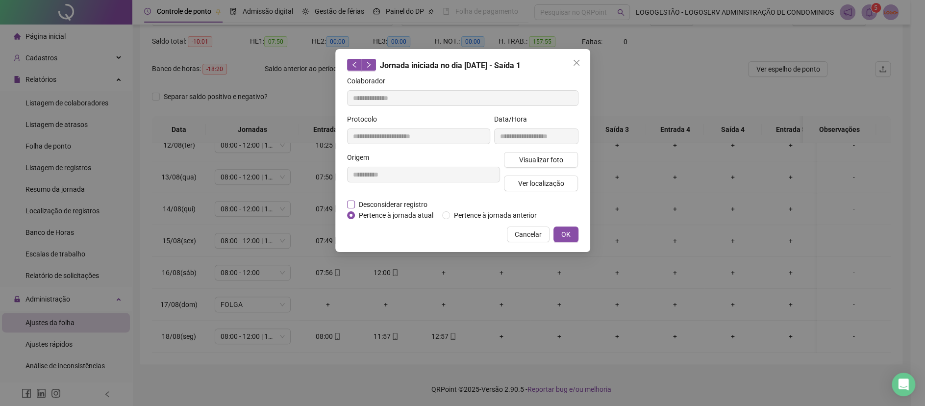
click at [375, 199] on span "Desconsiderar registro" at bounding box center [393, 204] width 76 height 11
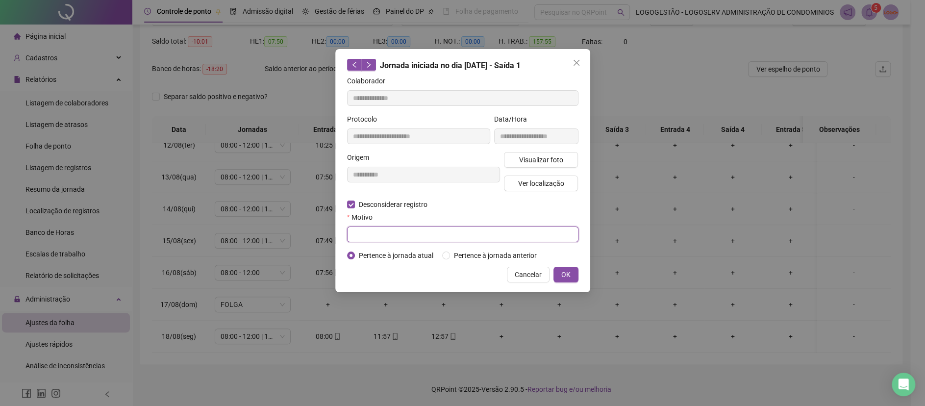
click at [382, 229] on input "text" at bounding box center [462, 234] width 231 height 16
type input "*"
click at [571, 275] on button "OK" at bounding box center [565, 275] width 25 height 16
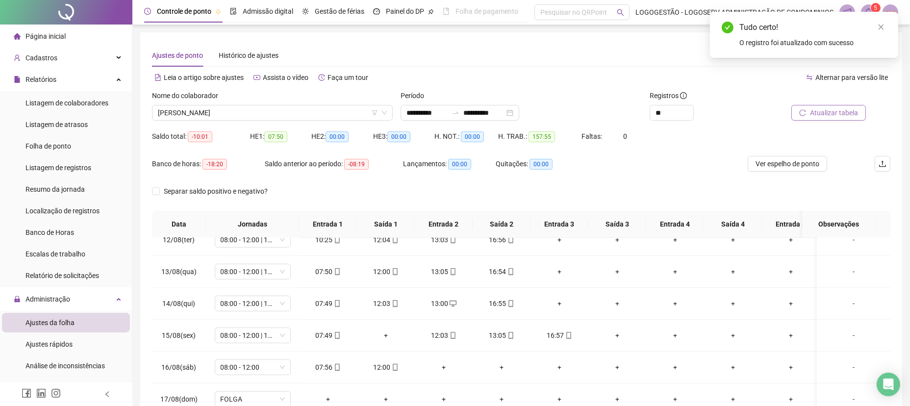
scroll to position [0, 0]
click at [815, 123] on div "Atualizar tabela" at bounding box center [831, 109] width 124 height 38
click at [818, 117] on span "Atualizar tabela" at bounding box center [834, 112] width 48 height 11
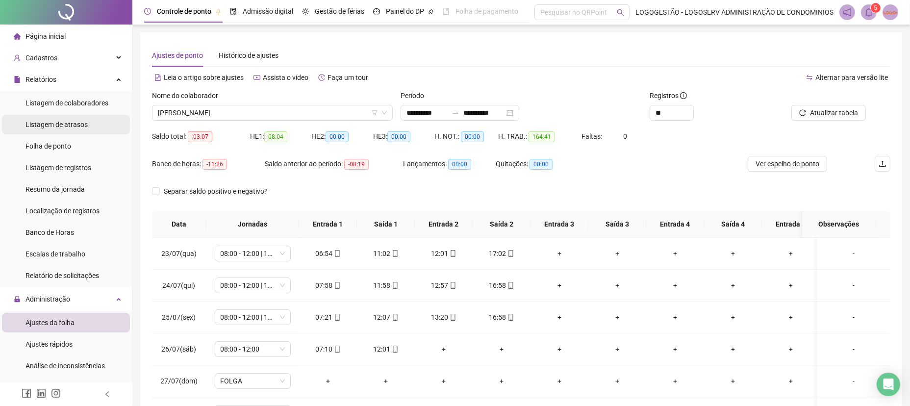
click at [73, 119] on div "Listagem de atrasos" at bounding box center [56, 125] width 62 height 20
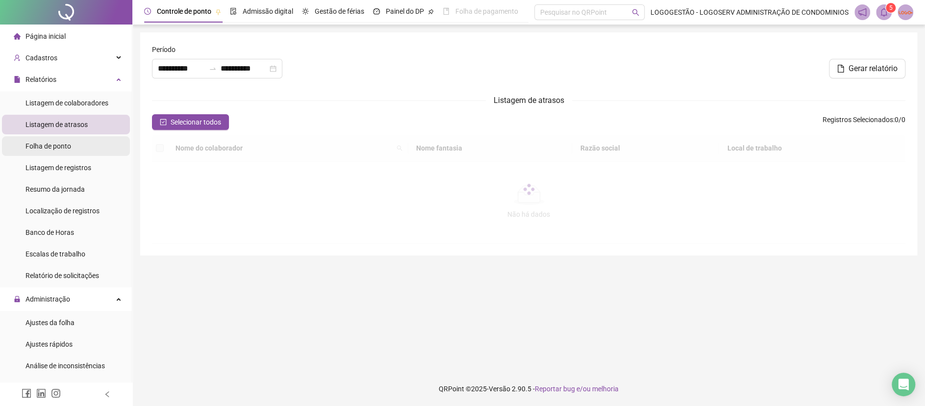
click at [67, 142] on span "Folha de ponto" at bounding box center [48, 146] width 46 height 8
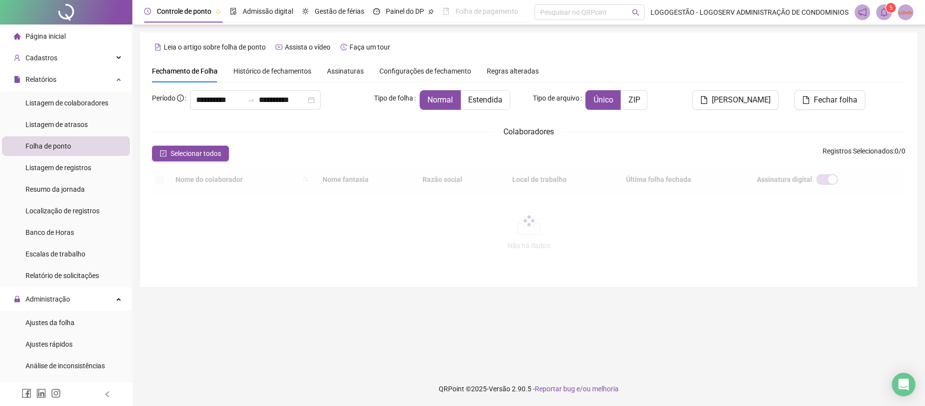
type input "**********"
click at [472, 108] on label "Estendida" at bounding box center [485, 100] width 49 height 20
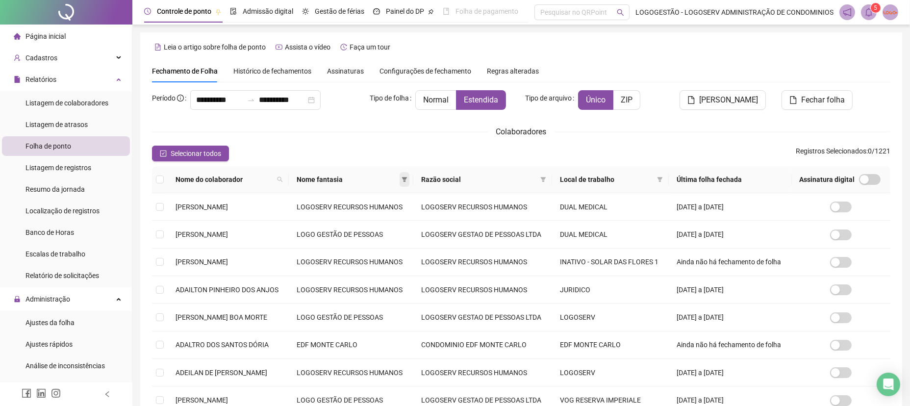
click at [407, 177] on icon "filter" at bounding box center [404, 179] width 5 height 5
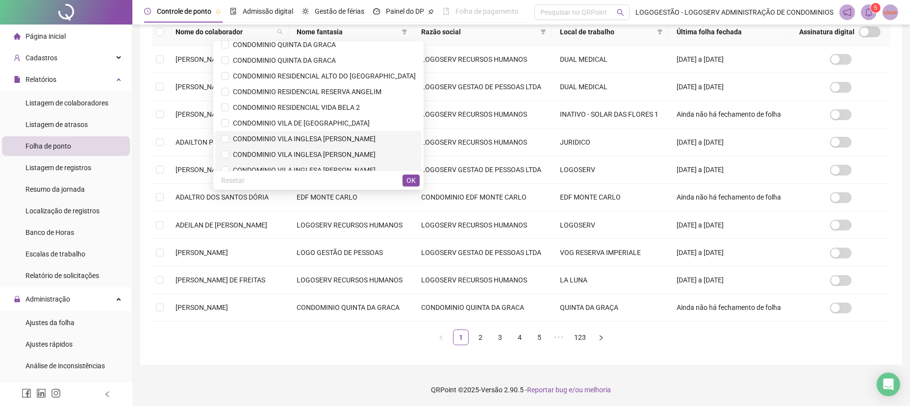
scroll to position [263, 0]
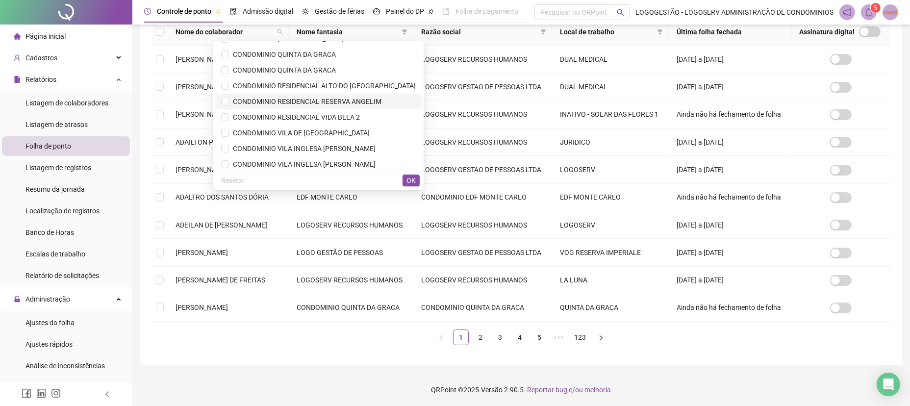
click at [344, 101] on span "CONDOMINIO RESIDENCIAL RESERVA ANGELIM" at bounding box center [305, 102] width 152 height 8
click at [403, 175] on div "Resetar OK" at bounding box center [318, 180] width 210 height 19
drag, startPoint x: 407, startPoint y: 179, endPoint x: 417, endPoint y: 184, distance: 11.2
click at [417, 184] on button "OK" at bounding box center [410, 180] width 17 height 12
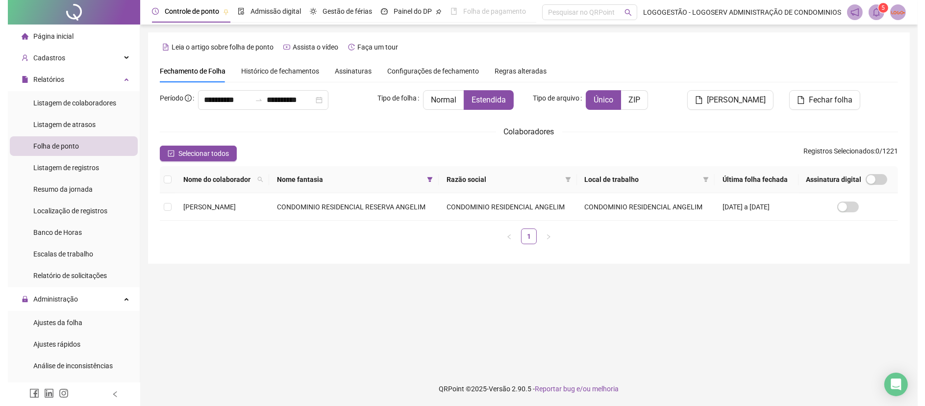
scroll to position [0, 0]
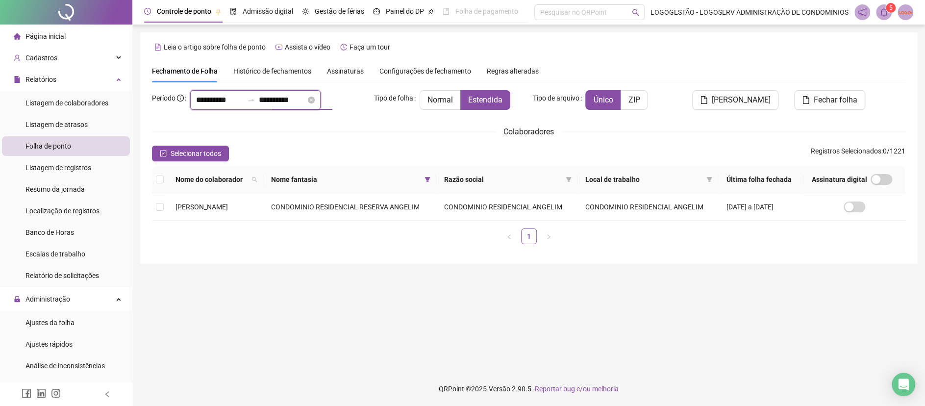
drag, startPoint x: 322, startPoint y: 99, endPoint x: 273, endPoint y: 103, distance: 49.2
click at [273, 103] on input "**********" at bounding box center [282, 100] width 47 height 12
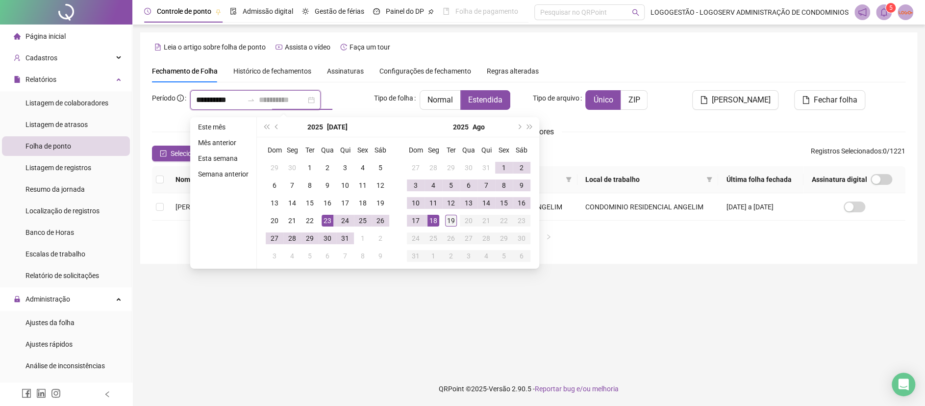
type input "**********"
click at [445, 218] on div "19" at bounding box center [451, 221] width 12 height 12
click at [286, 218] on td "21" at bounding box center [292, 221] width 18 height 18
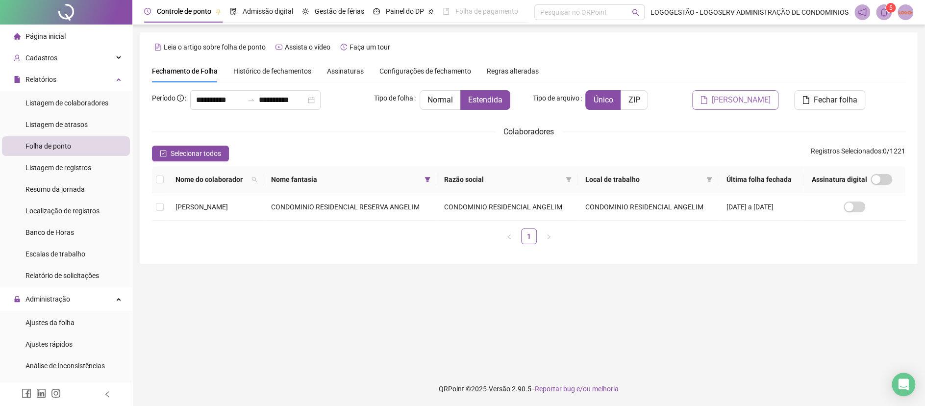
click at [708, 100] on icon "file" at bounding box center [704, 100] width 8 height 8
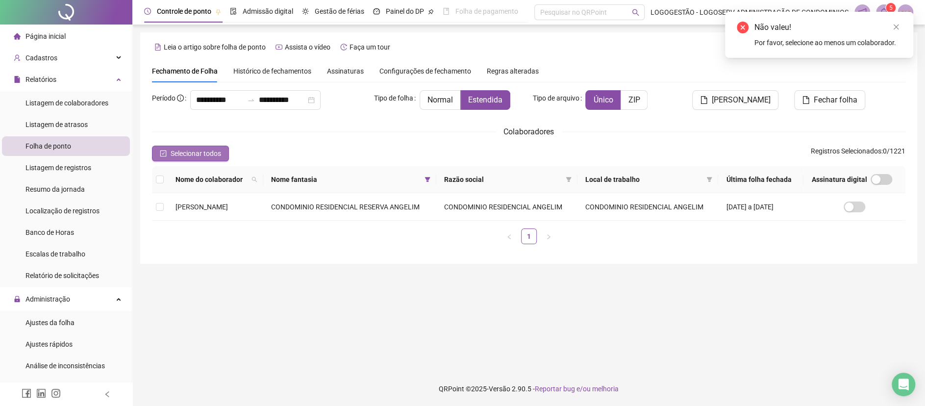
click at [190, 154] on span "Selecionar todos" at bounding box center [196, 153] width 50 height 11
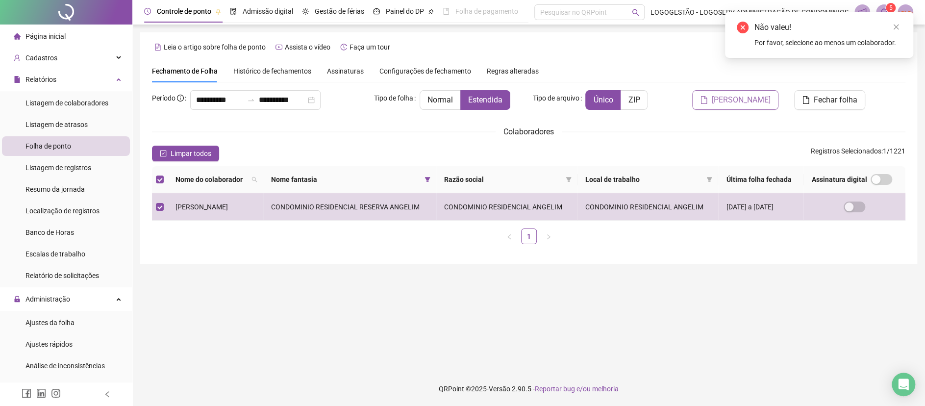
click at [729, 93] on button "[PERSON_NAME]" at bounding box center [735, 100] width 86 height 20
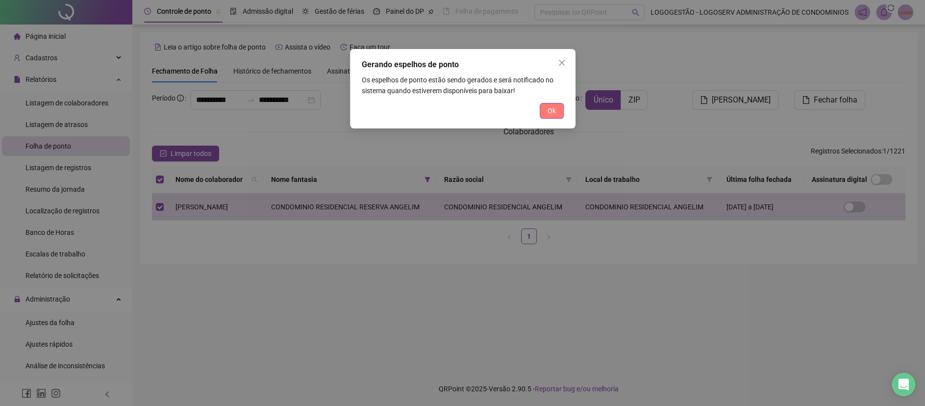
click at [558, 104] on button "Ok" at bounding box center [552, 111] width 24 height 16
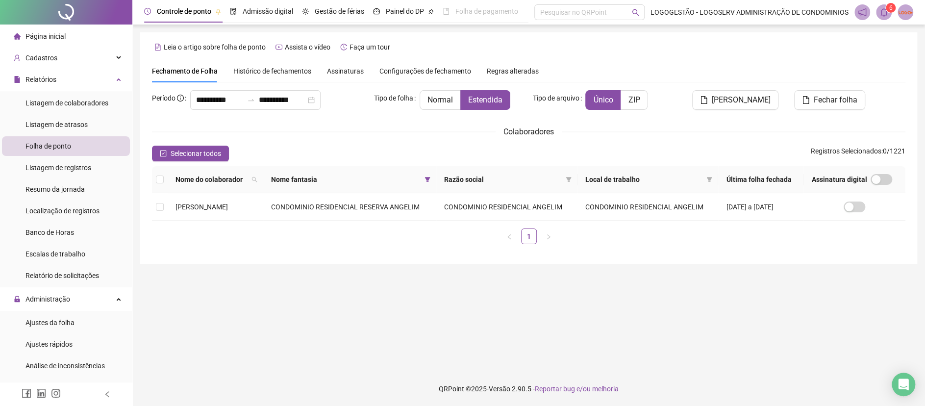
click at [876, 12] on span at bounding box center [884, 12] width 16 height 16
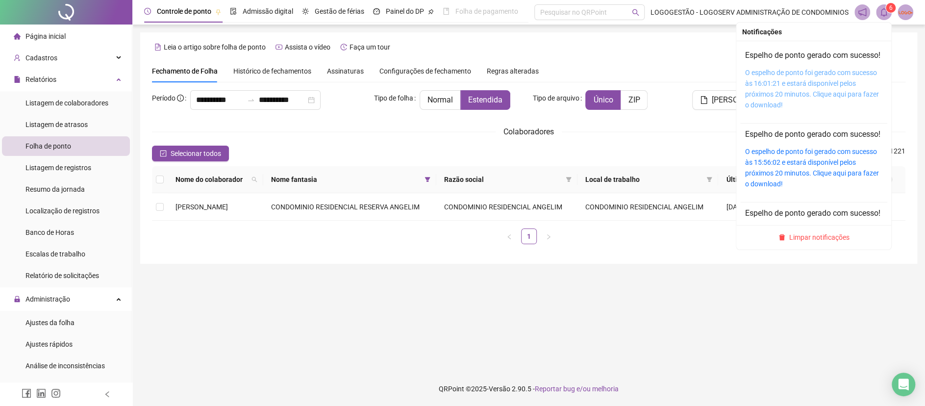
click at [814, 108] on link "O espelho de ponto foi gerado com sucesso às 16:01:21 e estará disponível pelos…" at bounding box center [812, 89] width 134 height 40
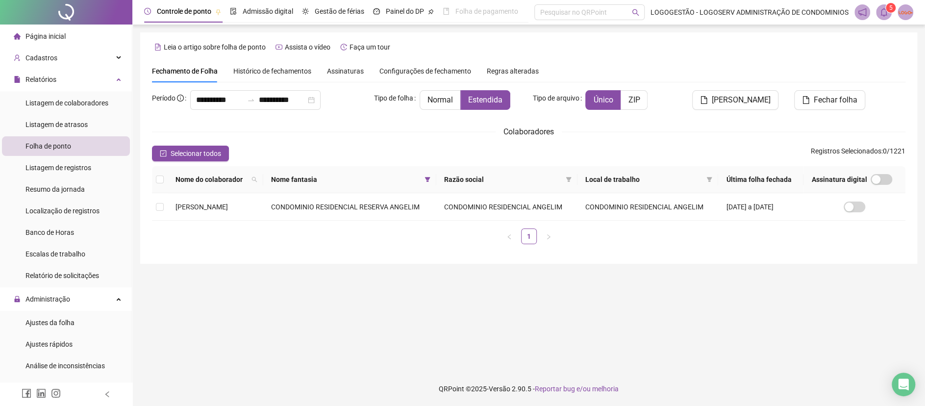
drag, startPoint x: 428, startPoint y: 181, endPoint x: 420, endPoint y: 191, distance: 13.6
click at [427, 182] on span at bounding box center [427, 179] width 10 height 15
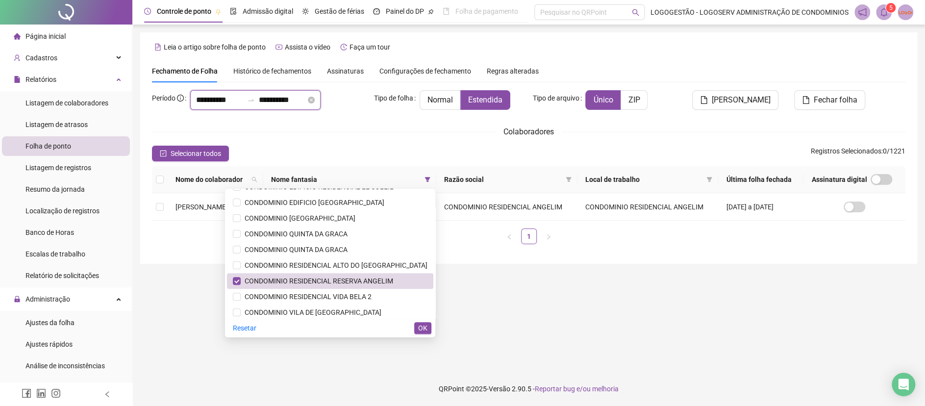
click at [236, 99] on input "**********" at bounding box center [219, 100] width 47 height 12
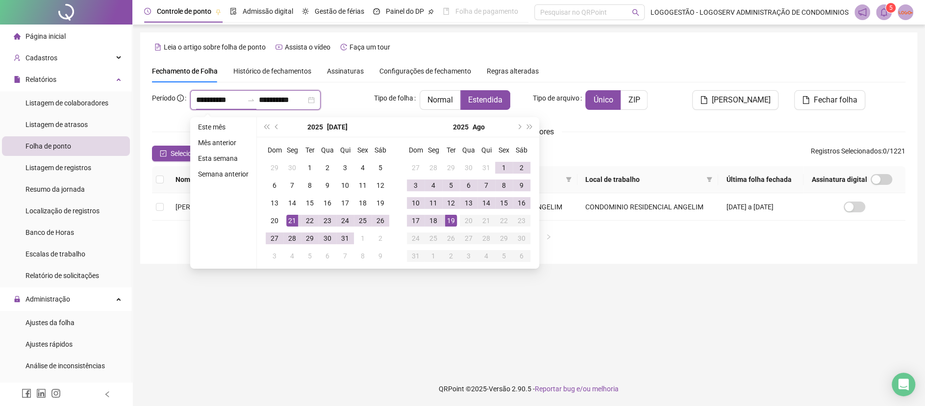
drag, startPoint x: 250, startPoint y: 103, endPoint x: 130, endPoint y: 88, distance: 121.0
click at [130, 88] on div "**********" at bounding box center [462, 203] width 925 height 406
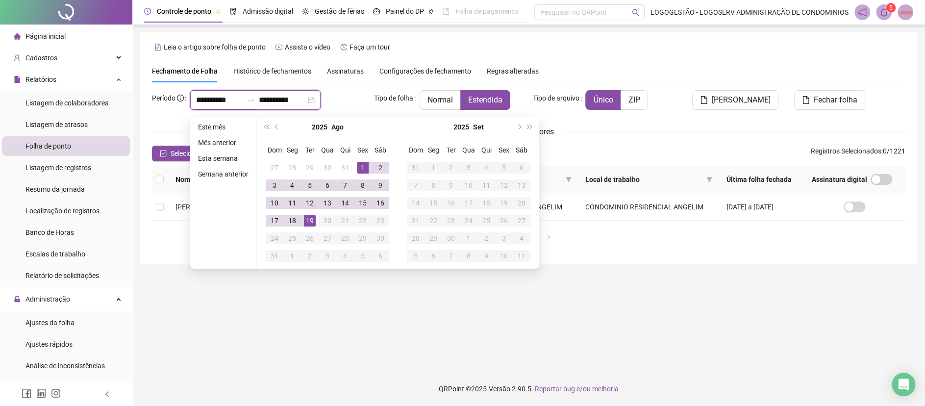
type input "**********"
click at [309, 220] on div "19" at bounding box center [310, 221] width 12 height 12
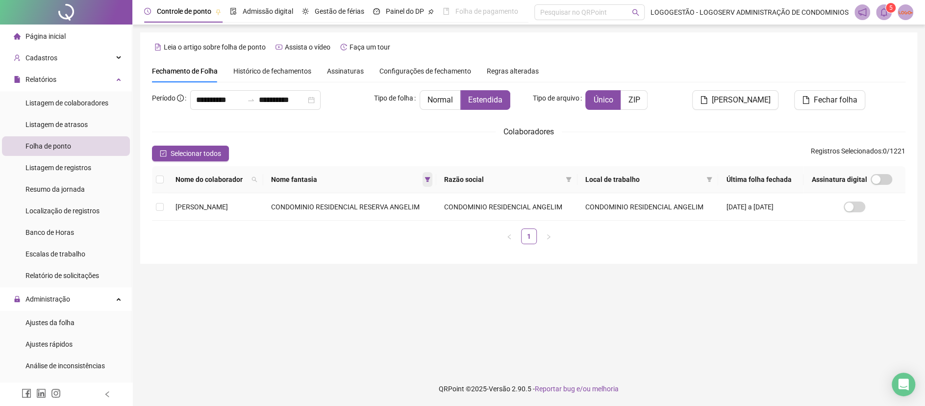
click at [429, 175] on span at bounding box center [427, 179] width 10 height 15
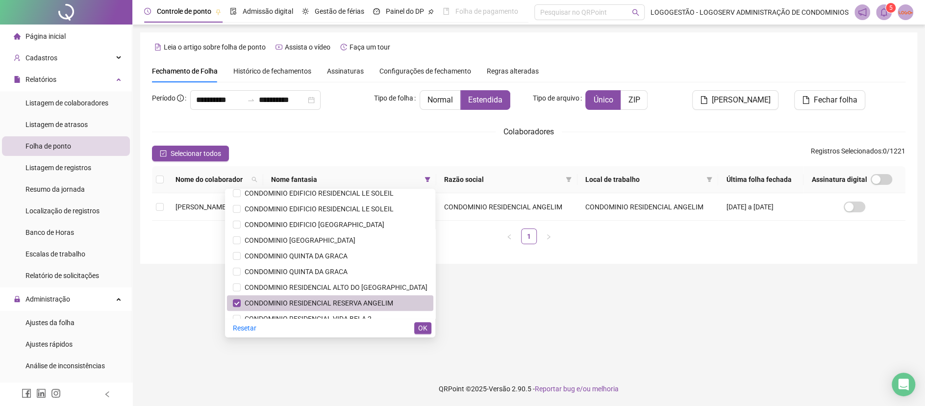
click at [302, 299] on span "CONDOMINIO RESIDENCIAL RESERVA ANGELIM" at bounding box center [317, 303] width 152 height 8
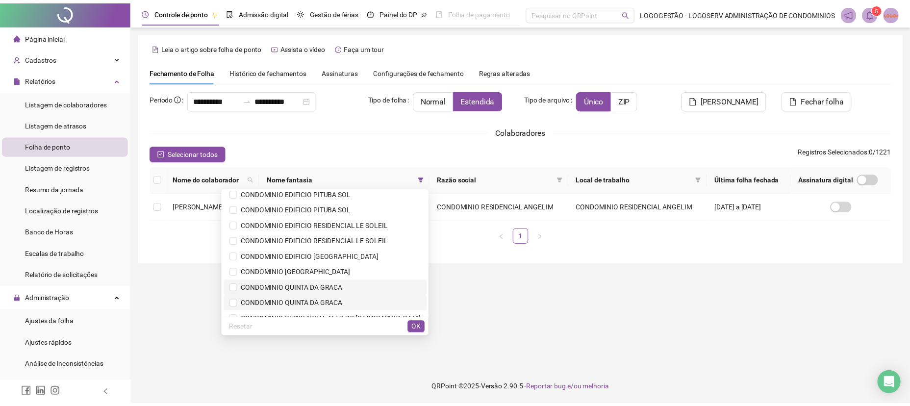
scroll to position [165, 0]
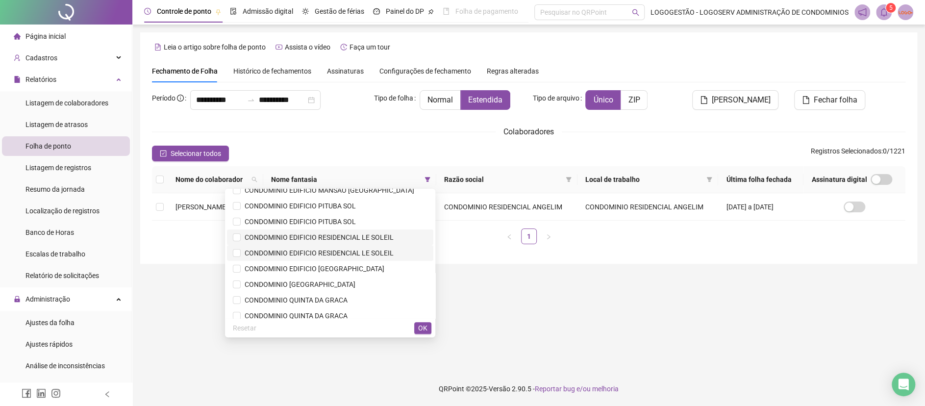
click at [353, 252] on span "CONDOMINIO EDIFICIO RESIDENCIAL LE SOLEIL" at bounding box center [317, 253] width 153 height 8
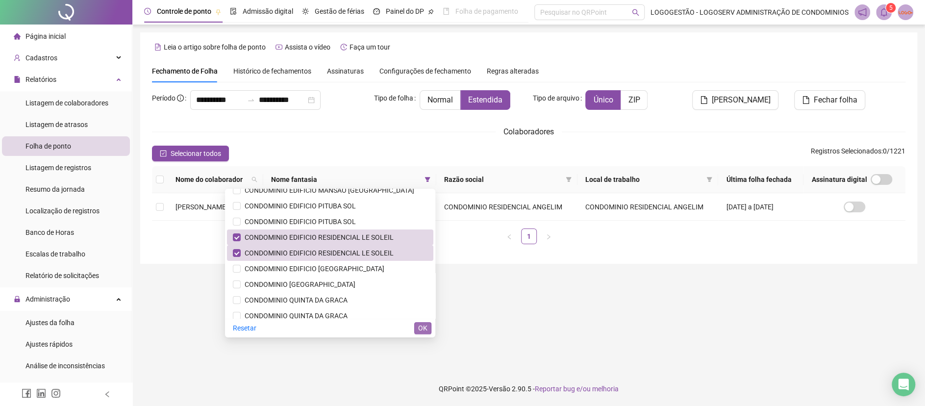
click at [420, 324] on span "OK" at bounding box center [422, 327] width 9 height 11
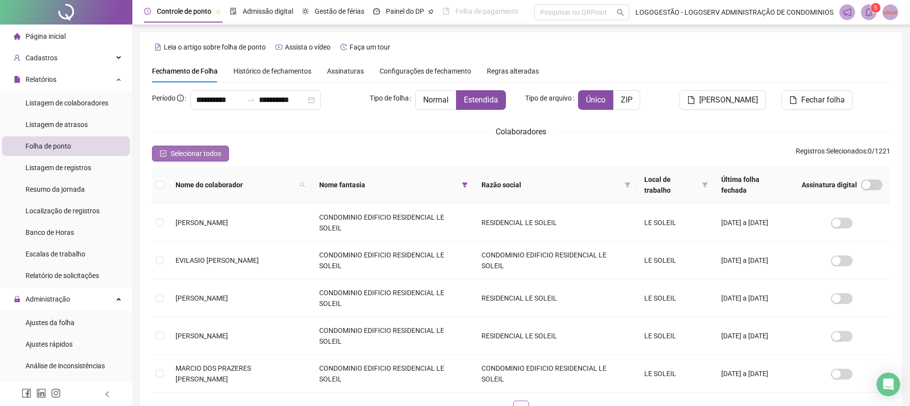
drag, startPoint x: 170, startPoint y: 140, endPoint x: 179, endPoint y: 148, distance: 12.2
click at [171, 142] on div "**********" at bounding box center [521, 257] width 738 height 334
click at [180, 149] on span "Selecionar todos" at bounding box center [196, 153] width 50 height 11
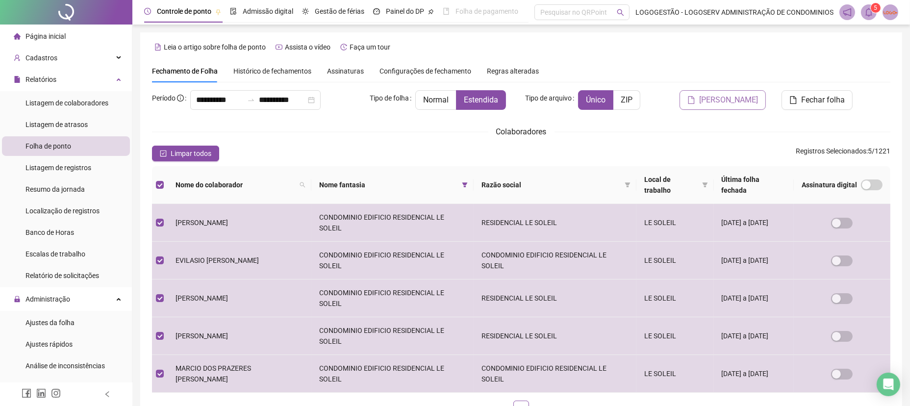
click at [695, 97] on icon "file" at bounding box center [691, 100] width 8 height 8
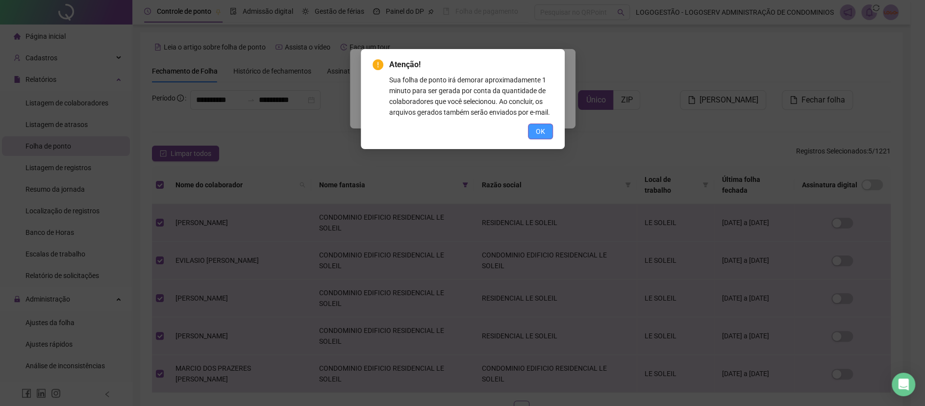
click at [532, 125] on button "OK" at bounding box center [540, 131] width 25 height 16
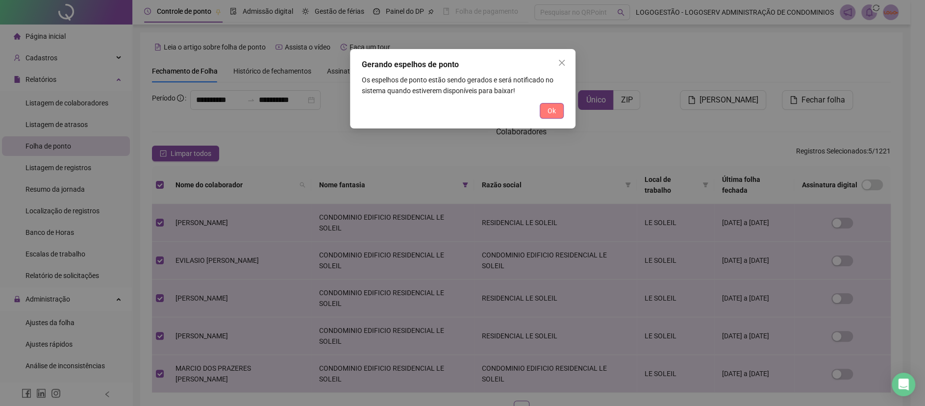
click at [542, 107] on button "Ok" at bounding box center [552, 111] width 24 height 16
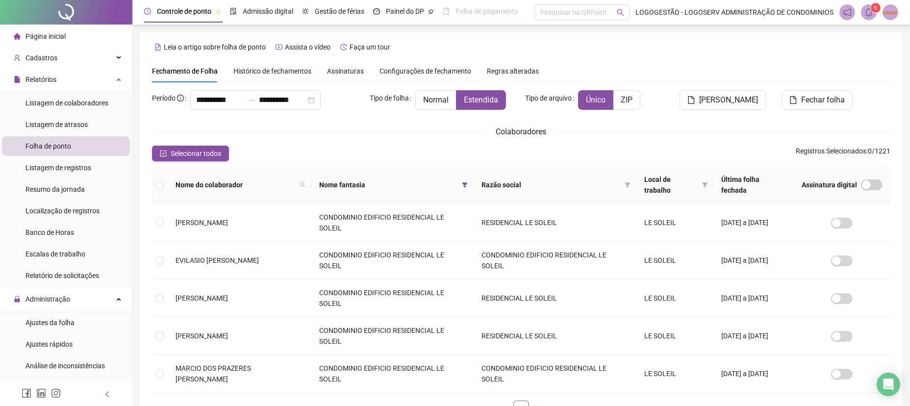
click at [876, 19] on div "6" at bounding box center [868, 12] width 59 height 16
click at [871, 9] on sup "6" at bounding box center [875, 8] width 10 height 10
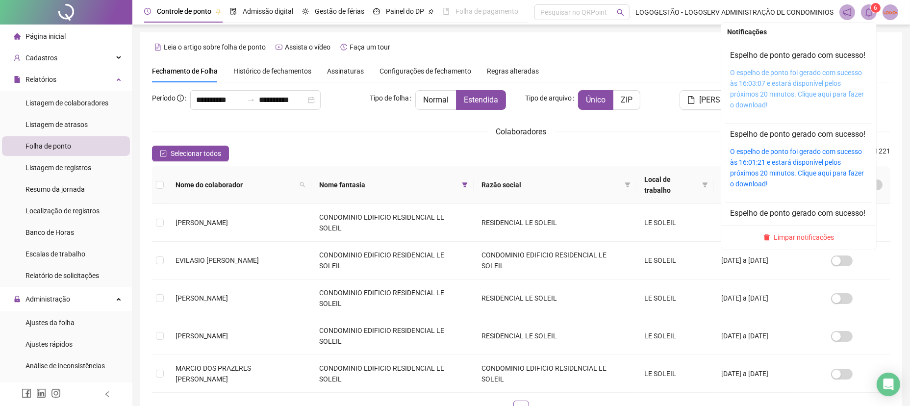
click at [828, 108] on link "O espelho de ponto foi gerado com sucesso às 16:03:07 e estará disponível pelos…" at bounding box center [797, 89] width 134 height 40
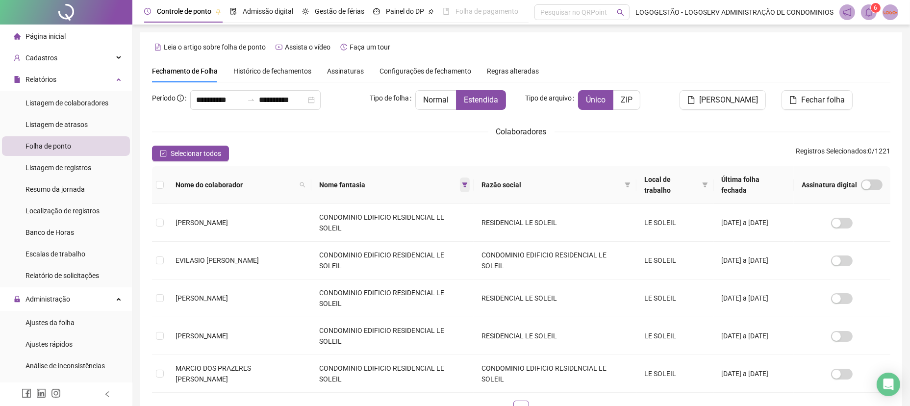
click at [460, 181] on span at bounding box center [465, 184] width 10 height 15
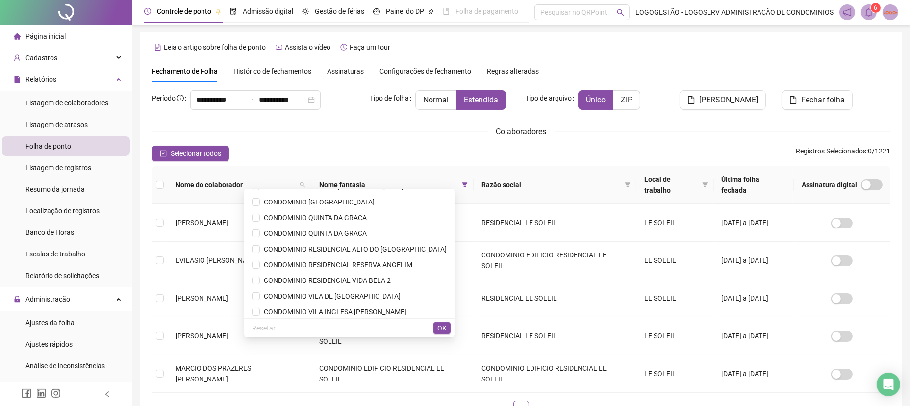
scroll to position [261, 0]
click at [370, 246] on span "CONDOMINIO RESIDENCIAL RESERVA ANGELIM" at bounding box center [349, 251] width 195 height 11
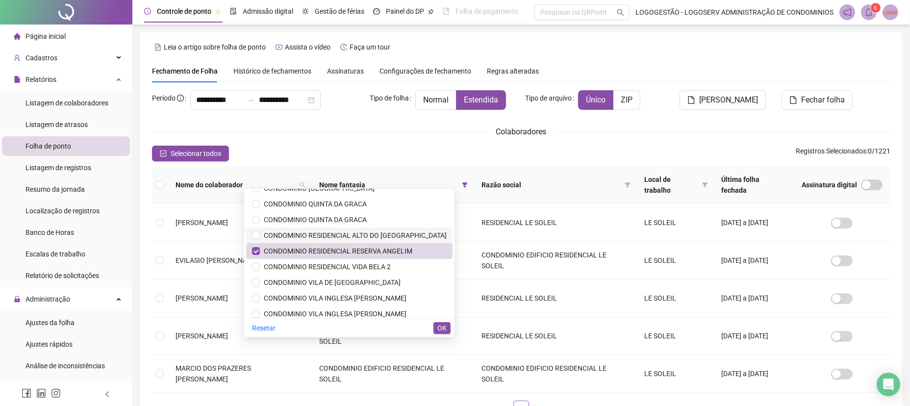
click at [378, 232] on span "CONDOMINIO RESIDENCIAL ALTO DO [GEOGRAPHIC_DATA]" at bounding box center [353, 235] width 187 height 8
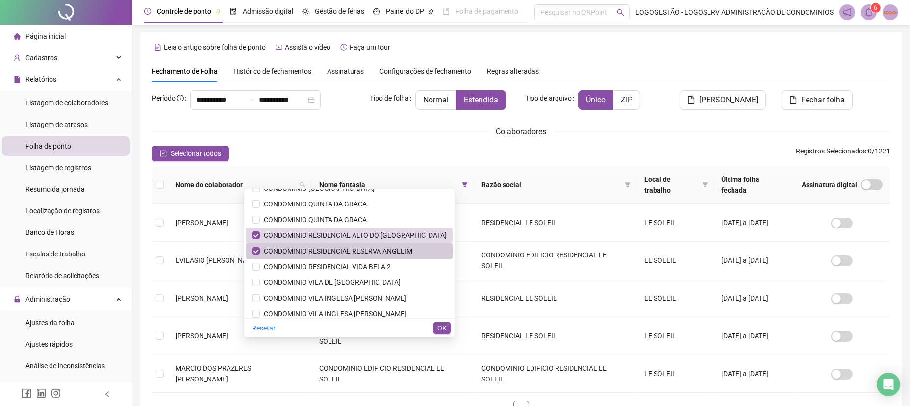
click at [381, 252] on span "CONDOMINIO RESIDENCIAL RESERVA ANGELIM" at bounding box center [336, 251] width 152 height 8
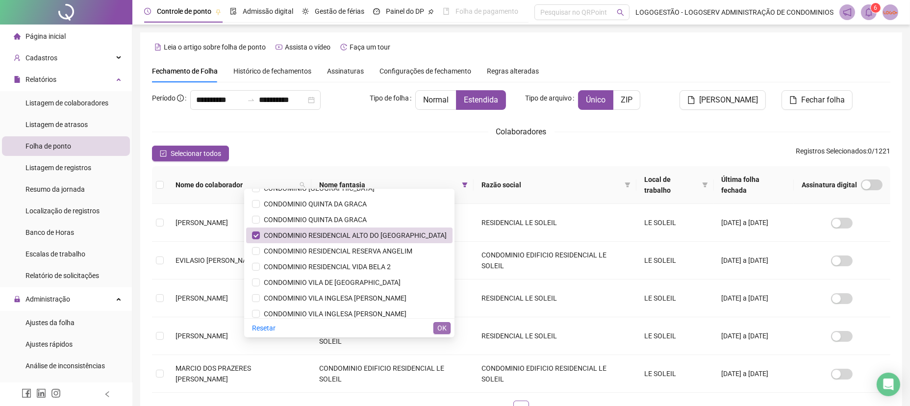
click at [442, 331] on span "OK" at bounding box center [441, 327] width 9 height 11
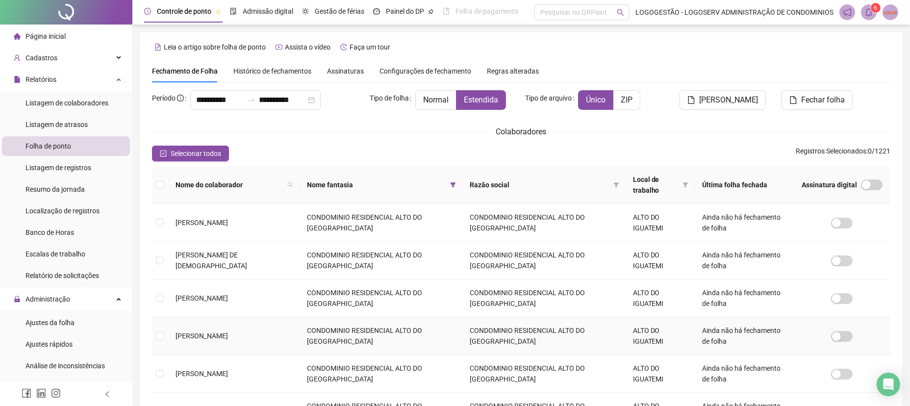
click at [441, 322] on td "CONDOMINIO RESIDENCIAL ALTO DO [GEOGRAPHIC_DATA]" at bounding box center [380, 336] width 163 height 38
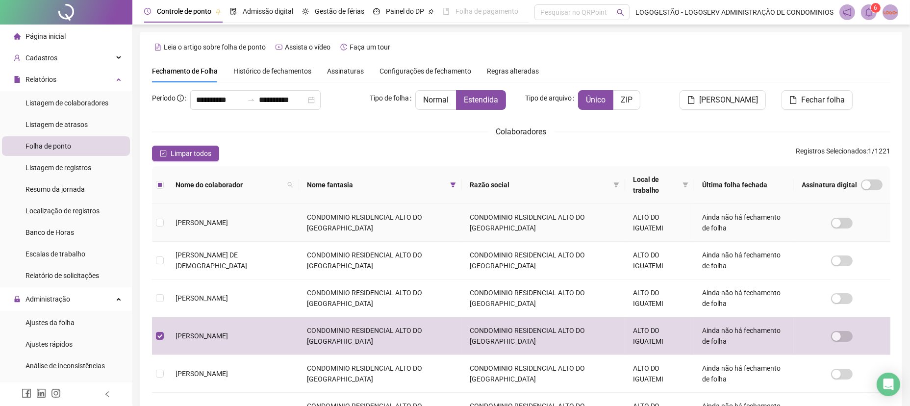
click at [208, 207] on td "[PERSON_NAME]" at bounding box center [233, 223] width 131 height 38
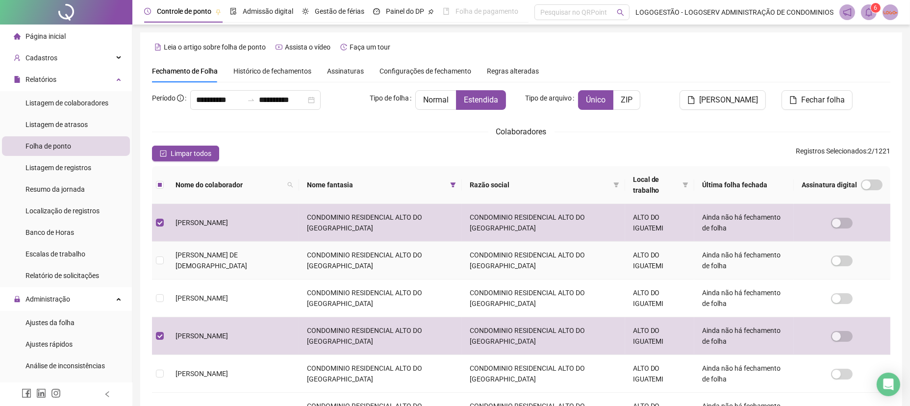
click at [158, 253] on td at bounding box center [160, 261] width 16 height 38
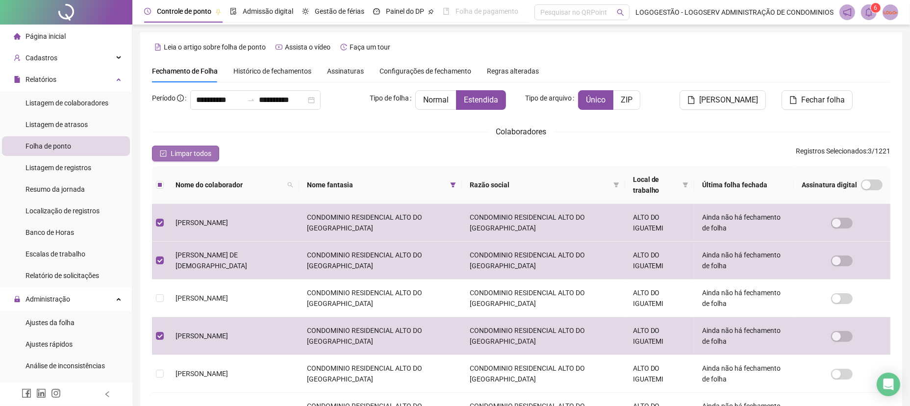
click at [202, 152] on span "Limpar todos" at bounding box center [191, 153] width 41 height 11
click at [201, 152] on span "Limpar todos" at bounding box center [191, 153] width 41 height 11
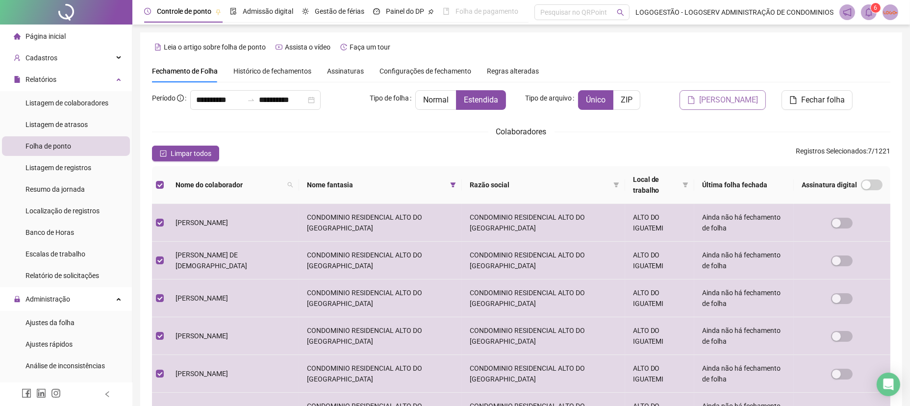
click at [749, 97] on span "[PERSON_NAME]" at bounding box center [728, 100] width 59 height 12
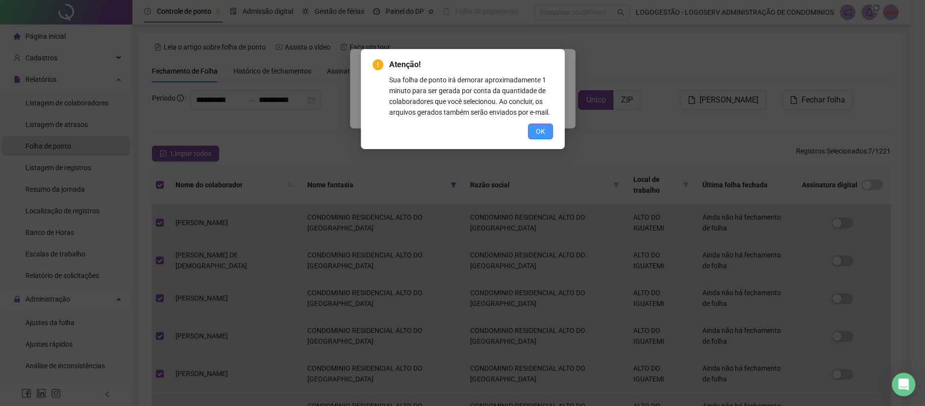
click at [544, 126] on span "OK" at bounding box center [540, 131] width 9 height 11
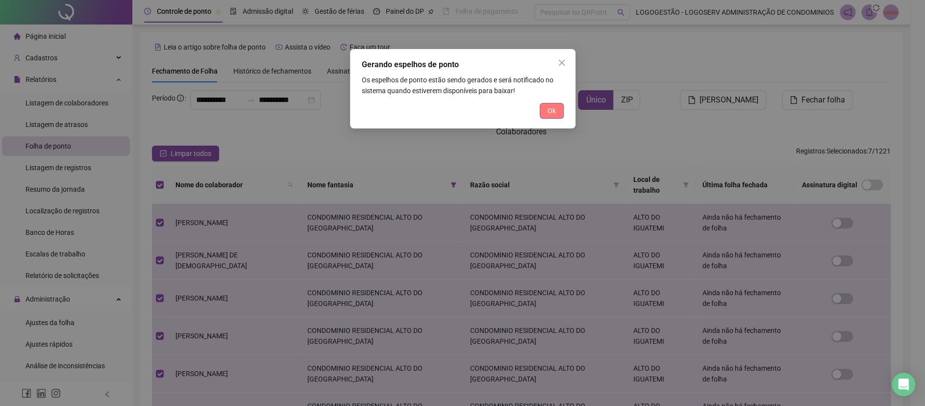
click at [554, 112] on span "Ok" at bounding box center [551, 110] width 8 height 11
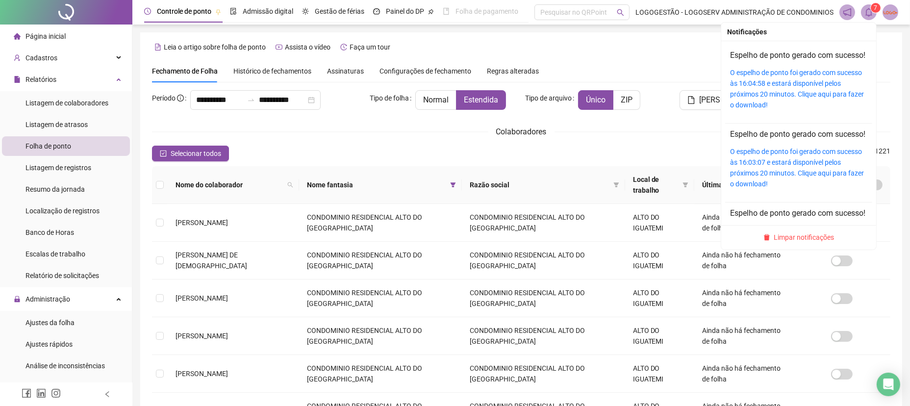
click at [867, 5] on span at bounding box center [869, 12] width 16 height 16
click at [795, 109] on link "O espelho de ponto foi gerado com sucesso às 16:04:58 e estará disponível pelos…" at bounding box center [797, 89] width 134 height 40
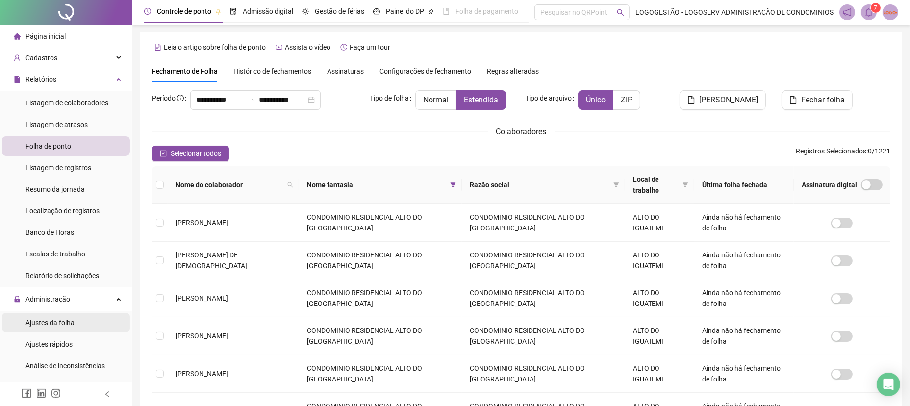
click at [55, 328] on div "Ajustes da folha" at bounding box center [49, 323] width 49 height 20
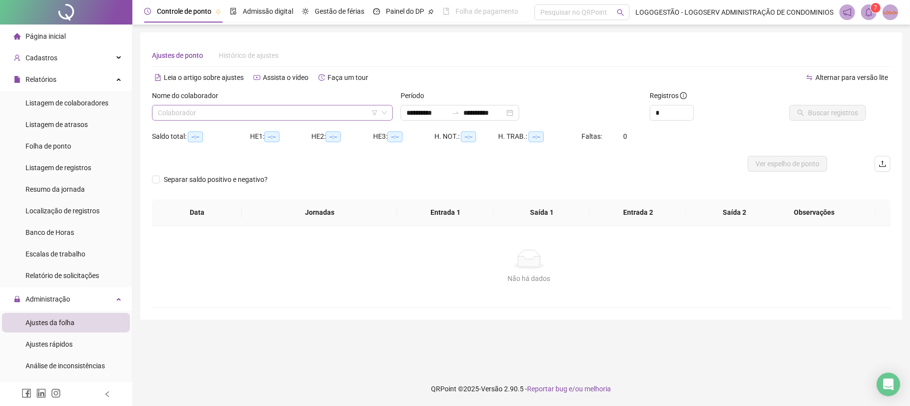
click at [217, 105] on input "search" at bounding box center [268, 112] width 220 height 15
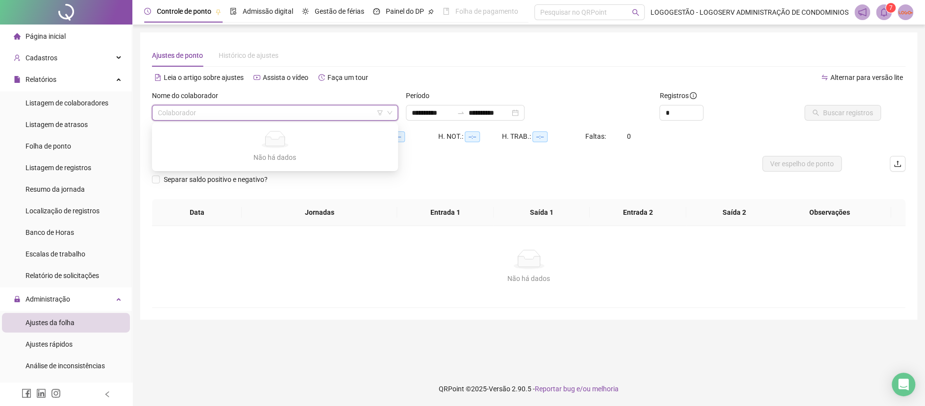
type input "**********"
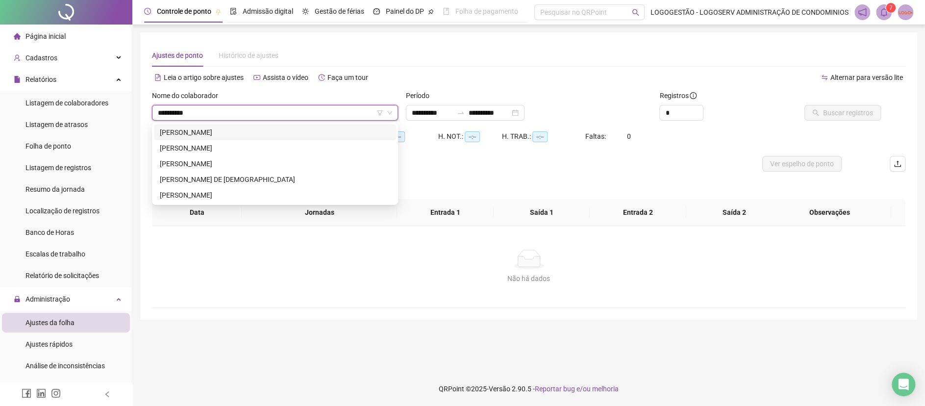
type input "*********"
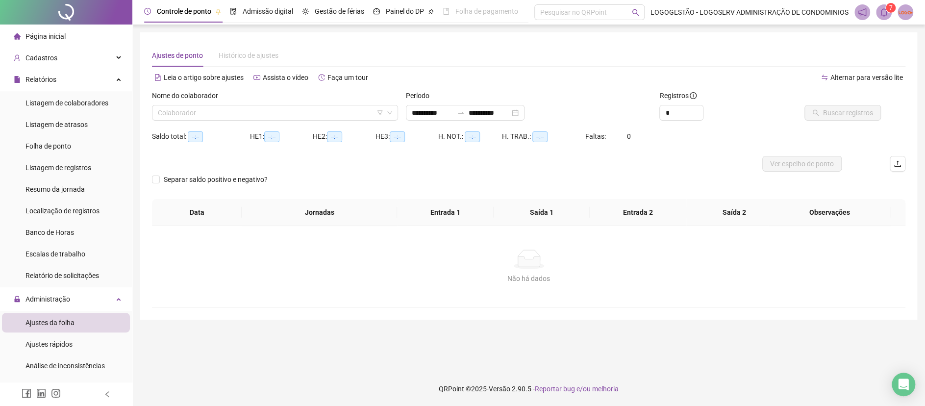
click at [253, 121] on div "Nome do colaborador Colaborador" at bounding box center [275, 109] width 254 height 38
click at [258, 112] on input "search" at bounding box center [270, 112] width 225 height 15
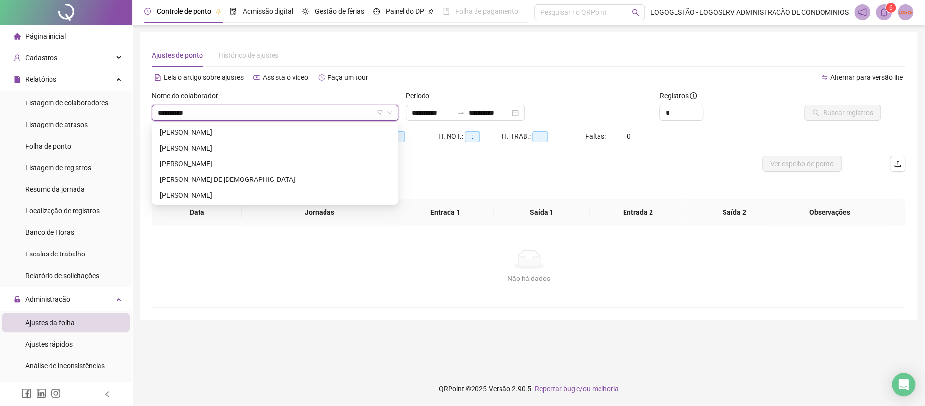
type input "*********"
click at [273, 177] on div "[PERSON_NAME] DE [DEMOGRAPHIC_DATA]" at bounding box center [275, 179] width 230 height 11
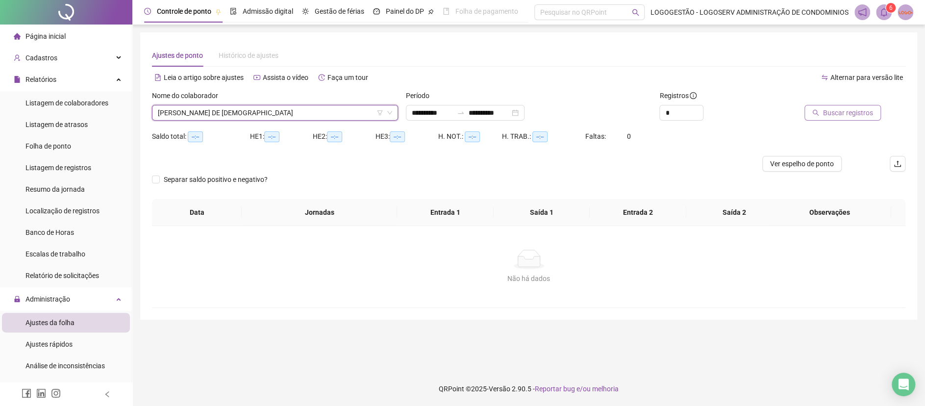
click at [830, 119] on div "Buscar registros" at bounding box center [845, 109] width 127 height 38
click at [830, 117] on span "Buscar registros" at bounding box center [848, 112] width 50 height 11
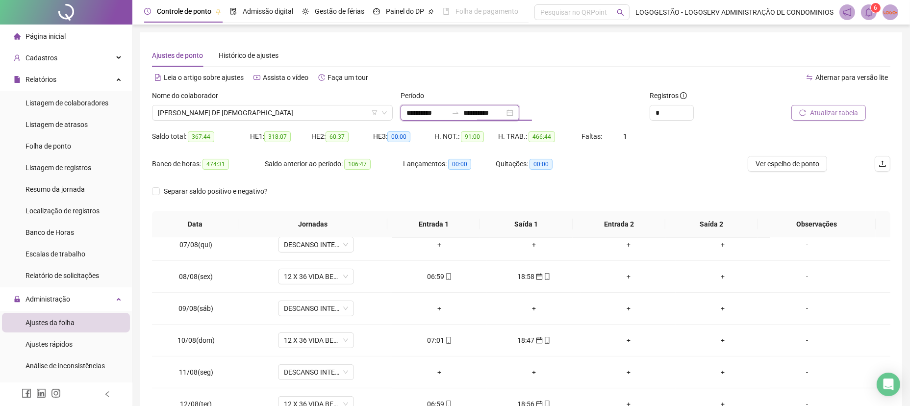
drag, startPoint x: 484, startPoint y: 112, endPoint x: 411, endPoint y: 110, distance: 73.0
click at [428, 104] on div "**********" at bounding box center [520, 105] width 241 height 30
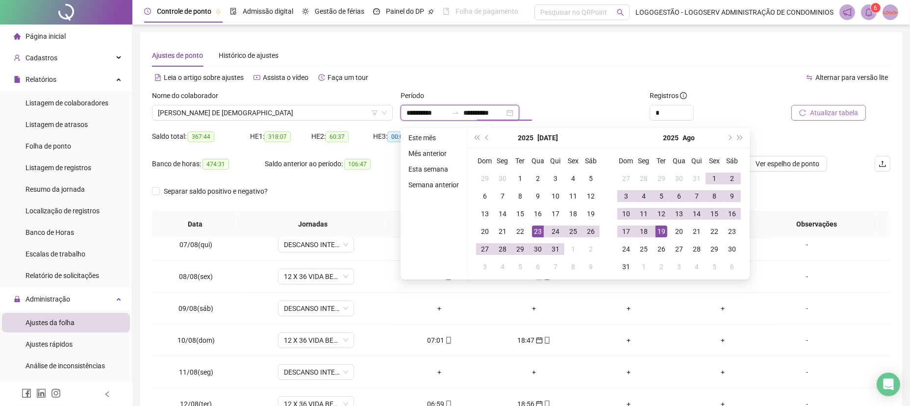
type input "**********"
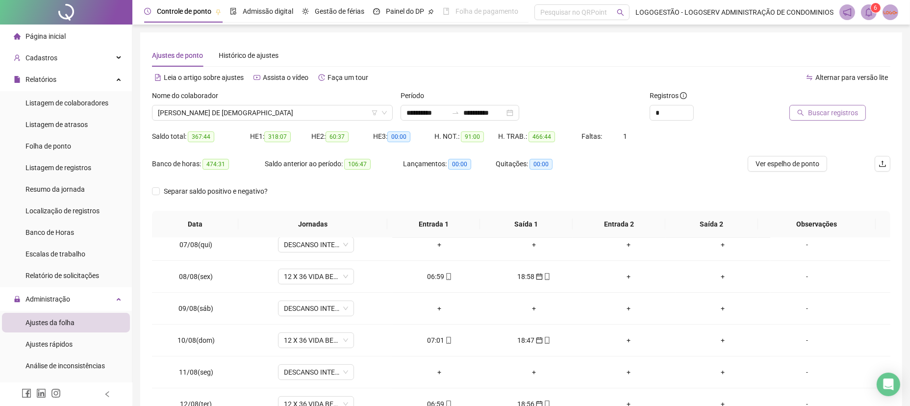
click at [819, 113] on span "Buscar registros" at bounding box center [833, 112] width 50 height 11
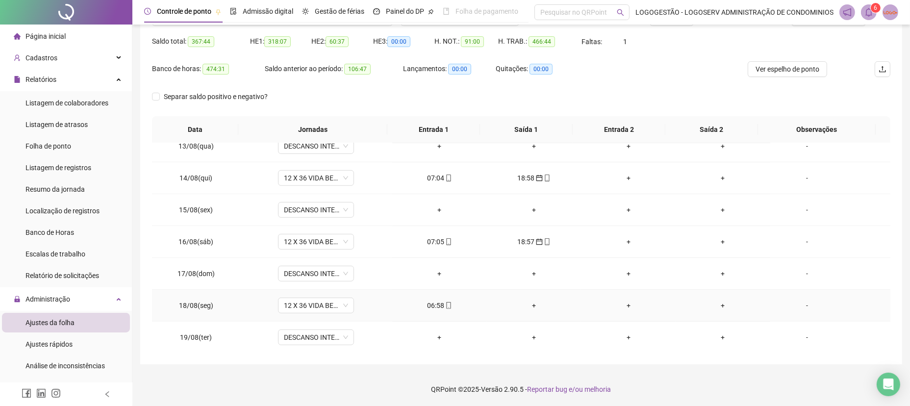
click at [536, 298] on td "+" at bounding box center [534, 306] width 95 height 32
click at [527, 310] on td "+" at bounding box center [534, 306] width 95 height 32
click at [530, 305] on div "+" at bounding box center [533, 305] width 79 height 11
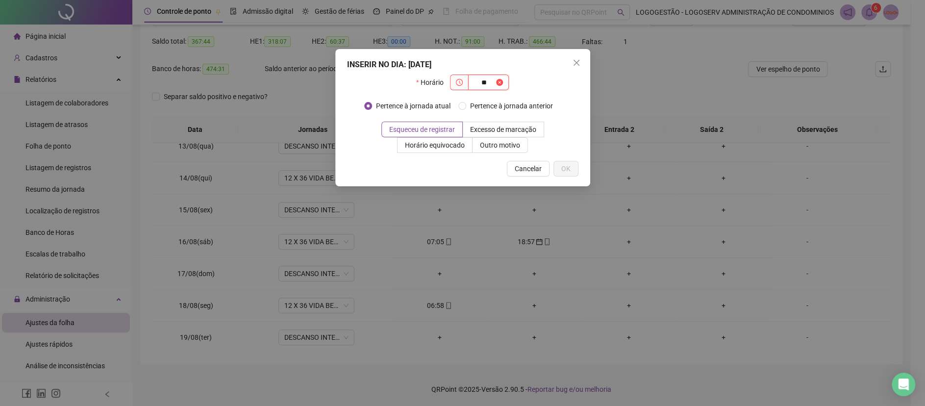
type input "*"
type input "*****"
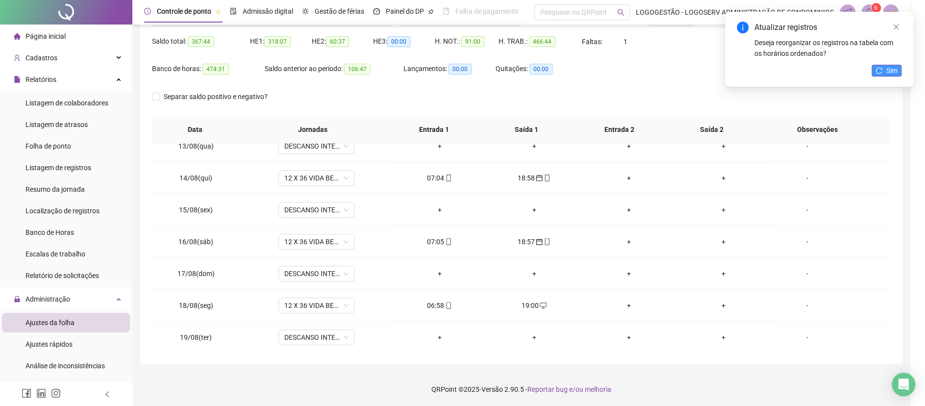
click at [891, 65] on div "Atualizar registros Deseja reorganizar os registros na tabela com os horários o…" at bounding box center [819, 49] width 188 height 75
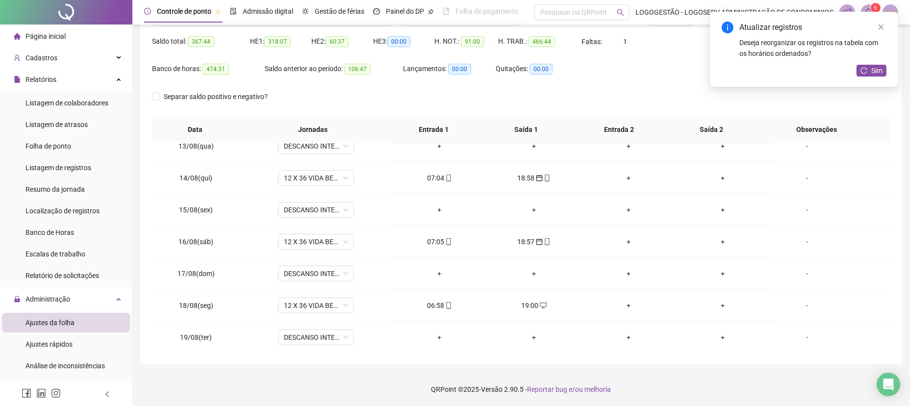
click at [877, 62] on div "Atualizar registros Deseja reorganizar os registros na tabela com os horários o…" at bounding box center [804, 49] width 188 height 75
click at [869, 69] on button "Sim" at bounding box center [871, 71] width 30 height 12
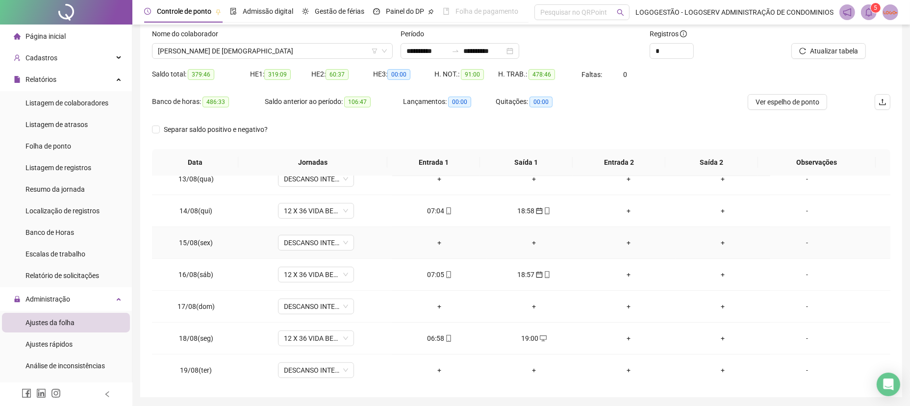
scroll to position [0, 0]
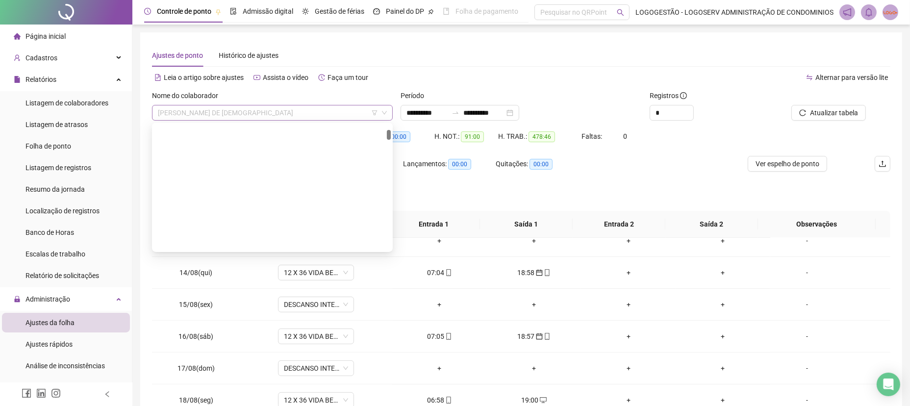
click at [258, 116] on span "[PERSON_NAME] DE [DEMOGRAPHIC_DATA]" at bounding box center [272, 112] width 229 height 15
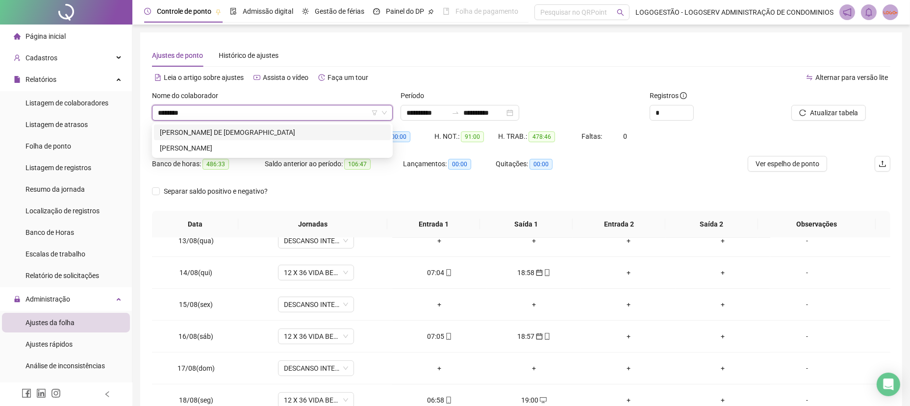
type input "*********"
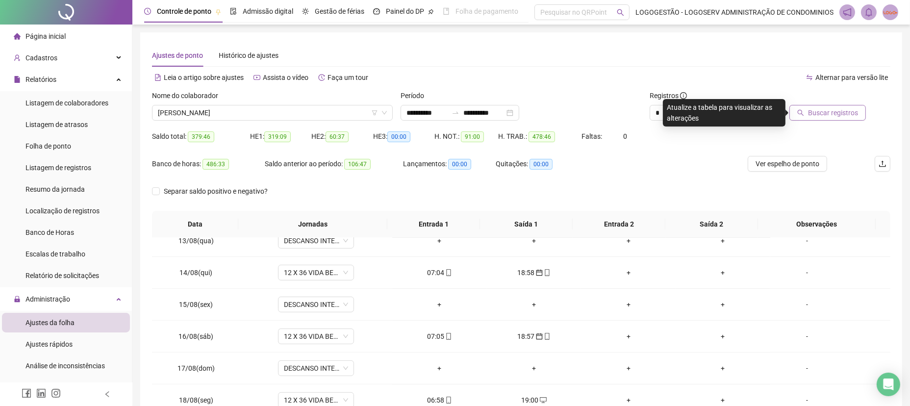
click at [817, 112] on span "Buscar registros" at bounding box center [833, 112] width 50 height 11
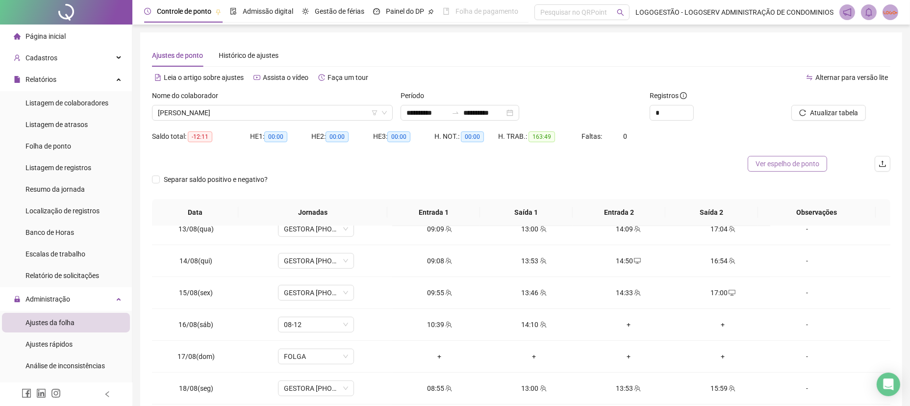
click at [796, 159] on span "Ver espelho de ponto" at bounding box center [787, 163] width 64 height 11
drag, startPoint x: 412, startPoint y: 109, endPoint x: 392, endPoint y: 110, distance: 20.6
click at [400, 110] on div "**********" at bounding box center [459, 113] width 119 height 16
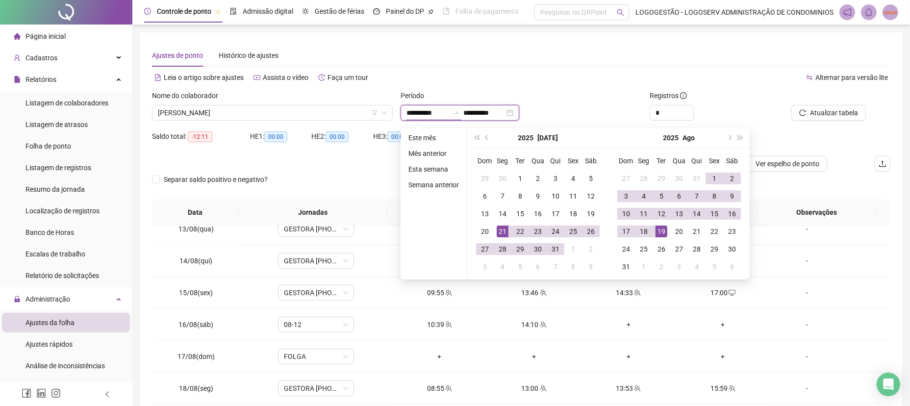
type input "**********"
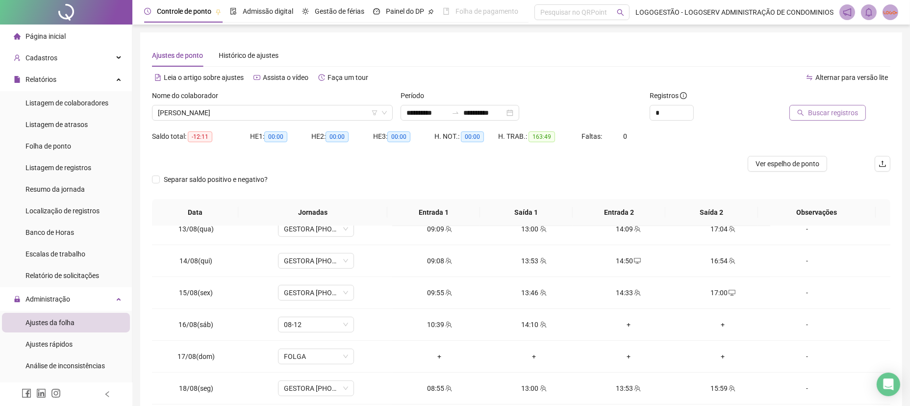
drag, startPoint x: 855, startPoint y: 113, endPoint x: 846, endPoint y: 119, distance: 11.0
click at [855, 114] on span "Buscar registros" at bounding box center [833, 112] width 50 height 11
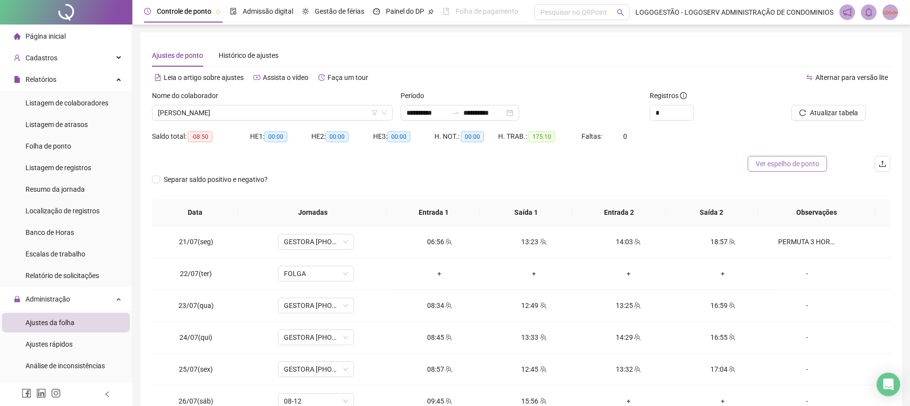
click at [781, 166] on span "Ver espelho de ponto" at bounding box center [787, 163] width 64 height 11
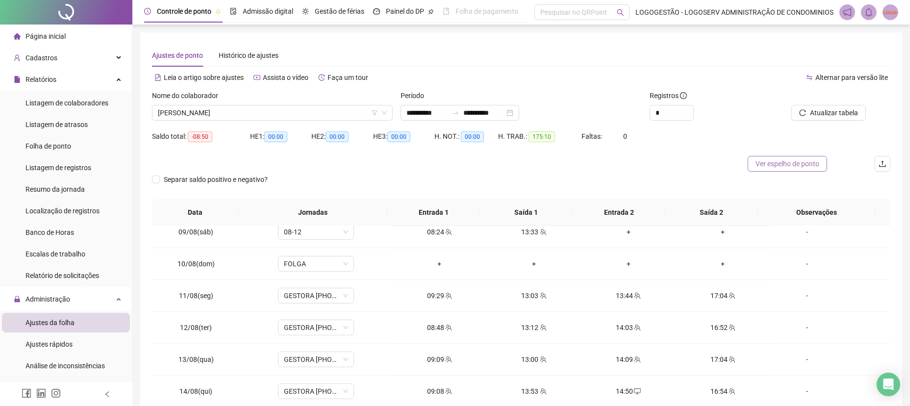
click at [762, 167] on span "Ver espelho de ponto" at bounding box center [787, 163] width 64 height 11
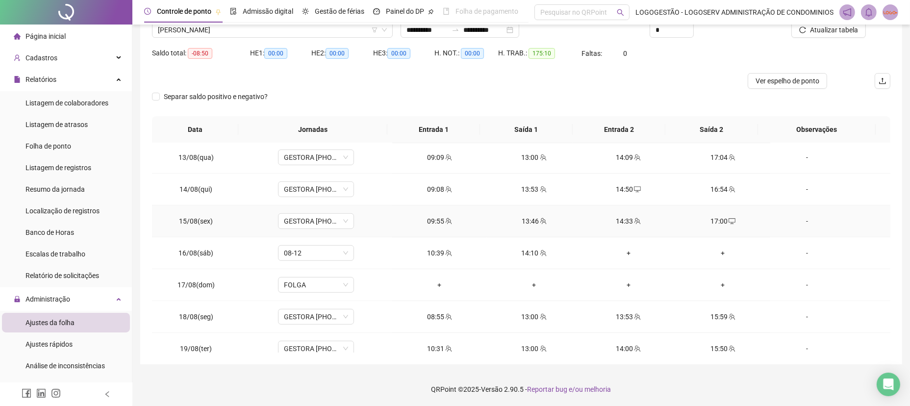
scroll to position [746, 0]
